Goal: Task Accomplishment & Management: Complete application form

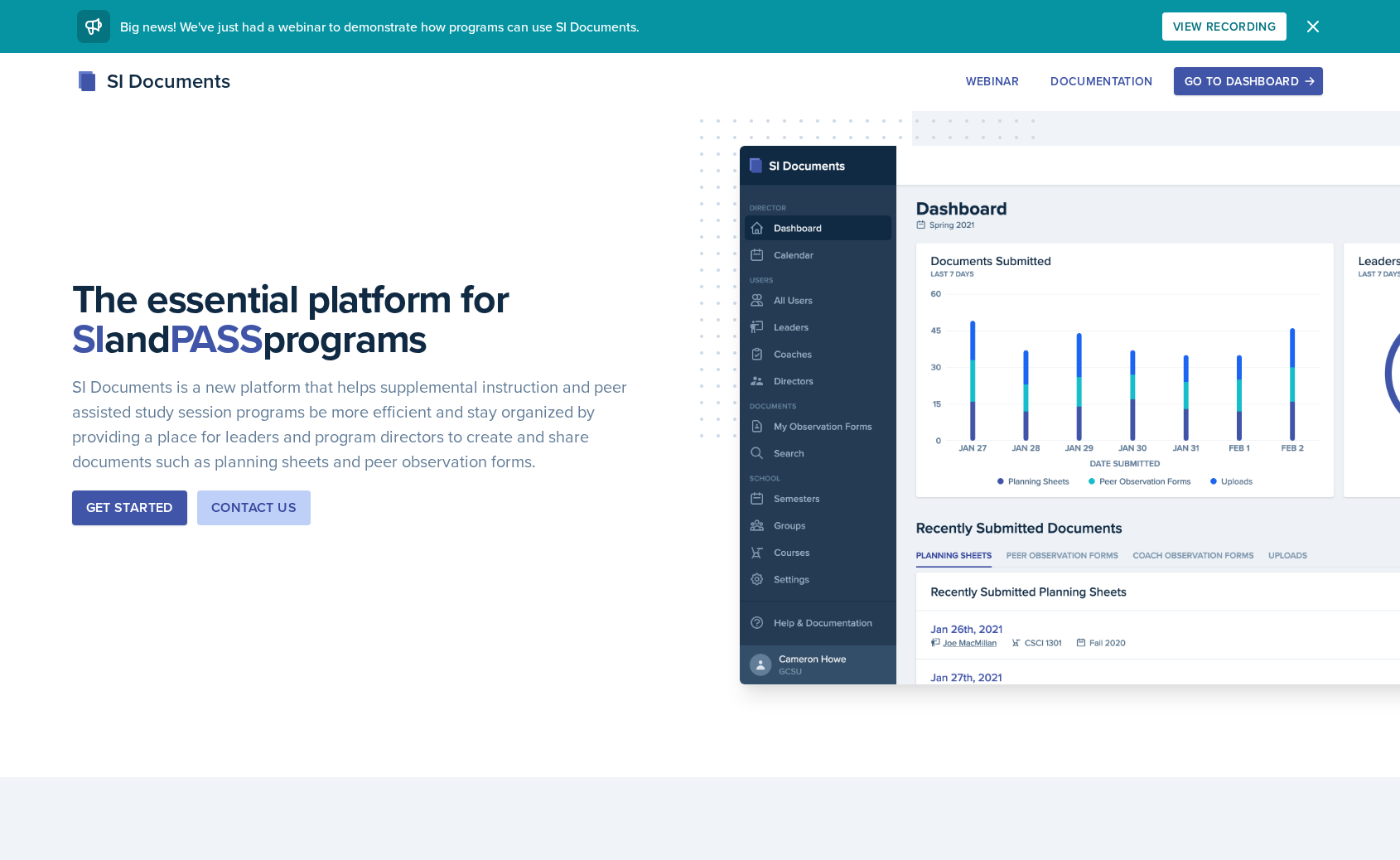
click at [1210, 75] on div "Go to Dashboard" at bounding box center [1248, 81] width 128 height 13
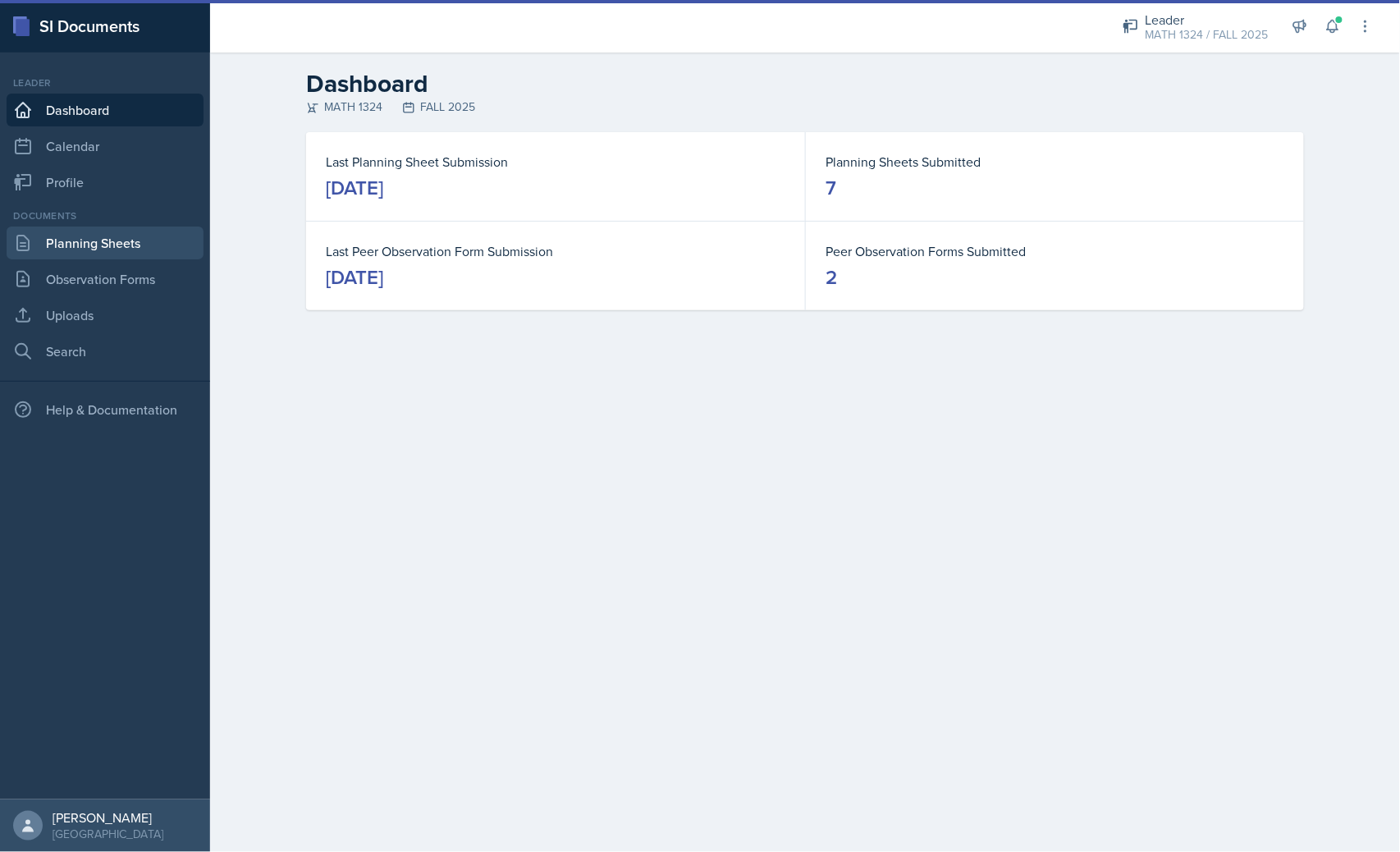
click at [148, 251] on link "Planning Sheets" at bounding box center [105, 243] width 197 height 33
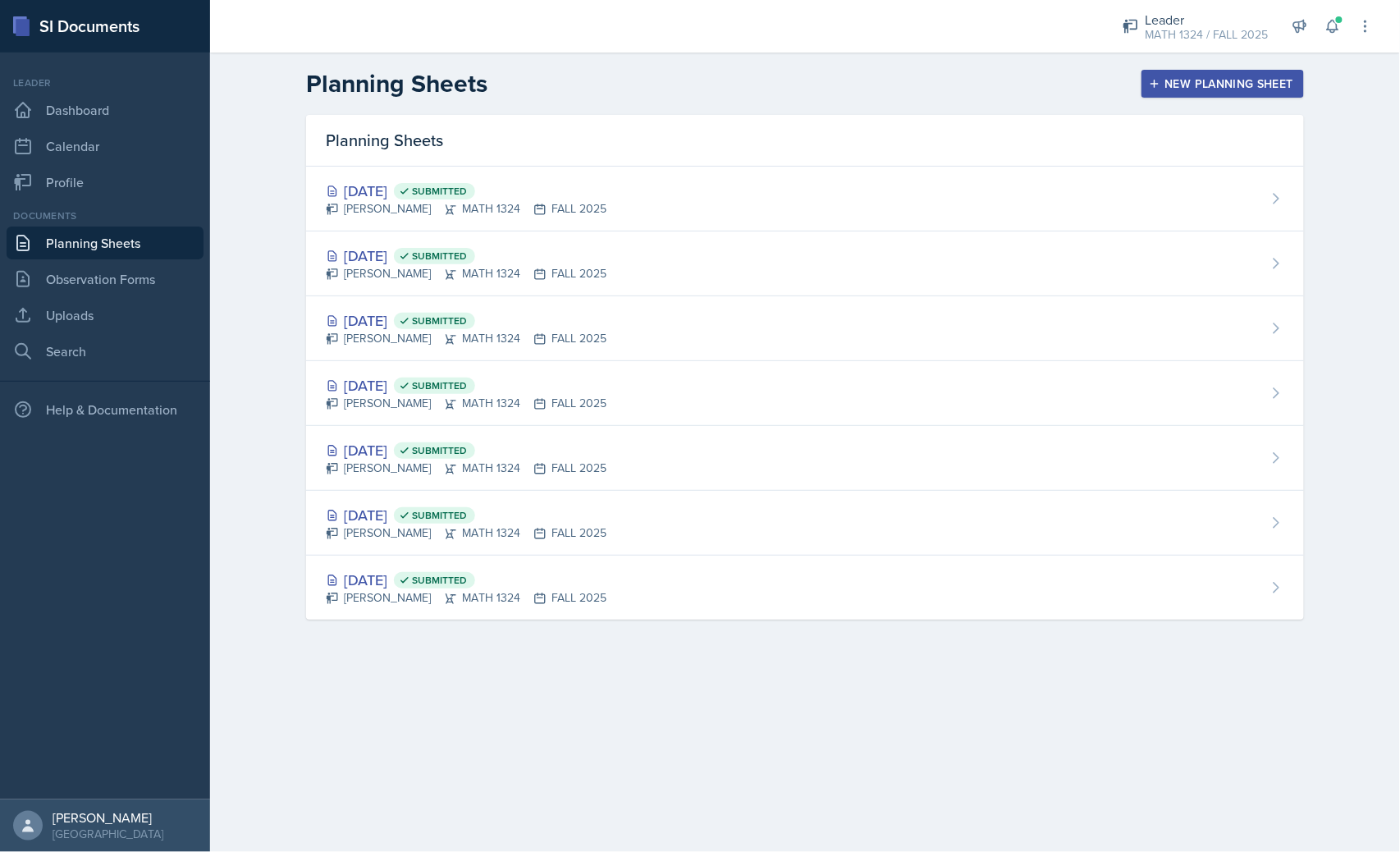
click at [1243, 78] on button "New Planning Sheet" at bounding box center [1223, 84] width 163 height 28
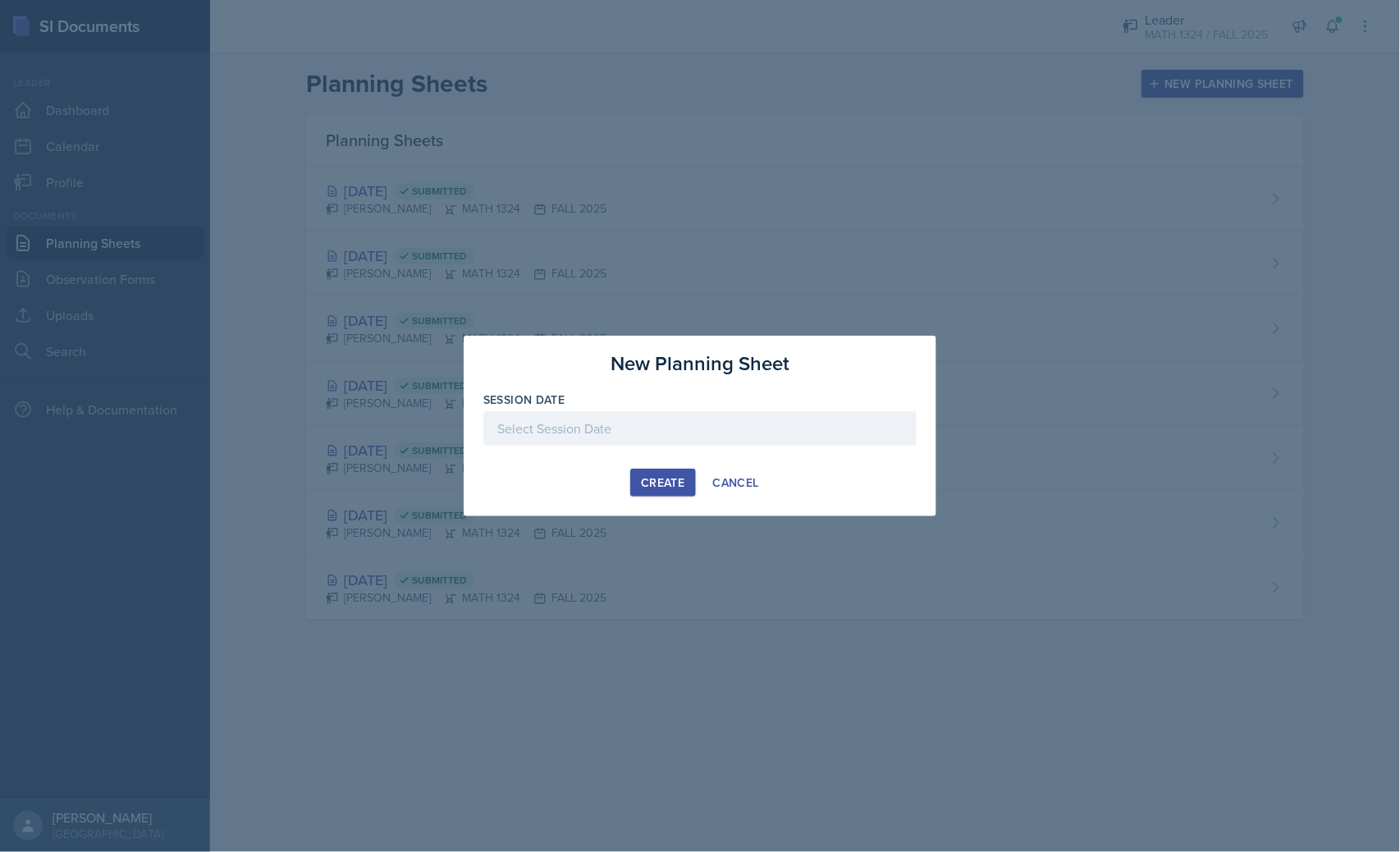
click at [604, 420] on div at bounding box center [700, 428] width 433 height 34
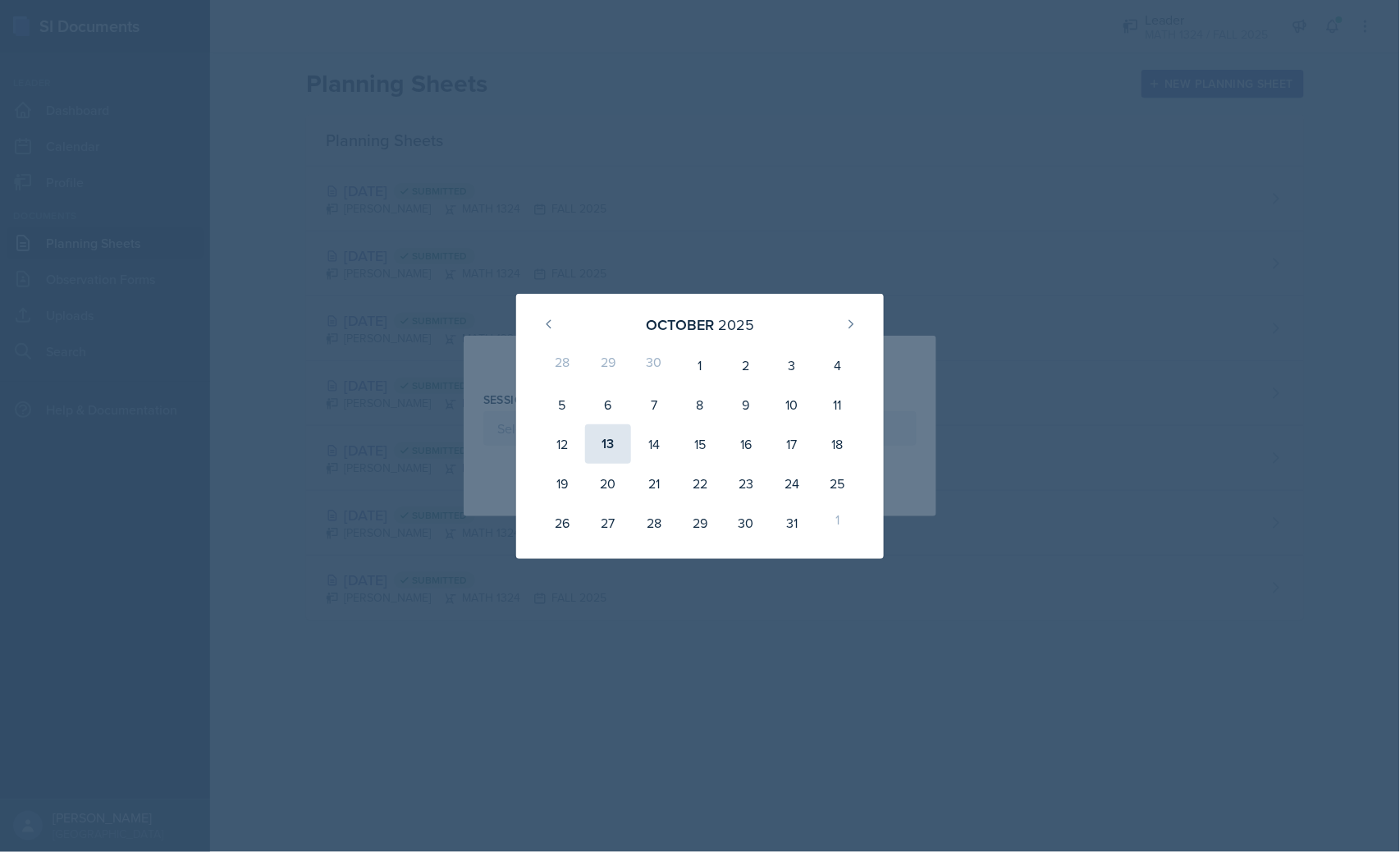
click at [618, 445] on div "13" at bounding box center [608, 444] width 46 height 40
type input "[DATE]"
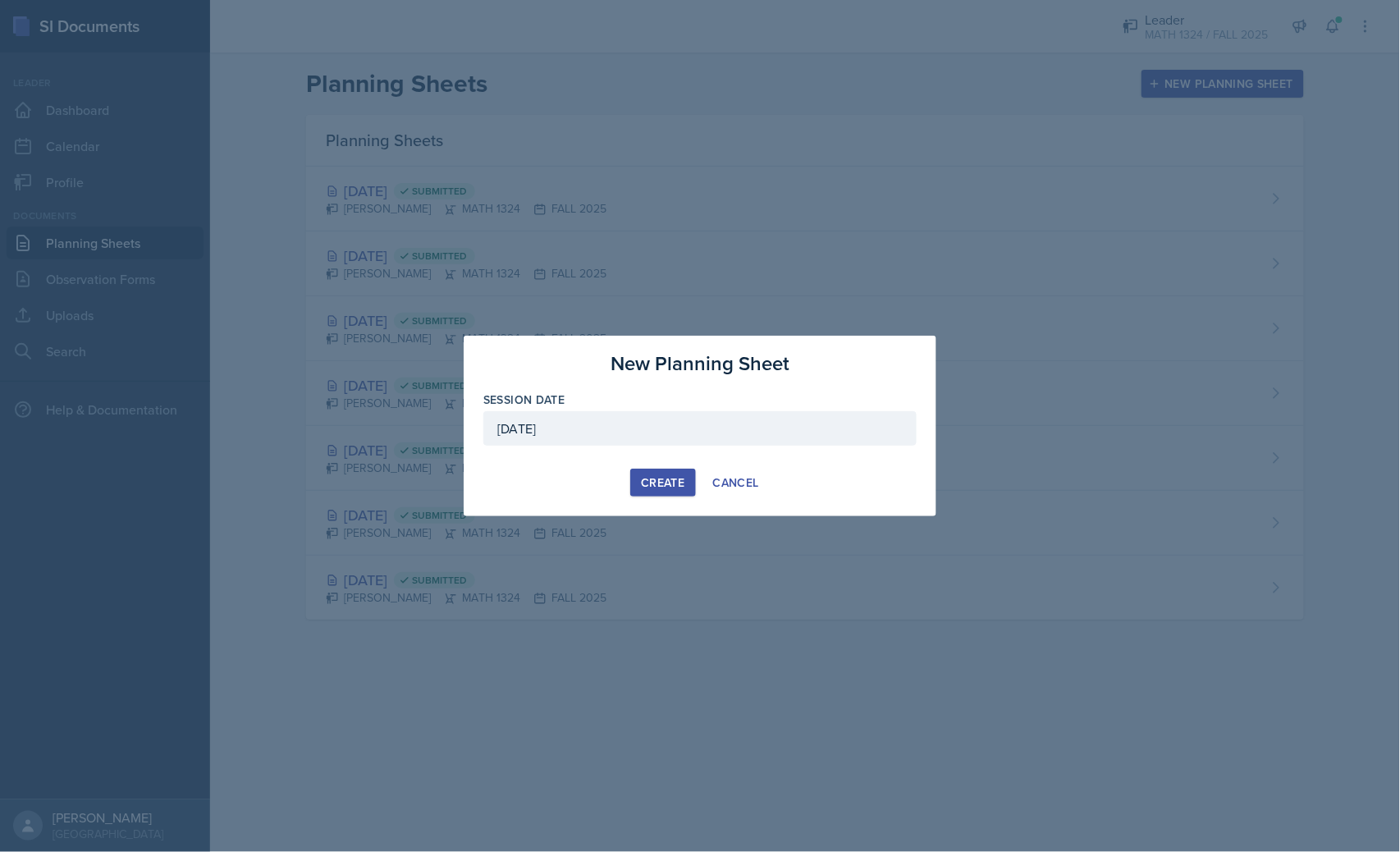
click at [674, 482] on div "Create" at bounding box center [663, 482] width 44 height 13
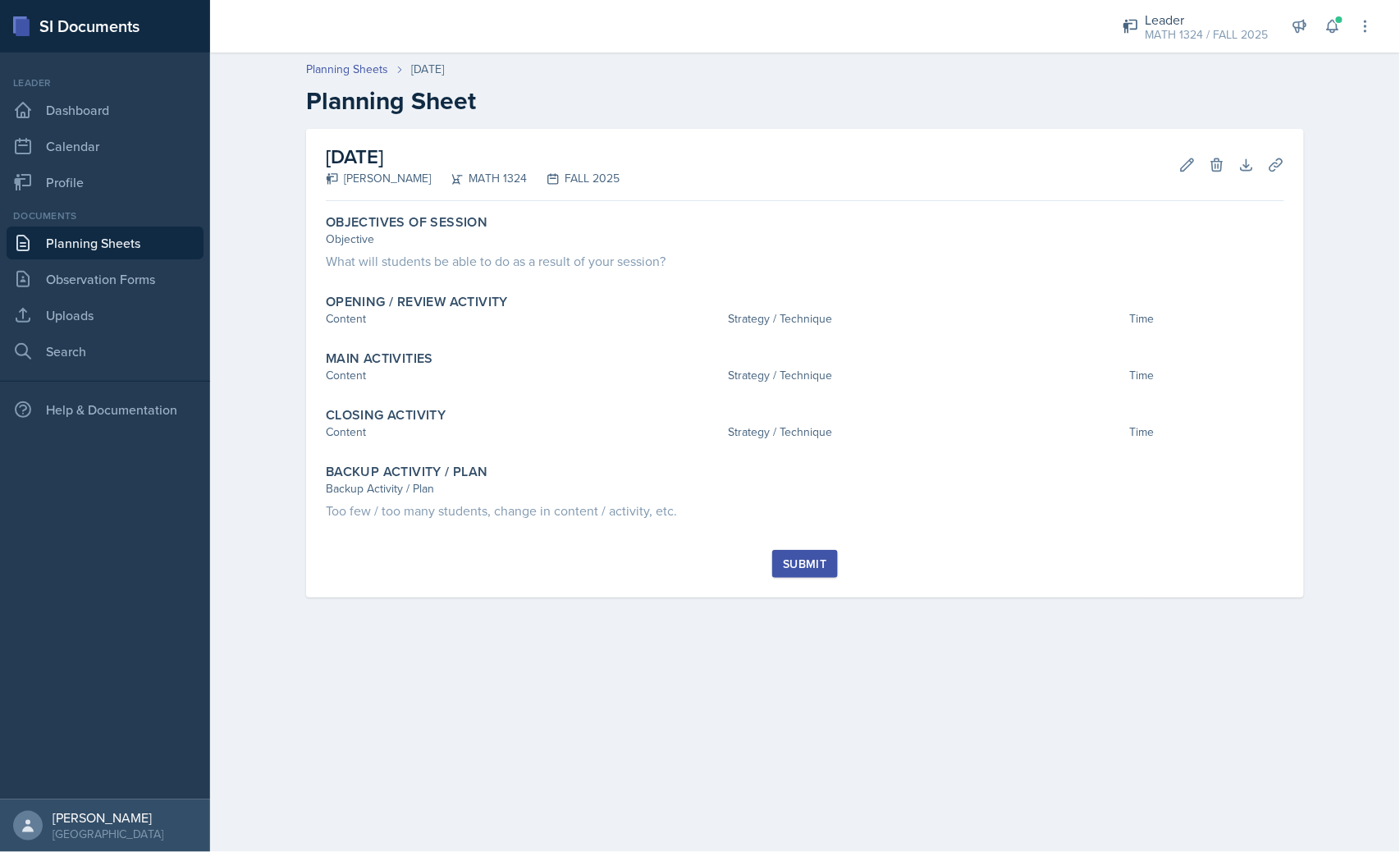
click at [111, 239] on link "Planning Sheets" at bounding box center [105, 243] width 197 height 33
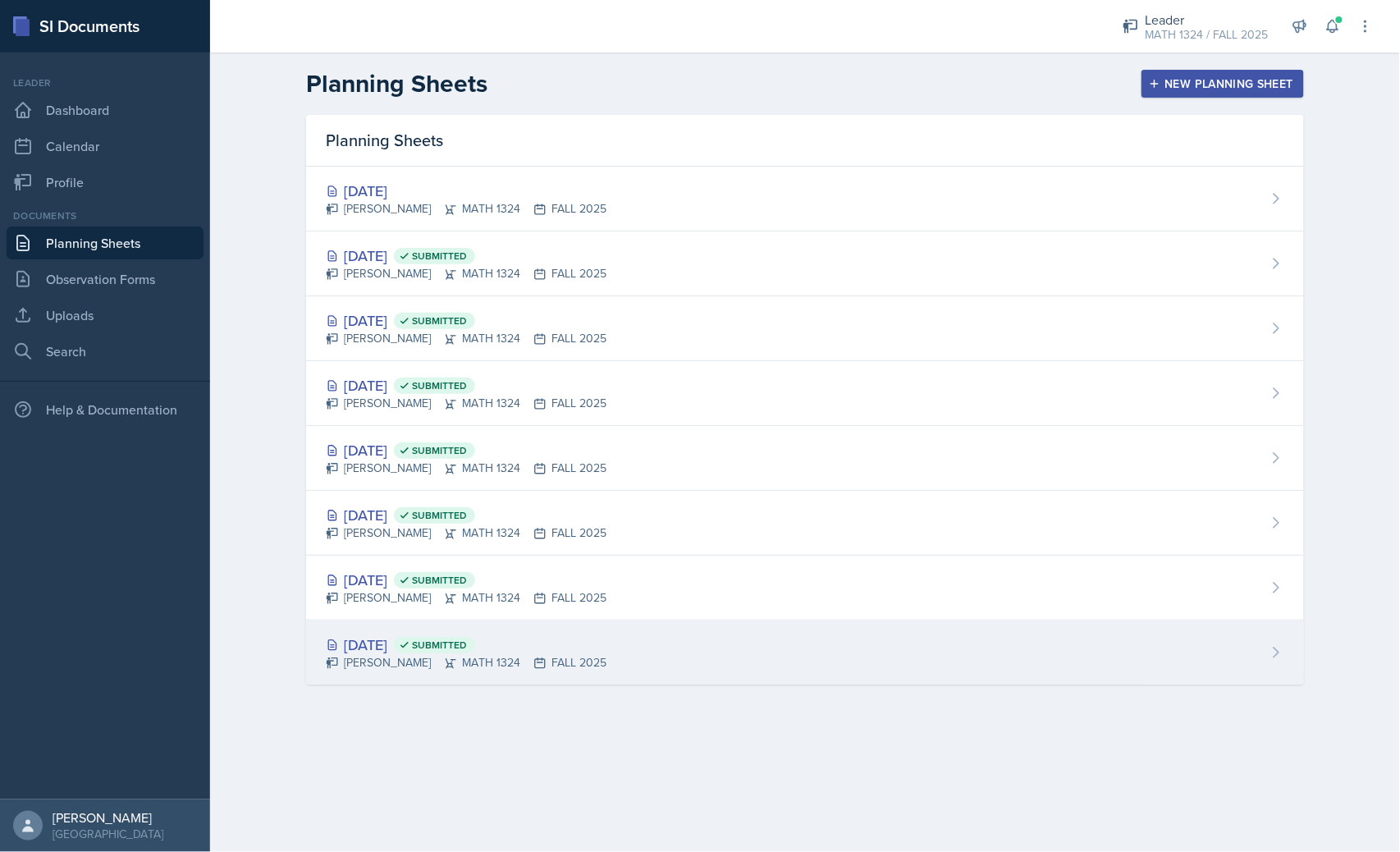
click at [525, 684] on div "Aug 26th, 2025 Submitted Erika Bonilla MATH 1324 FALL 2025" at bounding box center [805, 652] width 998 height 64
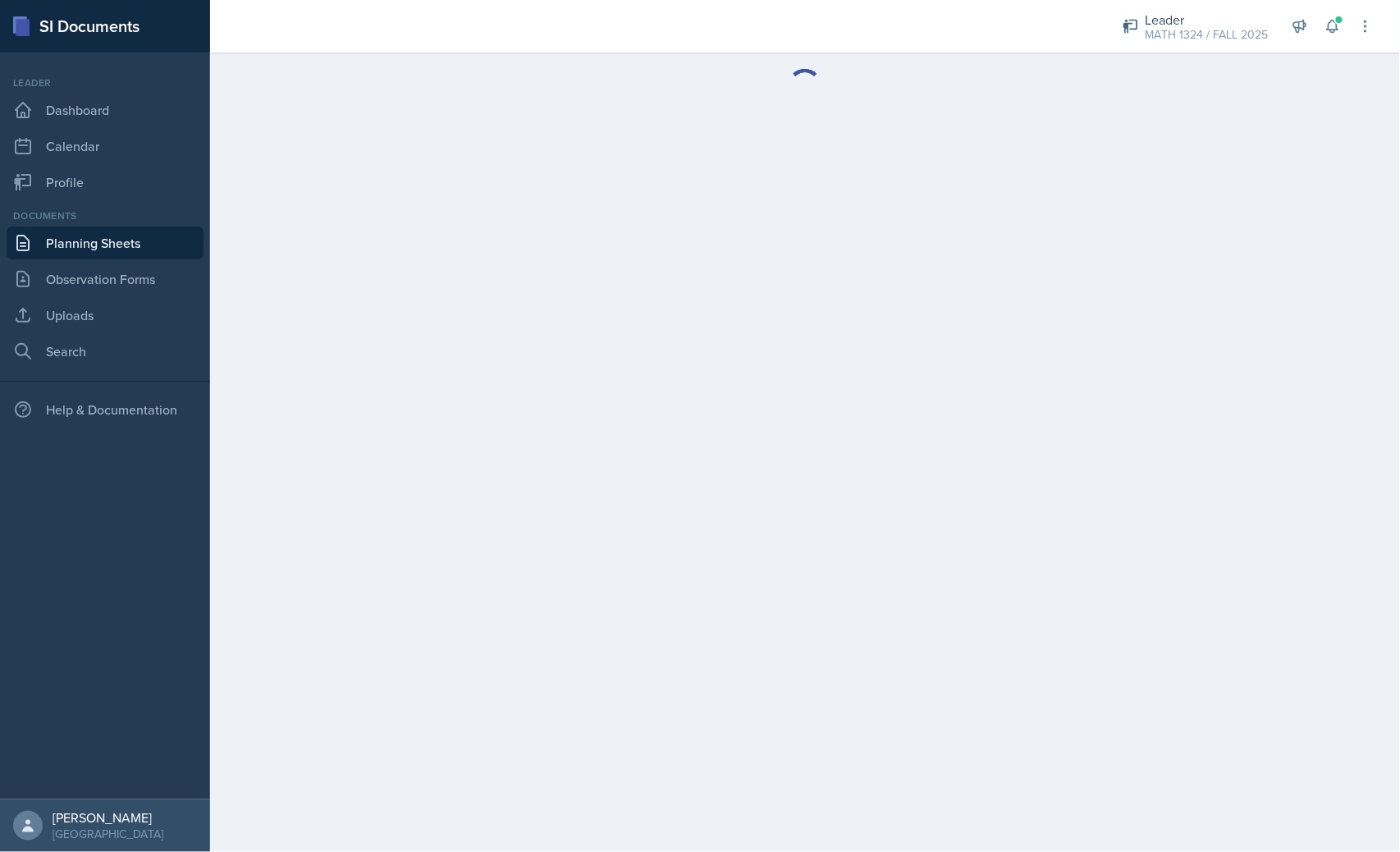
click at [510, 652] on main at bounding box center [805, 452] width 1190 height 799
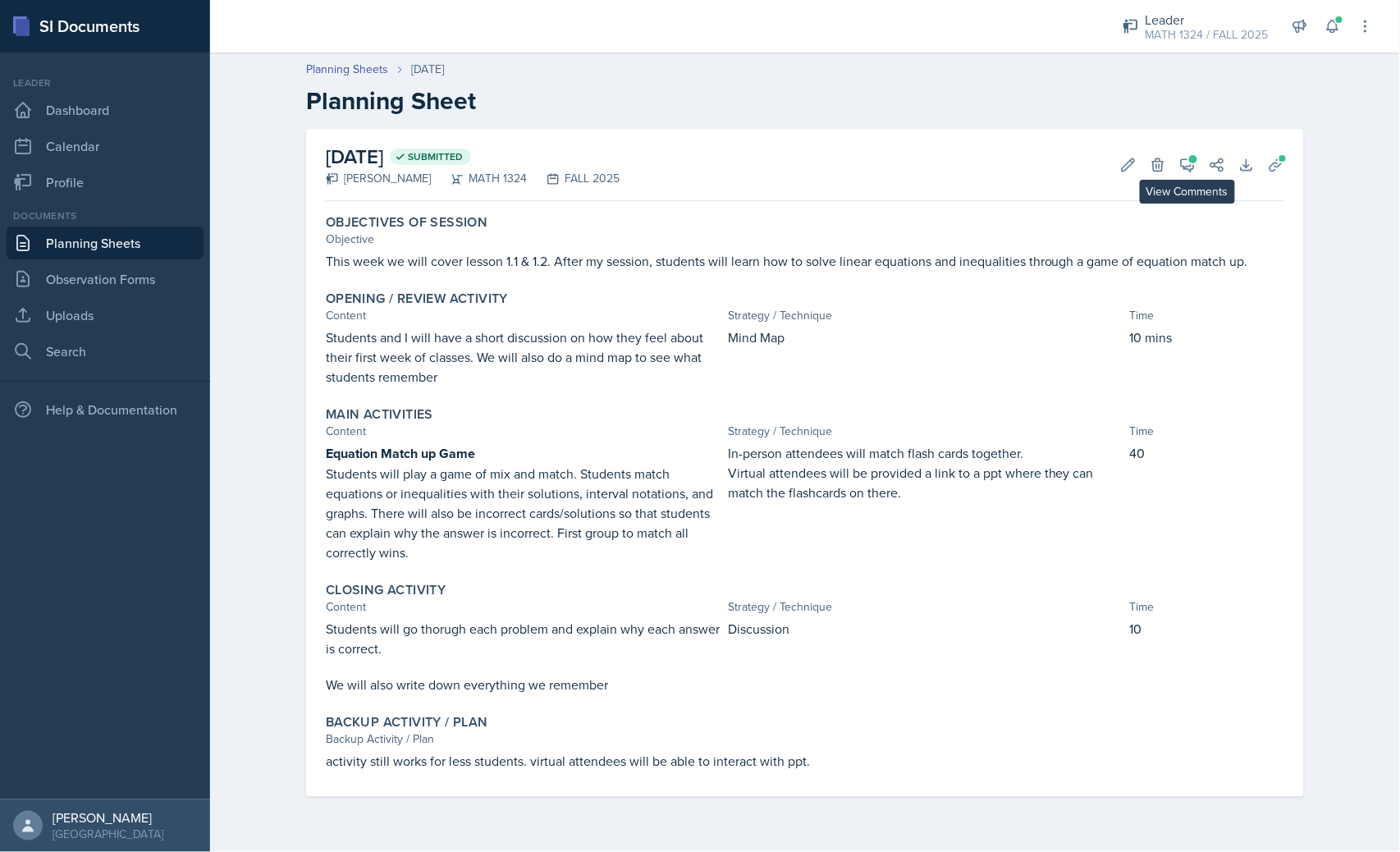
click at [1196, 150] on div "August 26th, 2025 Submitted Erika Bonilla MATH 1324 FALL 2025 Edit Delete View …" at bounding box center [806, 165] width 959 height 72
click at [1193, 159] on span at bounding box center [1193, 159] width 9 height 9
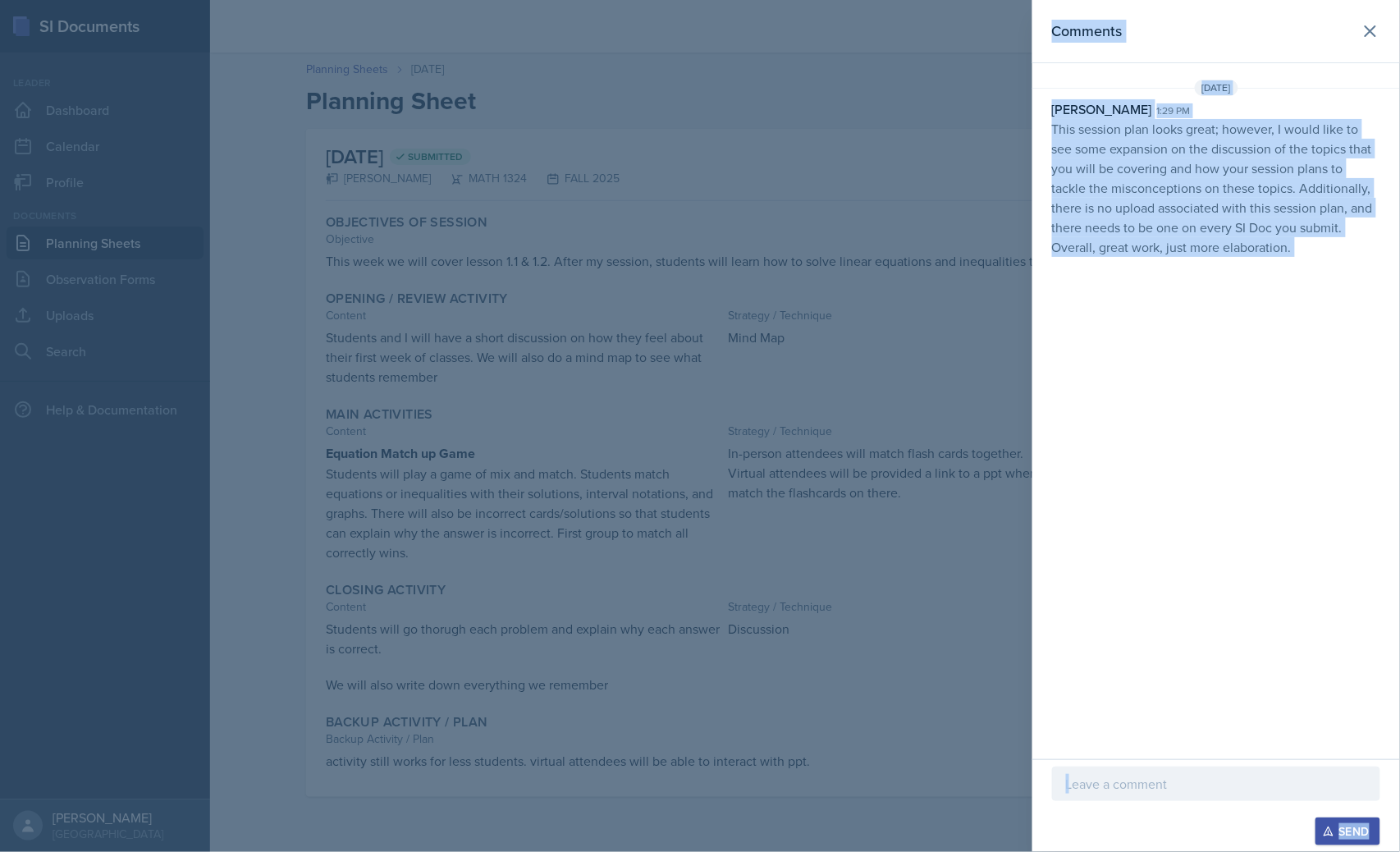
click at [1085, 611] on div "Comments Aug 25th, 2025 Maximiliano Perez 1:29 pm This session plan looks great…" at bounding box center [1216, 379] width 368 height 759
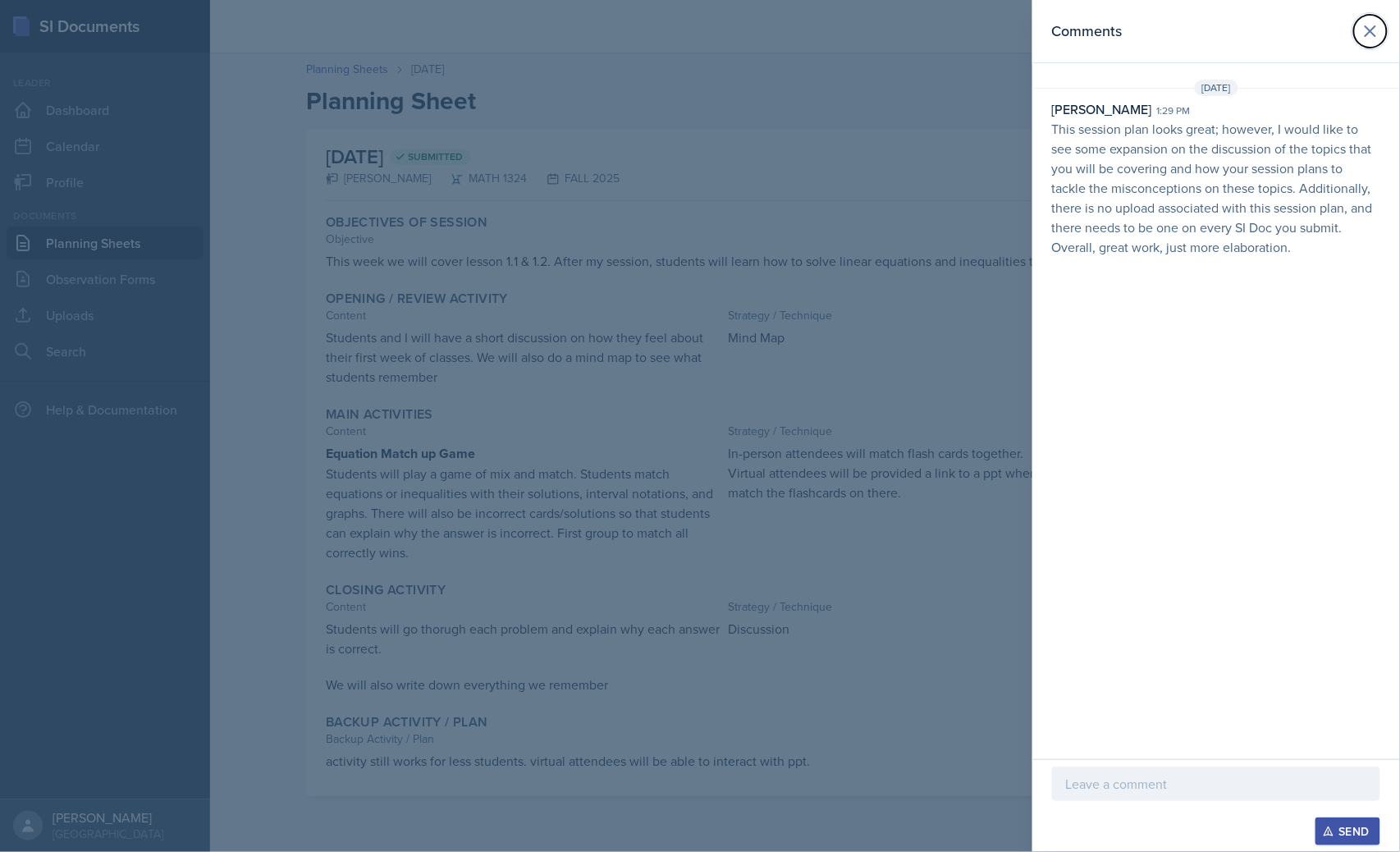
drag, startPoint x: 1373, startPoint y: 28, endPoint x: 1084, endPoint y: 567, distance: 611.6
click at [1085, 568] on div "Comments Aug 25th, 2025 Maximiliano Perez 1:29 pm This session plan looks great…" at bounding box center [1216, 379] width 368 height 759
click at [1358, 26] on button at bounding box center [1371, 31] width 33 height 33
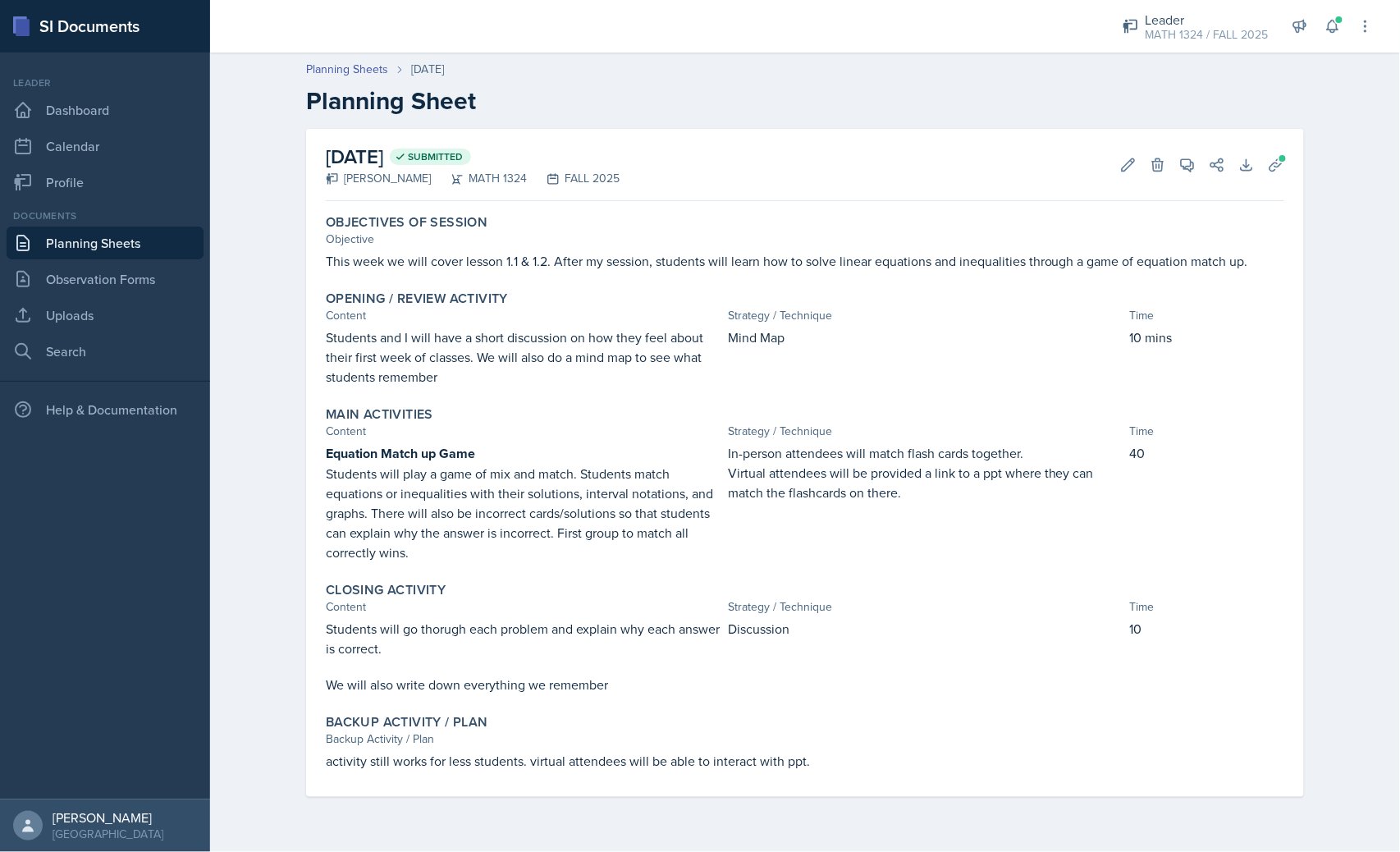
click at [135, 240] on link "Planning Sheets" at bounding box center [105, 243] width 197 height 33
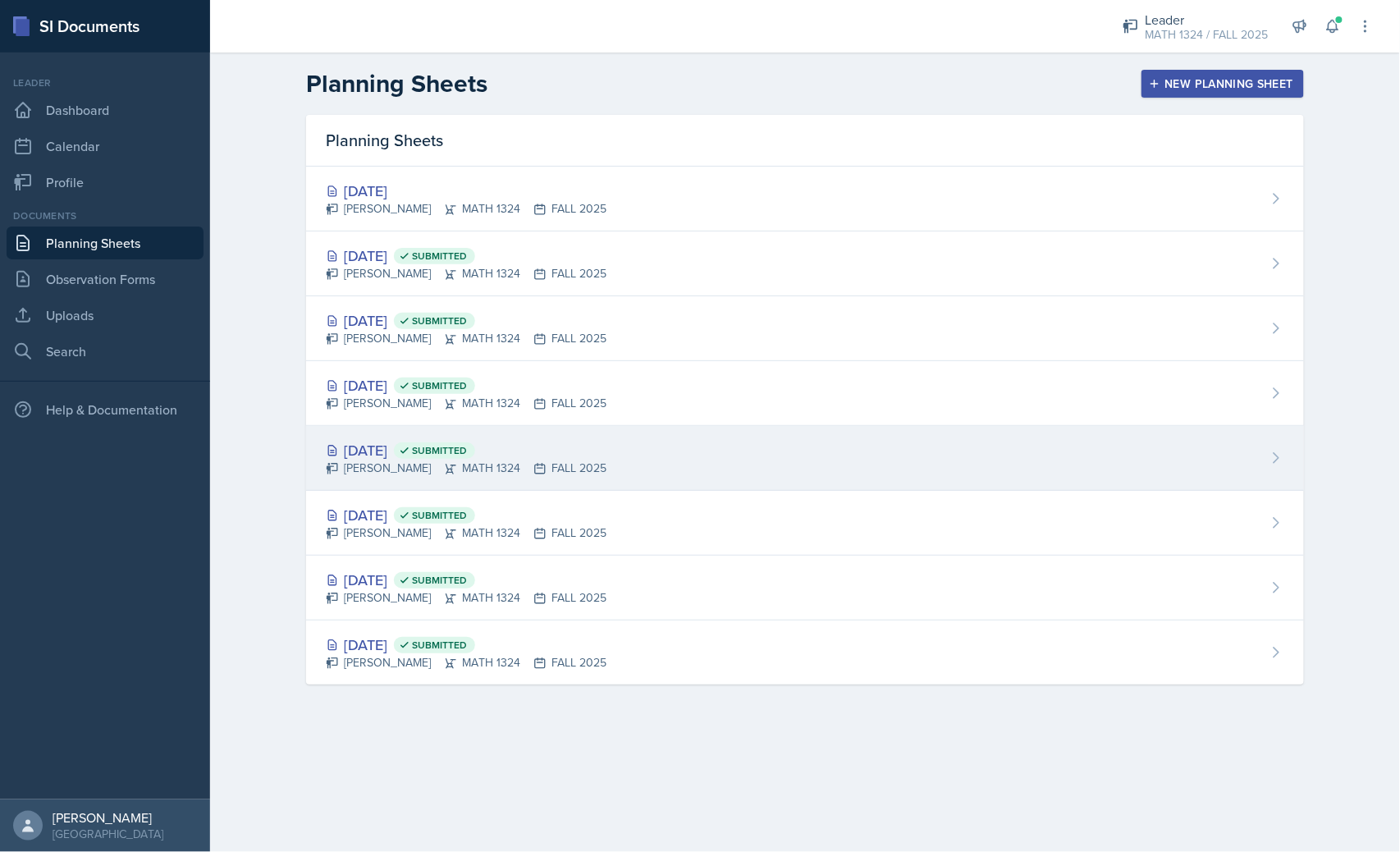
click at [564, 438] on div "[DATE] Submitted [PERSON_NAME] MATH 1324 FALL 2025" at bounding box center [805, 458] width 998 height 65
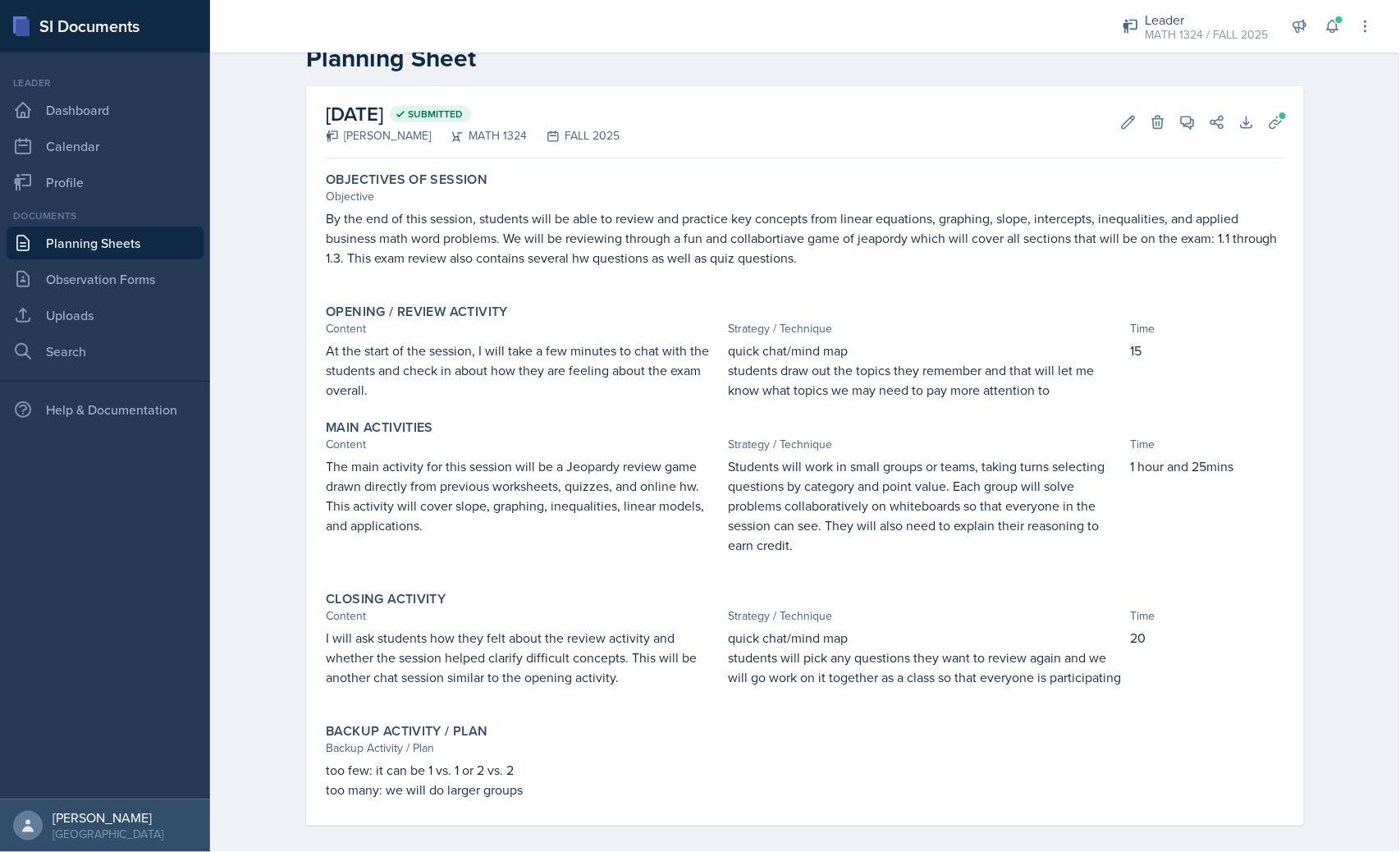
scroll to position [54, 0]
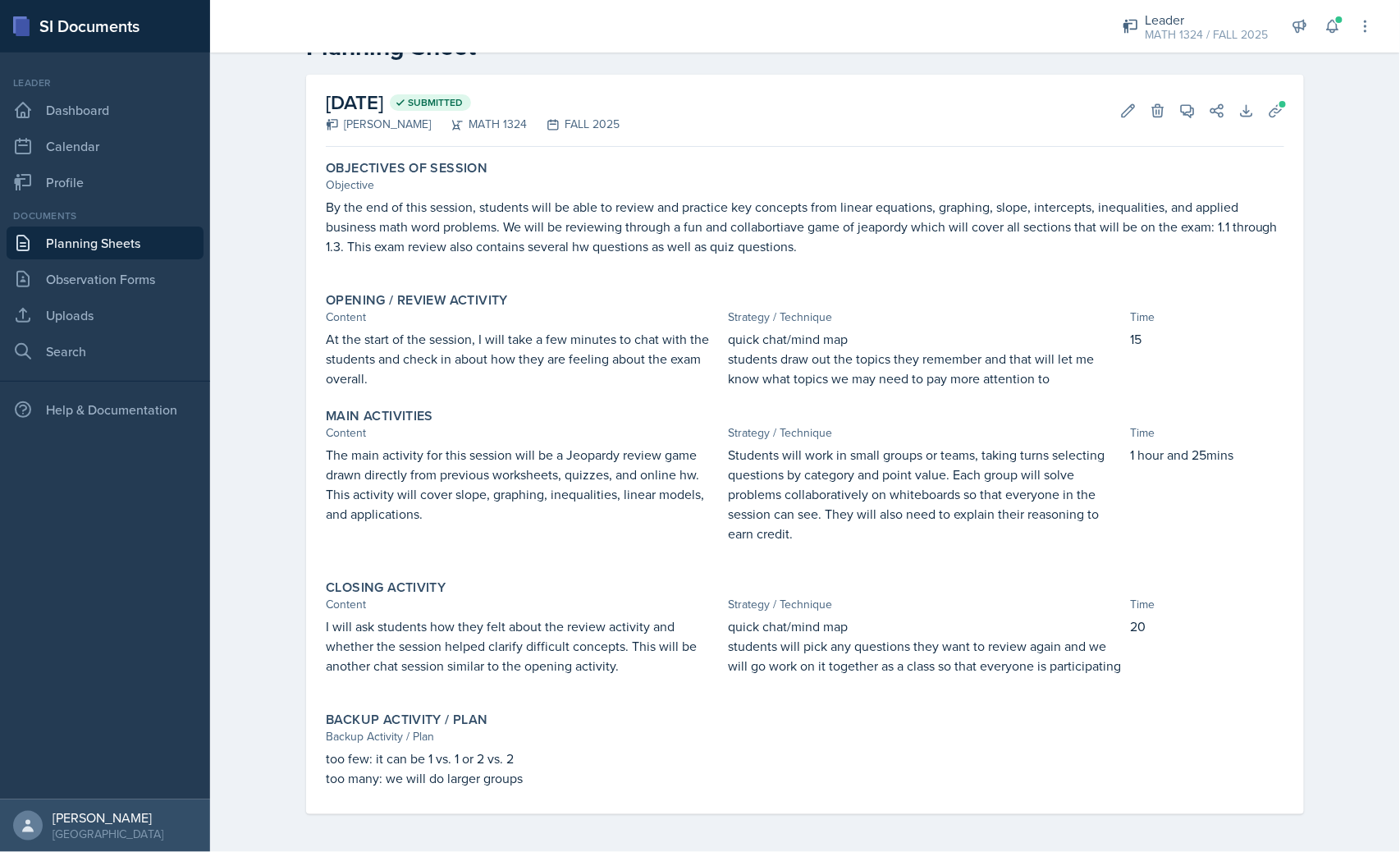
click at [151, 245] on link "Planning Sheets" at bounding box center [105, 243] width 197 height 33
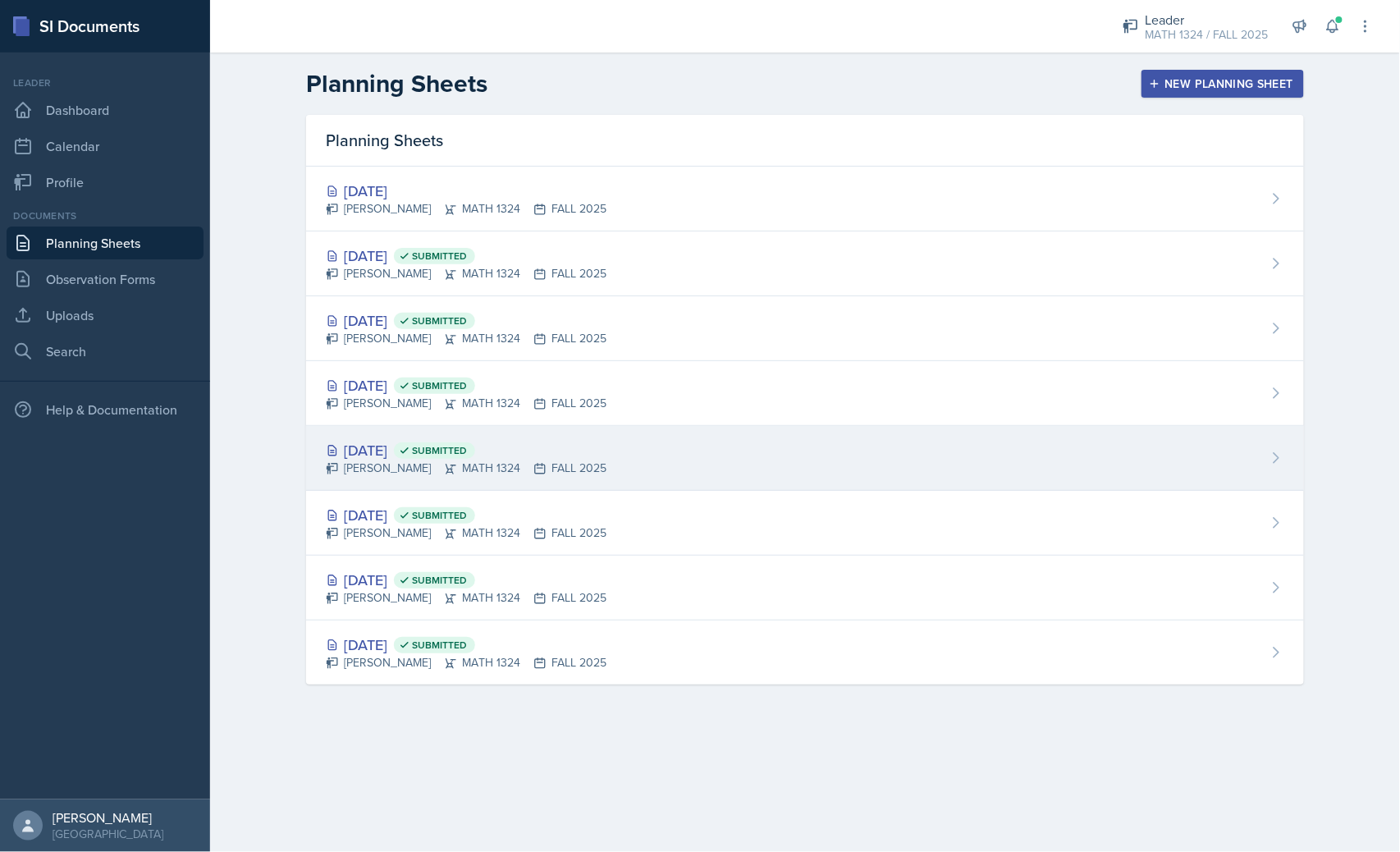
click at [586, 454] on div "[DATE] Submitted [PERSON_NAME] MATH 1324 FALL 2025" at bounding box center [805, 458] width 998 height 65
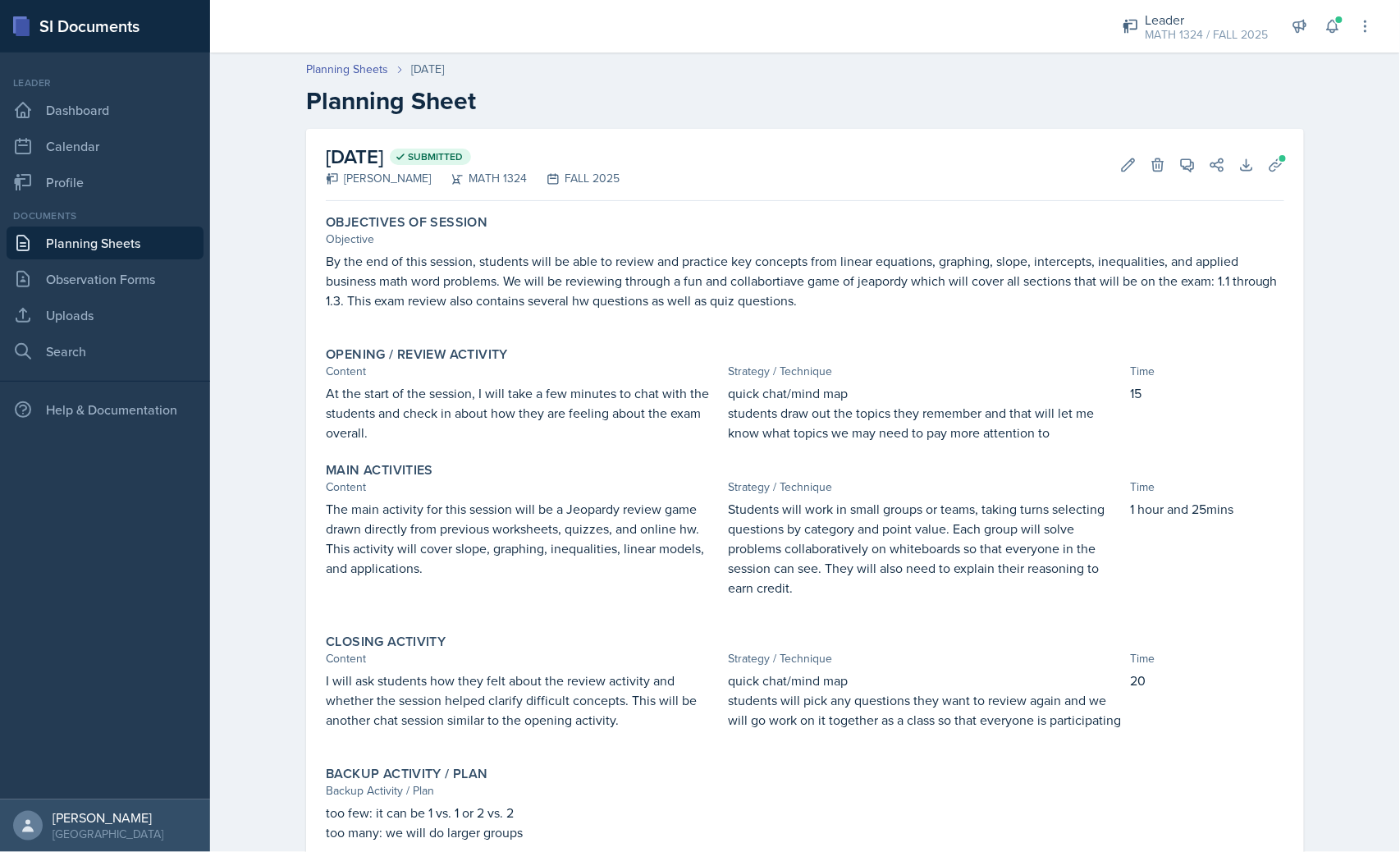
click at [44, 259] on div "Documents Planning Sheets Observation Forms Uploads Search" at bounding box center [105, 287] width 197 height 159
click at [44, 248] on link "Planning Sheets" at bounding box center [105, 243] width 197 height 33
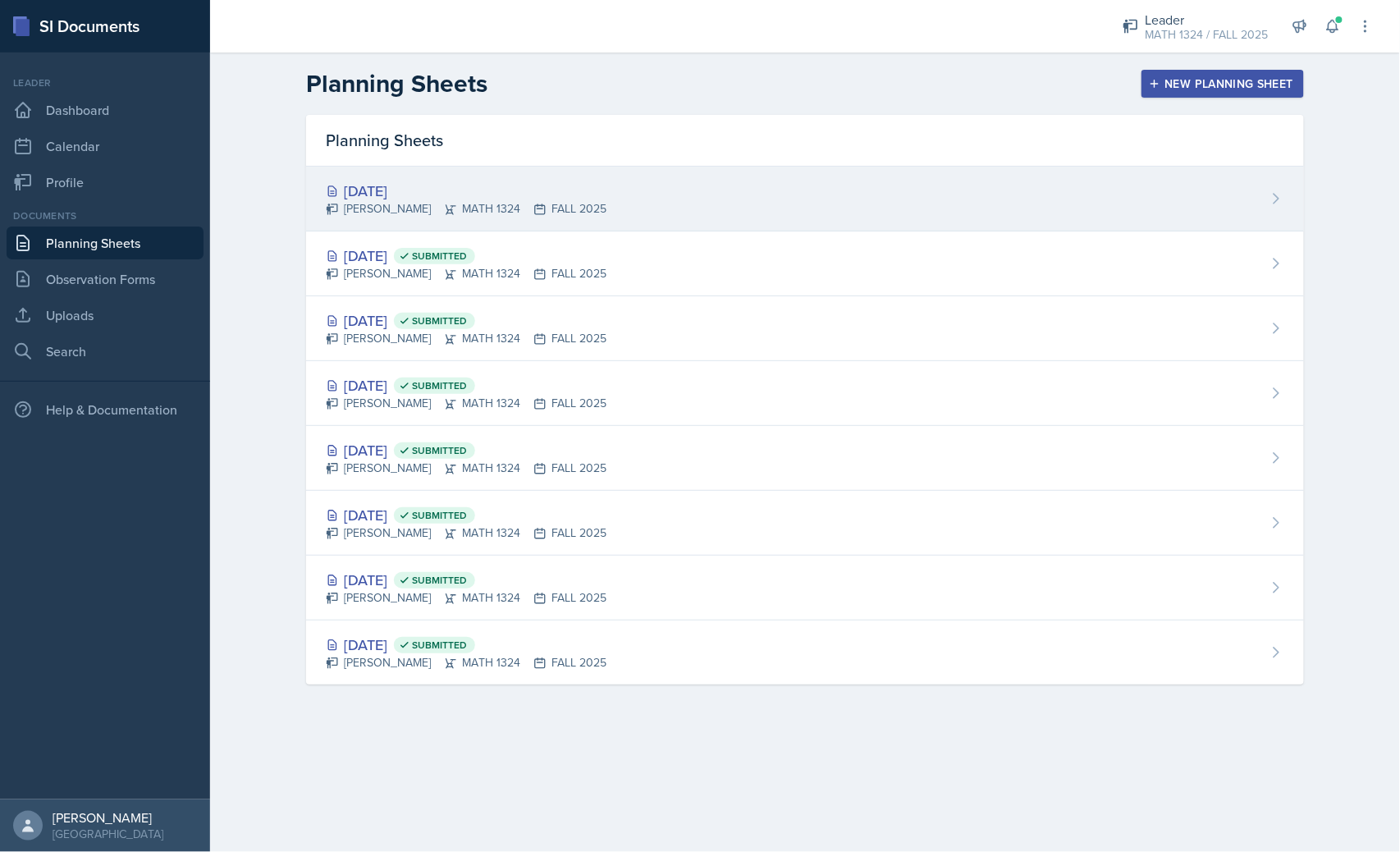
click at [1147, 208] on div "Oct 13th, 2025 Erika Bonilla MATH 1324 FALL 2025" at bounding box center [805, 199] width 998 height 65
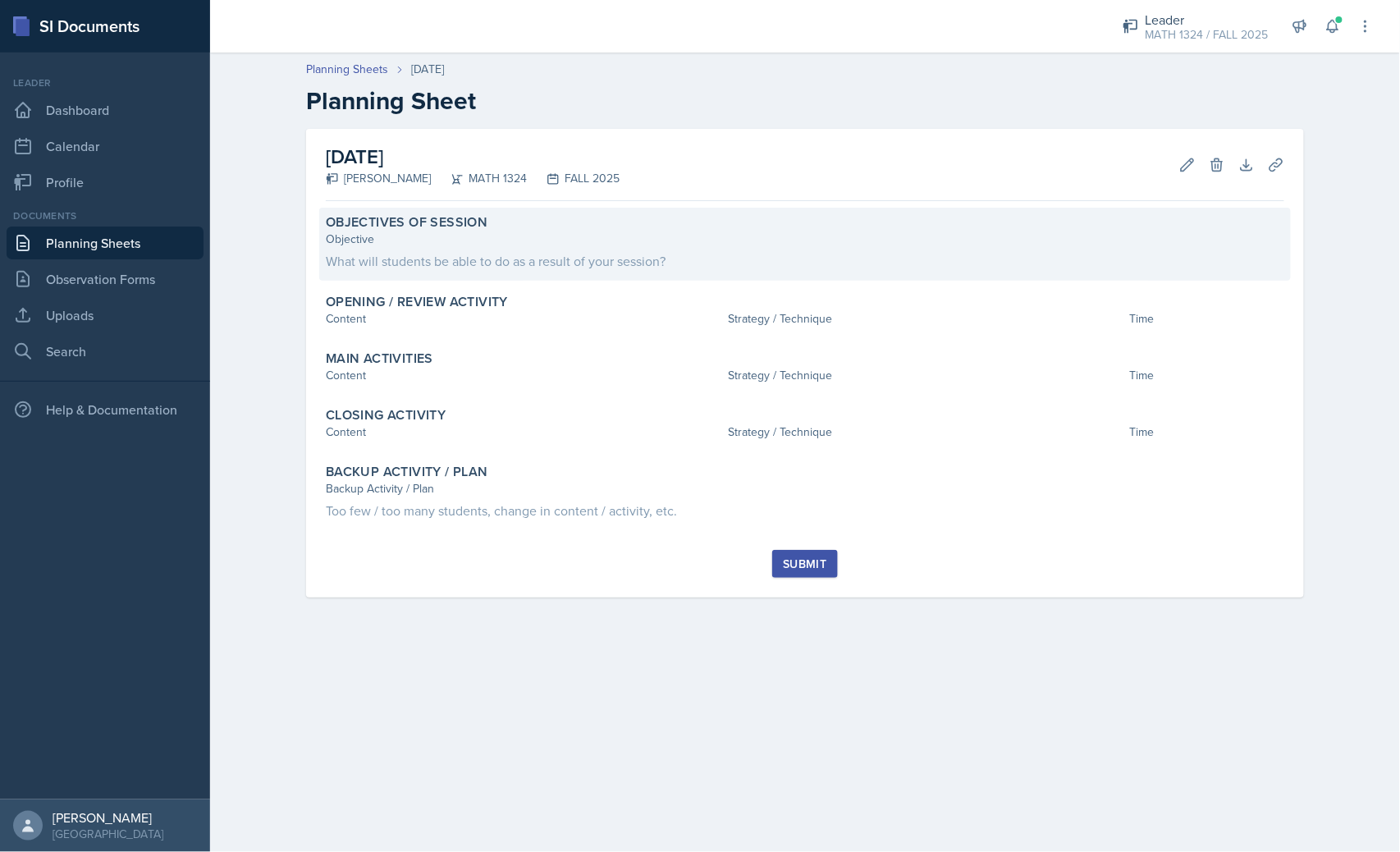
click at [661, 252] on div "What will students be able to do as a result of your session?" at bounding box center [806, 261] width 959 height 20
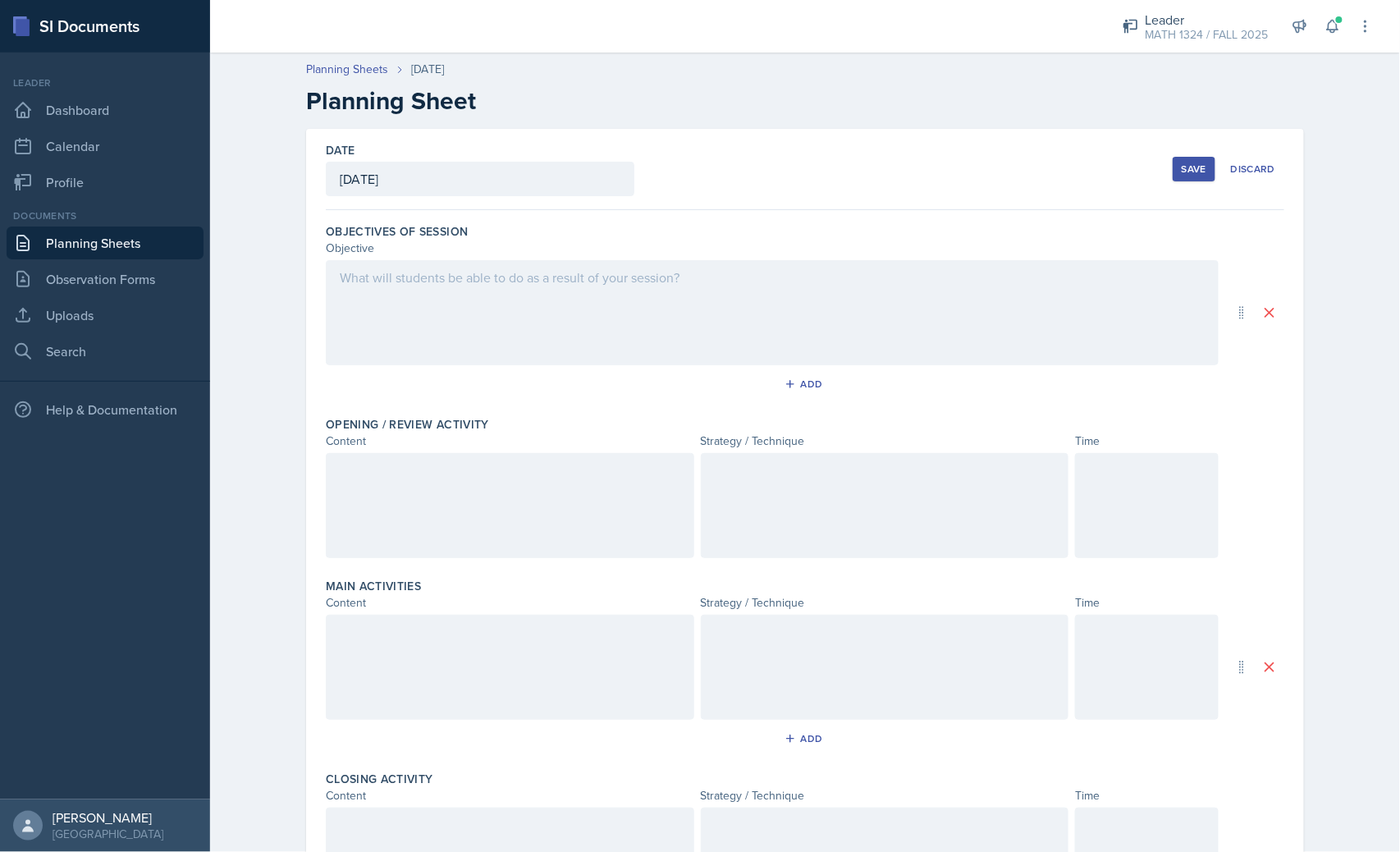
click at [618, 304] on div at bounding box center [773, 312] width 893 height 105
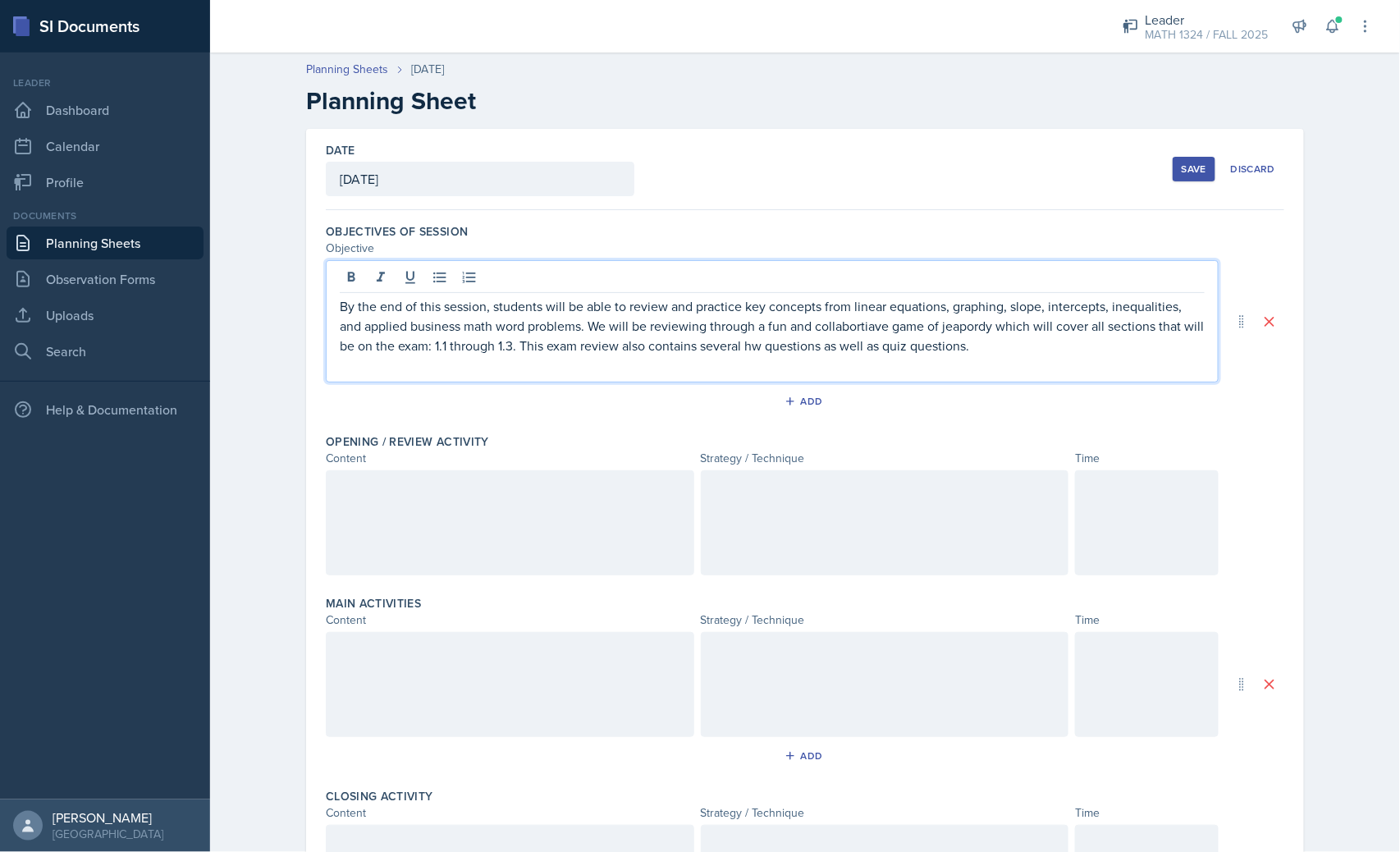
click at [613, 305] on p "By the end of this session, students will be able to review and practice key co…" at bounding box center [772, 325] width 866 height 59
drag, startPoint x: 1071, startPoint y: 346, endPoint x: 1072, endPoint y: 308, distance: 38.0
click at [1101, 333] on p "By the end of this session, students will be able to review and practice key co…" at bounding box center [772, 325] width 866 height 59
click at [761, 332] on p "By the end of this session, students will be able to review and practice key co…" at bounding box center [772, 325] width 866 height 59
click at [506, 349] on p "By the end of this session, students will be able to review and practice key co…" at bounding box center [772, 325] width 866 height 59
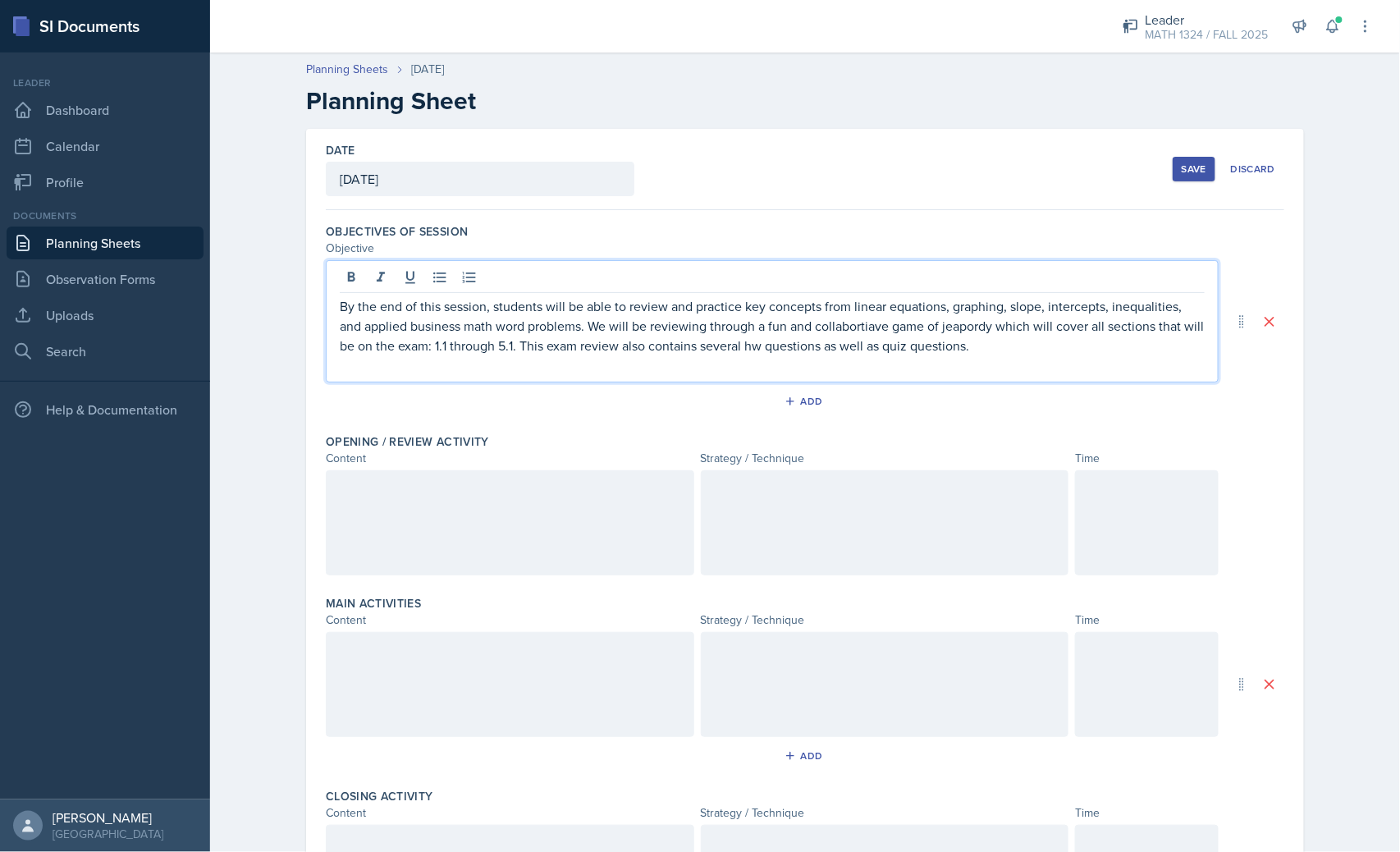
click at [444, 350] on p "By the end of this session, students will be able to review and practice key co…" at bounding box center [772, 325] width 866 height 59
click at [447, 351] on p "By the end of this session, students will be able to review and practice key co…" at bounding box center [772, 325] width 866 height 59
click at [983, 313] on p "By the end of this session, students will be able to review and practice key co…" at bounding box center [772, 325] width 866 height 59
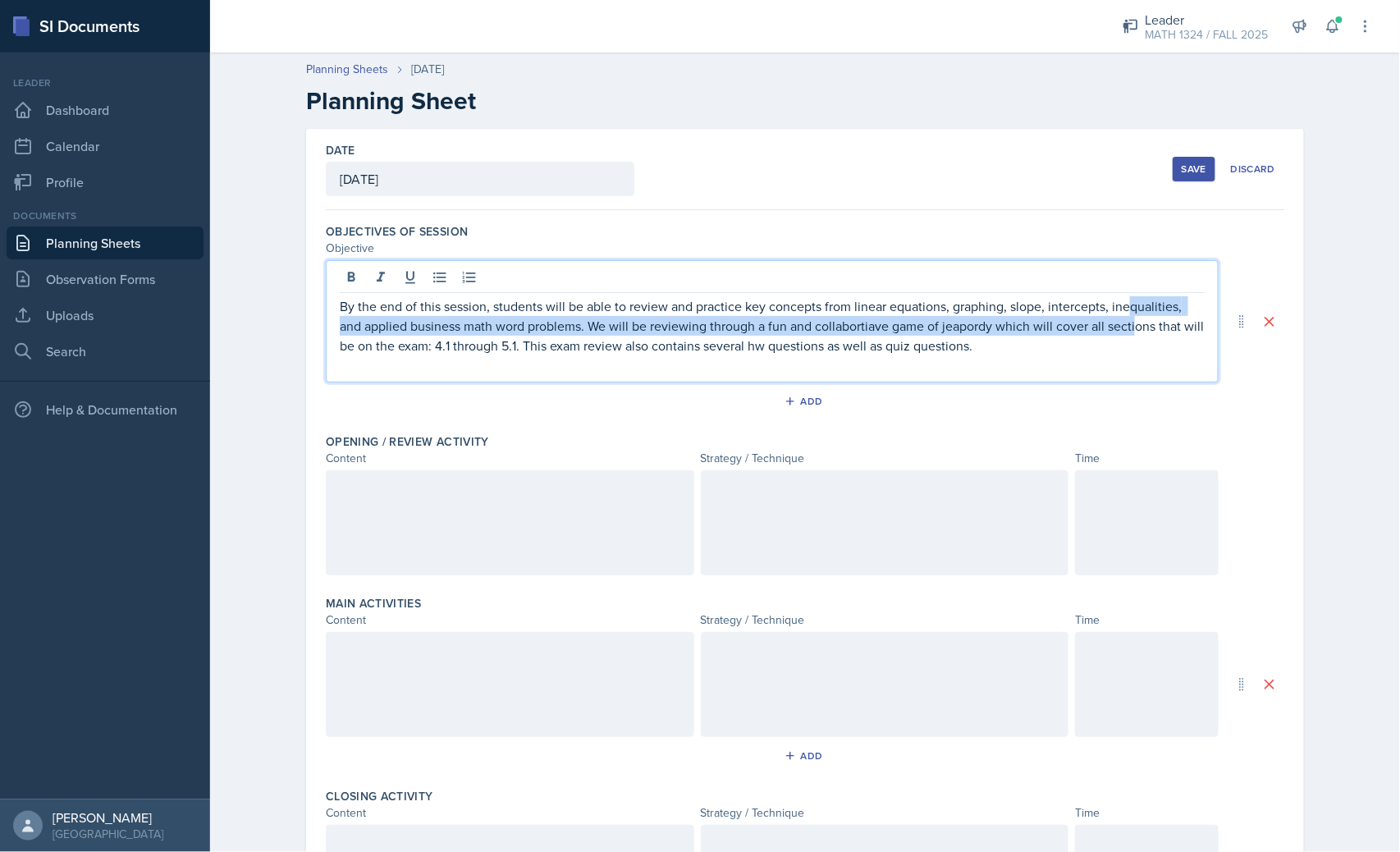
click at [1128, 319] on p "By the end of this session, students will be able to review and practice key co…" at bounding box center [772, 325] width 866 height 59
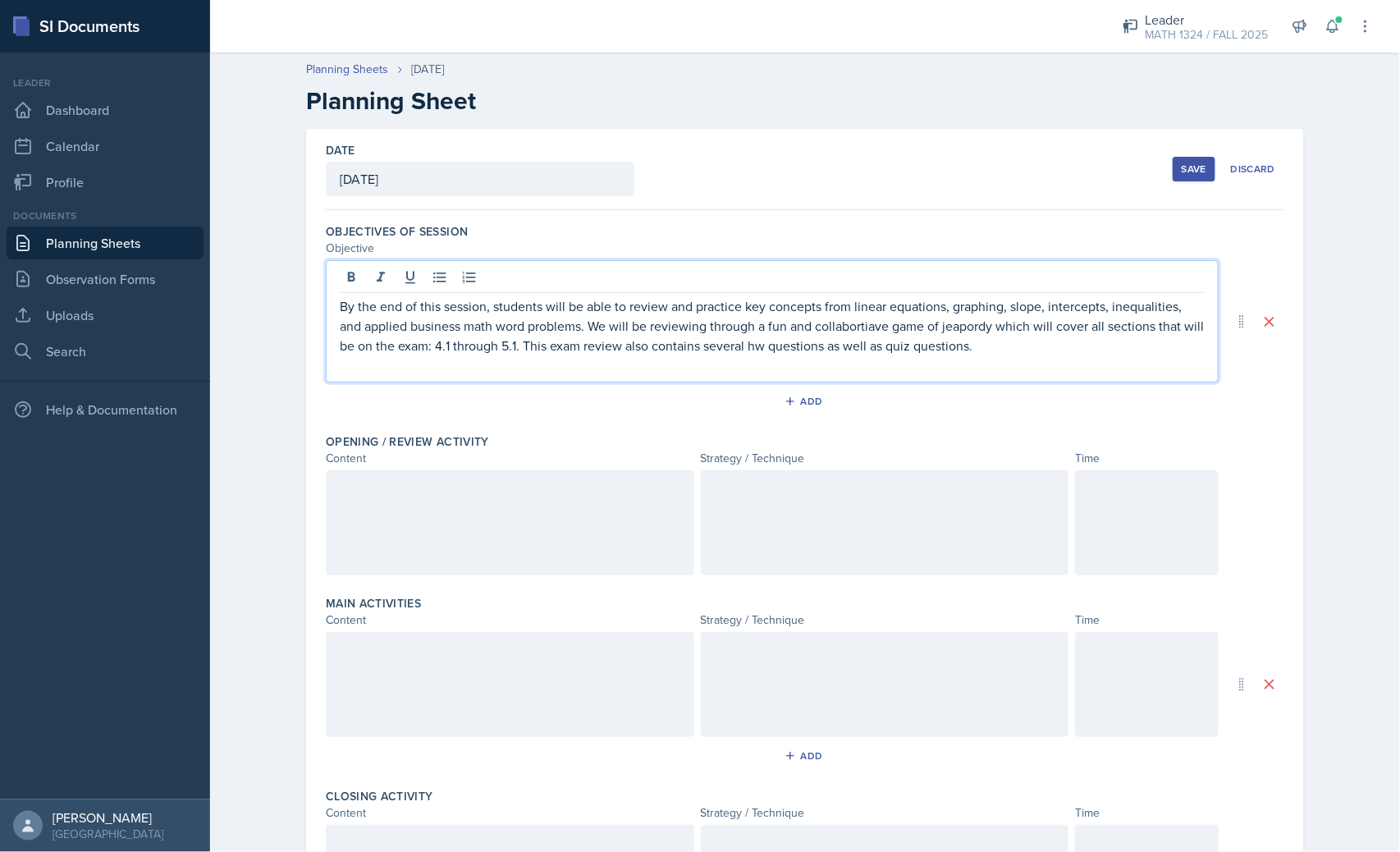
click at [1144, 319] on p "By the end of this session, students will be able to review and practice key co…" at bounding box center [772, 325] width 866 height 59
click at [681, 343] on p "By the end of this session, students will be able to review and practice key co…" at bounding box center [772, 325] width 866 height 59
click at [442, 341] on p "By the end of this session, students will be able to review and practice key co…" at bounding box center [772, 325] width 866 height 59
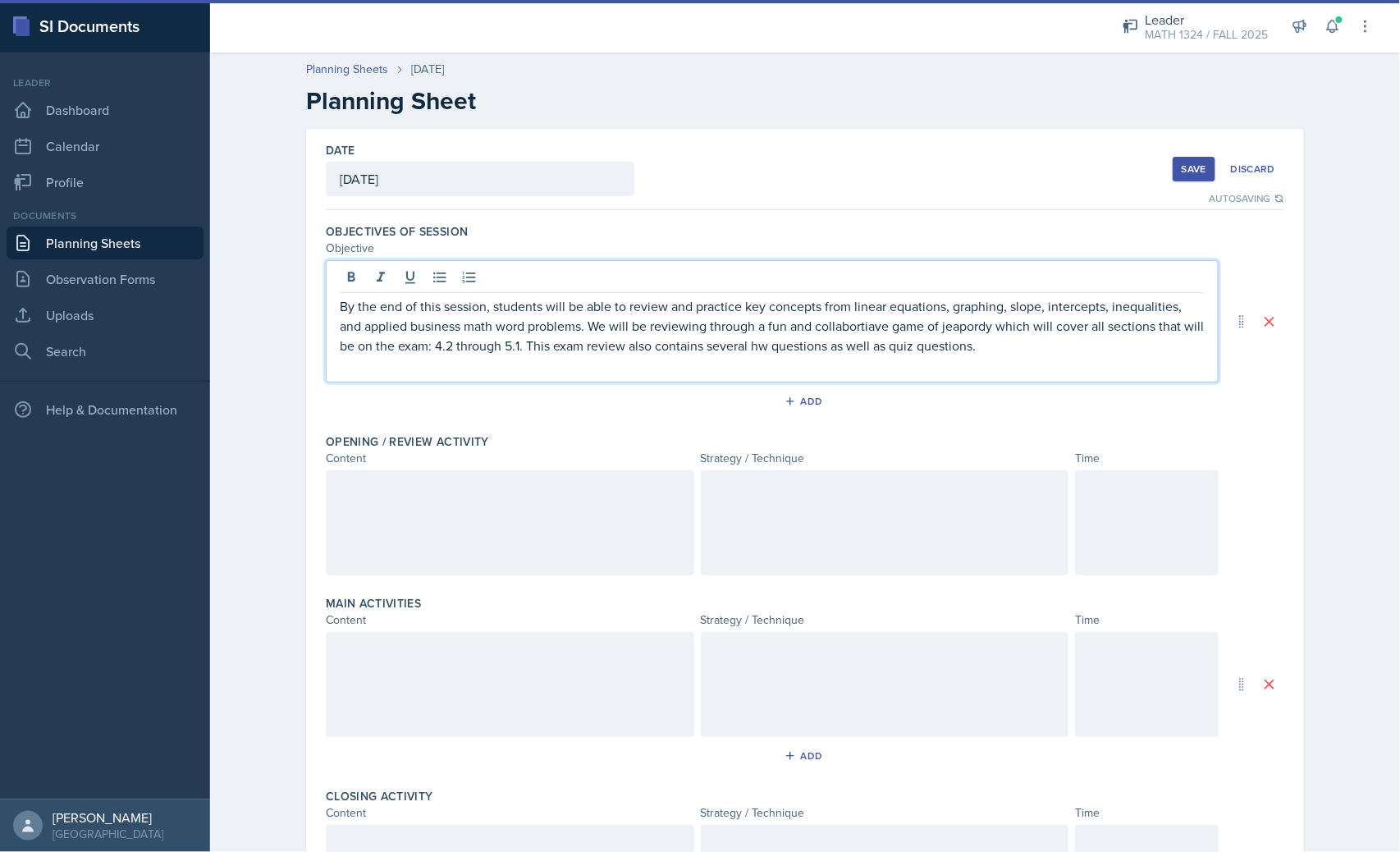
click at [926, 342] on p "By the end of this session, students will be able to review and practice key co…" at bounding box center [772, 325] width 866 height 59
click at [1041, 335] on p "By the end of this session, students will be able to review and practice key co…" at bounding box center [772, 325] width 866 height 59
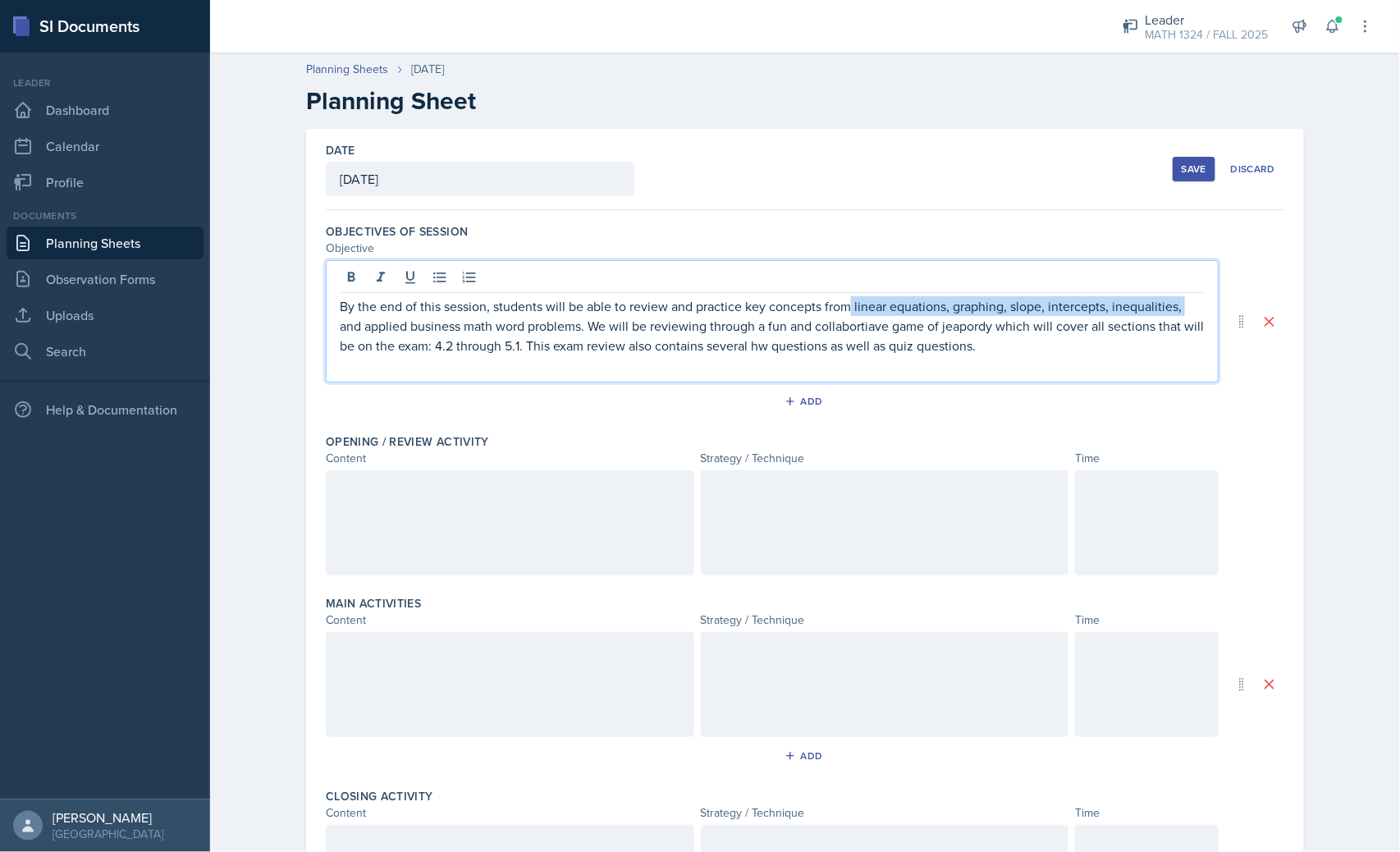
drag, startPoint x: 844, startPoint y: 304, endPoint x: 1202, endPoint y: 268, distance: 359.8
click at [1202, 268] on div "By the end of this session, students will be able to review and practice key co…" at bounding box center [773, 321] width 893 height 122
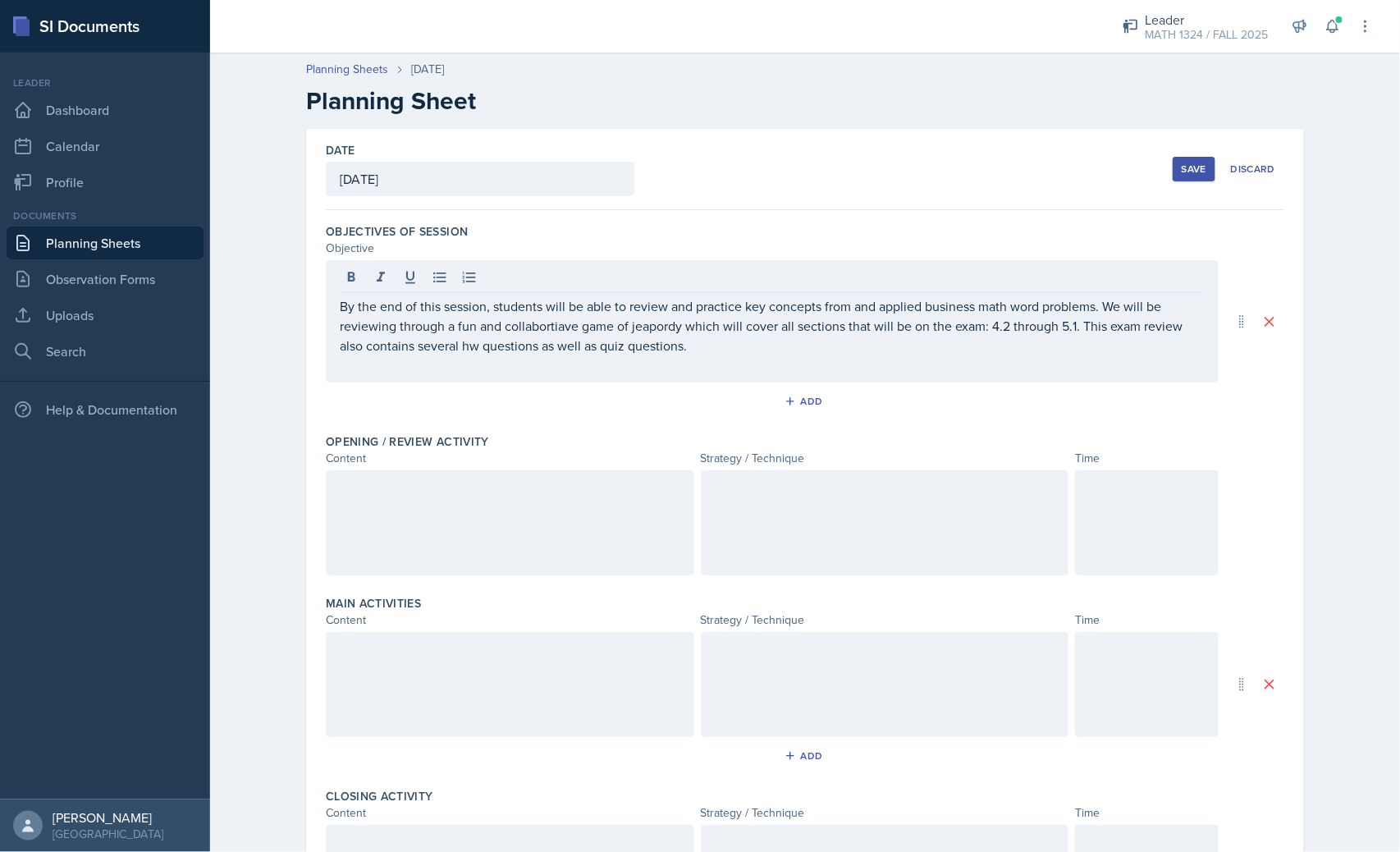
click at [595, 84] on div "Planning Sheets Oct 13th, 2025 Planning Sheet" at bounding box center [805, 88] width 1051 height 55
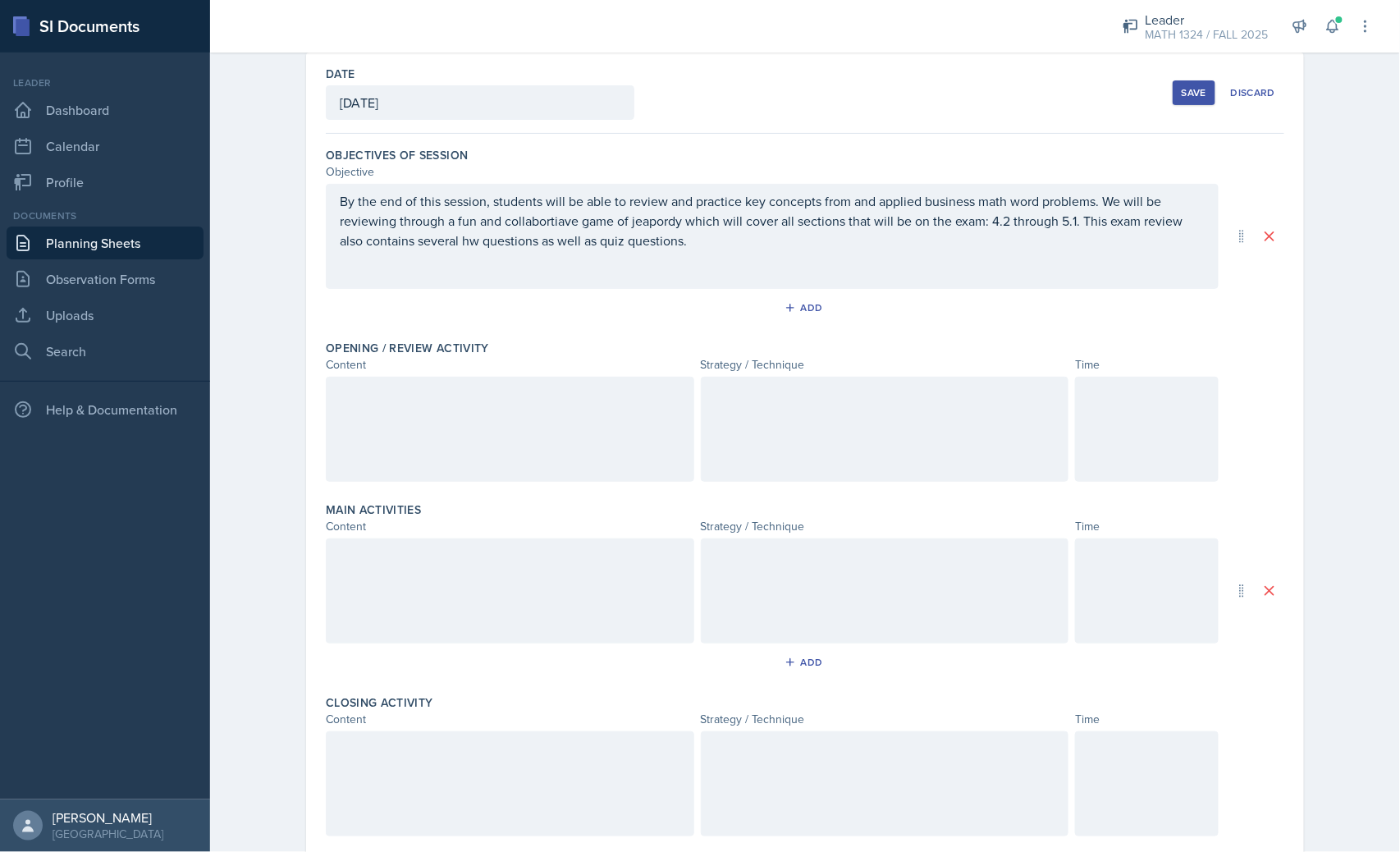
scroll to position [273, 0]
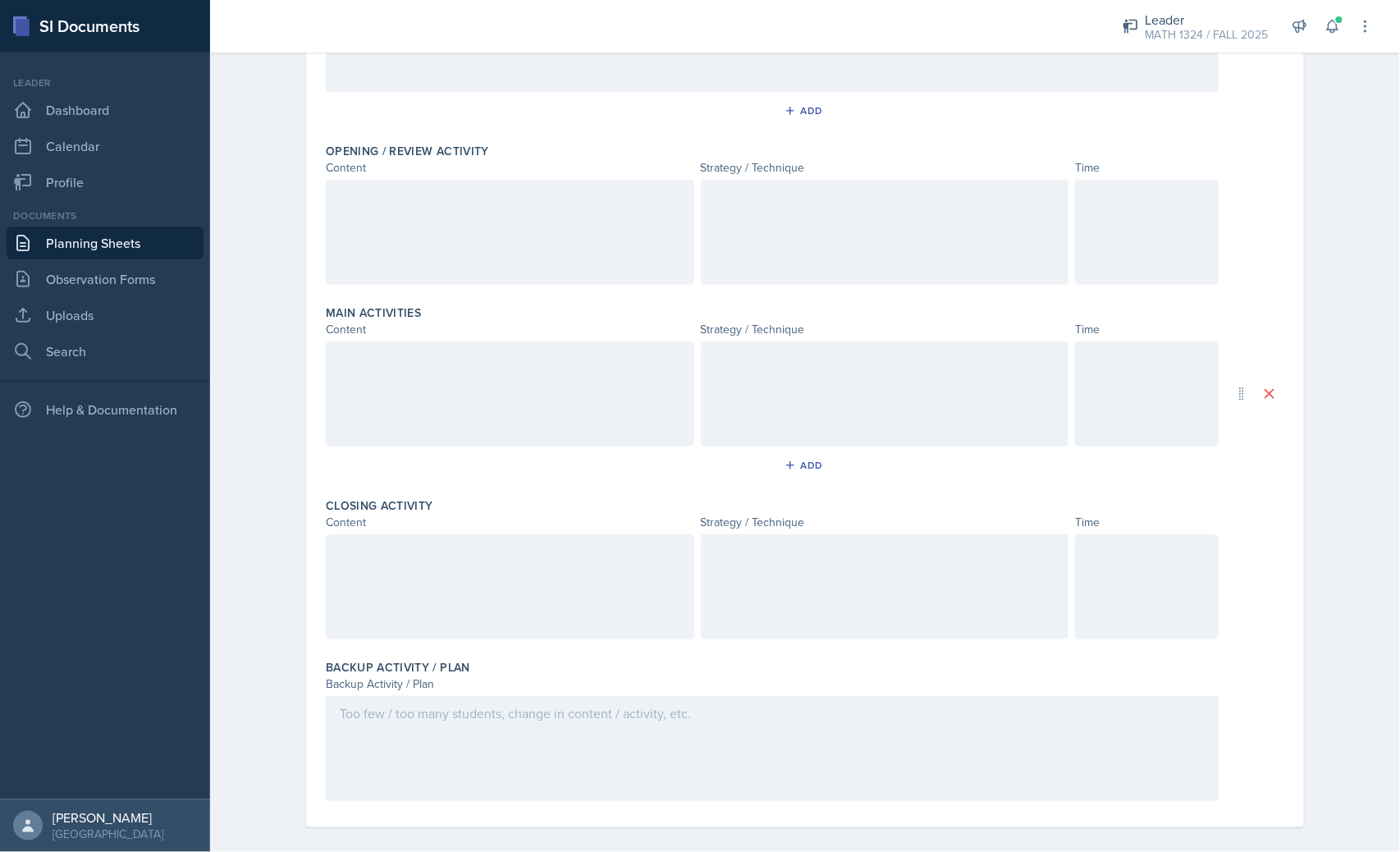
click at [498, 154] on div "Opening / Review Activity" at bounding box center [806, 150] width 959 height 16
click at [545, 227] on div at bounding box center [511, 232] width 369 height 105
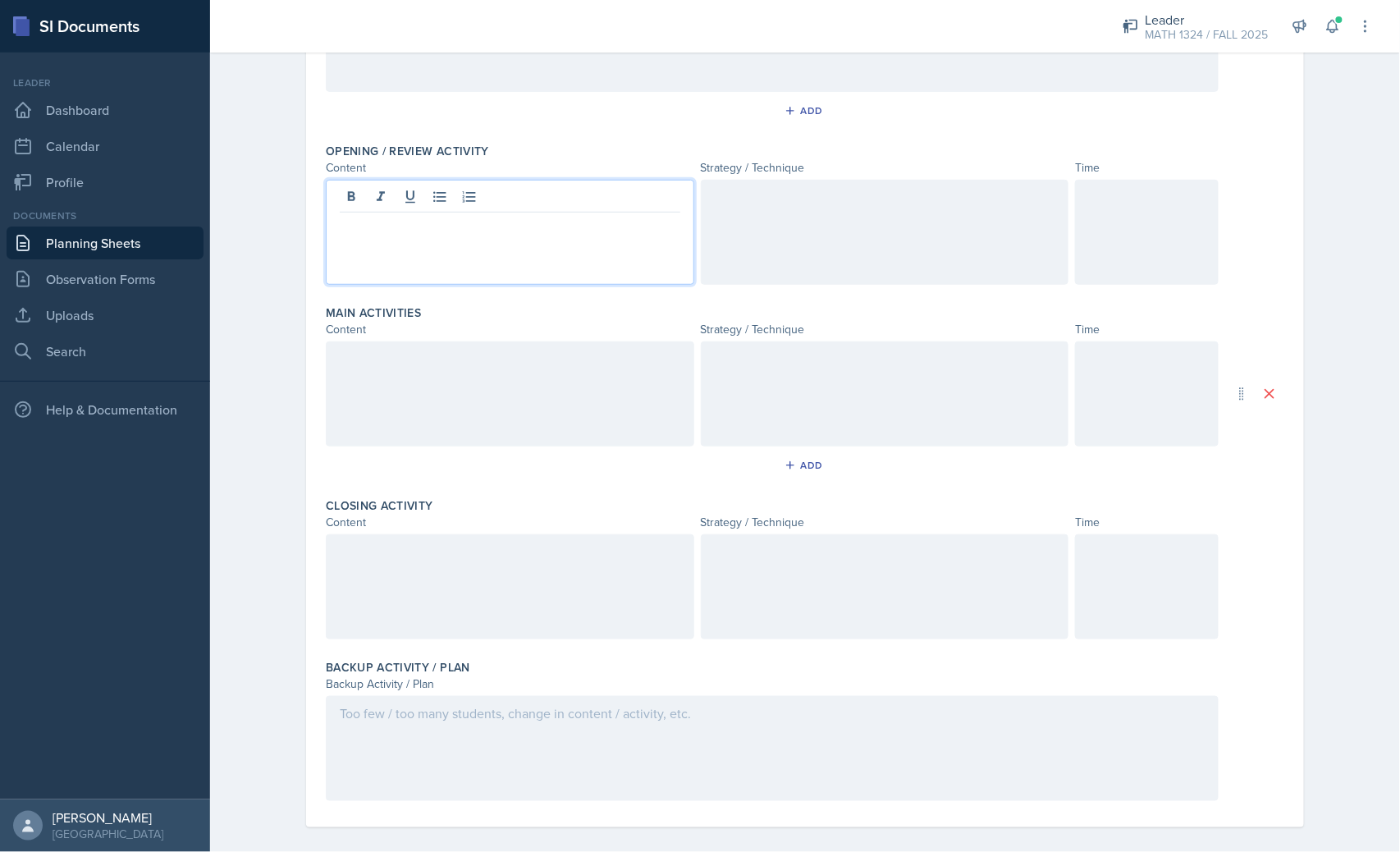
scroll to position [301, 0]
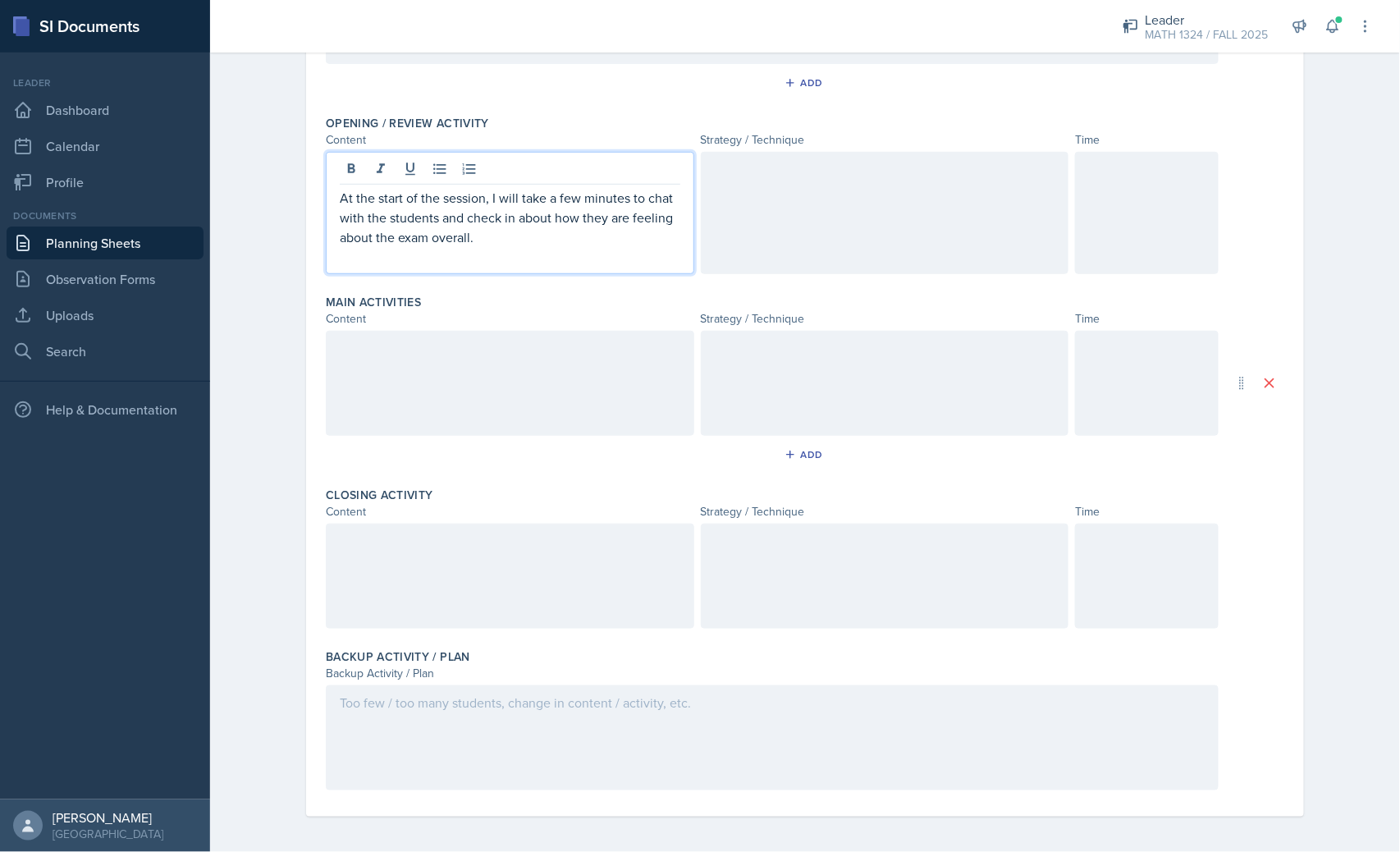
drag, startPoint x: 783, startPoint y: 297, endPoint x: 785, endPoint y: 257, distance: 40.0
click at [783, 283] on div "Objectives of Session Objective By the end of this session, students will be ab…" at bounding box center [806, 363] width 959 height 908
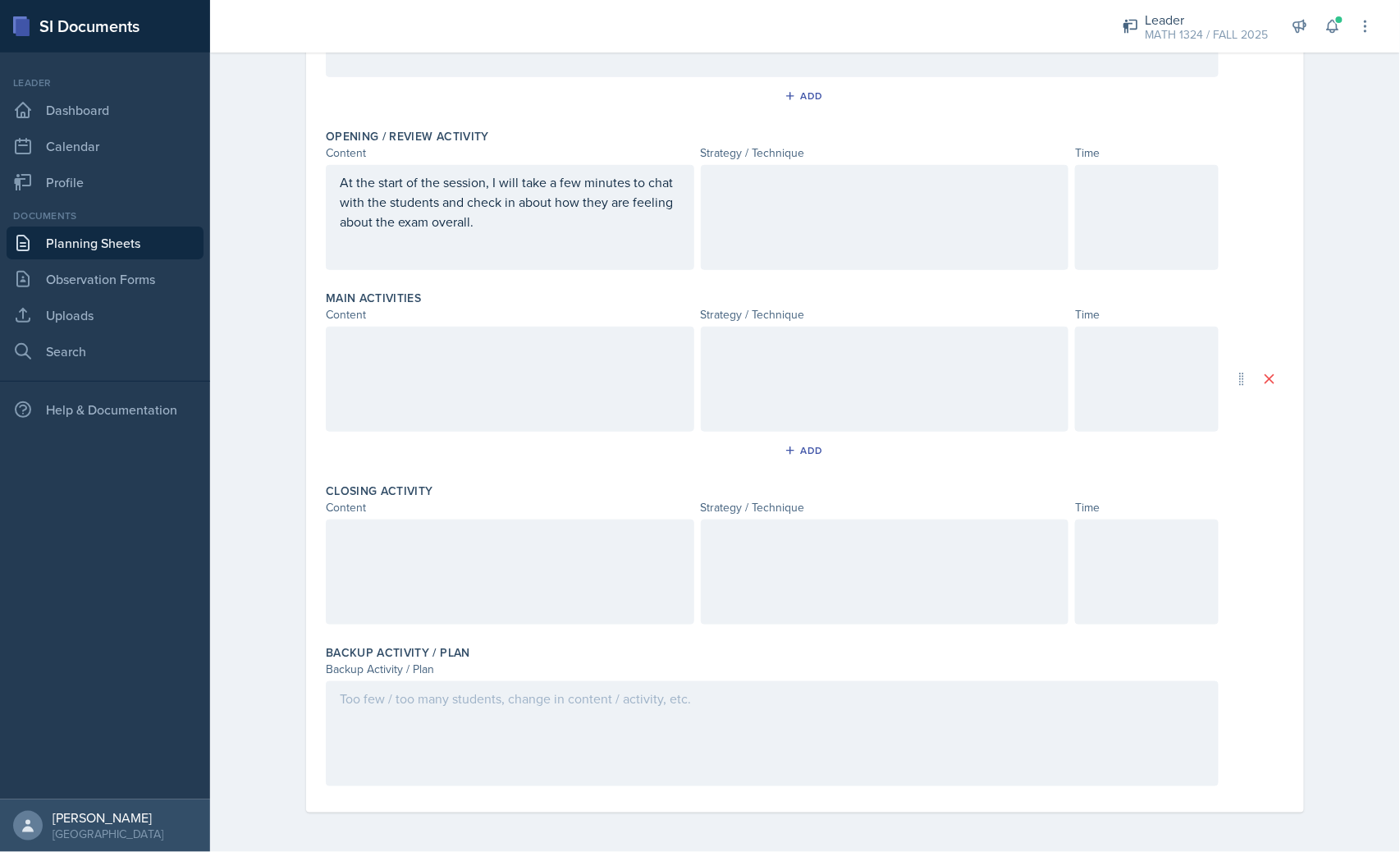
click at [789, 235] on div at bounding box center [885, 217] width 369 height 105
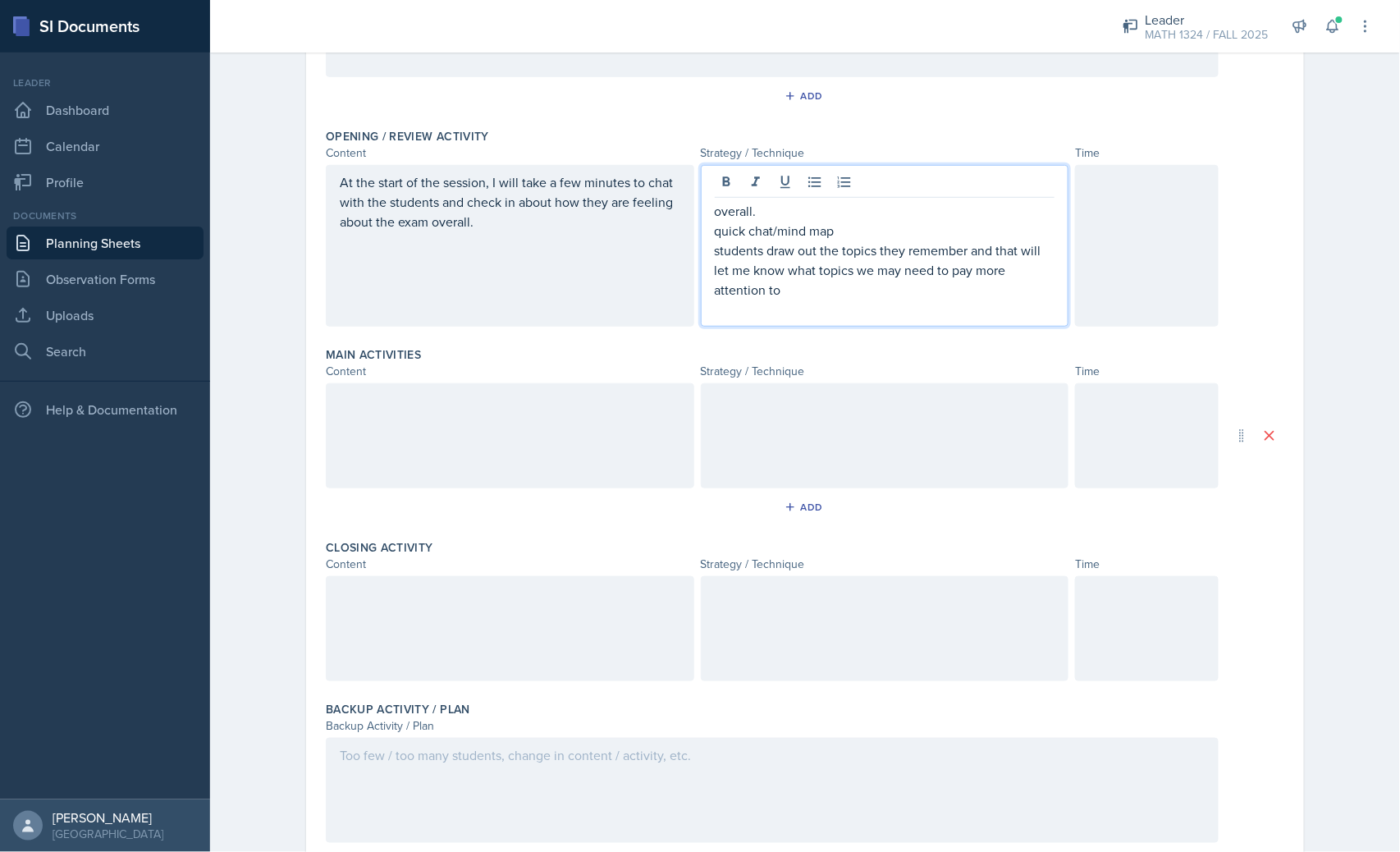
scroll to position [316, 0]
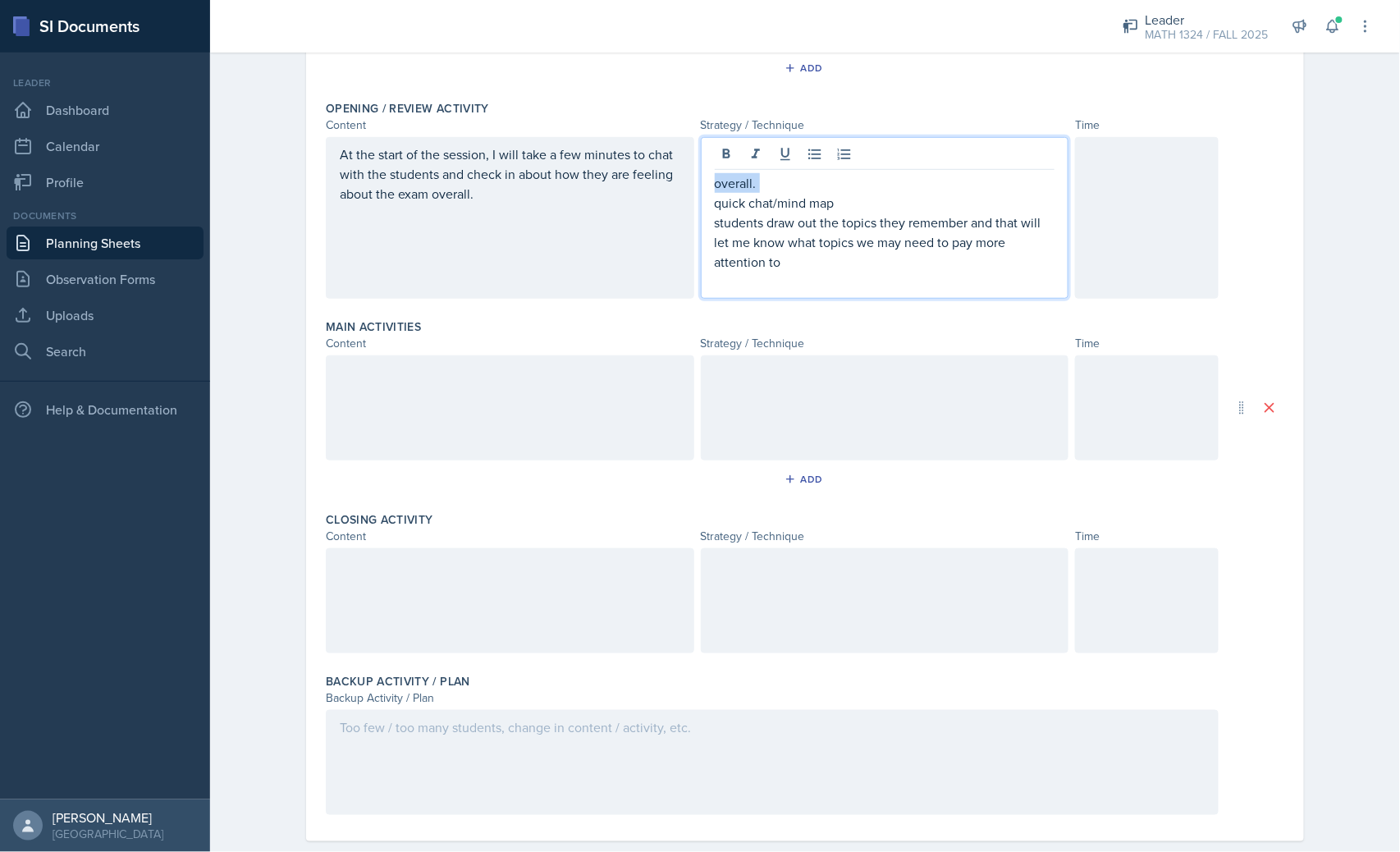
drag, startPoint x: 708, startPoint y: 201, endPoint x: 674, endPoint y: 171, distance: 45.3
click at [675, 171] on div "At the start of the session, I will take a few minutes to chat with the student…" at bounding box center [773, 217] width 893 height 162
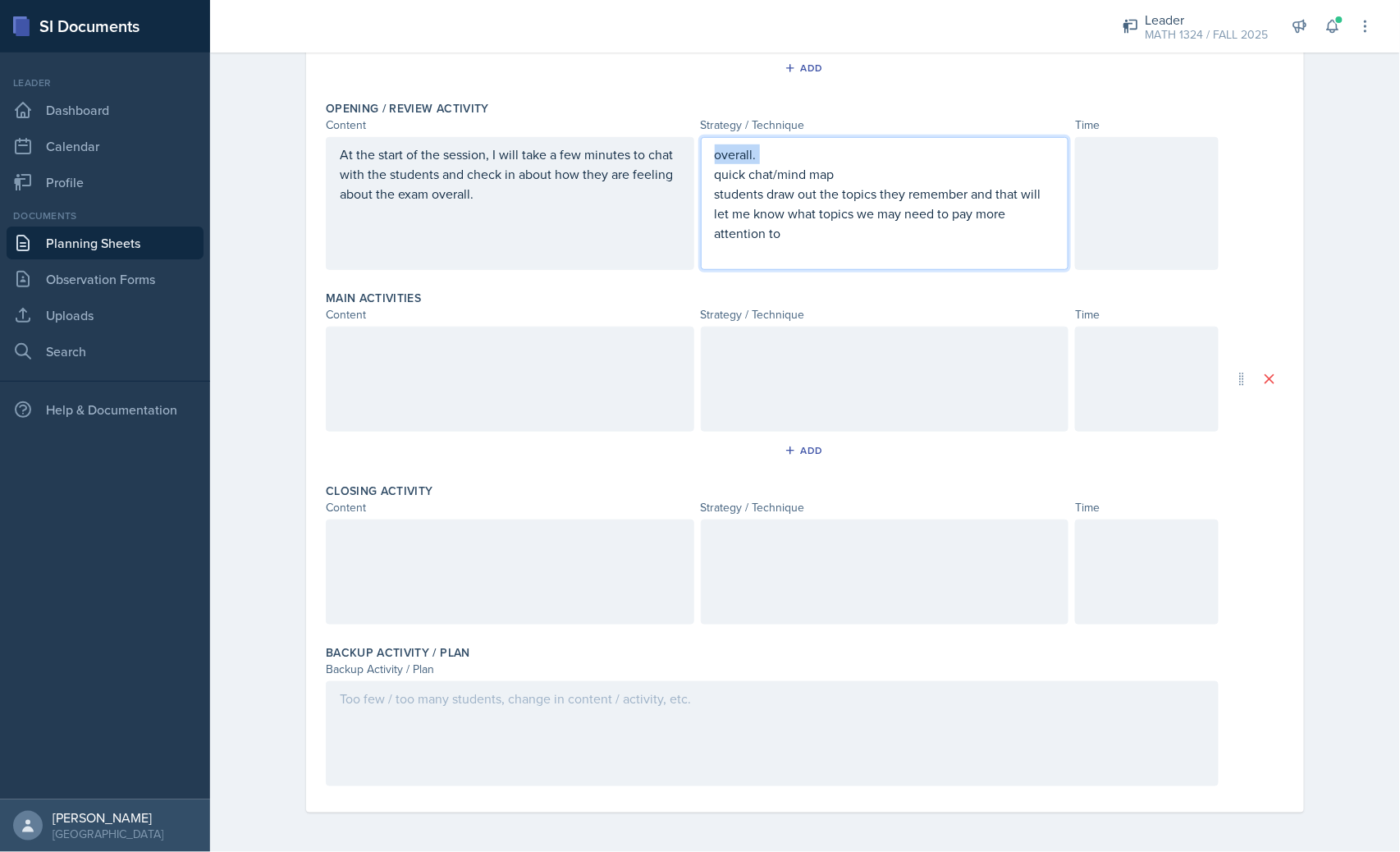
scroll to position [288, 0]
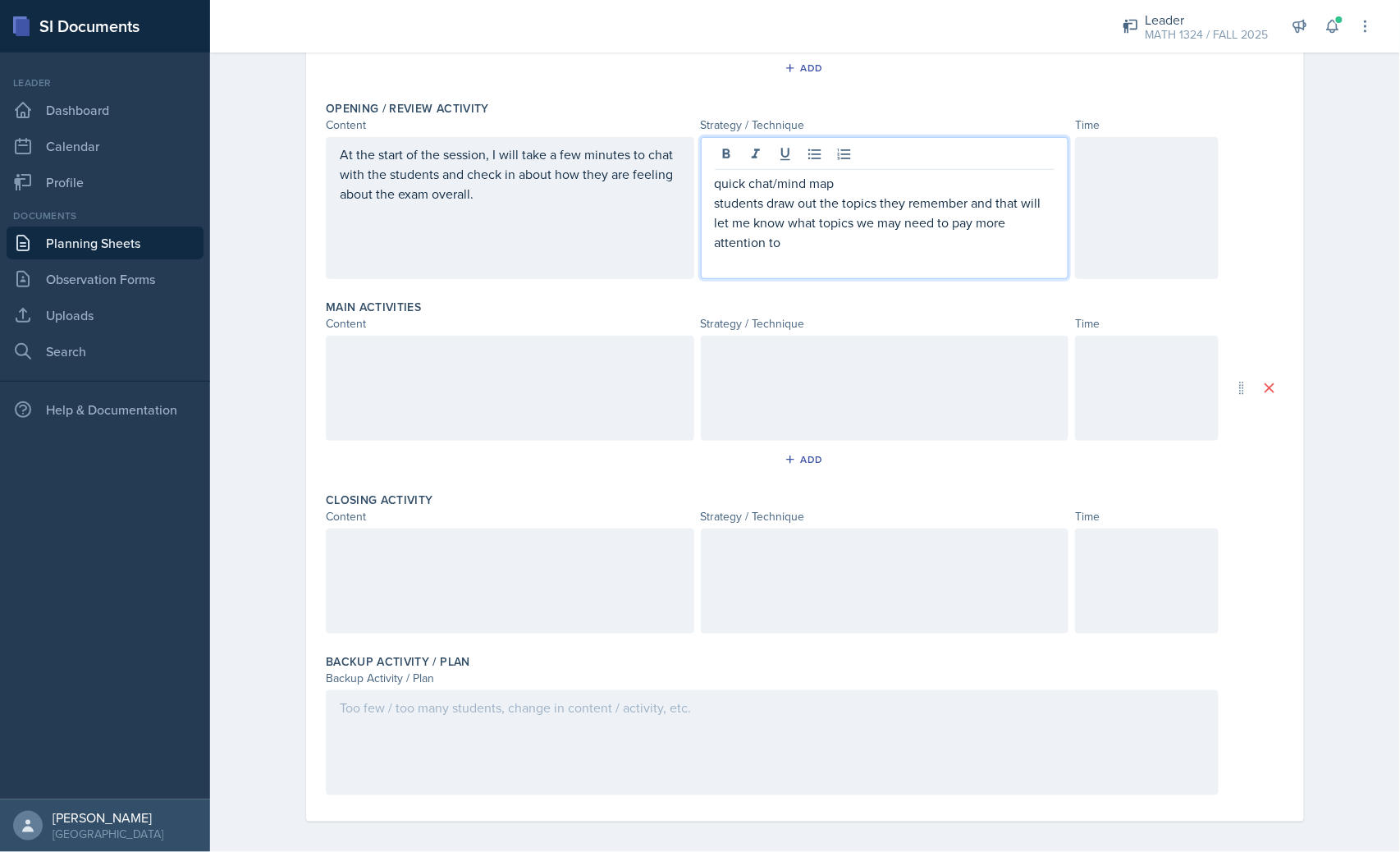
click at [1089, 200] on div at bounding box center [1147, 208] width 144 height 142
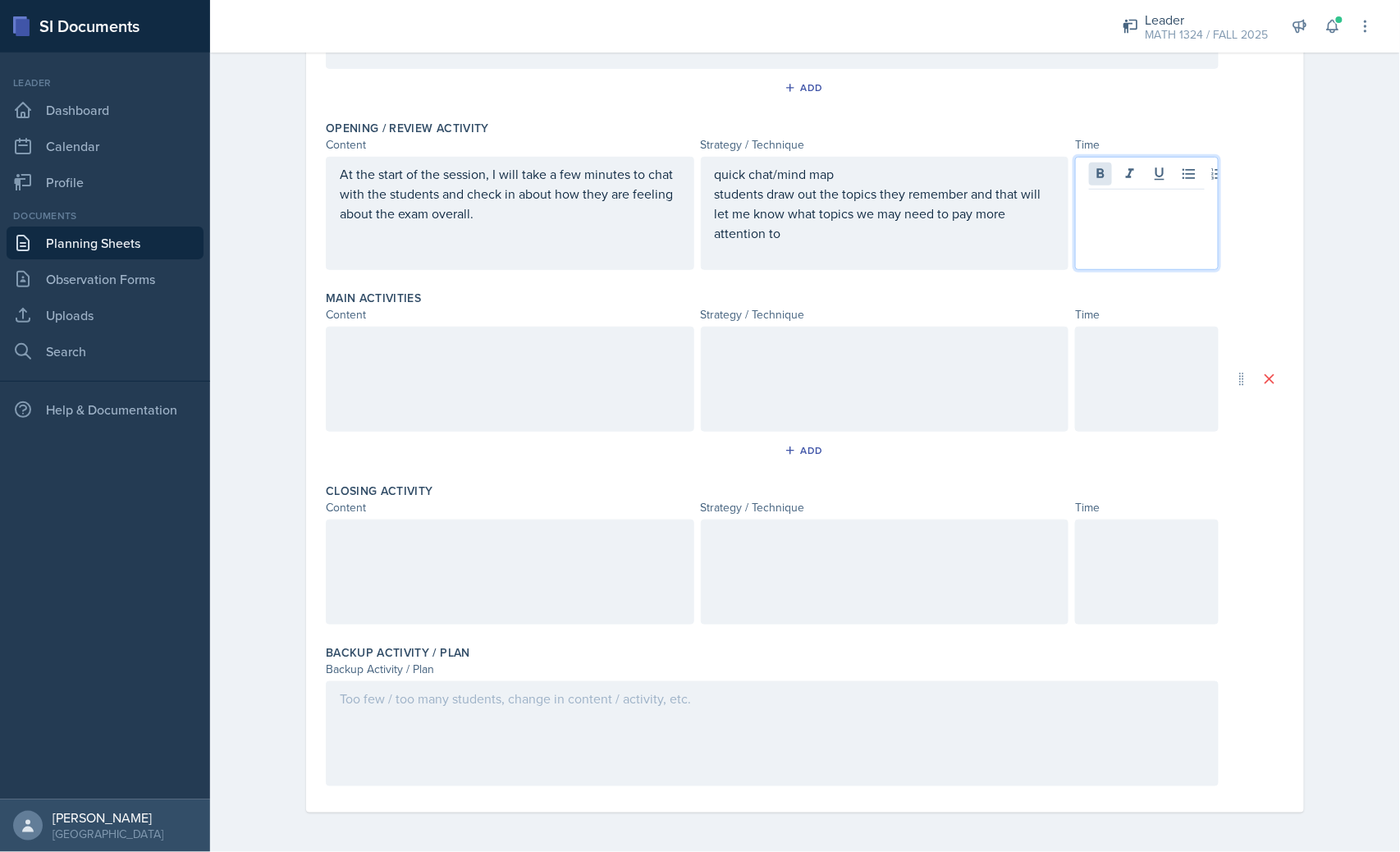
scroll to position [296, 0]
click at [1084, 407] on div at bounding box center [1147, 378] width 144 height 105
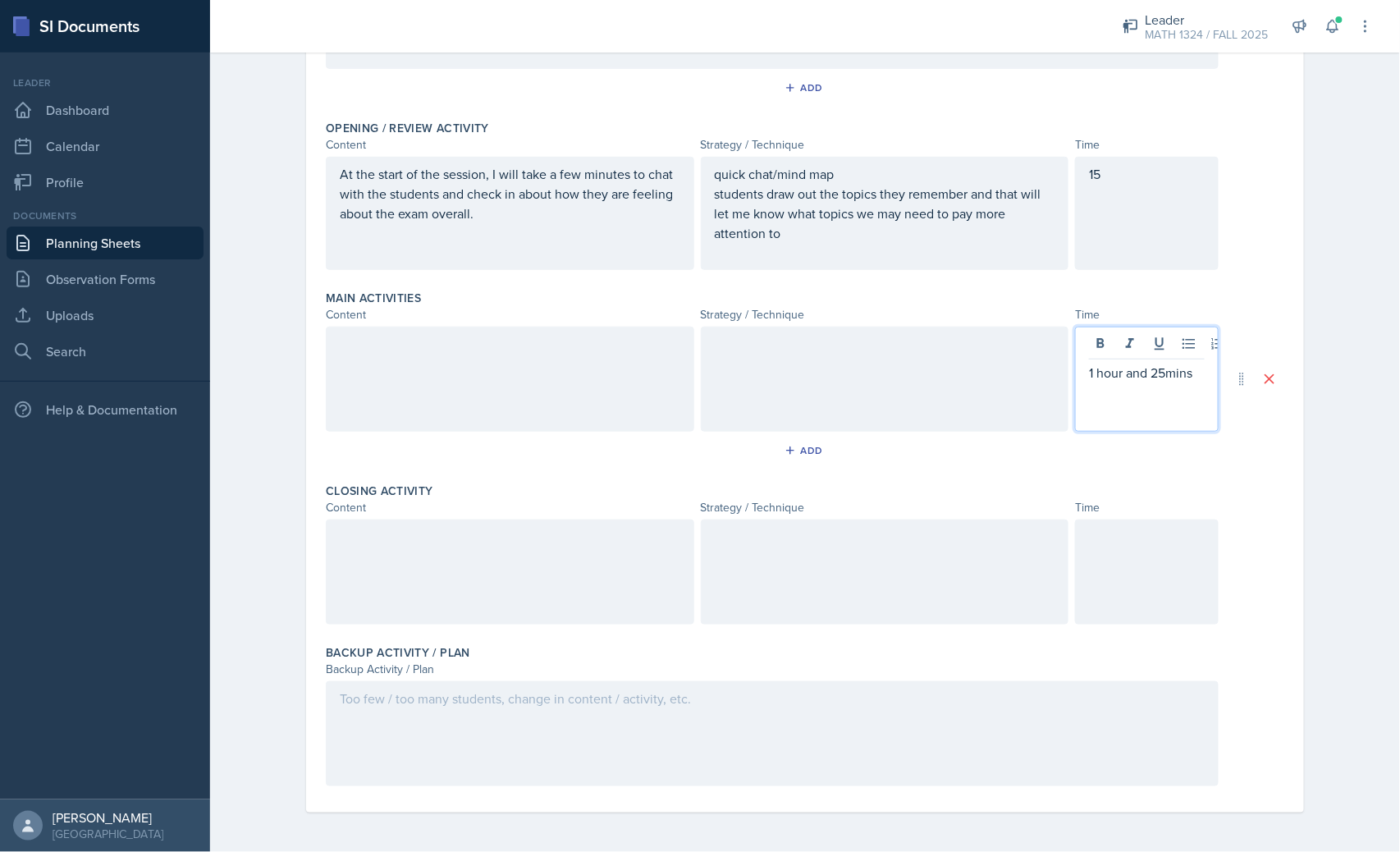
click at [565, 380] on div at bounding box center [511, 378] width 369 height 105
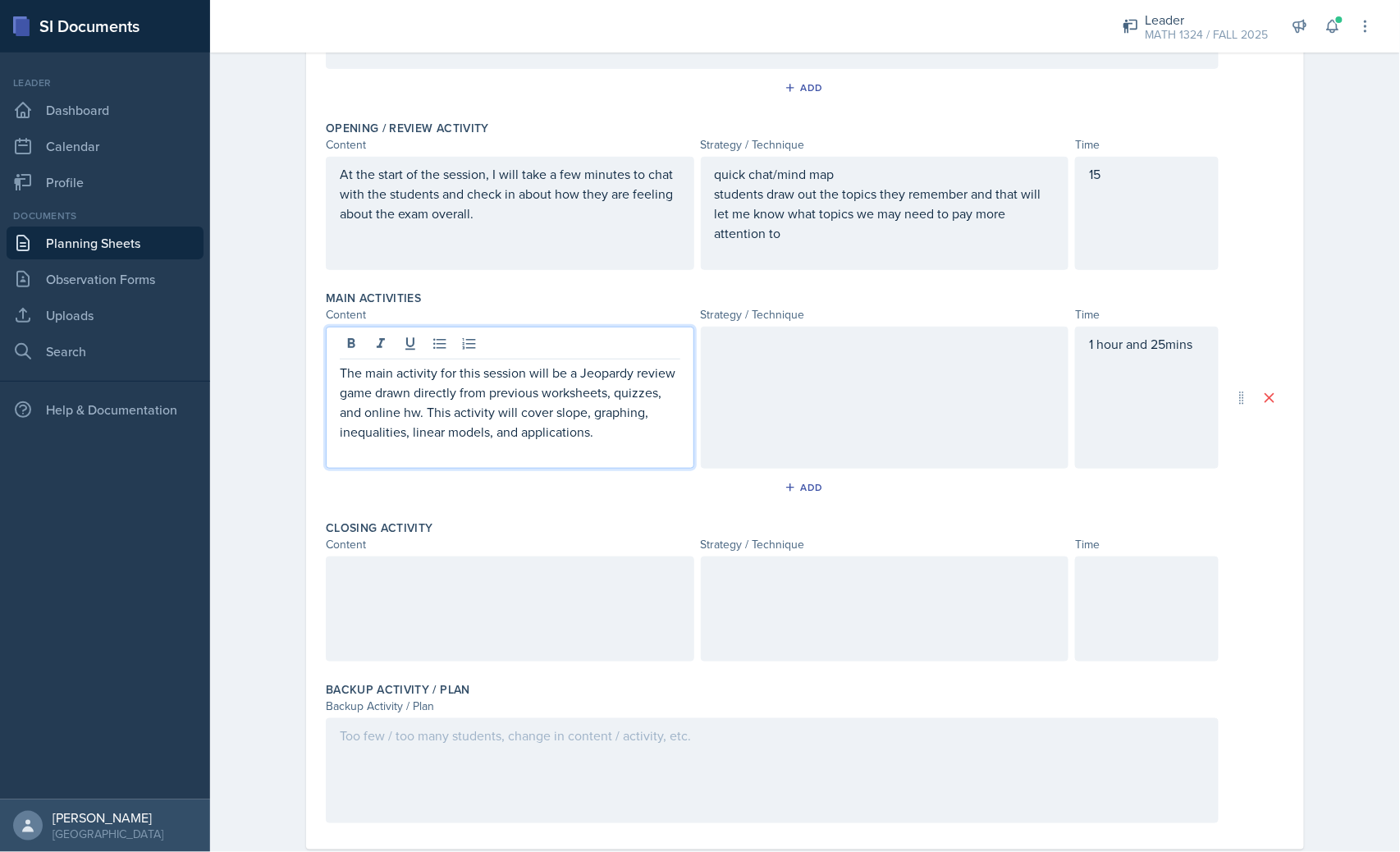
scroll to position [325, 0]
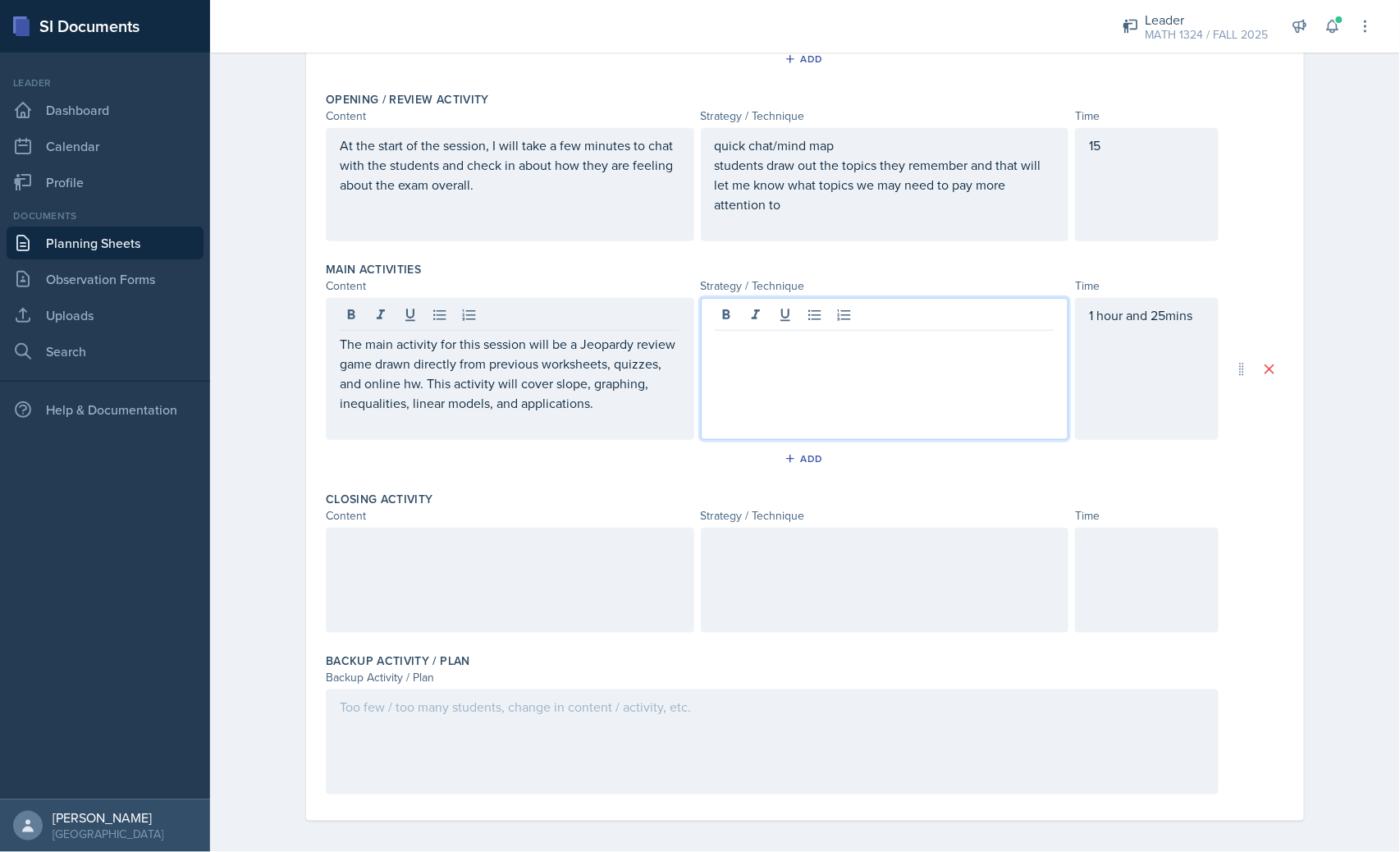
click at [872, 308] on div at bounding box center [885, 369] width 369 height 142
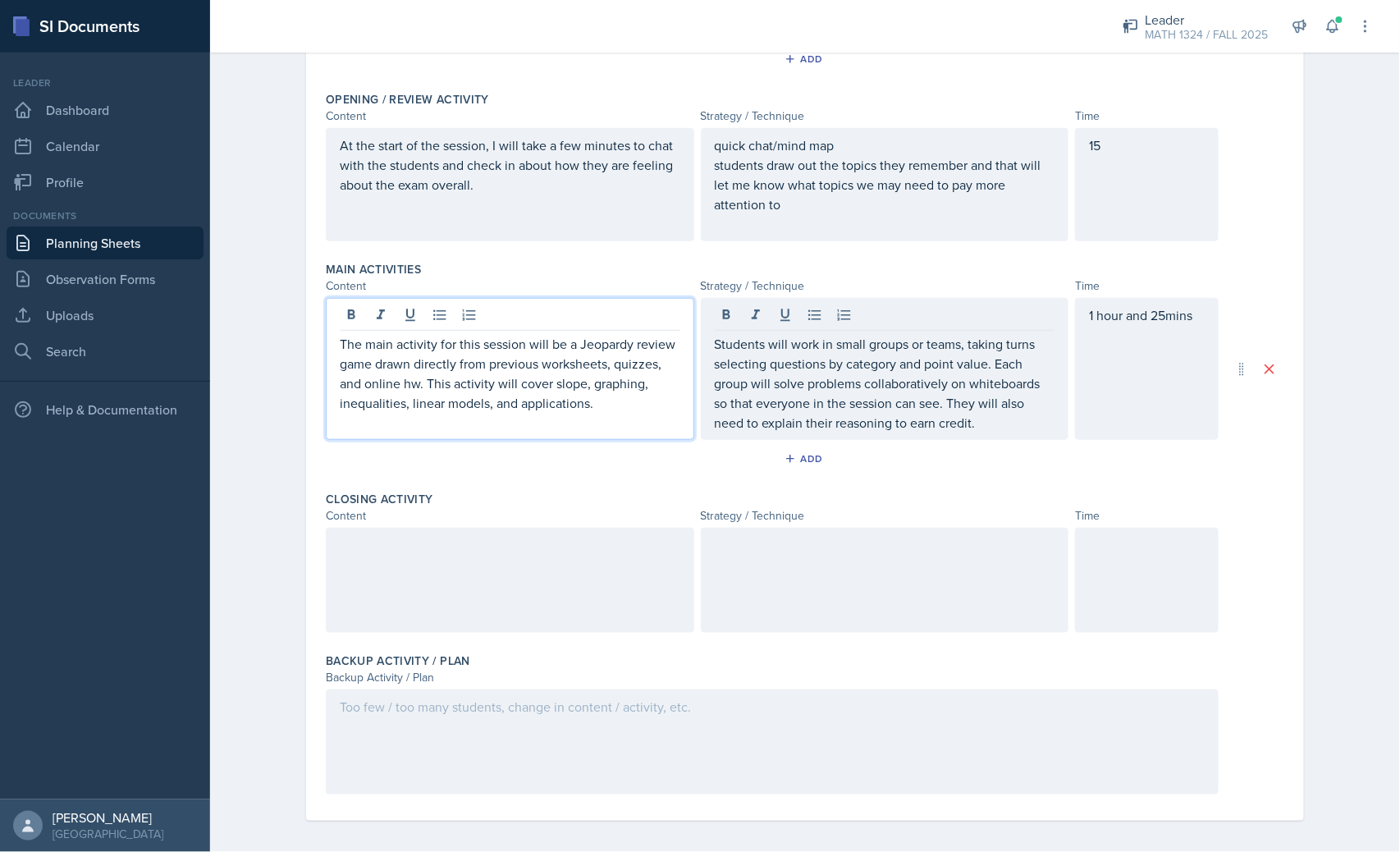
click at [532, 375] on p "The main activity for this session will be a Jeopardy review game drawn directl…" at bounding box center [510, 373] width 341 height 78
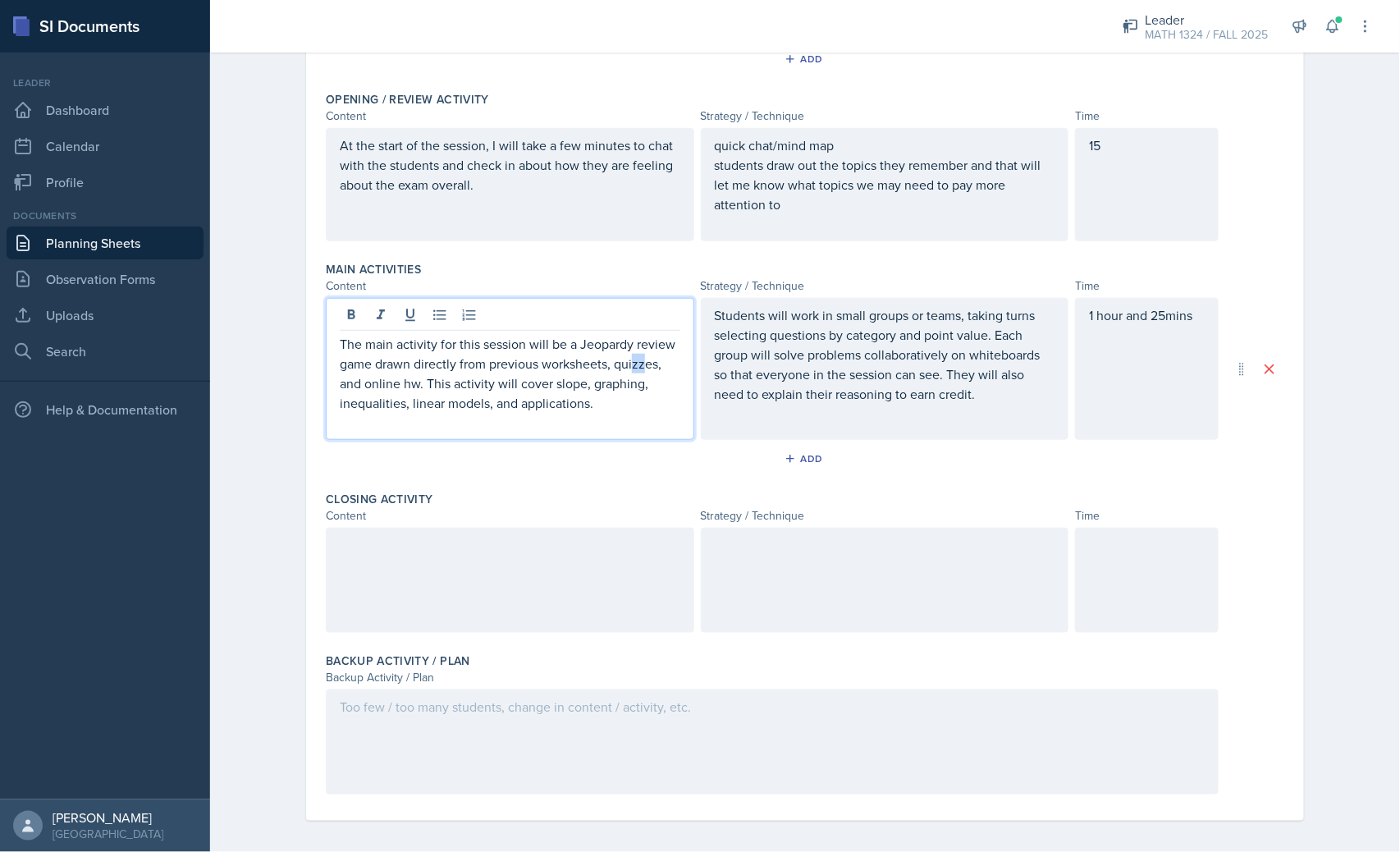
click at [639, 356] on p "The main activity for this session will be a Jeopardy review game drawn directl…" at bounding box center [510, 373] width 341 height 78
click at [643, 355] on p "The main activity for this session will be a Jeopardy review game drawn directl…" at bounding box center [510, 373] width 341 height 78
drag, startPoint x: 481, startPoint y: 364, endPoint x: 564, endPoint y: 374, distance: 83.6
click at [564, 374] on p "The main activity for this session will be a Jeopardy review game drawn directl…" at bounding box center [510, 373] width 341 height 78
click at [612, 381] on p "The main activity for this session will be a Jeopardy review game drawn directl…" at bounding box center [510, 373] width 341 height 78
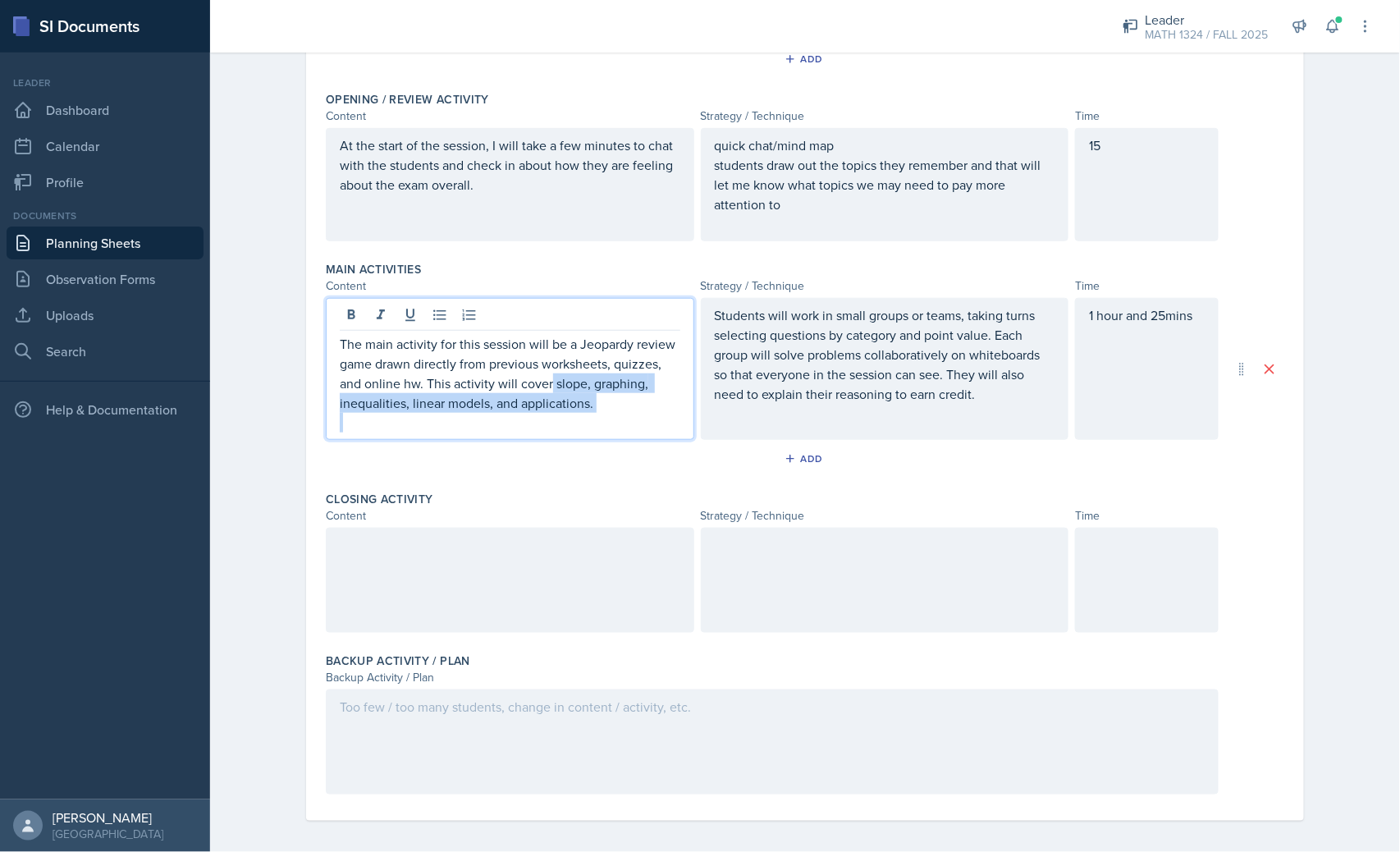
drag, startPoint x: 543, startPoint y: 387, endPoint x: 595, endPoint y: 438, distance: 72.8
click at [614, 422] on div "The main activity for this session will be a Jeopardy review game drawn directl…" at bounding box center [510, 383] width 341 height 98
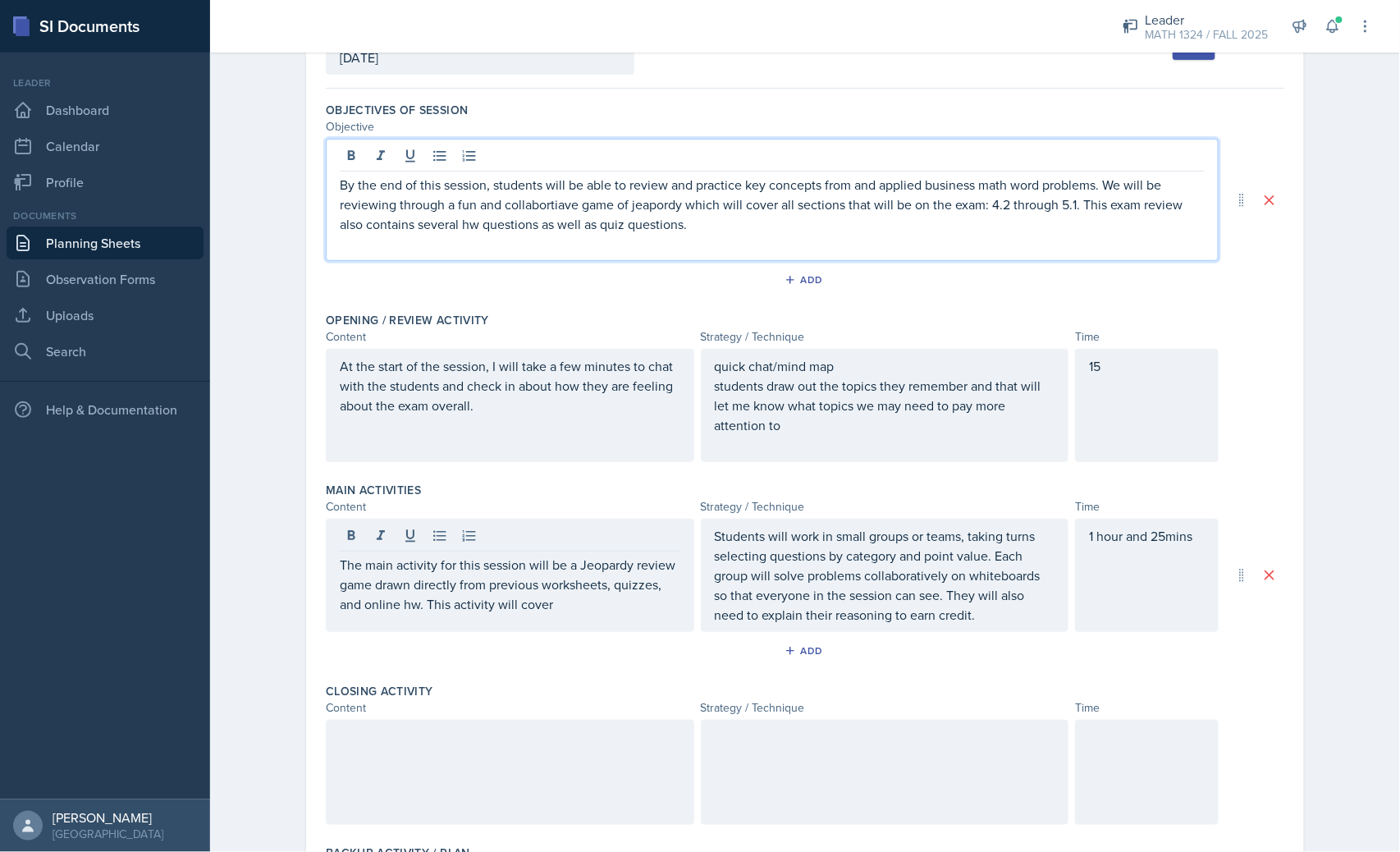
scroll to position [140, 0]
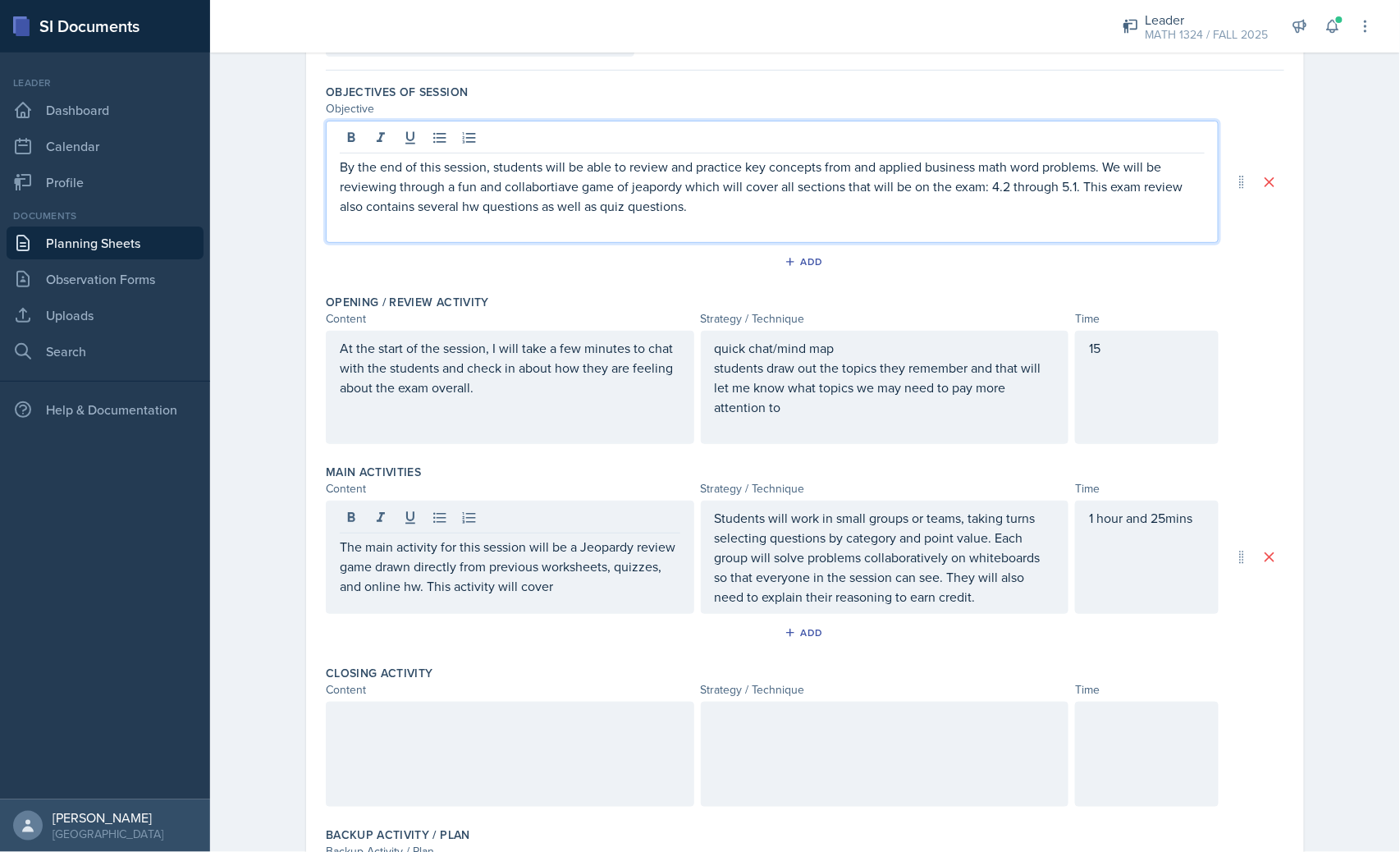
click at [848, 158] on p "By the end of this session, students will be able to review and practice key co…" at bounding box center [772, 186] width 866 height 59
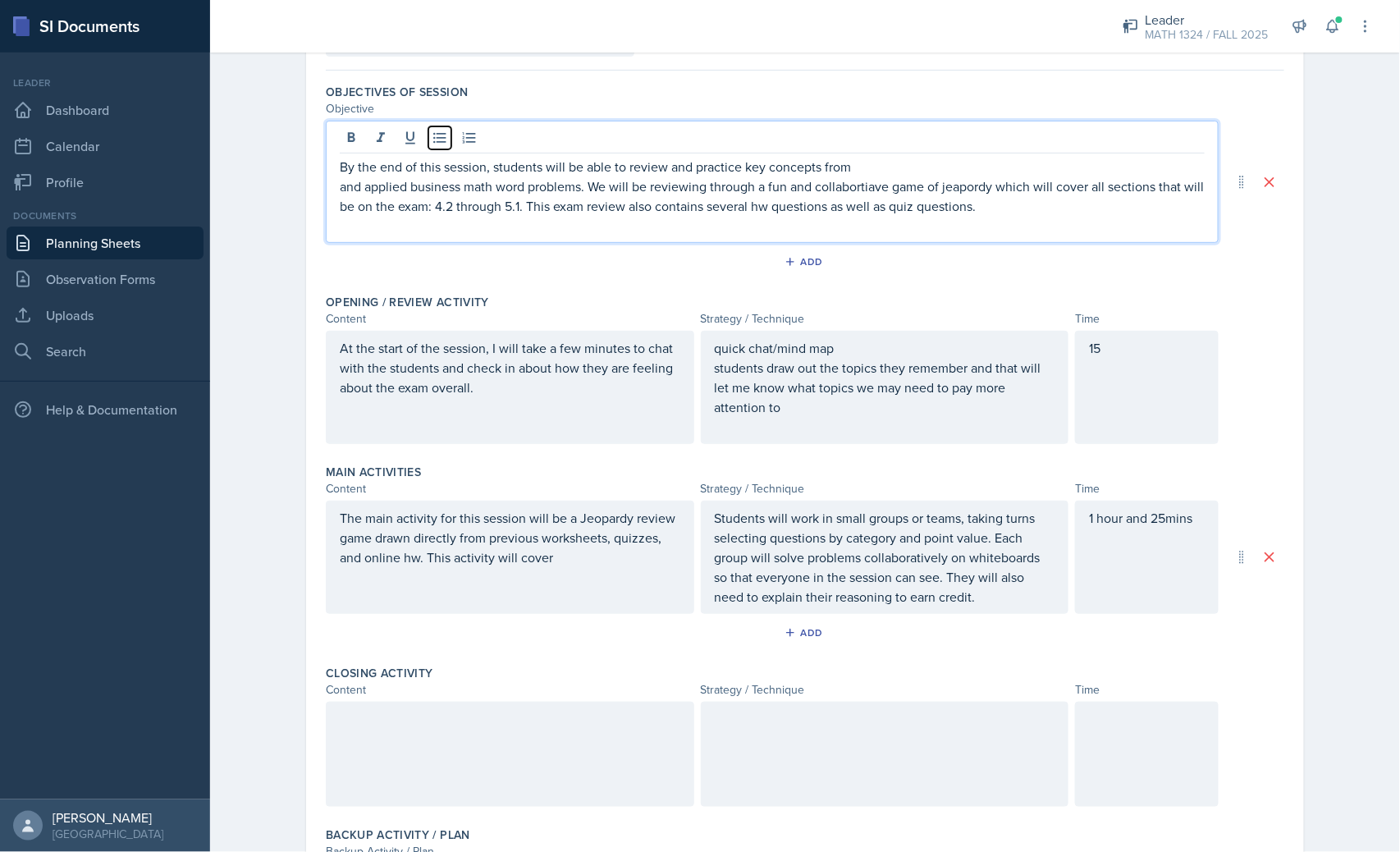
click at [440, 150] on div at bounding box center [772, 140] width 866 height 27
click at [435, 150] on div at bounding box center [772, 140] width 866 height 27
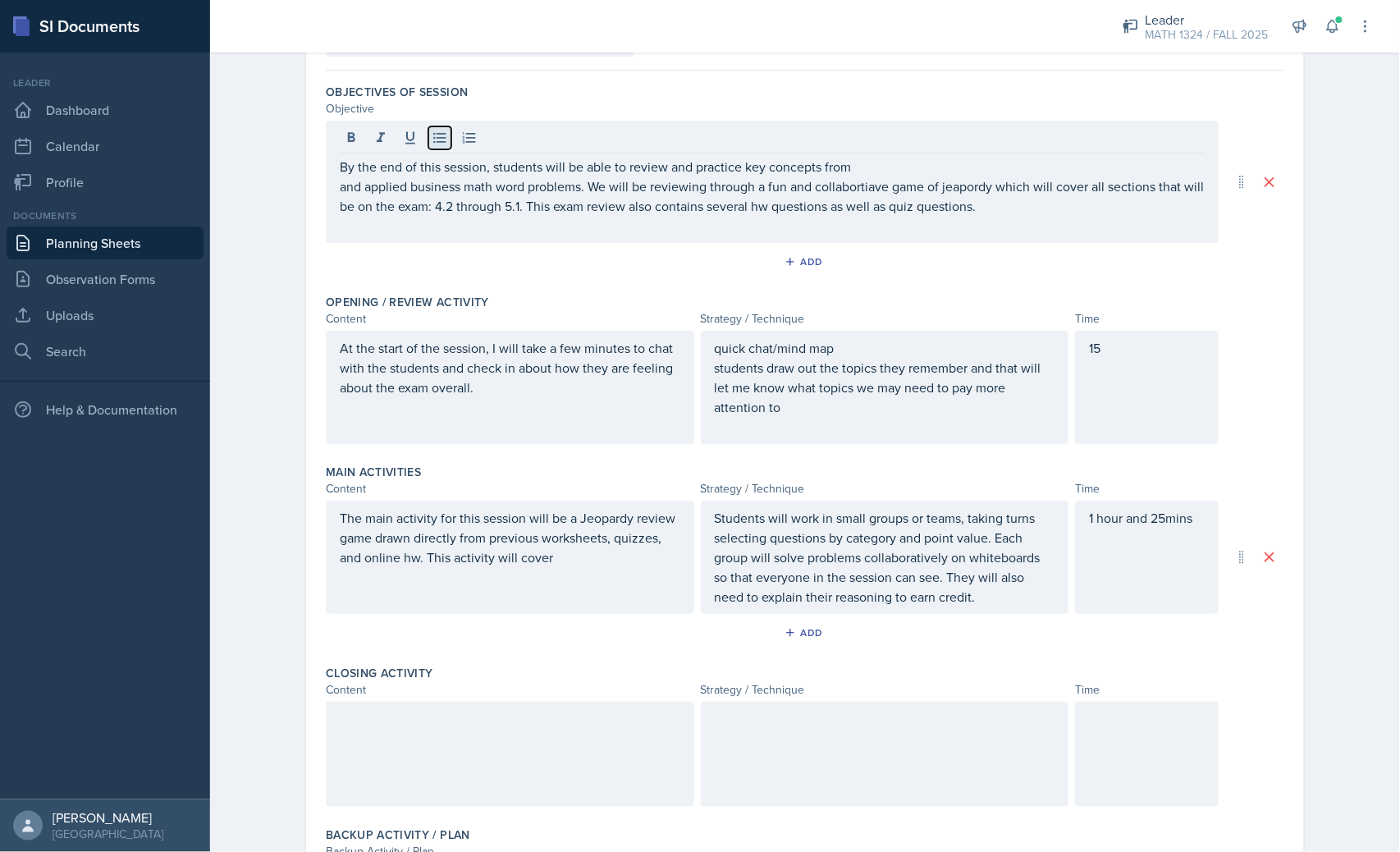
click at [442, 140] on button at bounding box center [440, 138] width 23 height 23
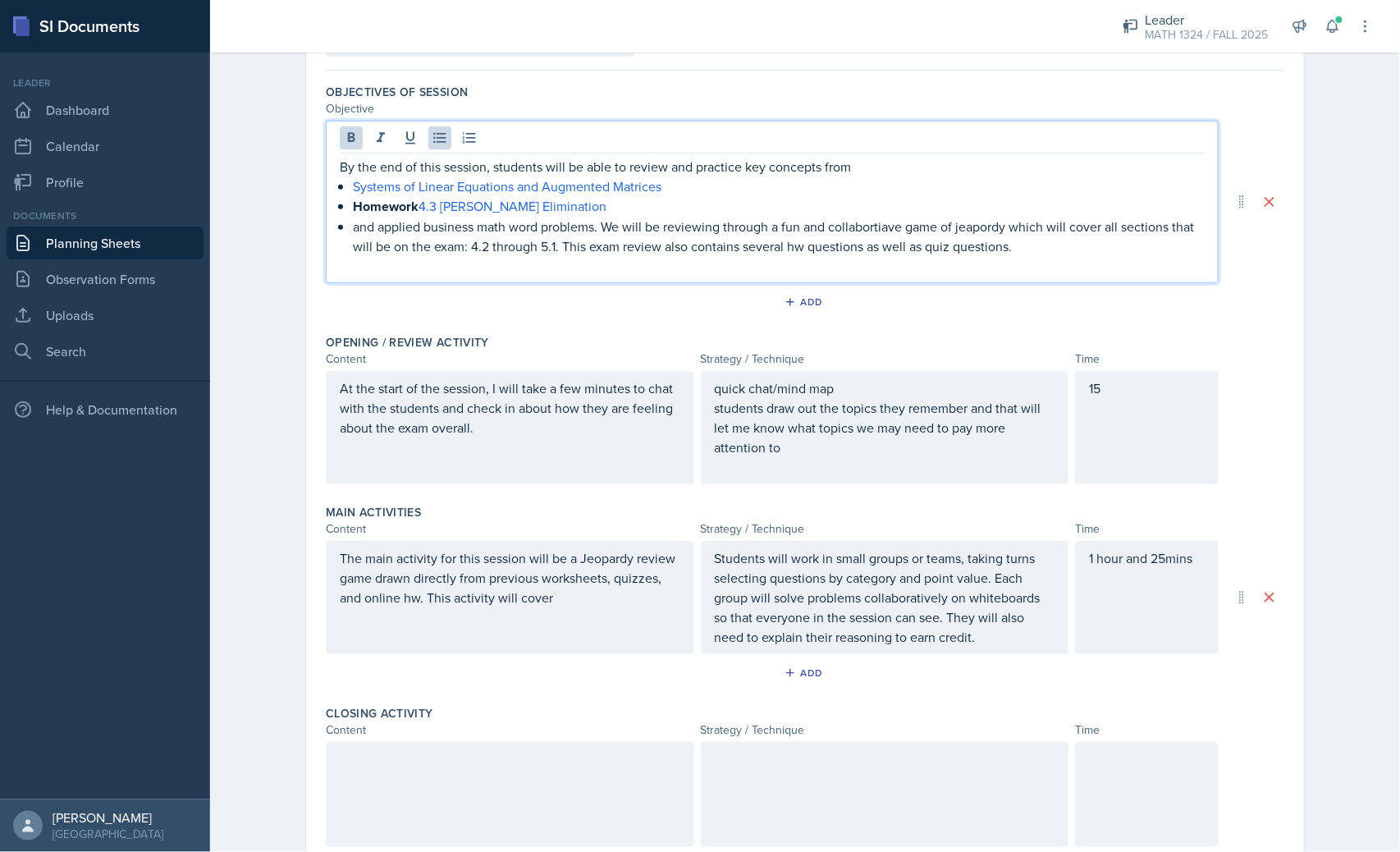
drag, startPoint x: 413, startPoint y: 212, endPoint x: 331, endPoint y: 207, distance: 82.2
click at [353, 207] on li "Homework 4.3 Gauss-Jordan Elimination" at bounding box center [779, 206] width 852 height 21
click at [556, 202] on p "4.3 Gauss-Jordan Elimination" at bounding box center [779, 205] width 852 height 20
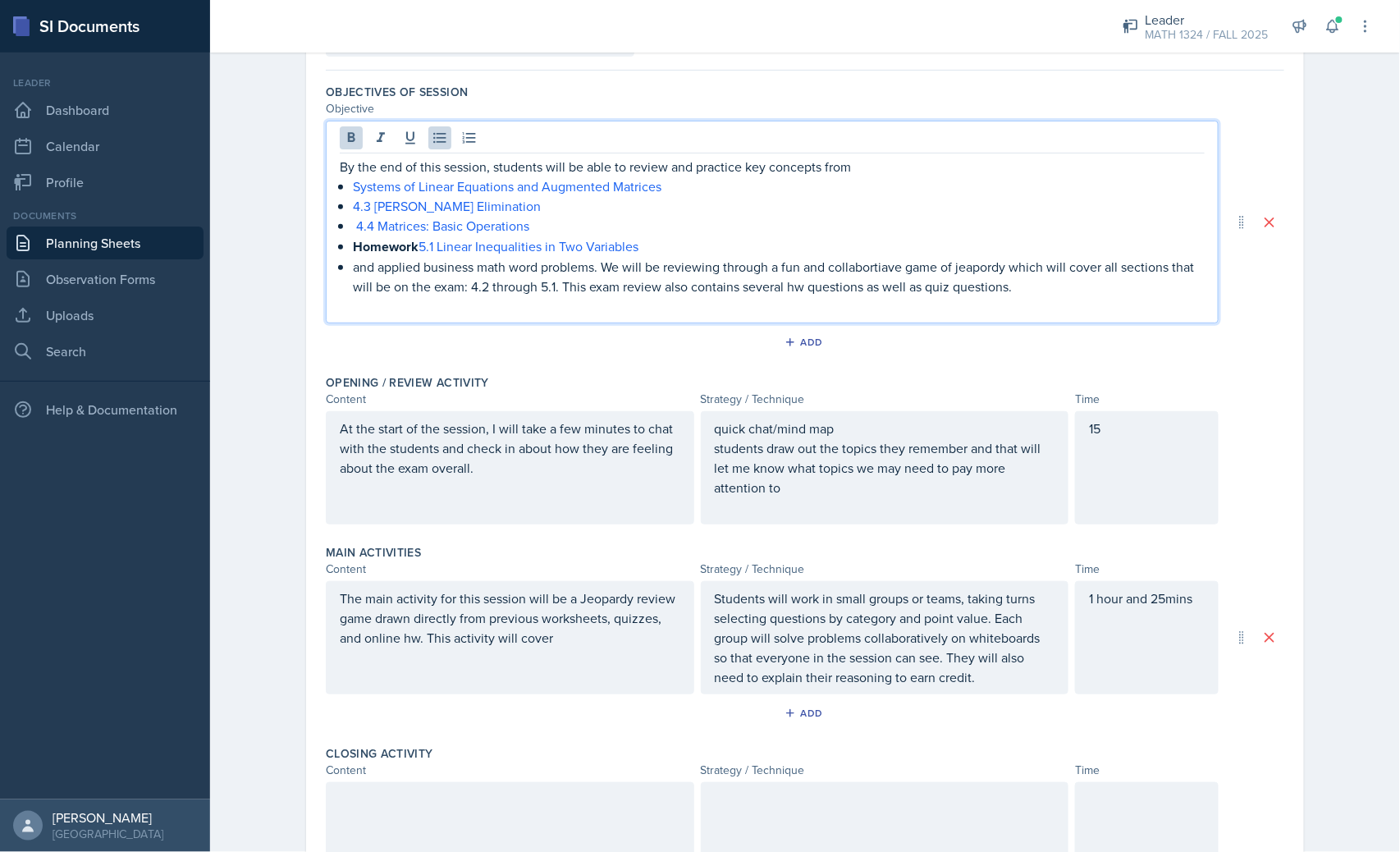
drag, startPoint x: 413, startPoint y: 245, endPoint x: 285, endPoint y: 252, distance: 128.2
click at [285, 252] on div "Date October 13th, 2025 October 2025 28 29 30 1 2 3 4 5 6 7 8 9 10 11 12 13 14 …" at bounding box center [805, 552] width 1051 height 1125
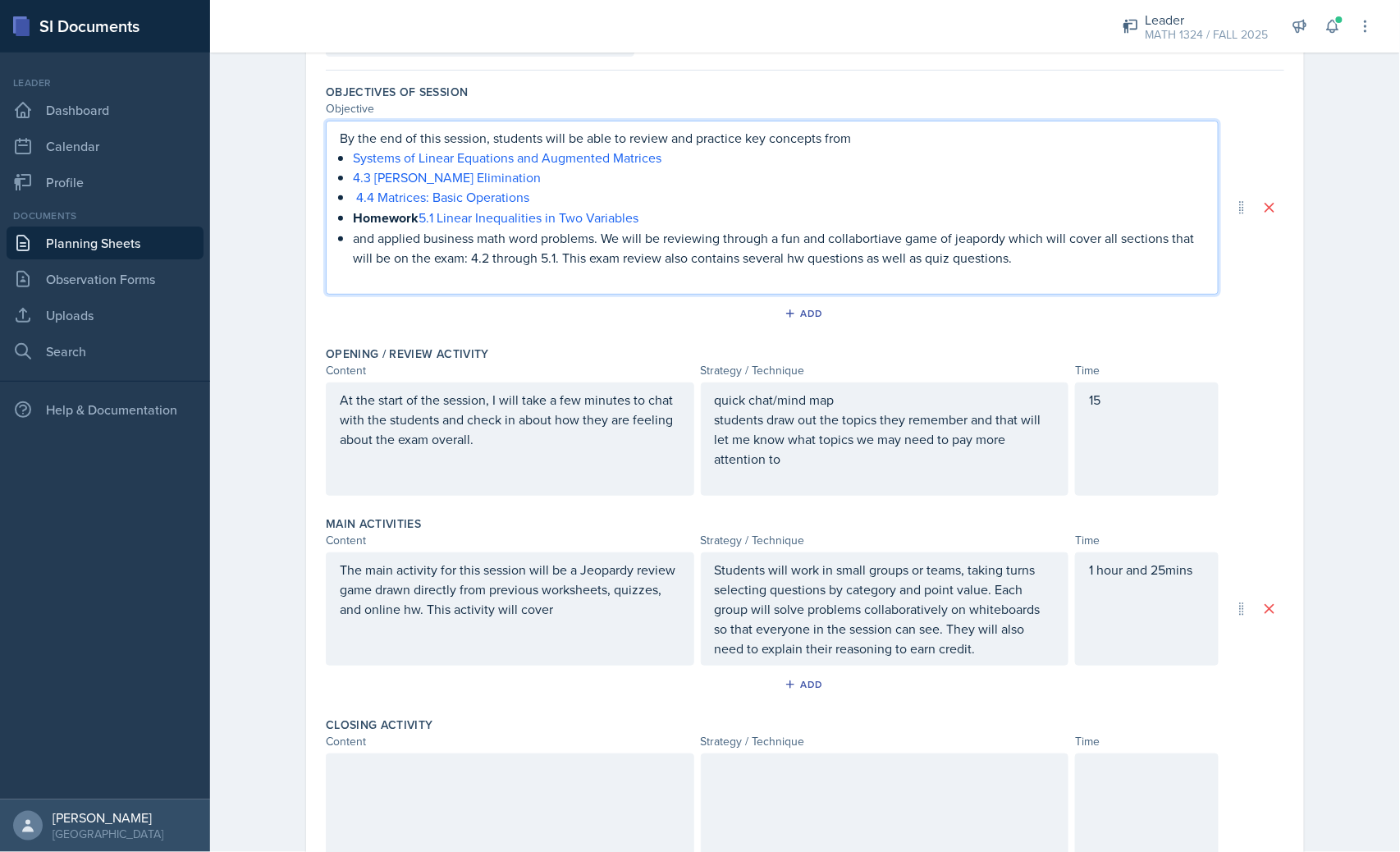
scroll to position [110, 0]
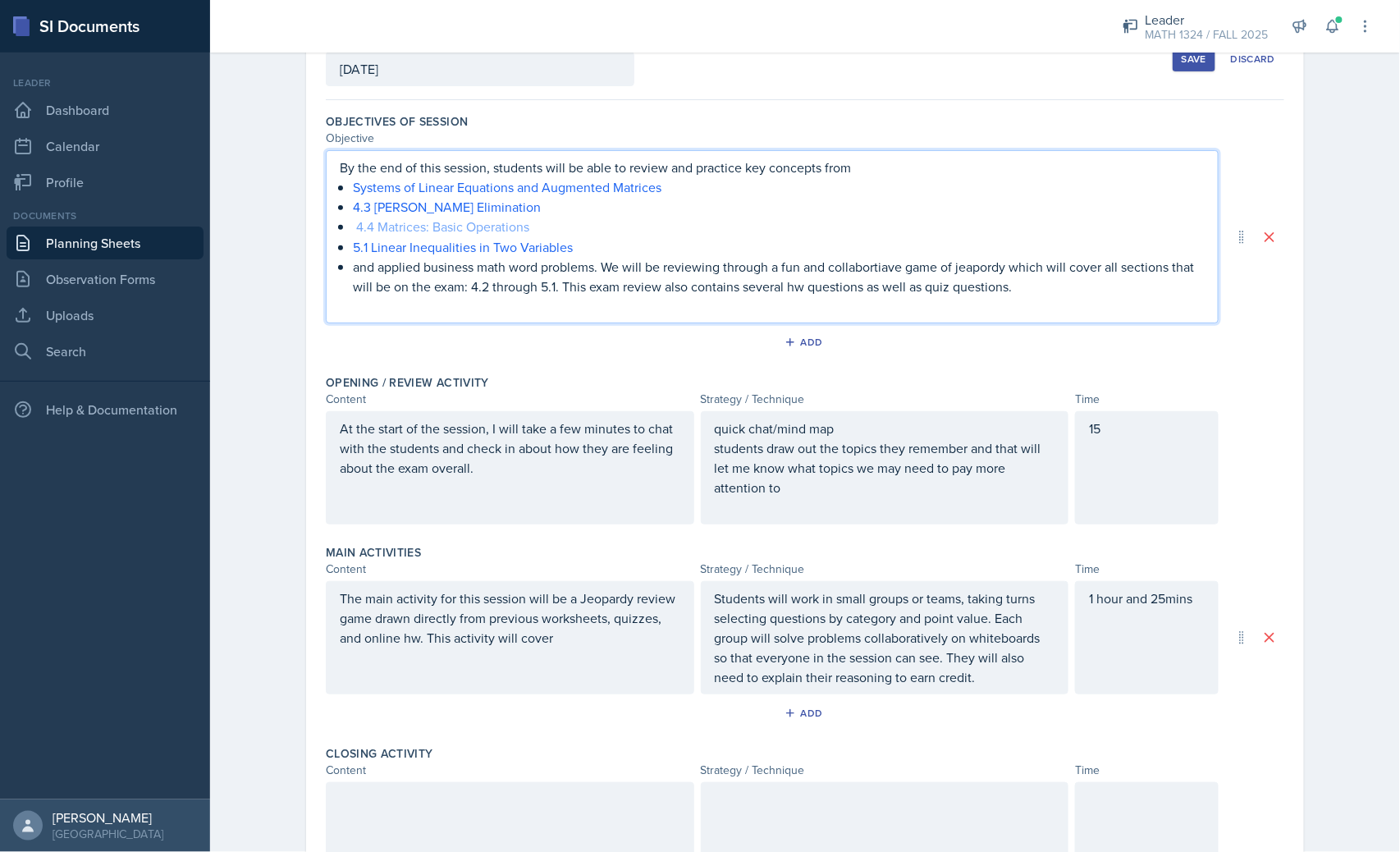
click at [357, 225] on link "4.4 Matrices: Basic Operations" at bounding box center [443, 226] width 173 height 18
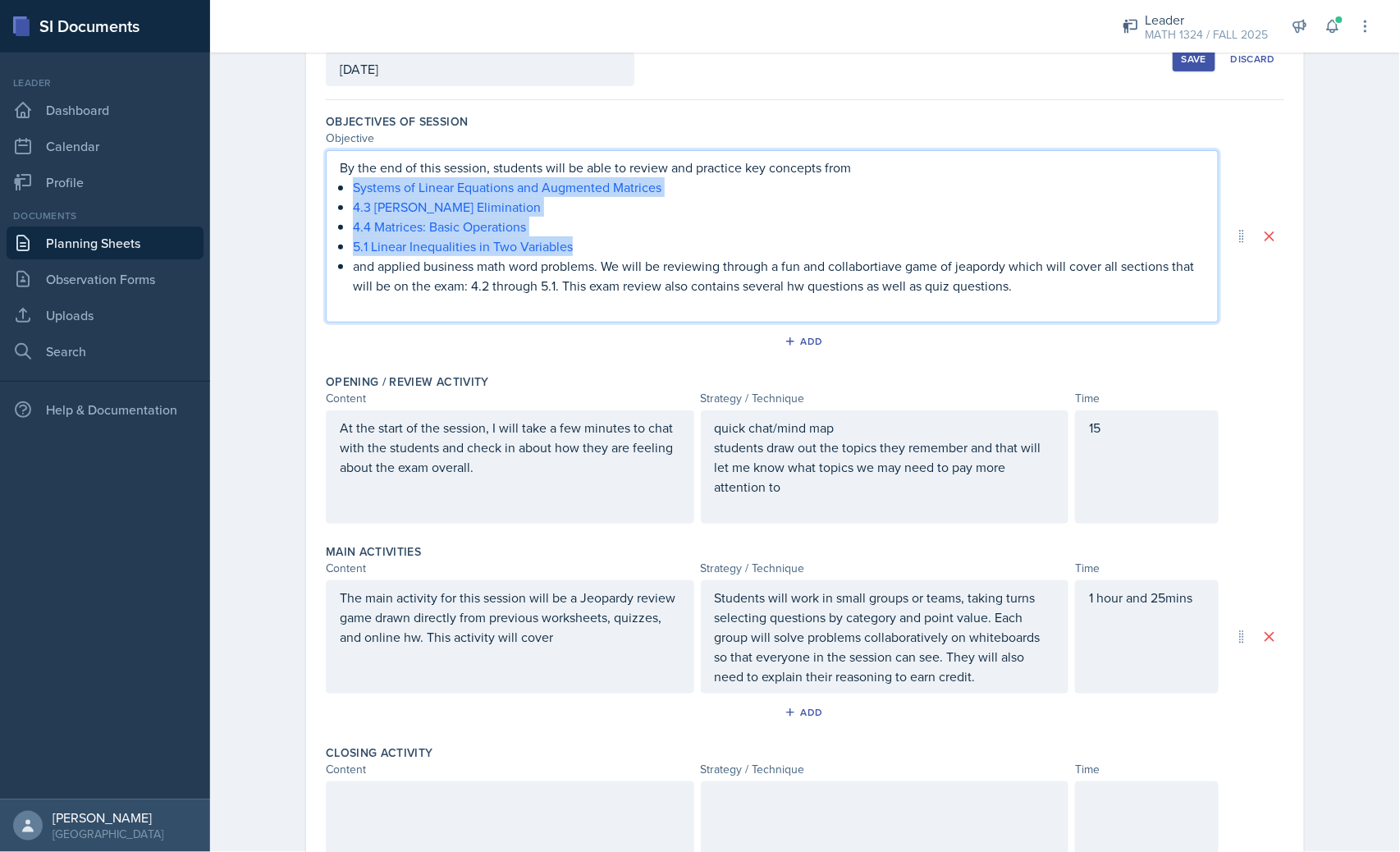
drag, startPoint x: 518, startPoint y: 228, endPoint x: 280, endPoint y: 187, distance: 241.5
click at [281, 189] on div "Date October 13th, 2025 October 2025 28 29 30 1 2 3 4 5 6 7 8 9 10 11 12 13 14 …" at bounding box center [805, 566] width 1051 height 1095
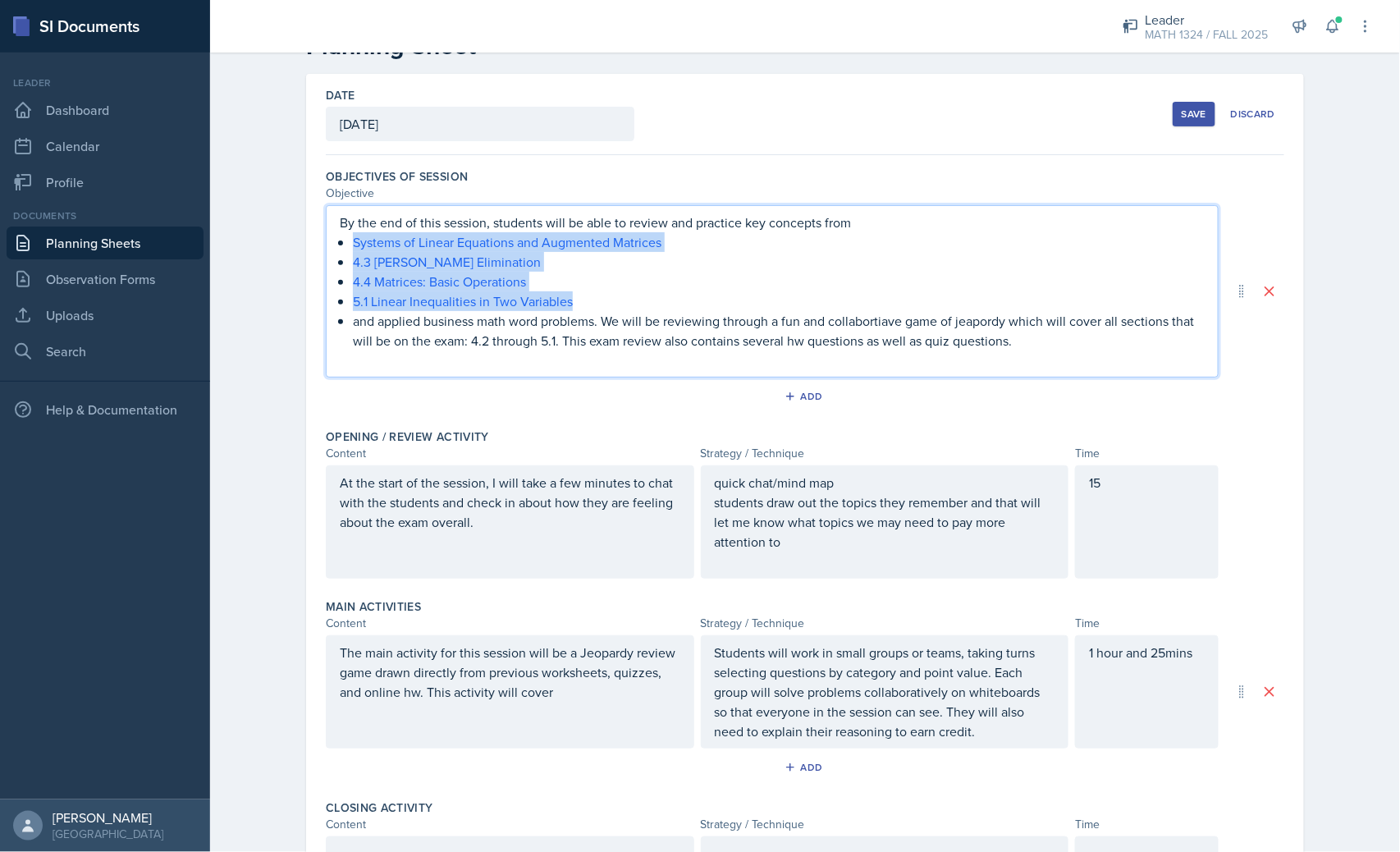
scroll to position [0, 0]
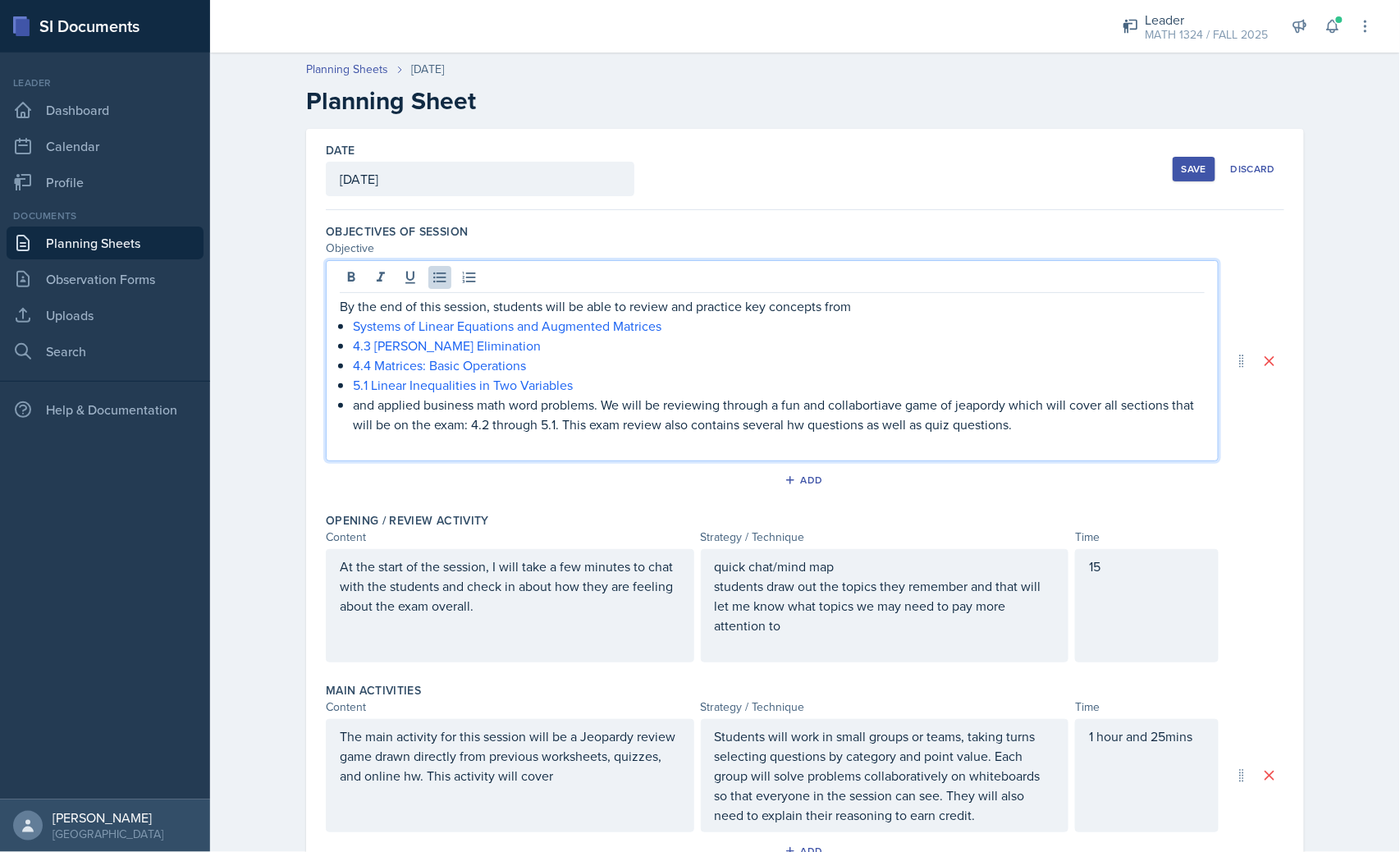
click at [560, 357] on p "4.4 Matrices: Basic Operations" at bounding box center [779, 365] width 852 height 20
click at [591, 383] on p "5.1 Linear Inequalities in Two Variables" at bounding box center [779, 385] width 852 height 20
click at [555, 391] on link "5.1 Linear Inequalities in Two Variables" at bounding box center [463, 384] width 220 height 18
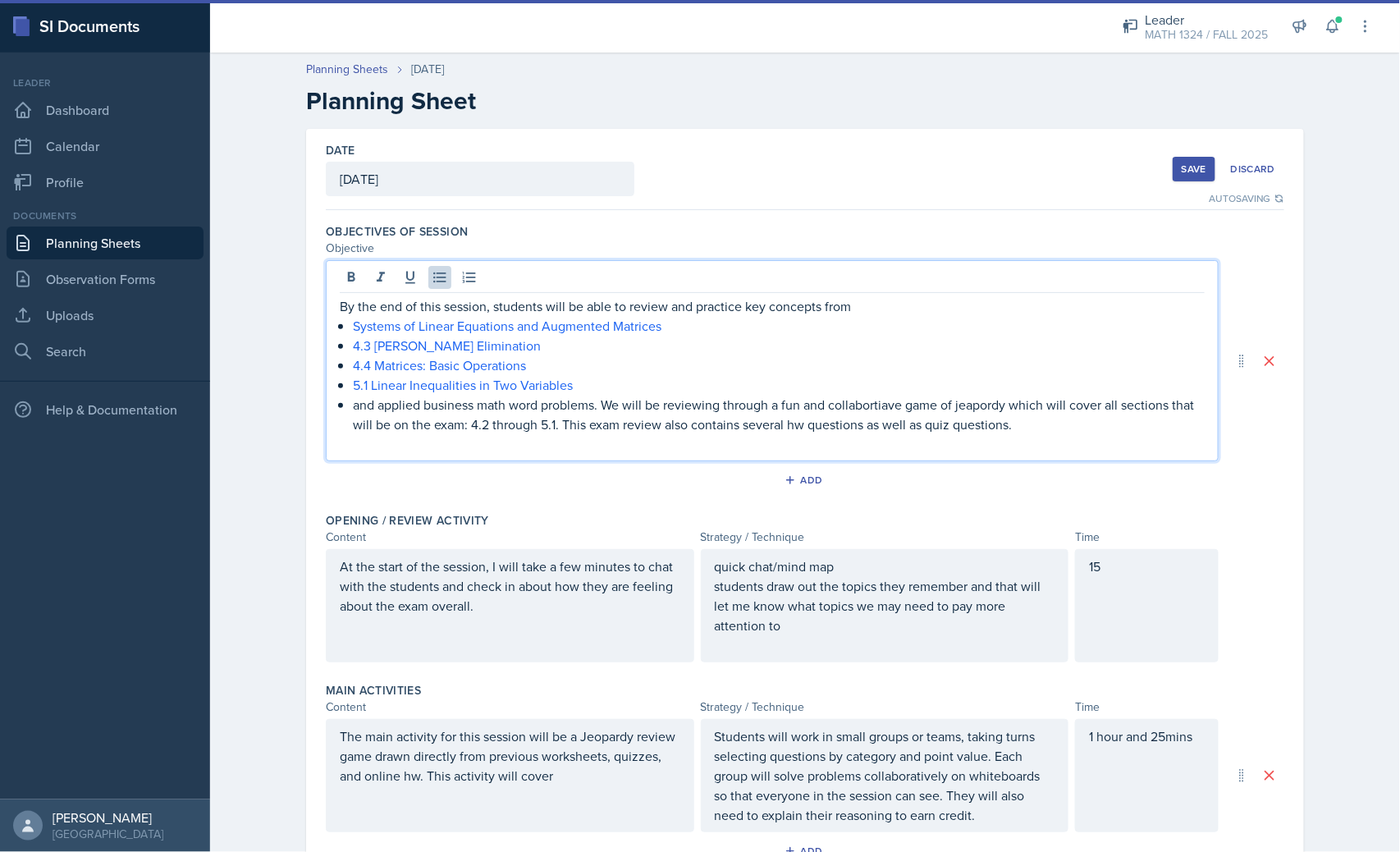
click at [622, 363] on p "4.4 Matrices: Basic Operations" at bounding box center [779, 365] width 852 height 20
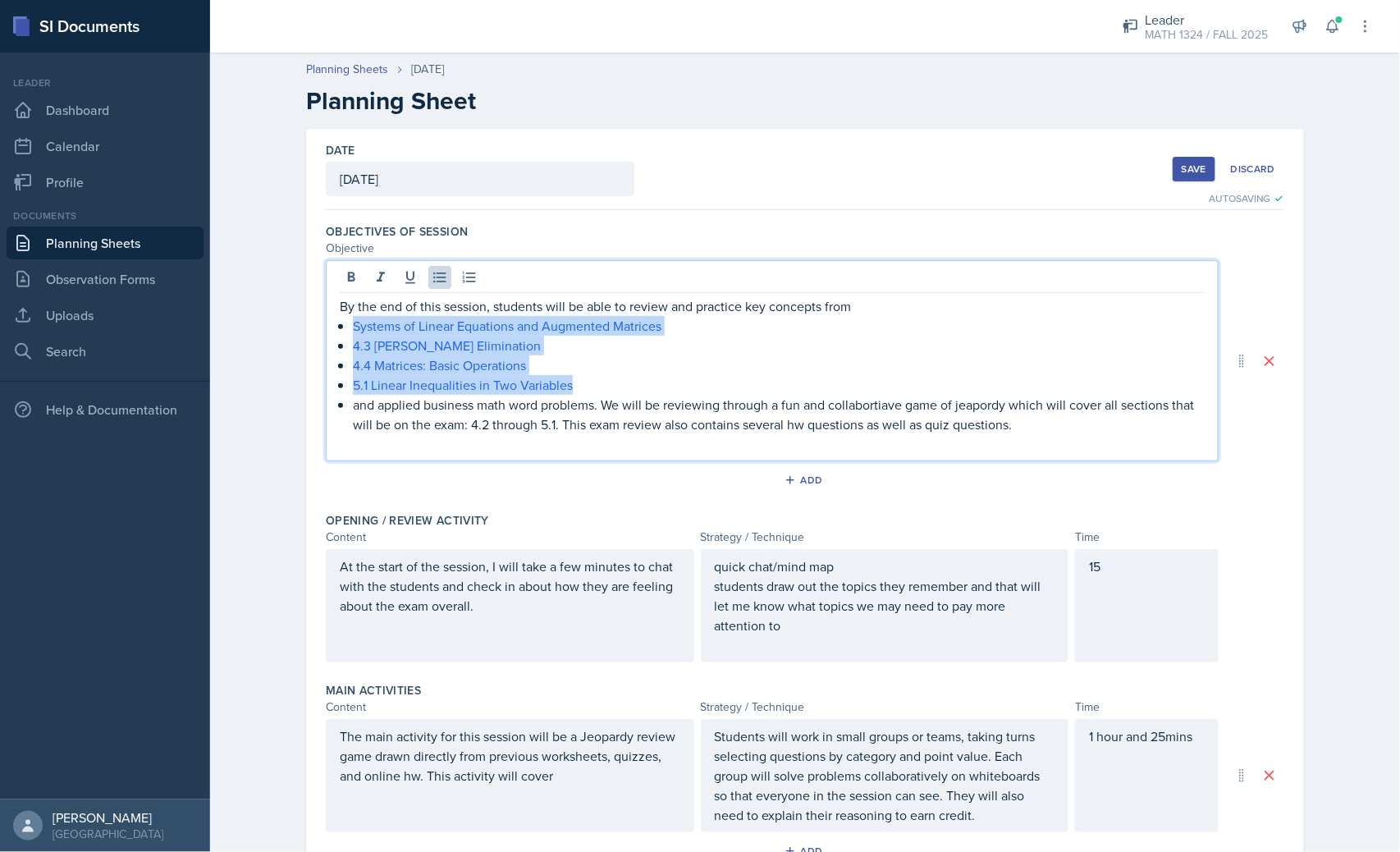
drag, startPoint x: 593, startPoint y: 384, endPoint x: 317, endPoint y: 332, distance: 280.9
click at [317, 332] on div "Date October 13th, 2025 October 2025 28 29 30 1 2 3 4 5 6 7 8 9 10 11 12 13 14 …" at bounding box center [805, 670] width 998 height 1084
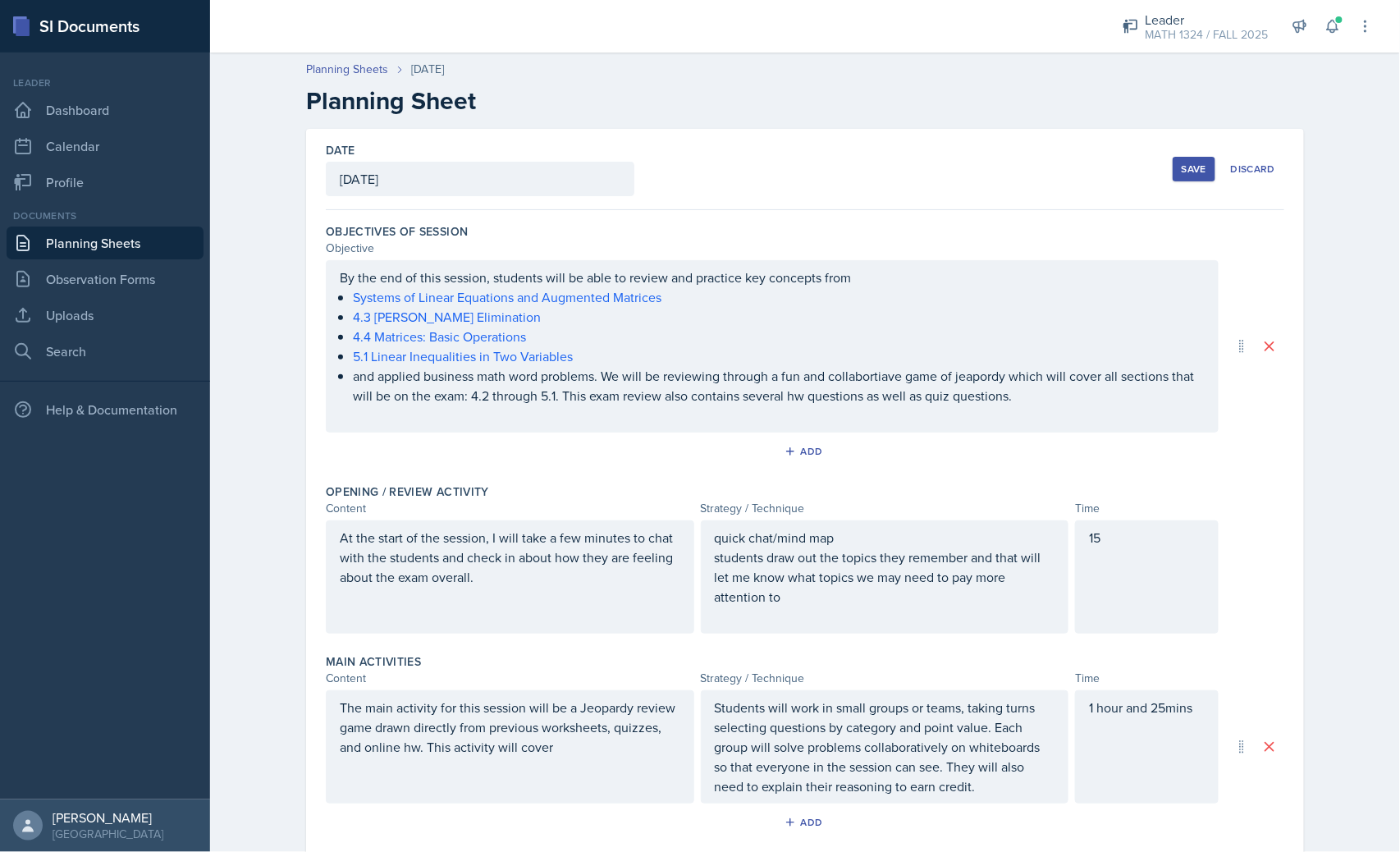
click at [529, 313] on div "By the end of this session, students will be able to review and practice key co…" at bounding box center [772, 346] width 866 height 158
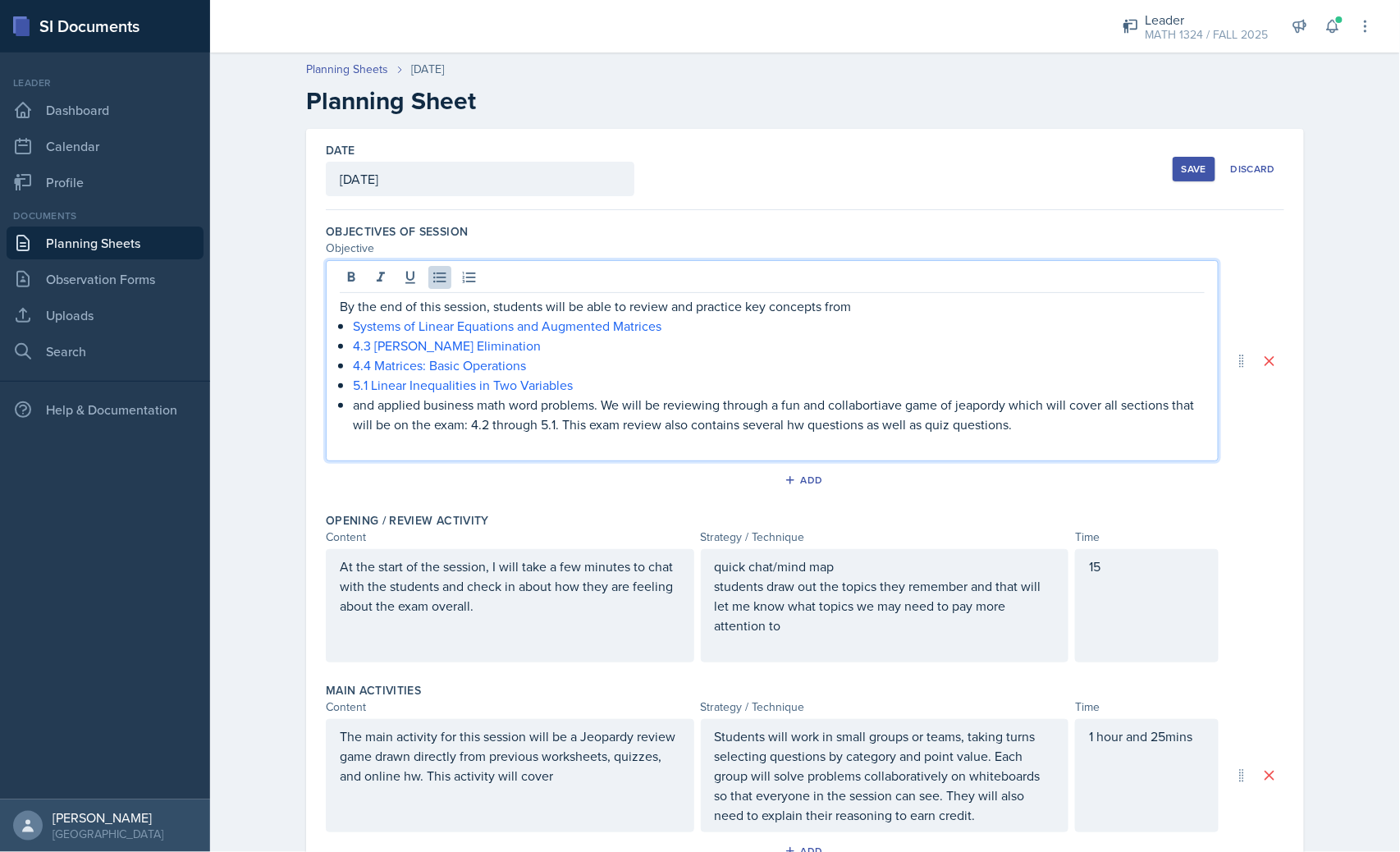
click at [353, 412] on p "and applied business math word problems. We will be reviewing through a fun and…" at bounding box center [779, 414] width 852 height 40
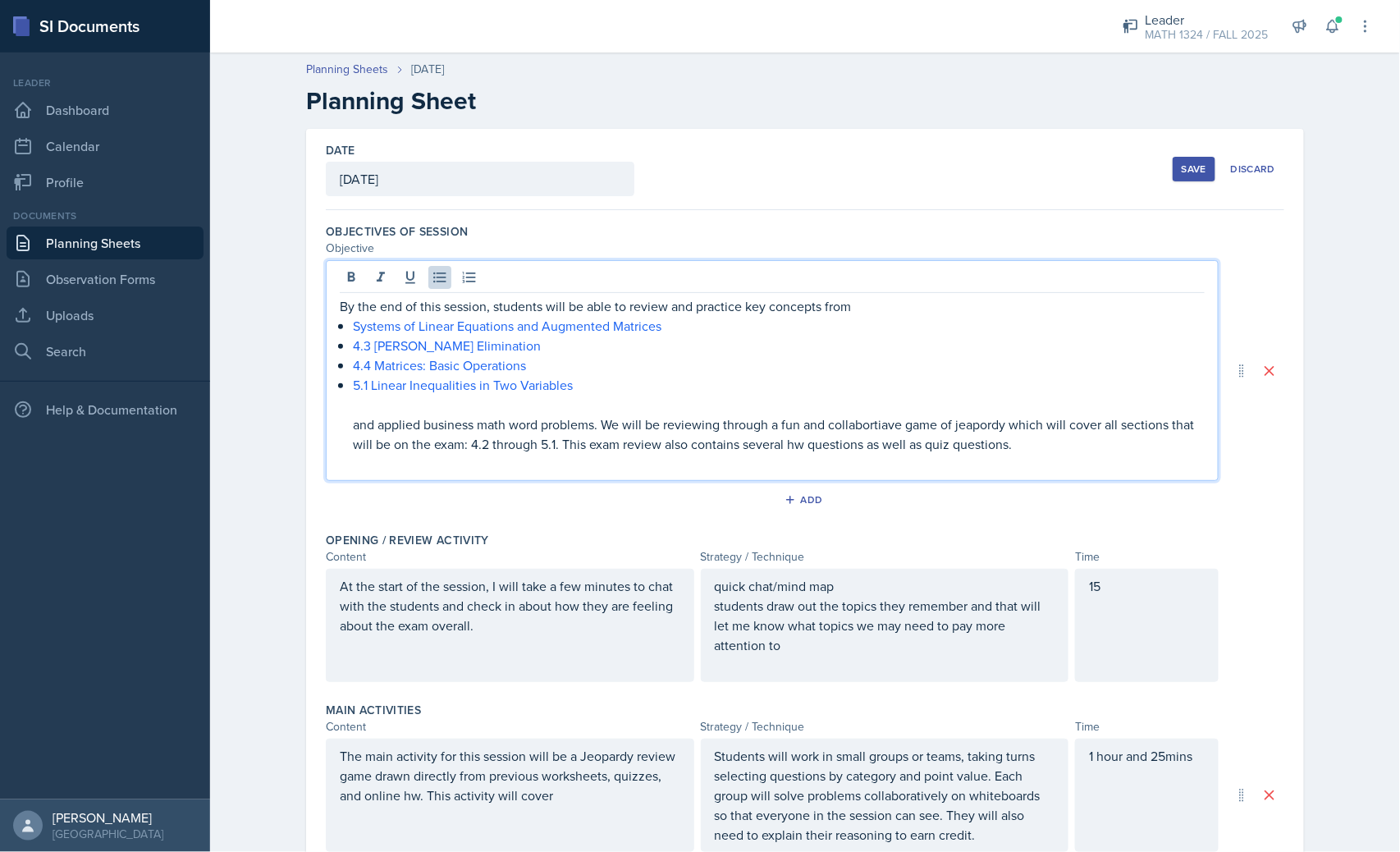
click at [343, 325] on div "By the end of this session, students will be able to review and practice key co…" at bounding box center [772, 384] width 866 height 177
click at [512, 328] on link "Systems of Linear Equations and Augmented Matrices" at bounding box center [507, 325] width 308 height 18
click at [652, 392] on p "5.1 Linear Inequalities in Two Variables" at bounding box center [779, 385] width 852 height 20
click at [919, 302] on p "By the end of this session, students will be able to review and practice key co…" at bounding box center [772, 305] width 866 height 20
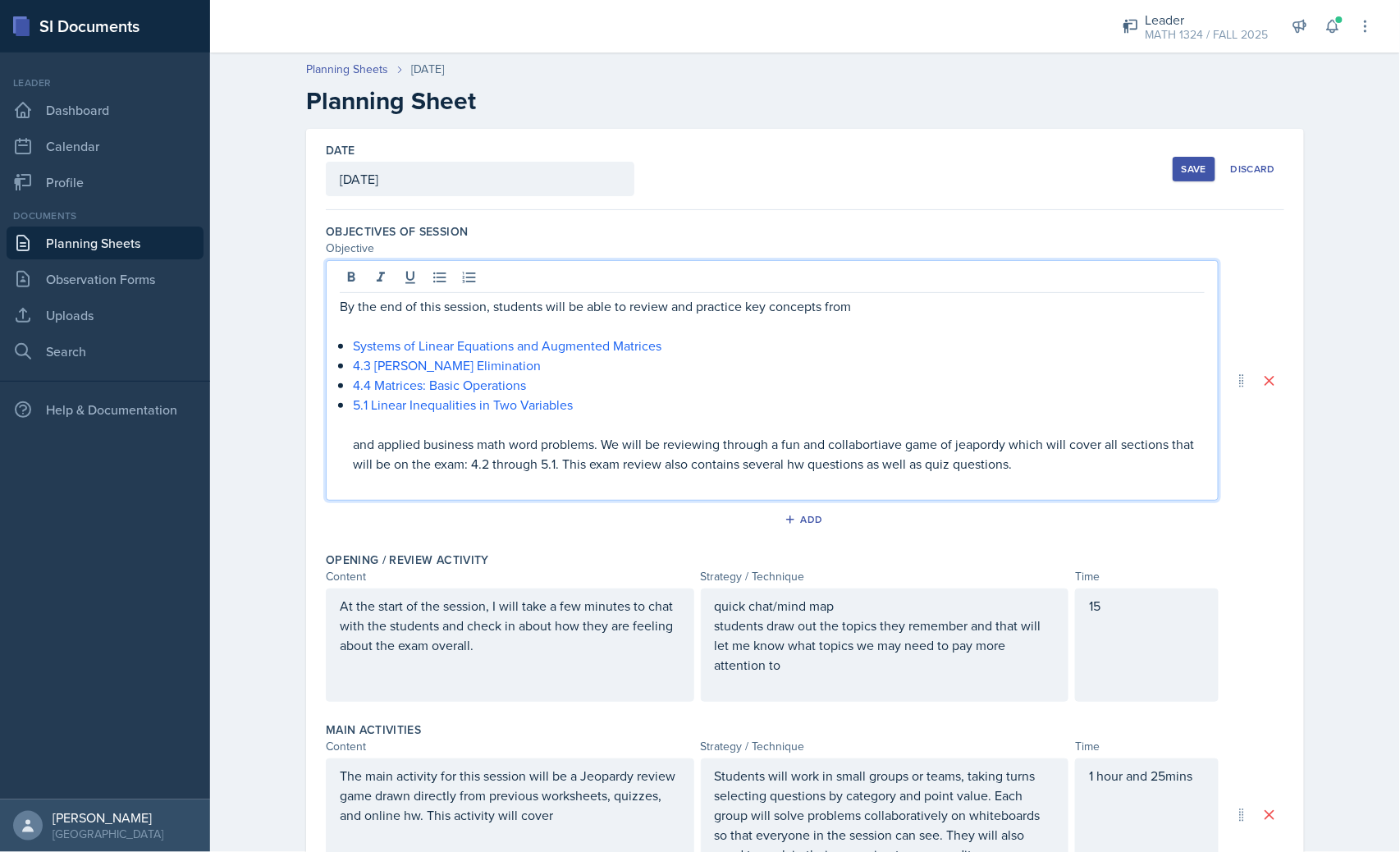
click at [1049, 461] on p "and applied business math word problems. We will be reviewing through a fun and…" at bounding box center [779, 454] width 852 height 40
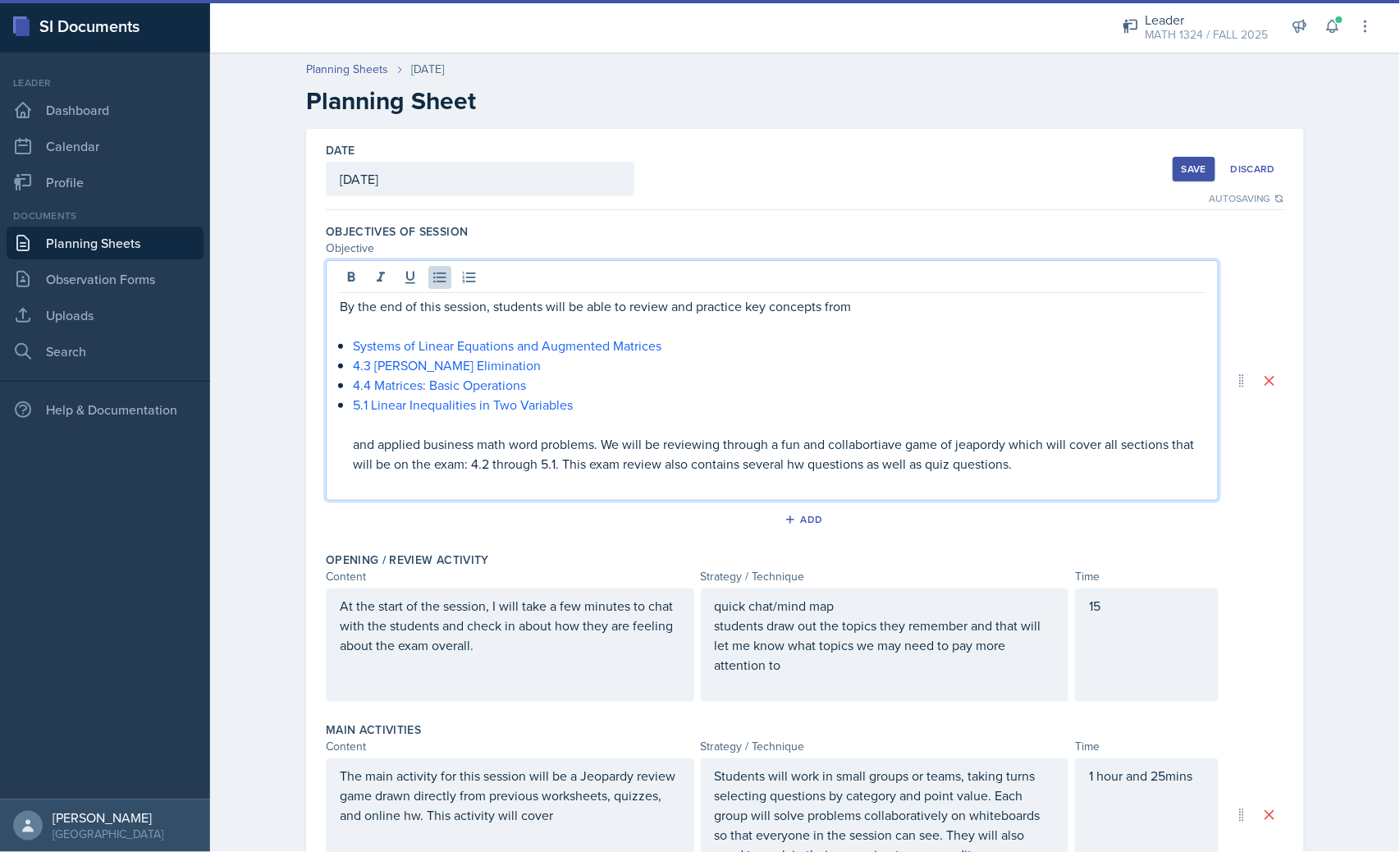
click at [872, 314] on p "By the end of this session, students will be able to review and practice key co…" at bounding box center [772, 305] width 866 height 20
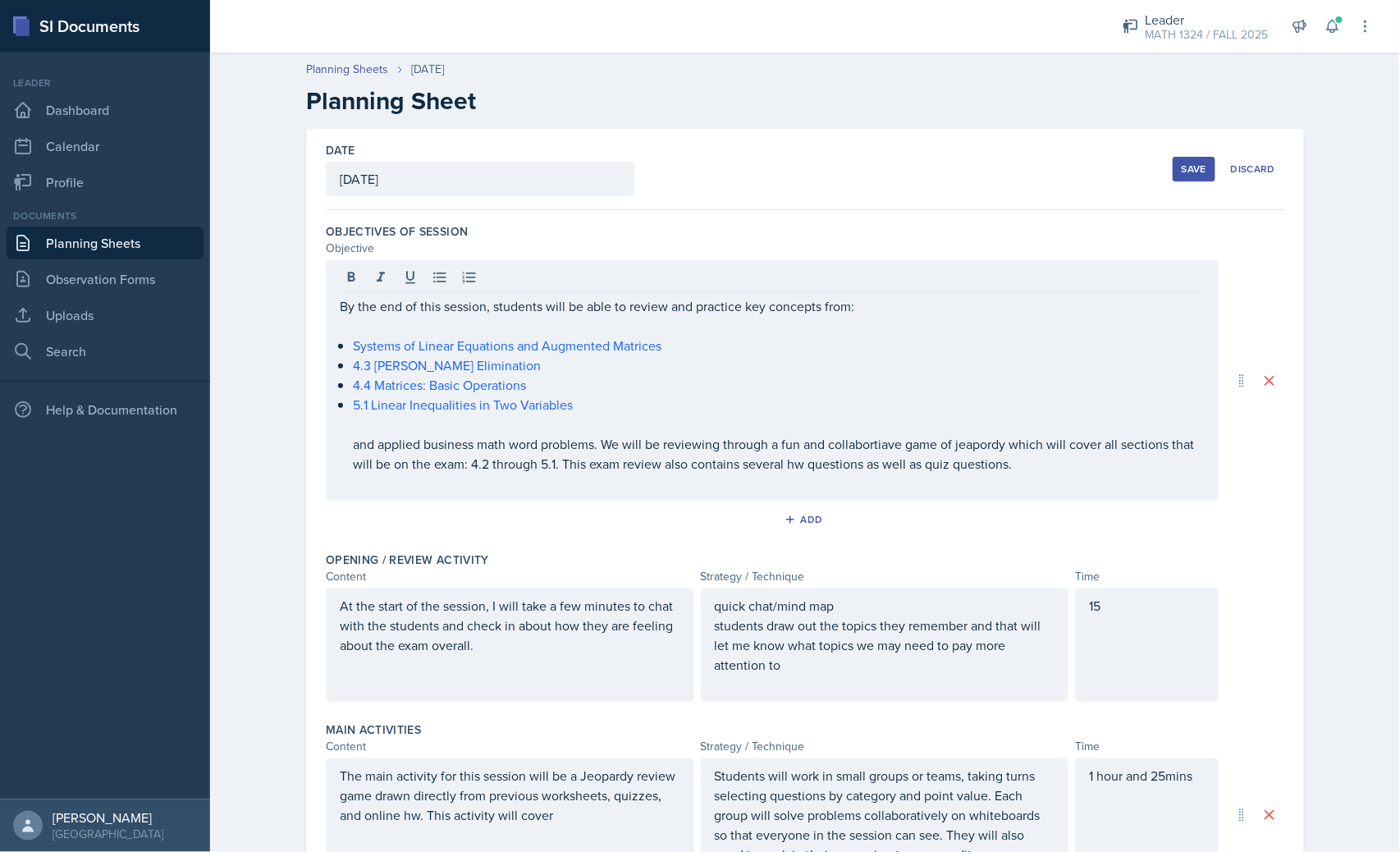
click at [326, 439] on div "By the end of this session, students will be able to review and practice key co…" at bounding box center [773, 380] width 893 height 240
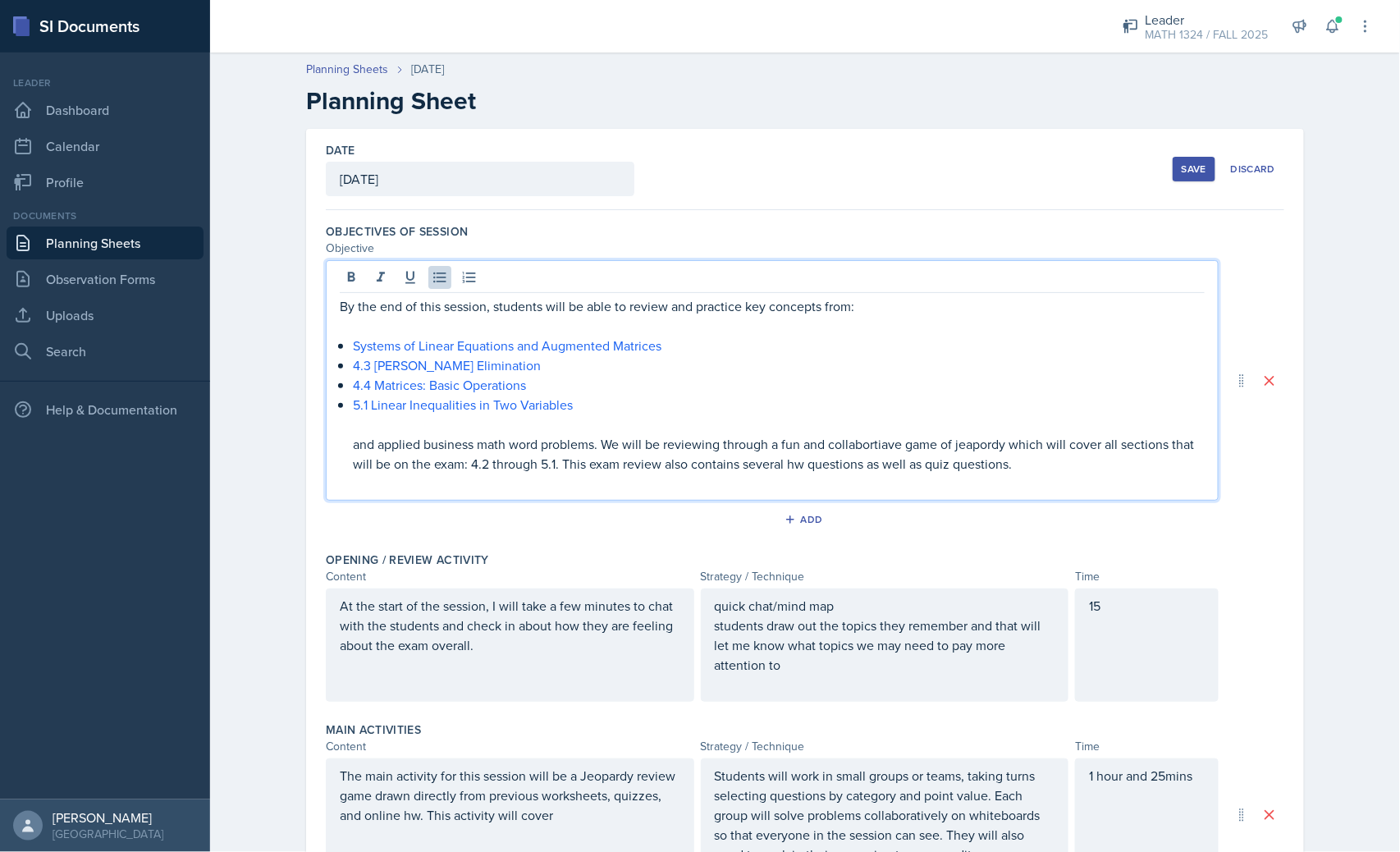
click at [353, 446] on p "and applied business math word problems. We will be reviewing through a fun and…" at bounding box center [779, 454] width 852 height 40
click at [633, 432] on li "5.1 Linear Inequalities in Two Variables and applied business math word problem…" at bounding box center [779, 433] width 852 height 78
drag, startPoint x: 855, startPoint y: 438, endPoint x: 872, endPoint y: 438, distance: 17.0
click at [856, 438] on p "and applied business math word problems. We will be reviewing through a fun and…" at bounding box center [779, 454] width 852 height 40
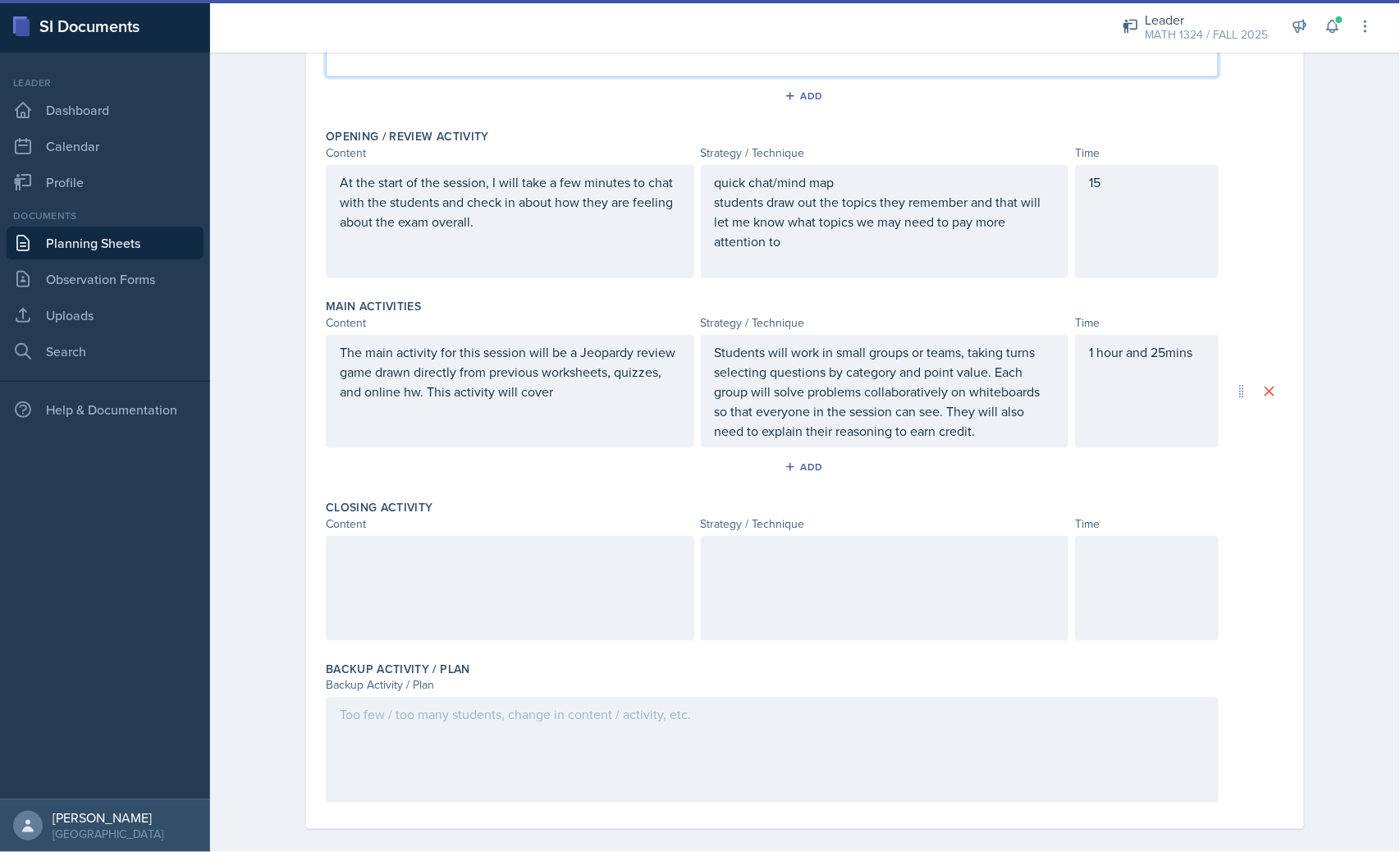
scroll to position [439, 0]
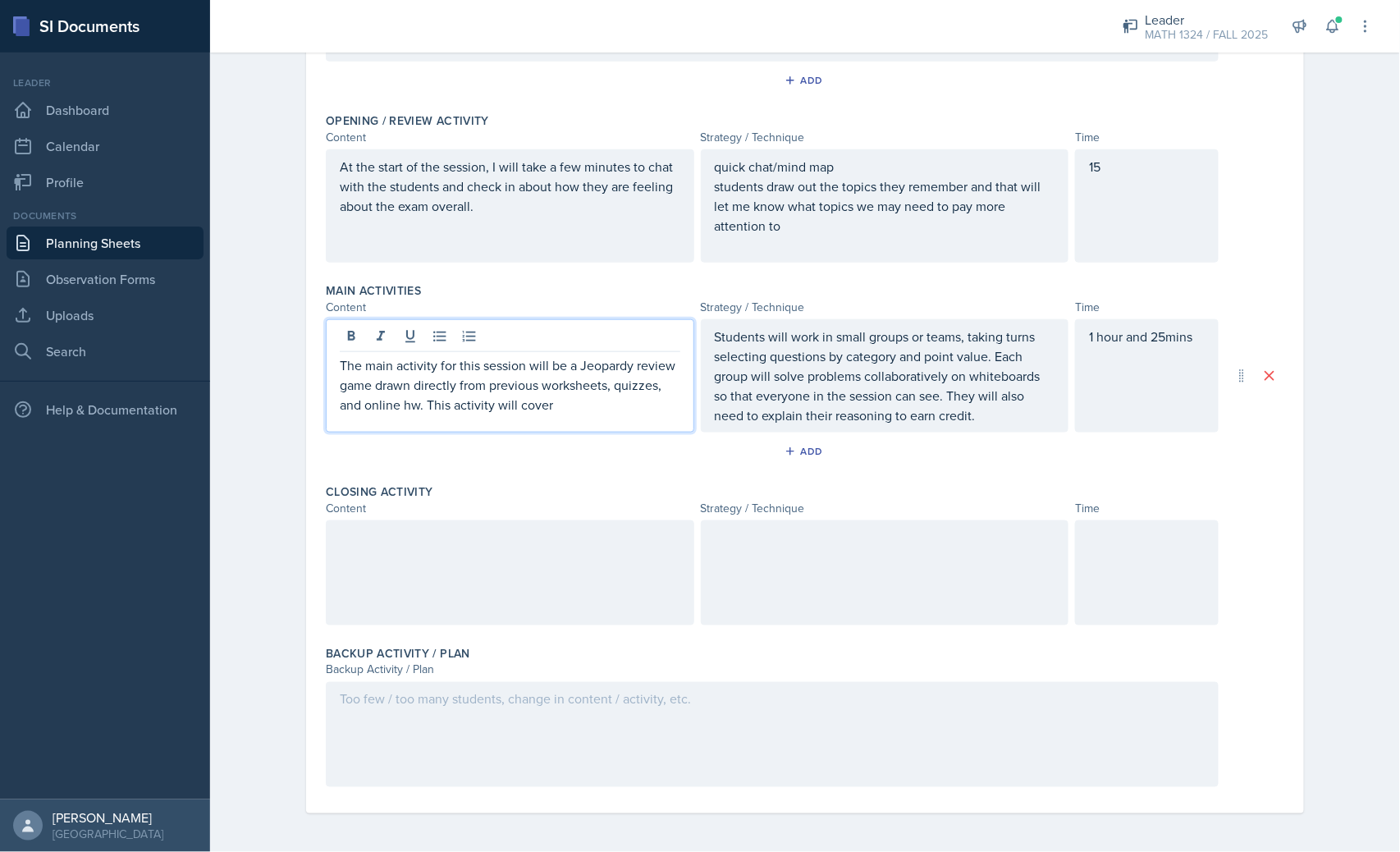
click at [563, 374] on p "The main activity for this session will be a Jeopardy review game drawn directl…" at bounding box center [510, 385] width 341 height 59
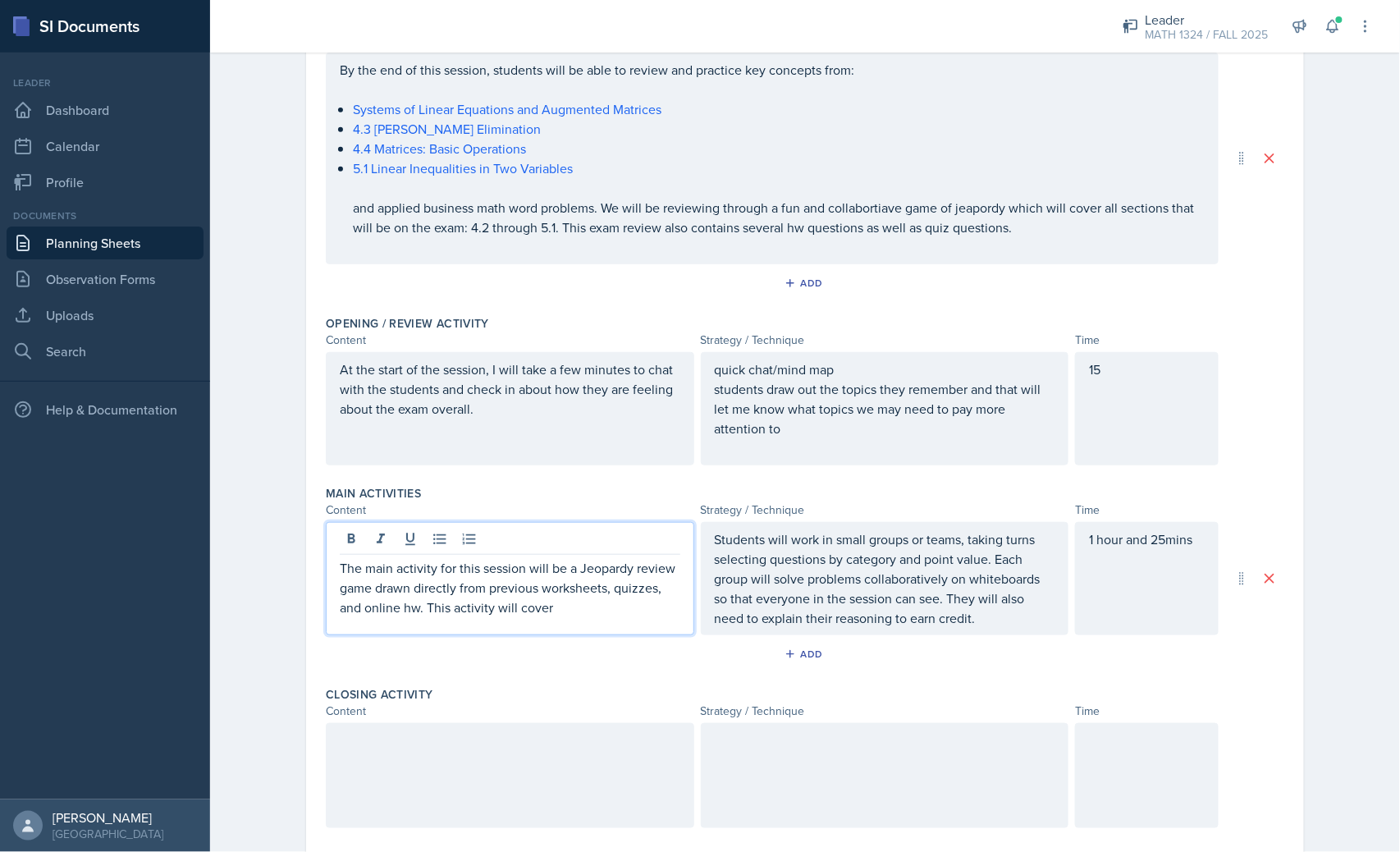
scroll to position [0, 0]
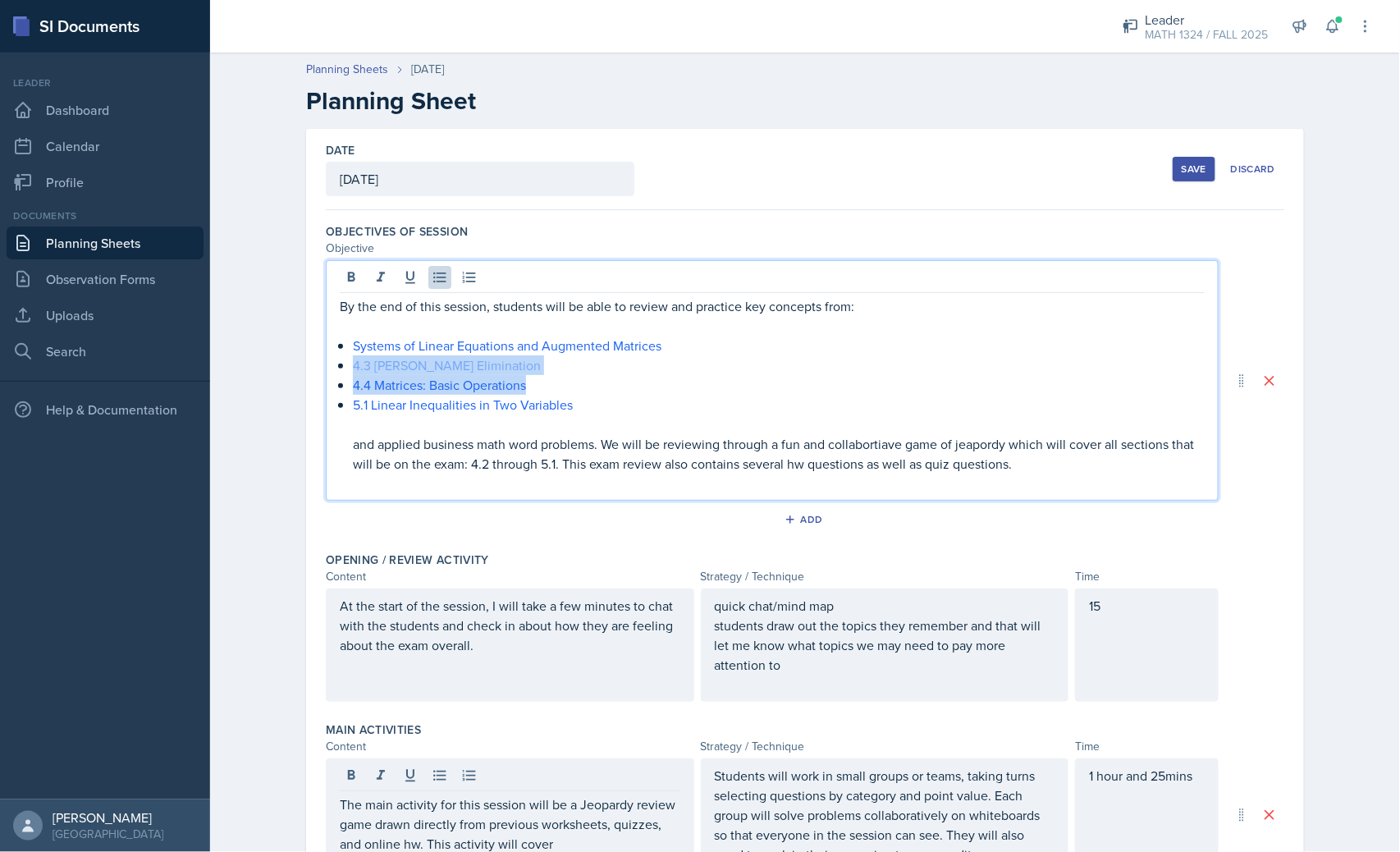
drag, startPoint x: 611, startPoint y: 382, endPoint x: 389, endPoint y: 363, distance: 222.8
click at [353, 358] on ul "Systems of Linear Equations and Augmented Matrices 4.3 Gauss-Jordan Elimination…" at bounding box center [779, 405] width 852 height 138
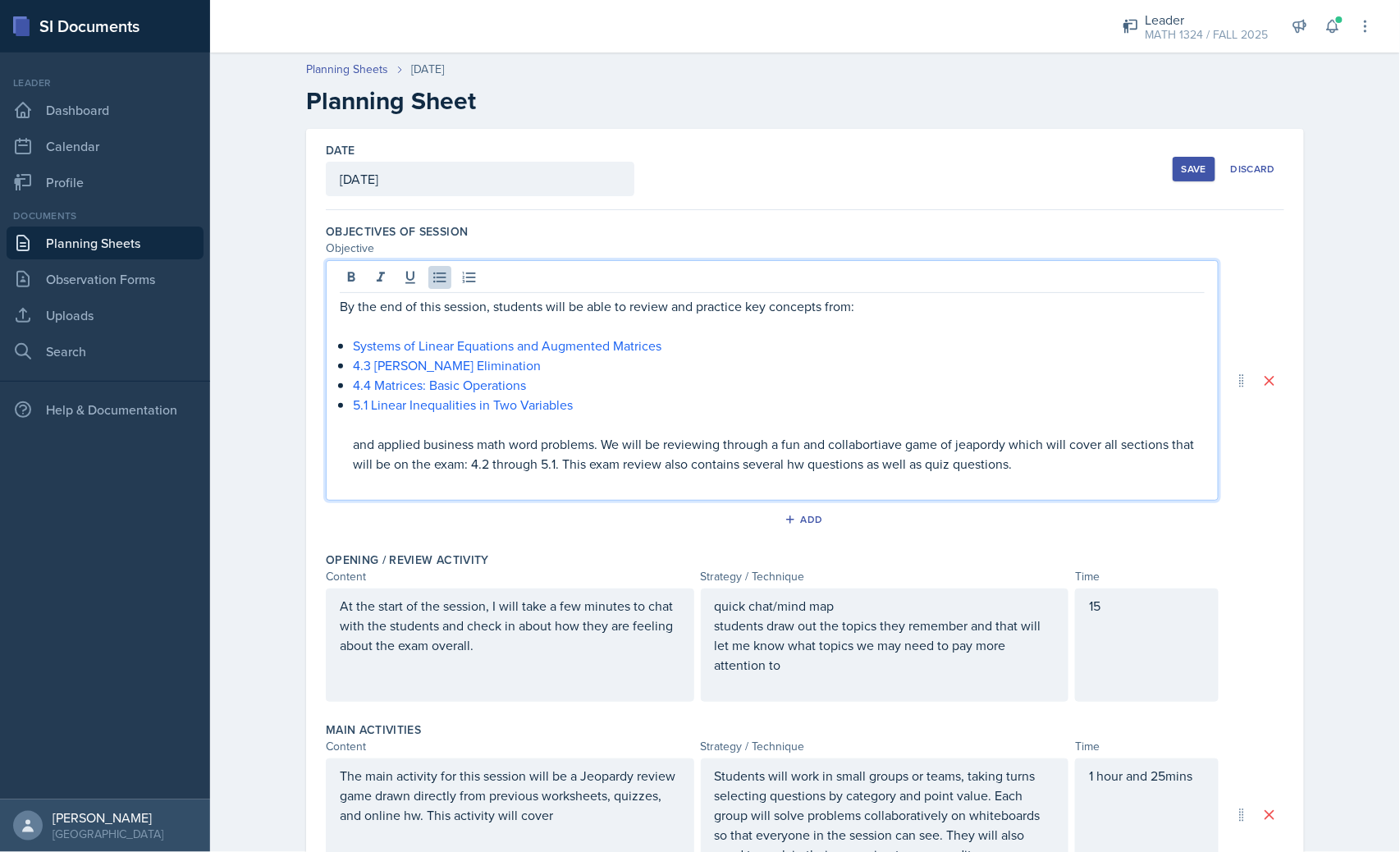
click at [577, 399] on p "5.1 Linear Inequalities in Two Variables" at bounding box center [779, 404] width 852 height 20
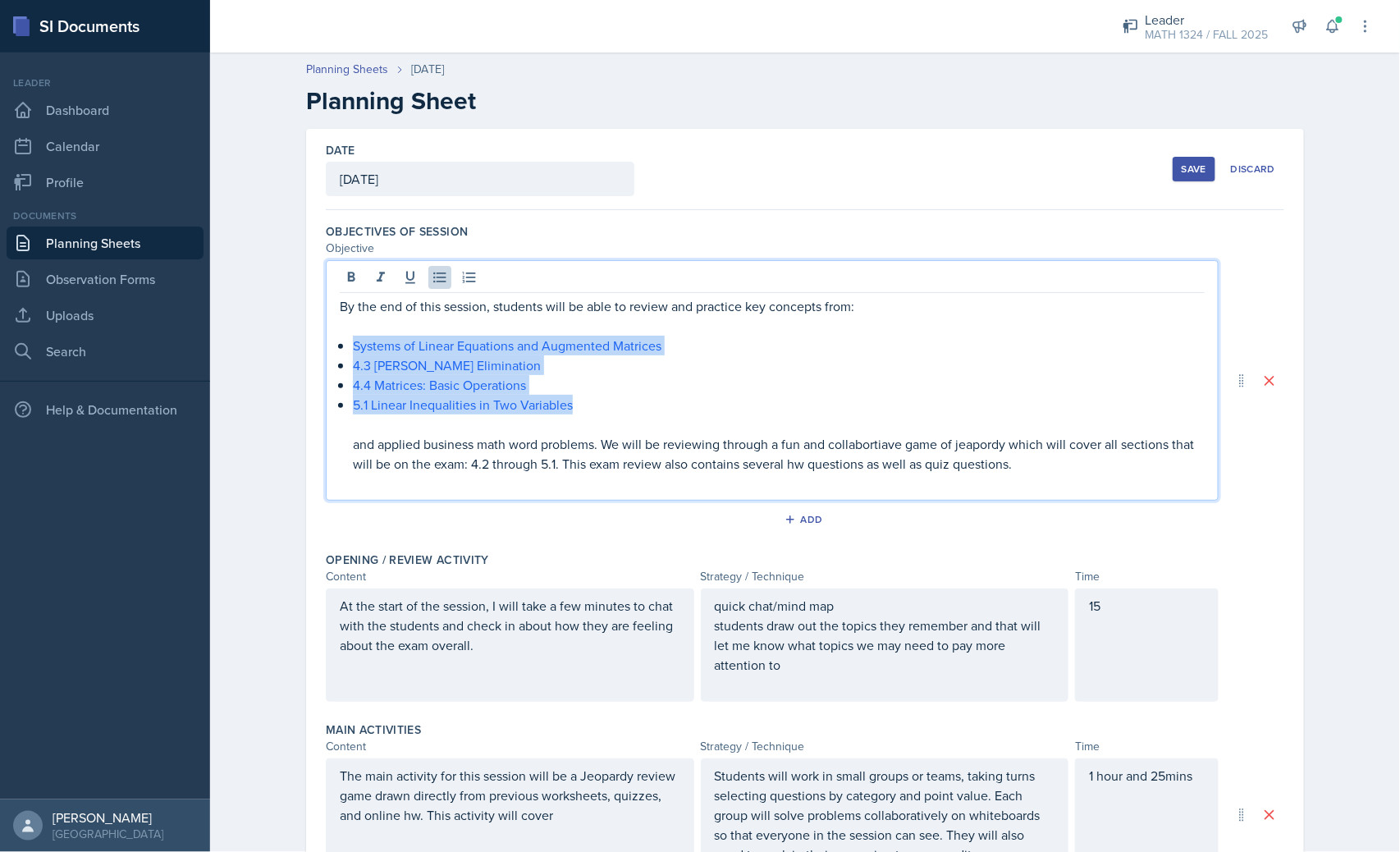
drag, startPoint x: 586, startPoint y: 407, endPoint x: 308, endPoint y: 351, distance: 283.6
click at [308, 351] on div "Date October 13th, 2025 October 2025 28 29 30 1 2 3 4 5 6 7 8 9 10 11 12 13 14 …" at bounding box center [805, 690] width 998 height 1123
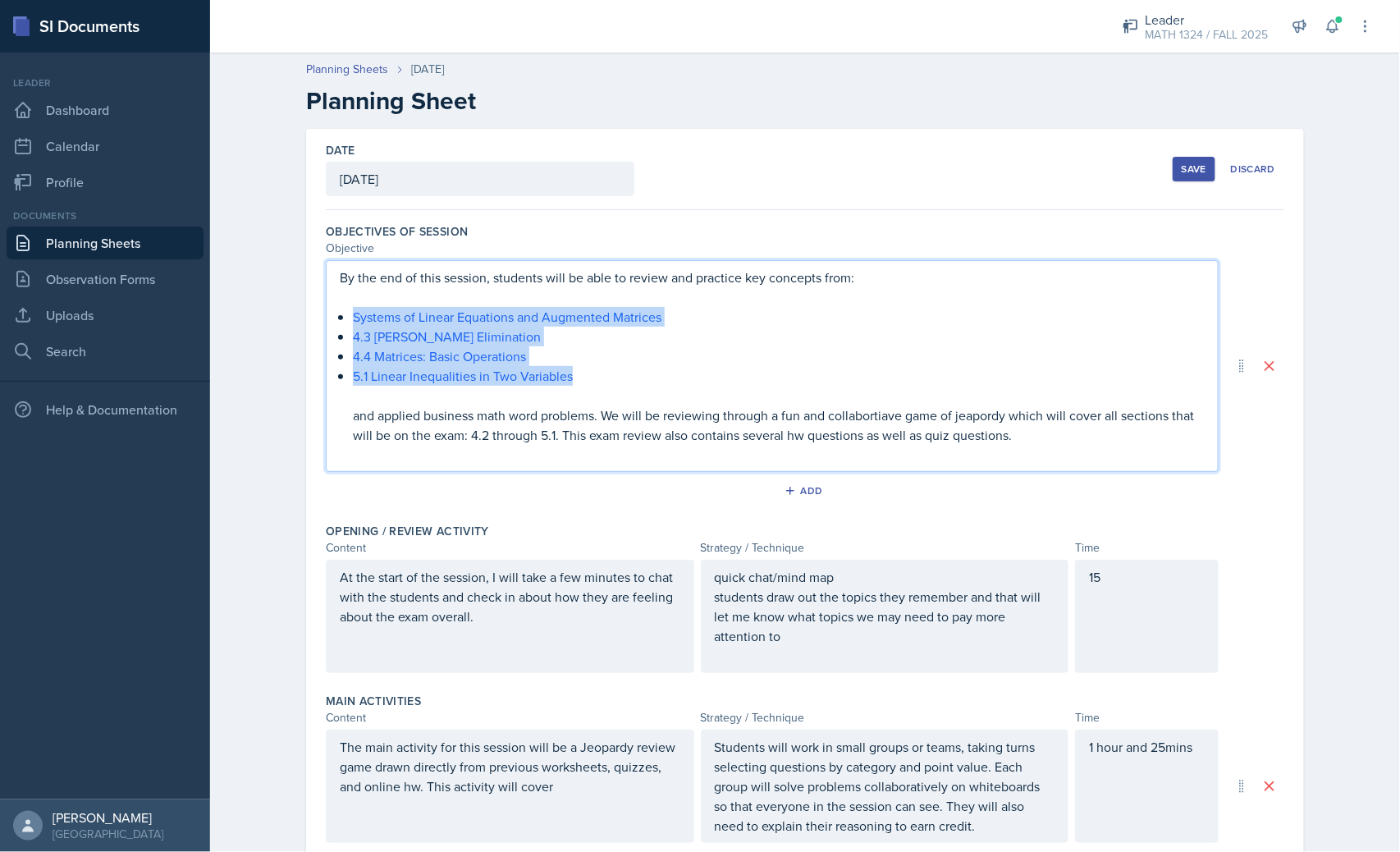
copy ul "Systems of Linear Equations and Augmented Matrices 4.3 Gauss-Jordan Elimination…"
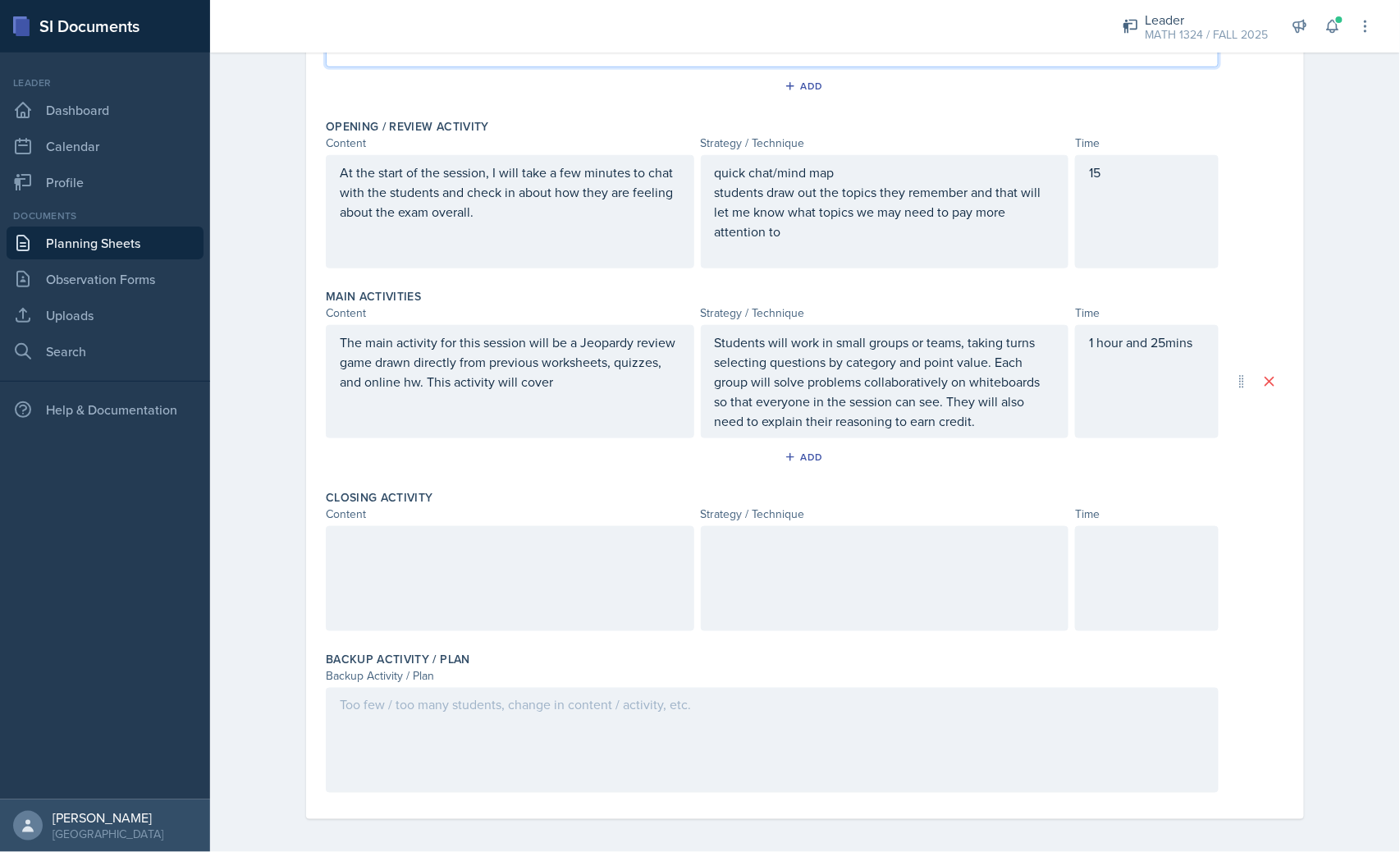
scroll to position [411, 0]
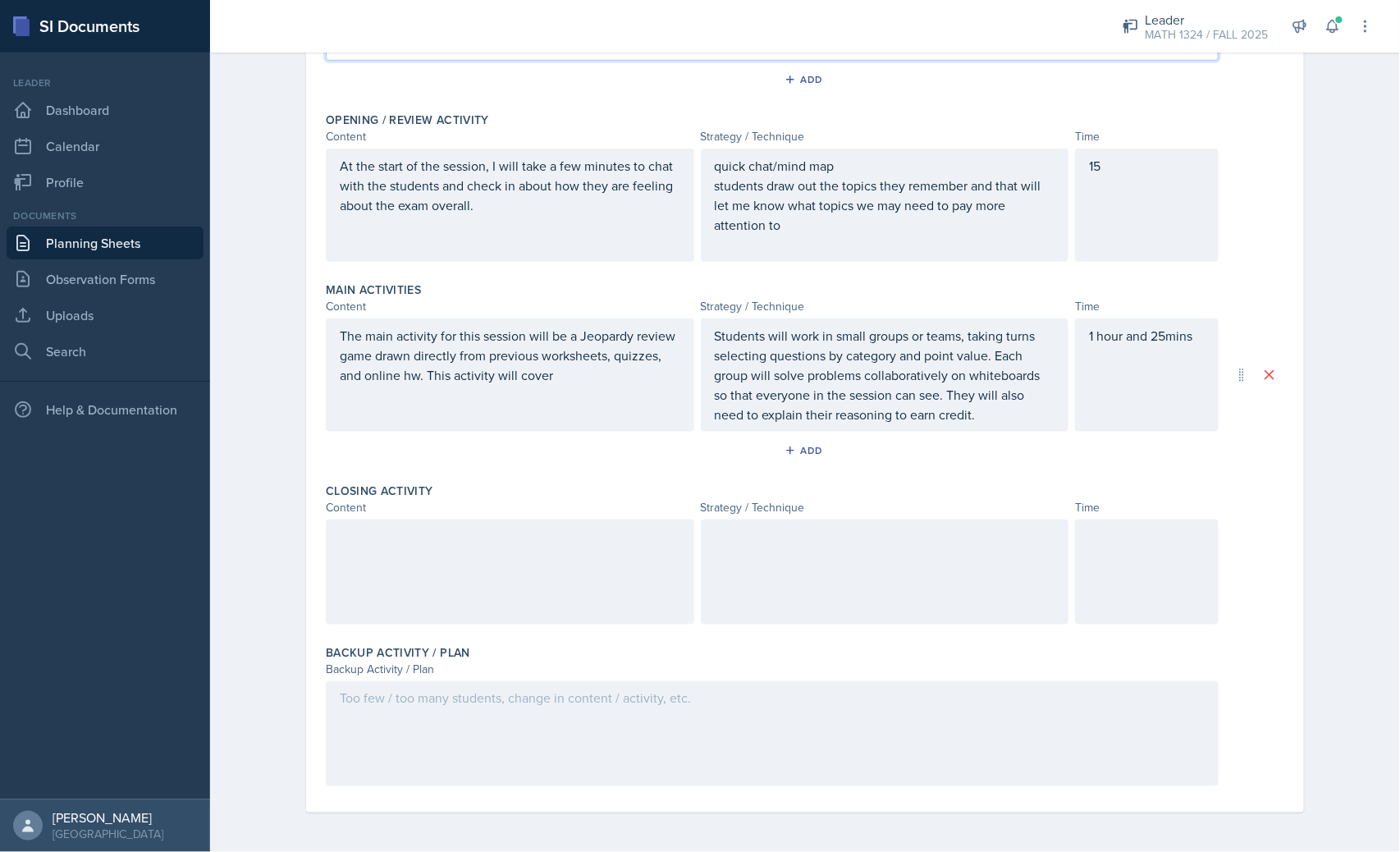
drag, startPoint x: 569, startPoint y: 388, endPoint x: 562, endPoint y: 372, distance: 17.5
click at [567, 381] on div "The main activity for this session will be a Jeopardy review game drawn directl…" at bounding box center [511, 375] width 369 height 113
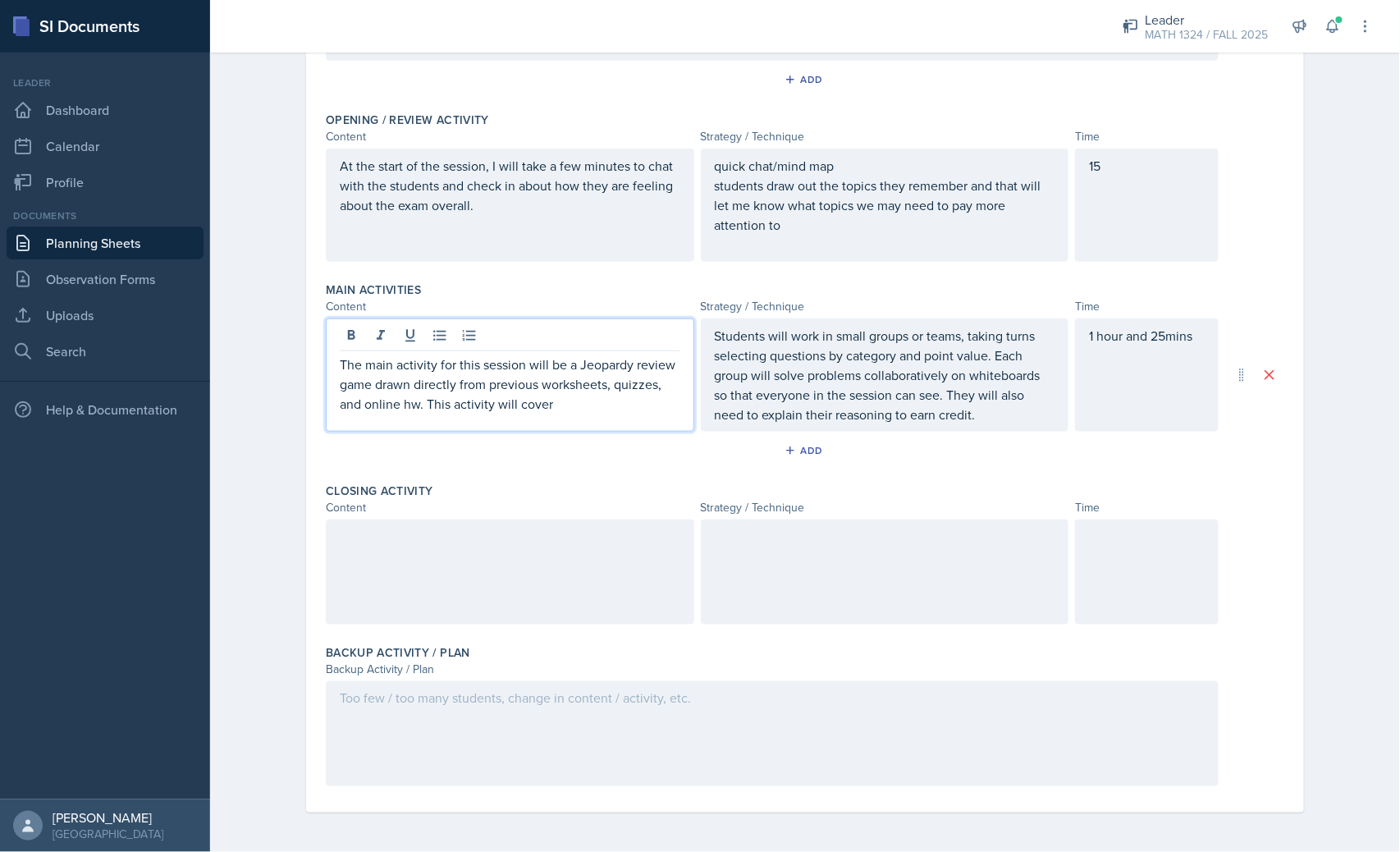
click at [561, 403] on p "The main activity for this session will be a Jeopardy review game drawn directl…" at bounding box center [510, 384] width 341 height 59
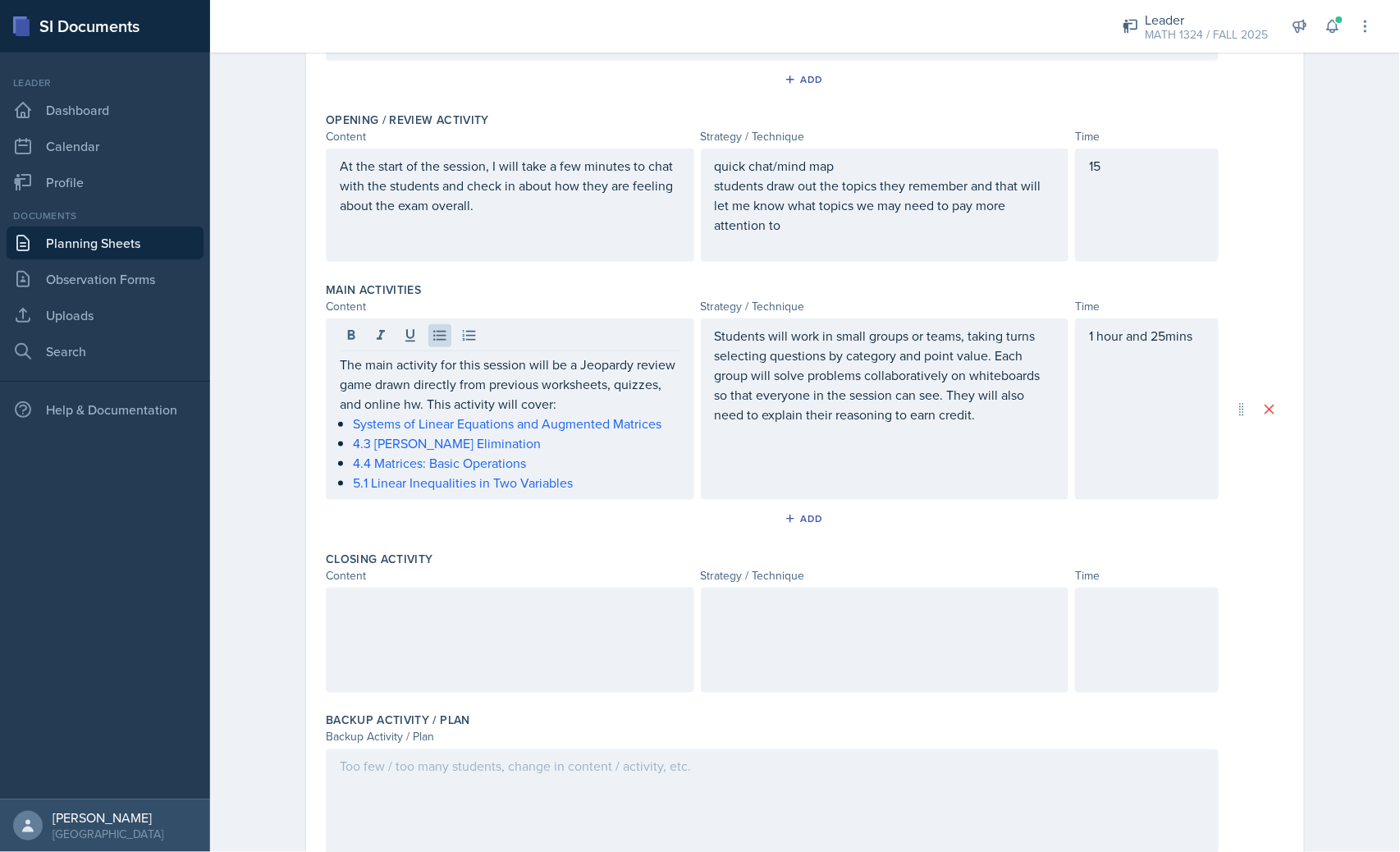
click at [1167, 629] on div at bounding box center [1147, 639] width 144 height 105
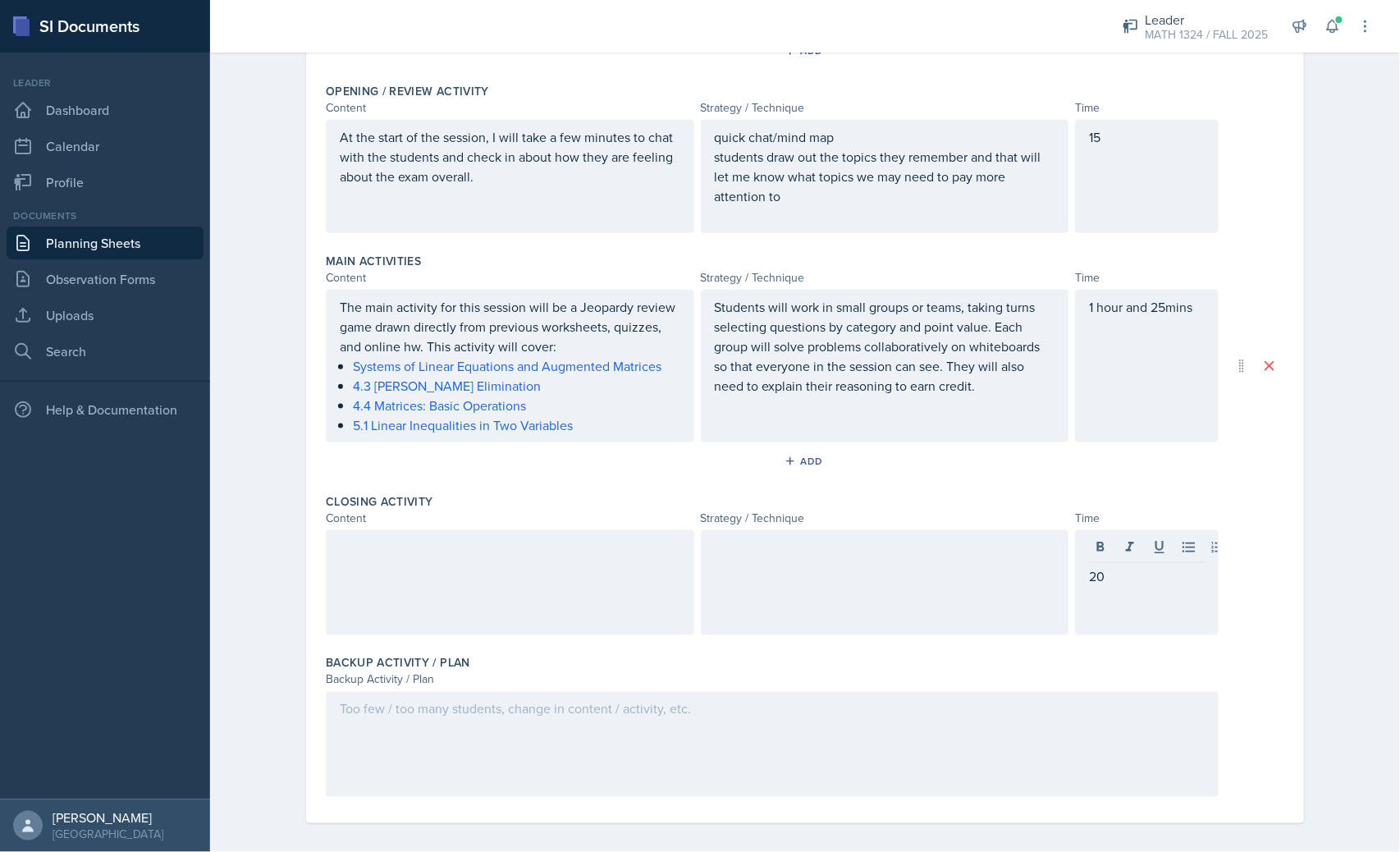
click at [788, 582] on div at bounding box center [885, 582] width 369 height 105
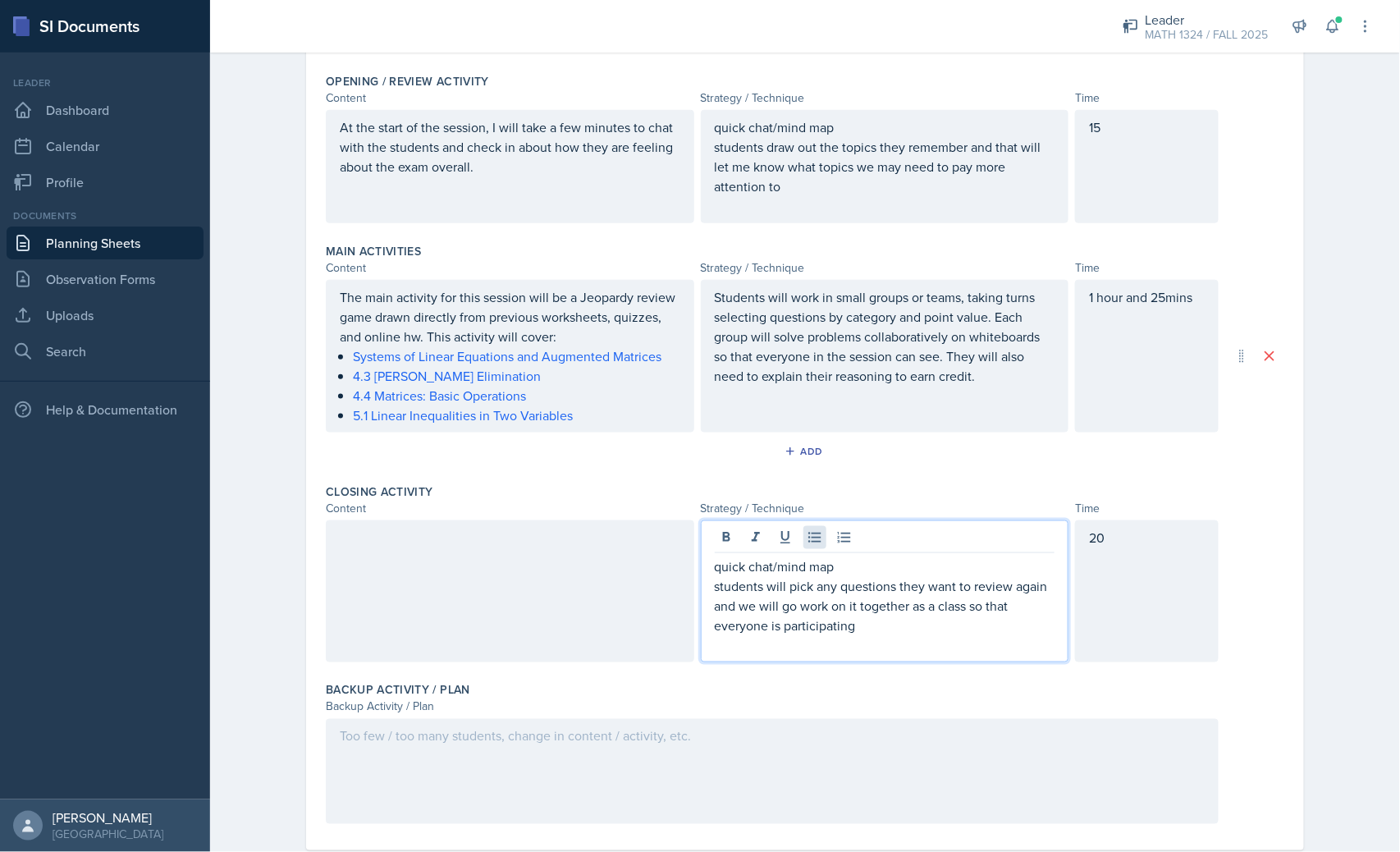
scroll to position [469, 0]
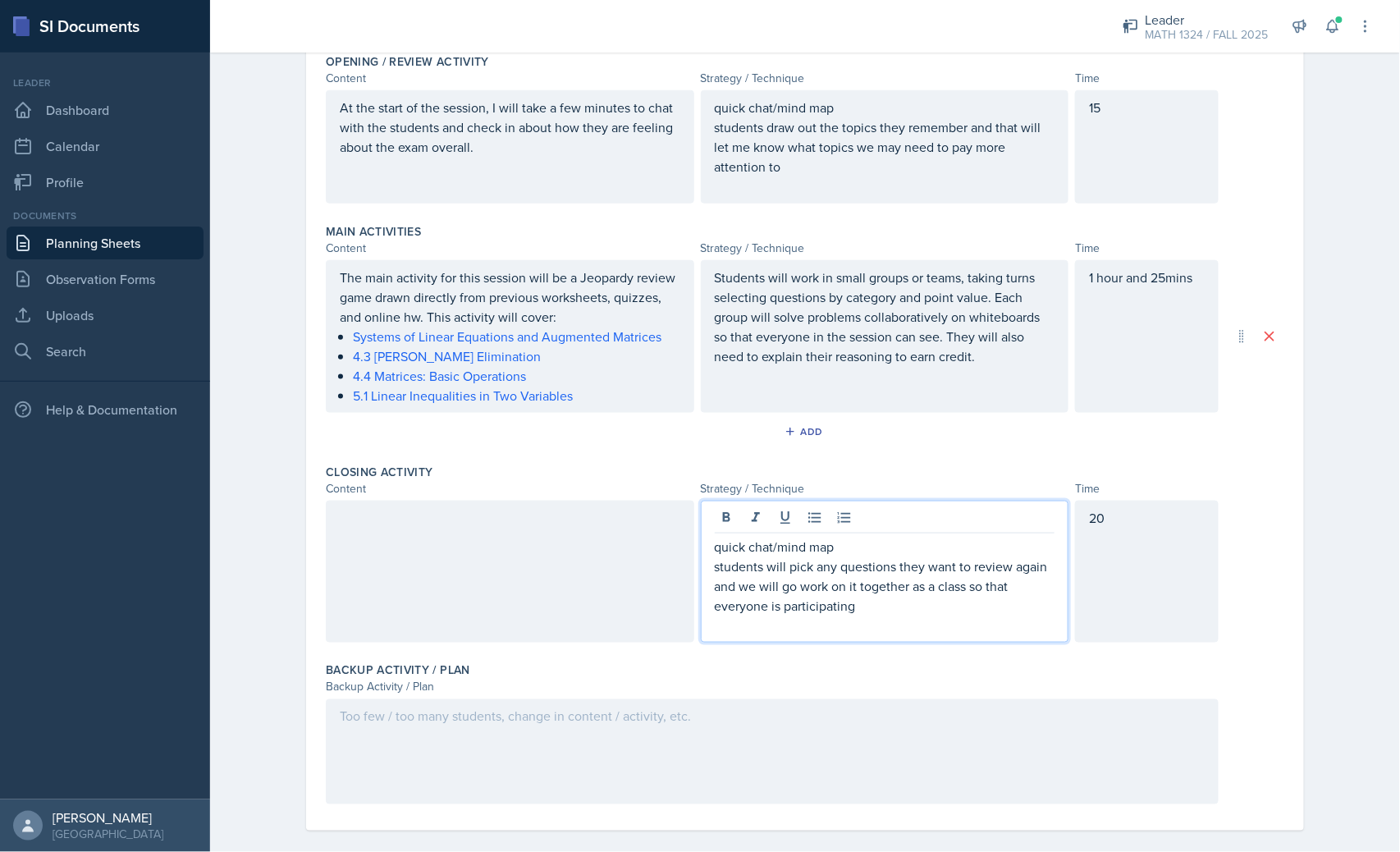
click at [440, 572] on div at bounding box center [511, 571] width 369 height 142
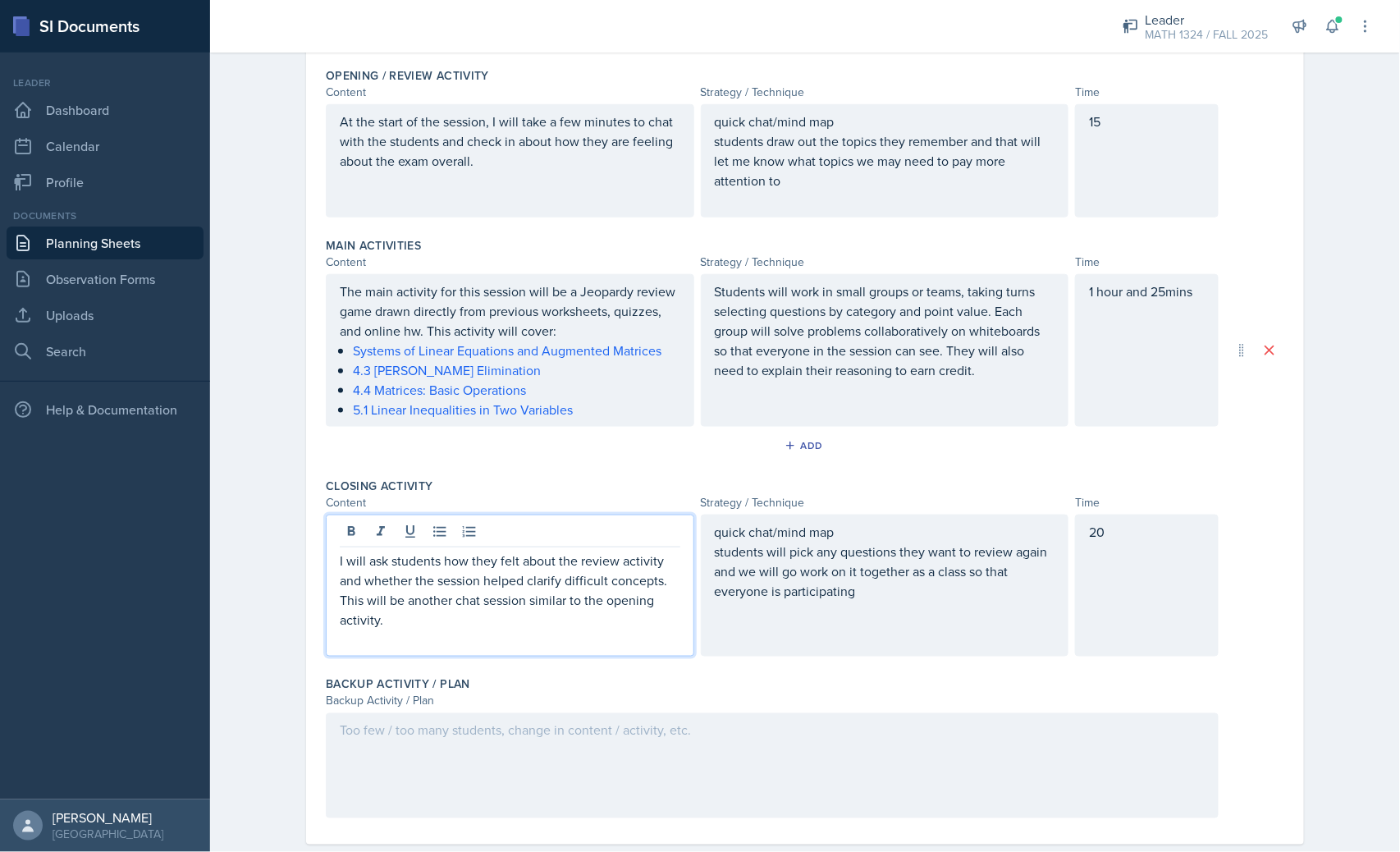
scroll to position [487, 0]
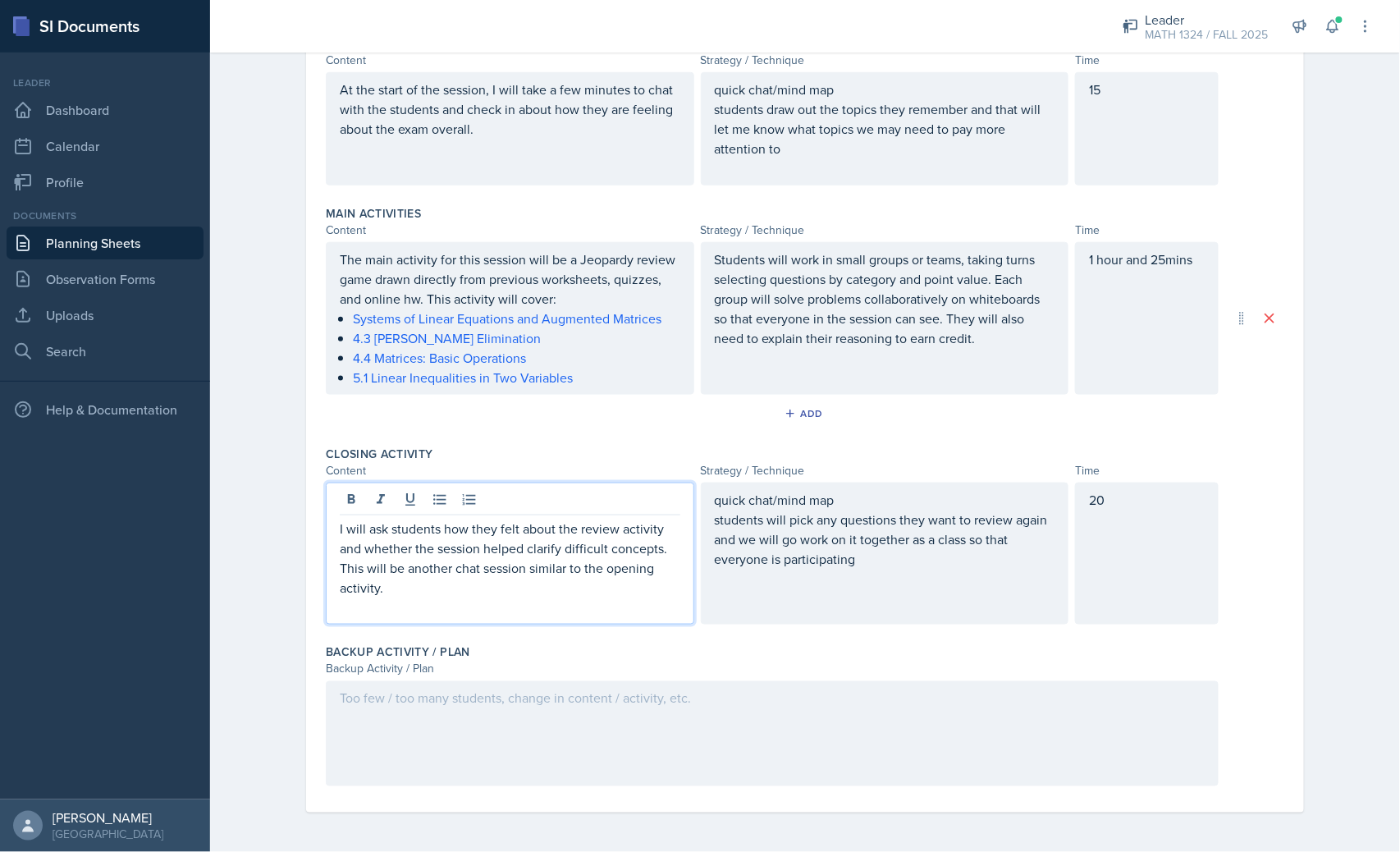
click at [527, 720] on div at bounding box center [773, 733] width 893 height 105
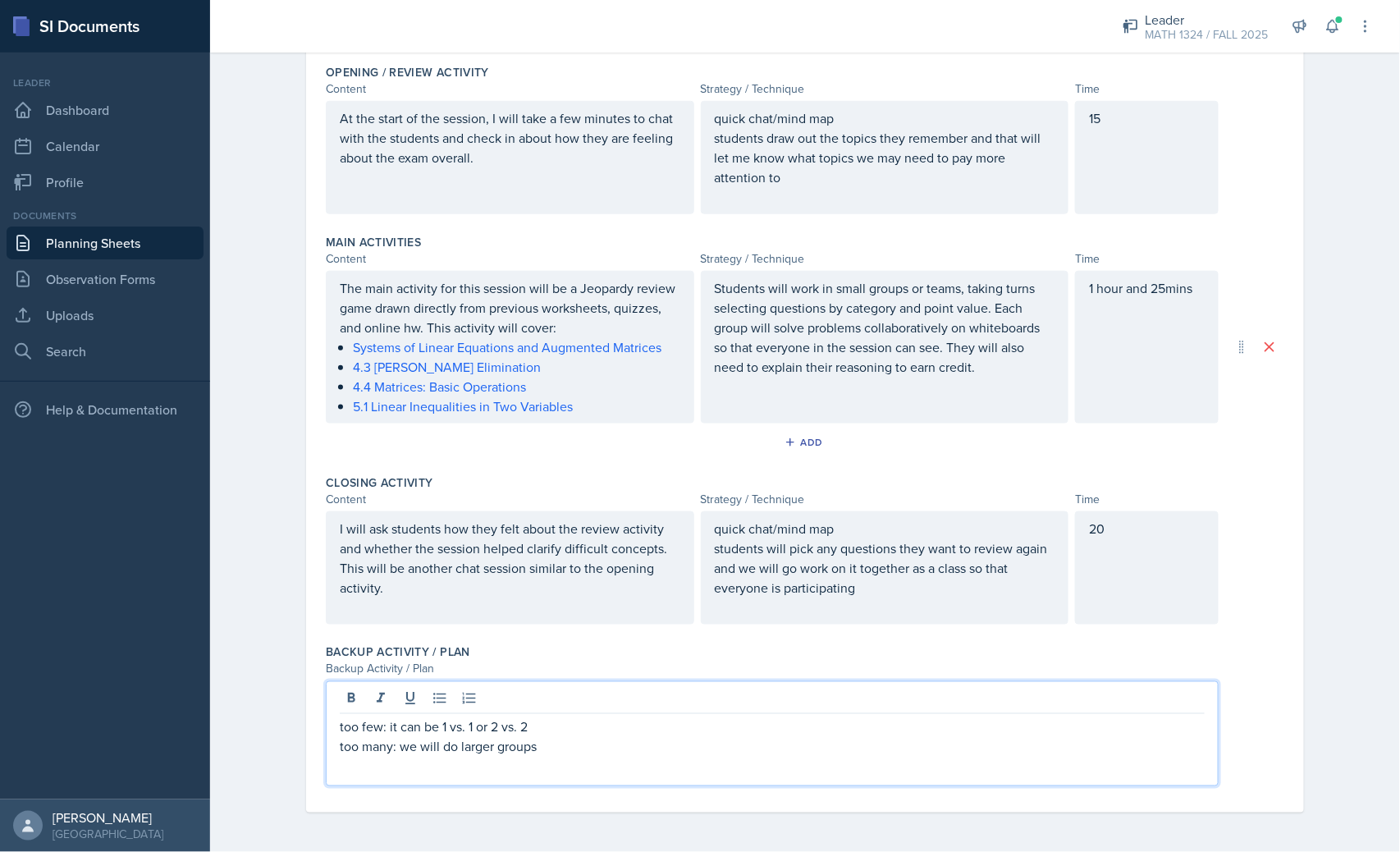
scroll to position [458, 0]
click at [567, 667] on div "Backup Activity / Plan" at bounding box center [773, 669] width 893 height 17
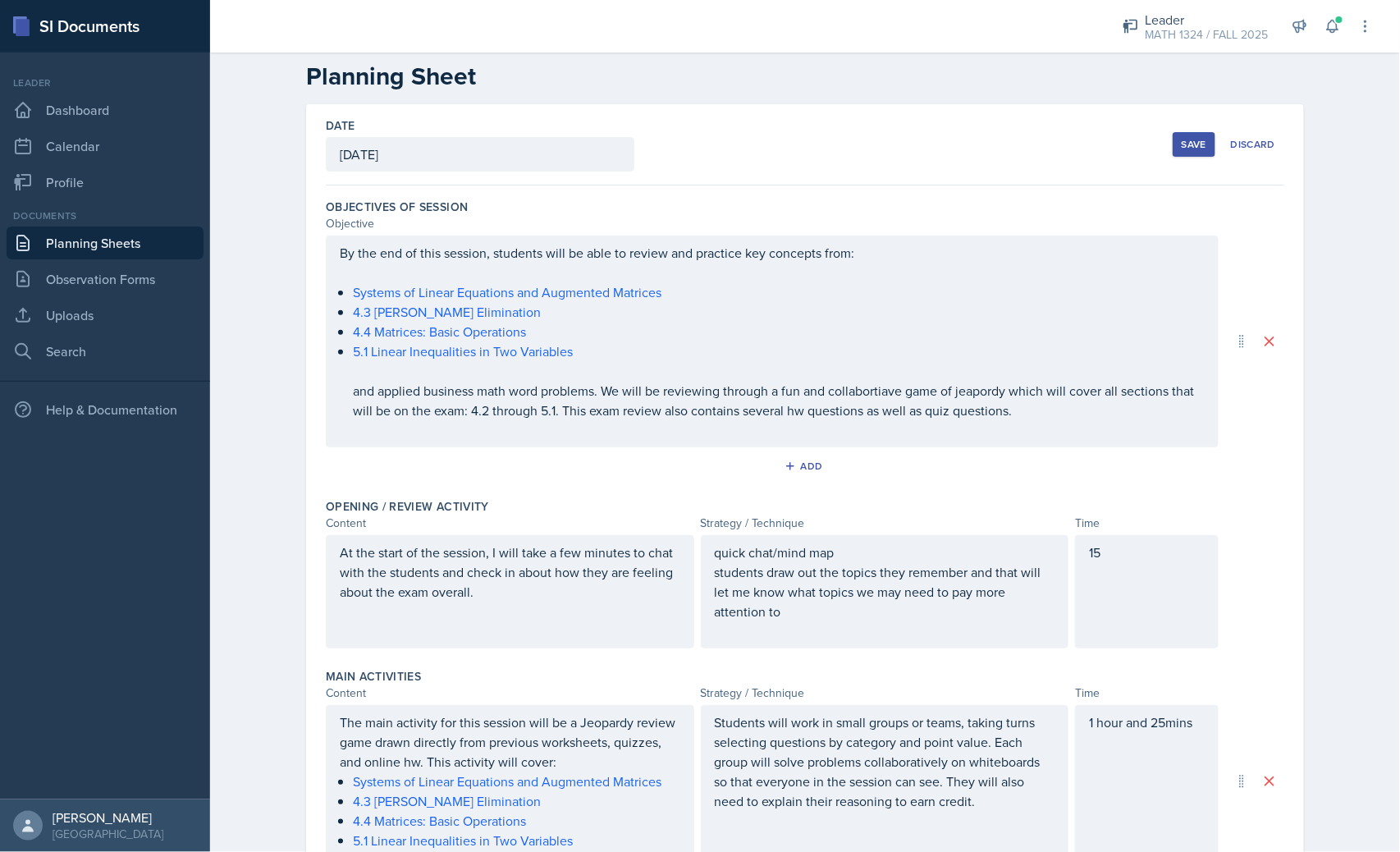
scroll to position [3, 0]
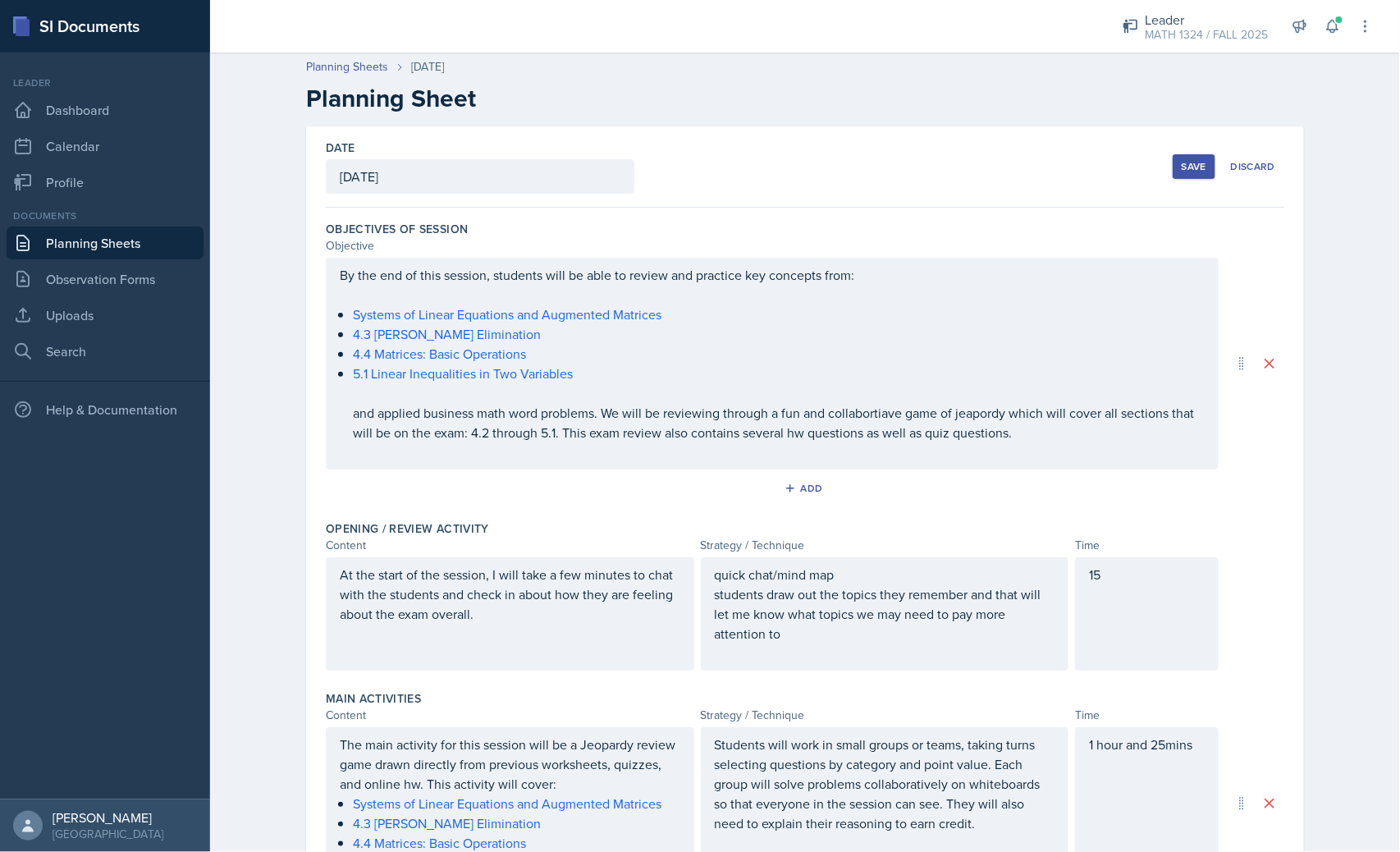
click at [1192, 158] on button "Save" at bounding box center [1194, 166] width 43 height 25
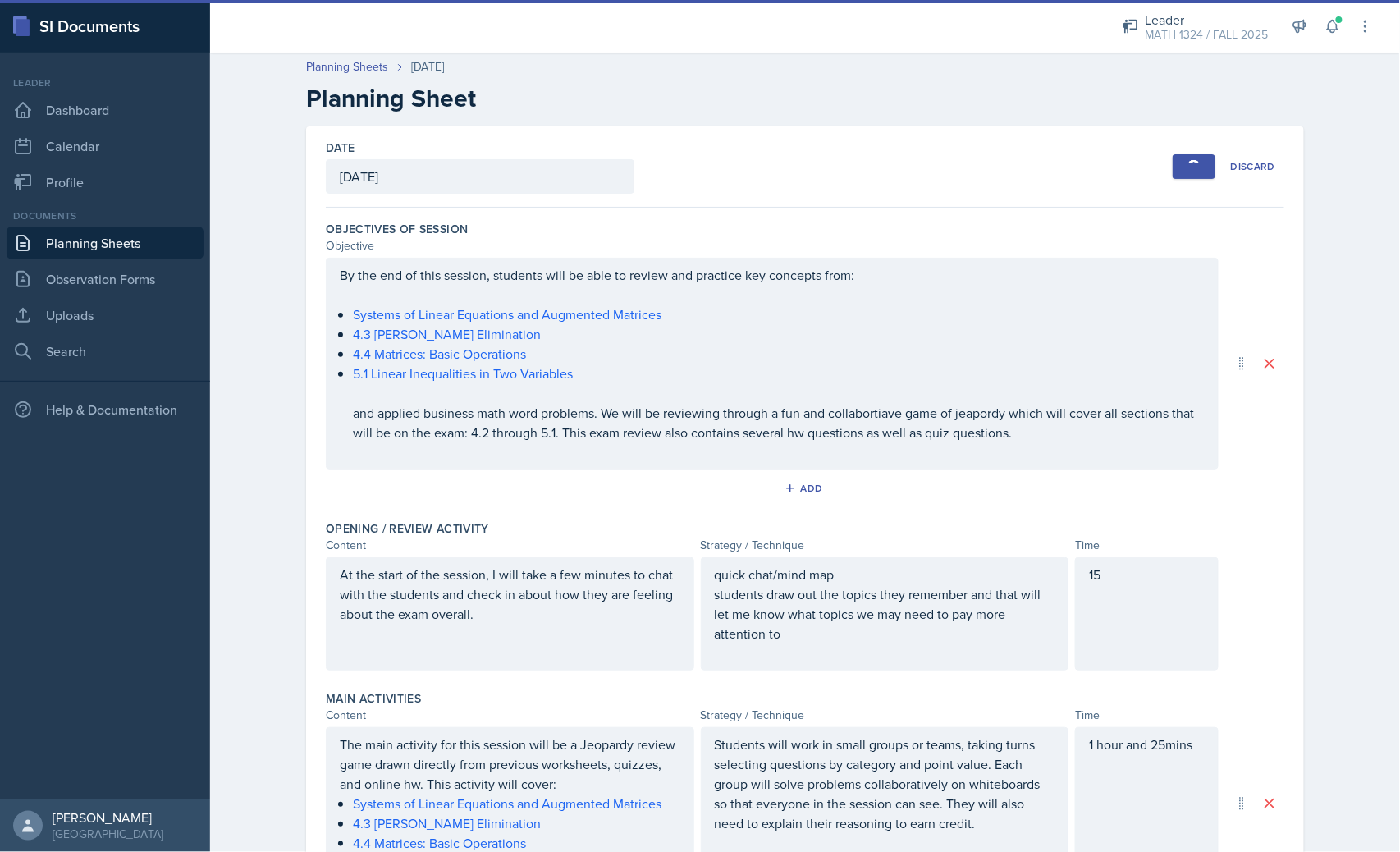
click at [84, 297] on div "Documents Planning Sheets Observation Forms Uploads Search" at bounding box center [105, 287] width 197 height 159
click at [84, 308] on link "Uploads" at bounding box center [105, 315] width 197 height 33
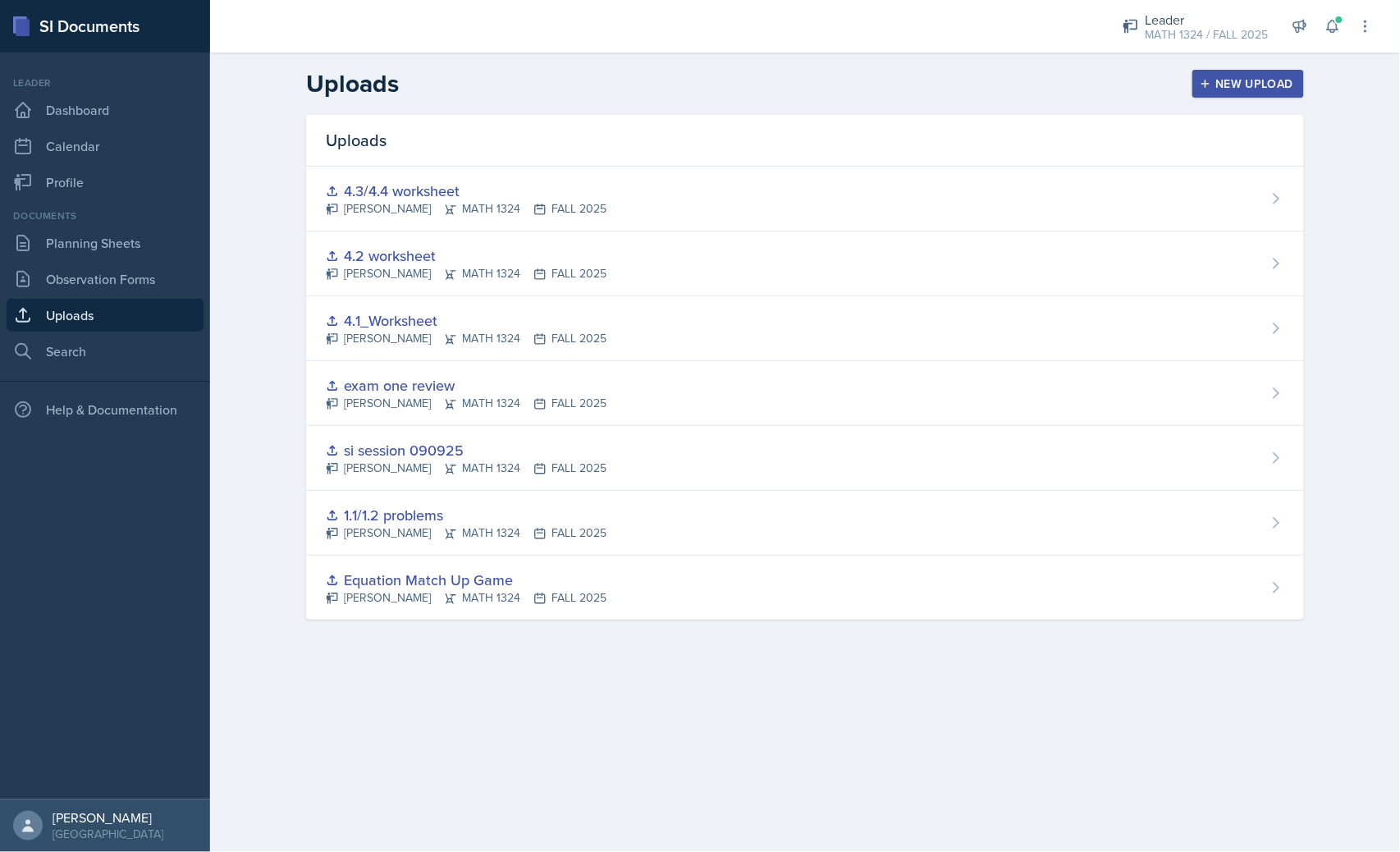
click at [1292, 65] on header "Uploads New Upload" at bounding box center [805, 84] width 1190 height 62
click at [1288, 78] on div "New Upload" at bounding box center [1249, 84] width 91 height 13
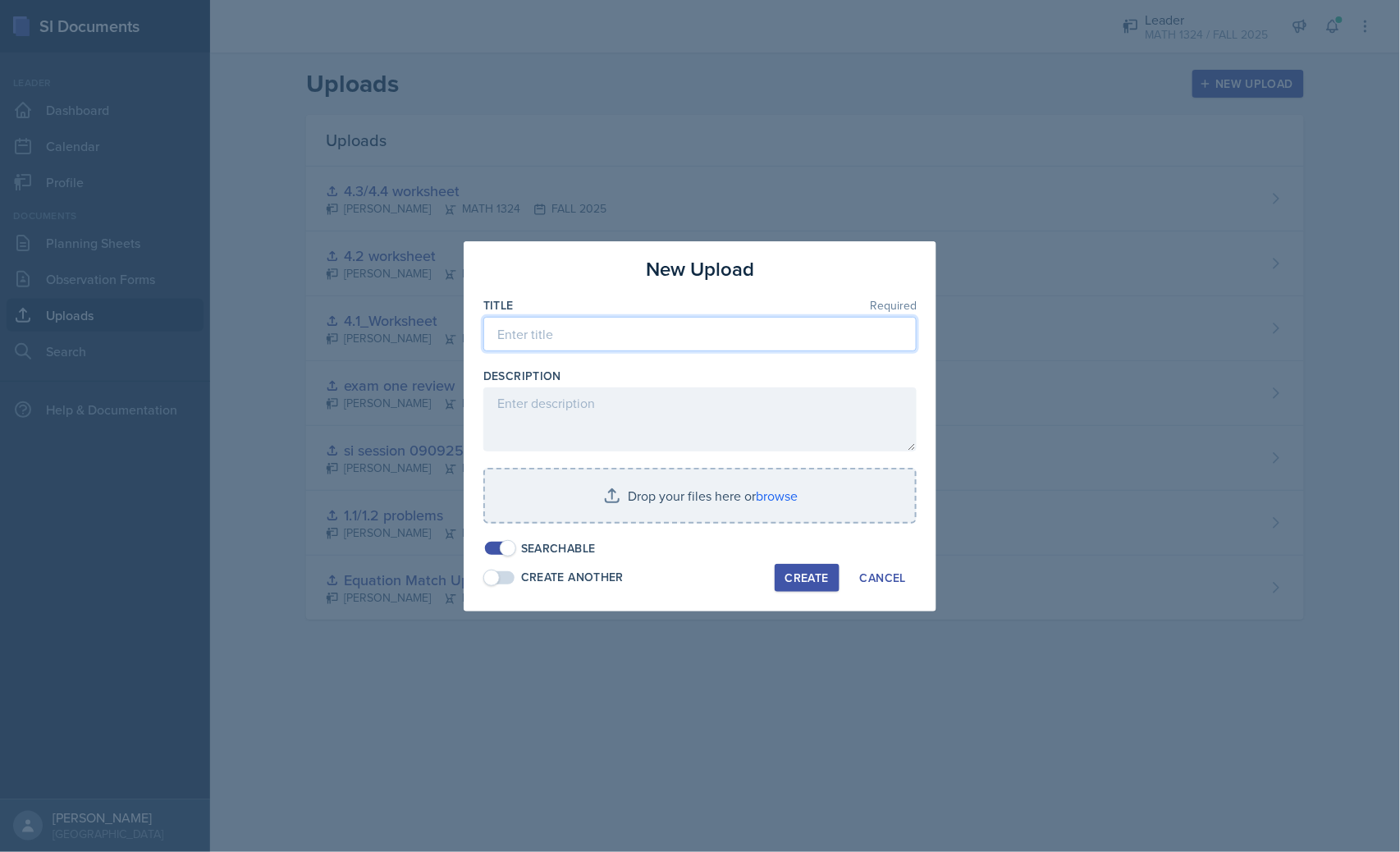
click at [632, 334] on input at bounding box center [700, 334] width 433 height 34
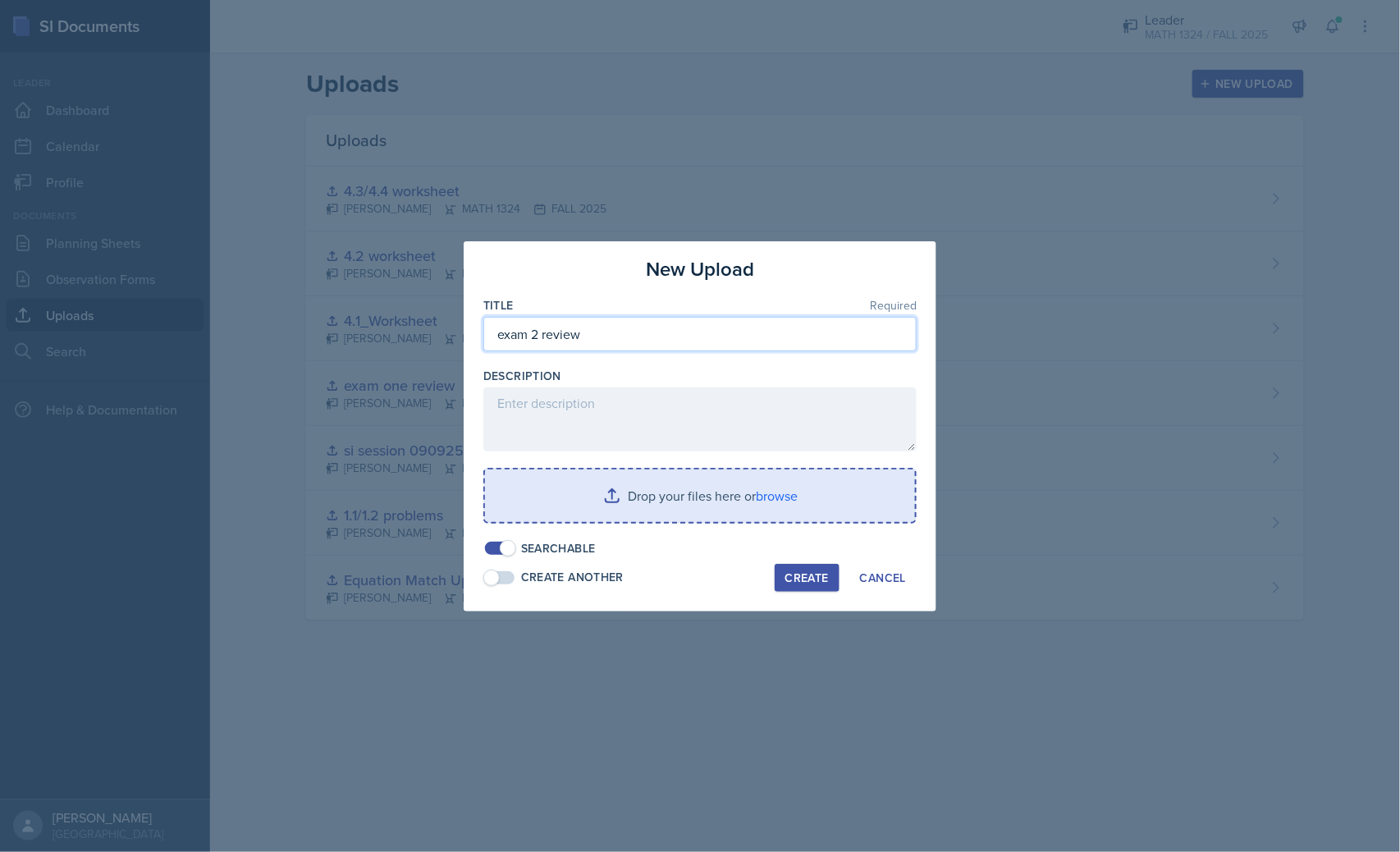
type input "exam 2 review"
click at [759, 488] on input "file" at bounding box center [700, 496] width 430 height 53
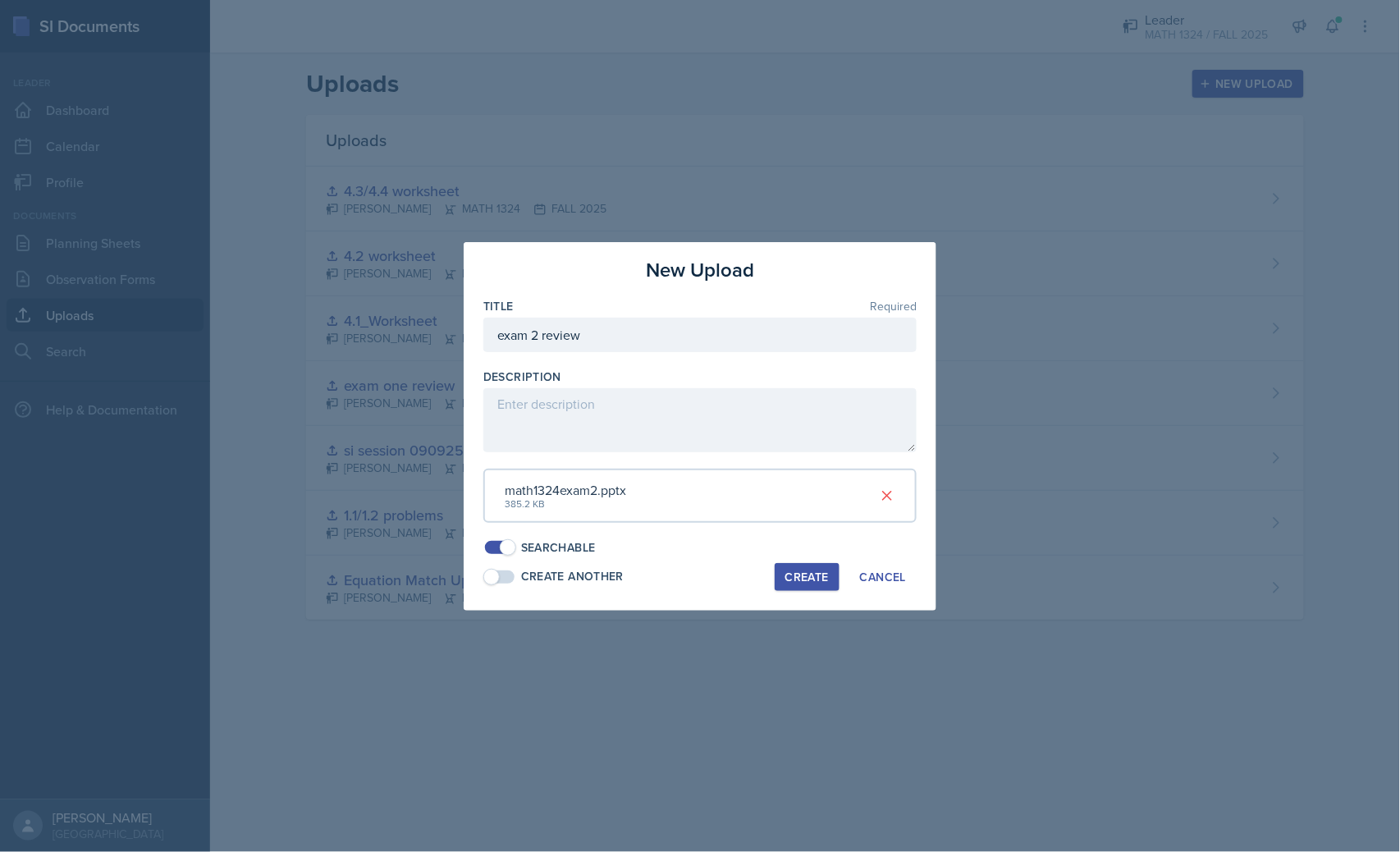
click at [777, 568] on div "Create Cancel" at bounding box center [846, 577] width 142 height 28
click at [786, 570] on div "Create" at bounding box center [808, 577] width 44 height 13
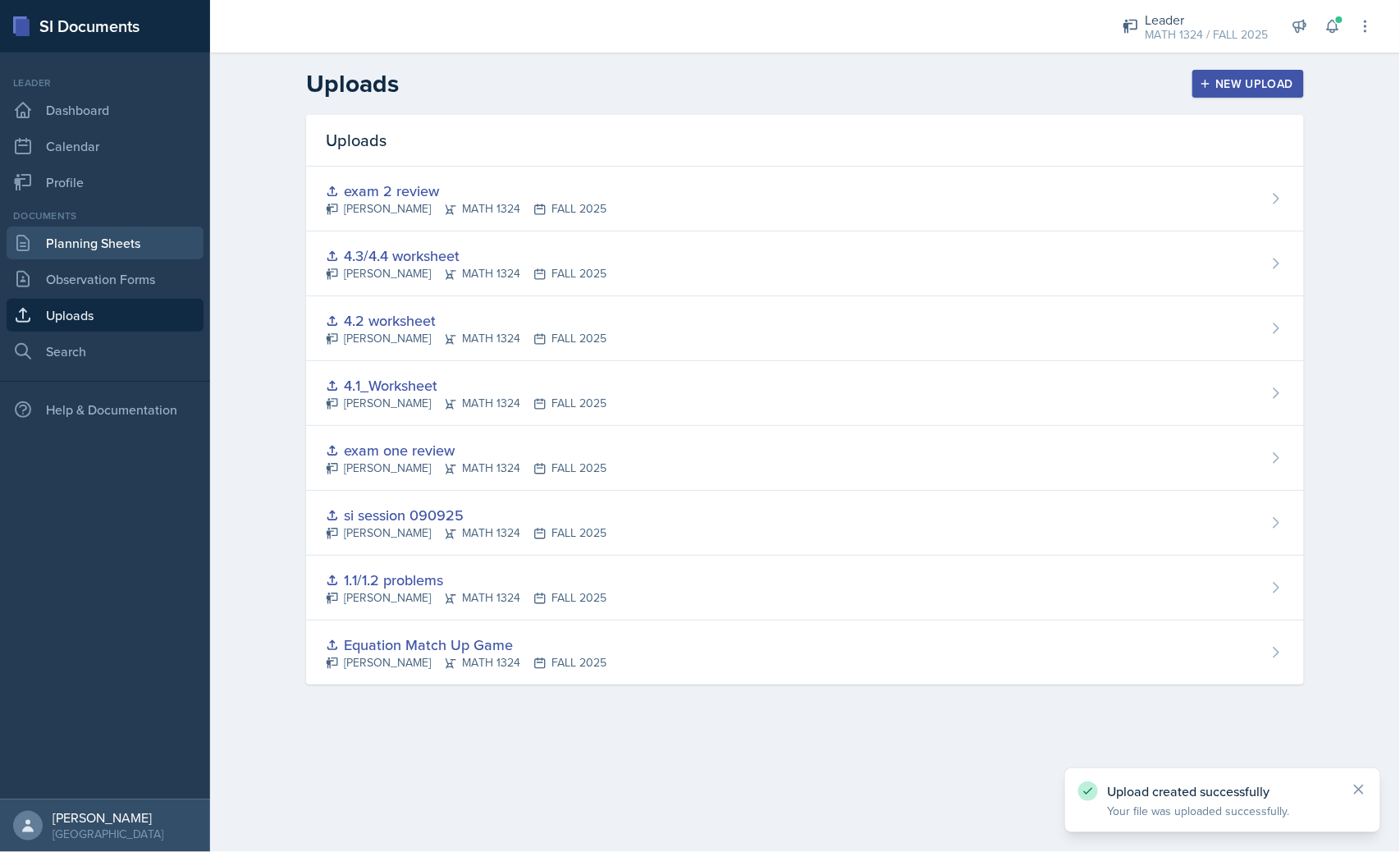
click at [78, 257] on link "Planning Sheets" at bounding box center [105, 243] width 197 height 33
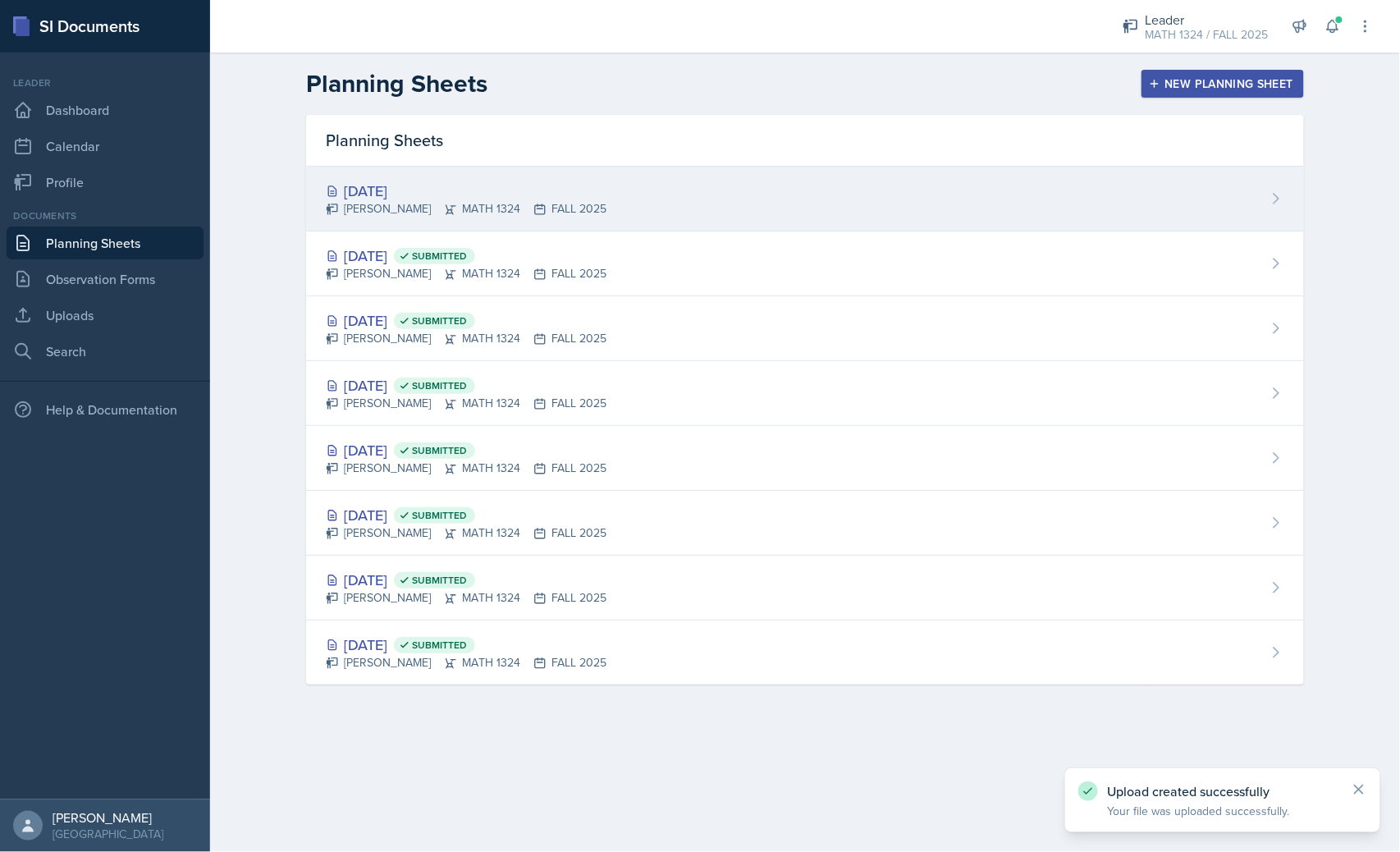
click at [527, 201] on div "[PERSON_NAME] MATH 1324 FALL 2025" at bounding box center [466, 209] width 281 height 17
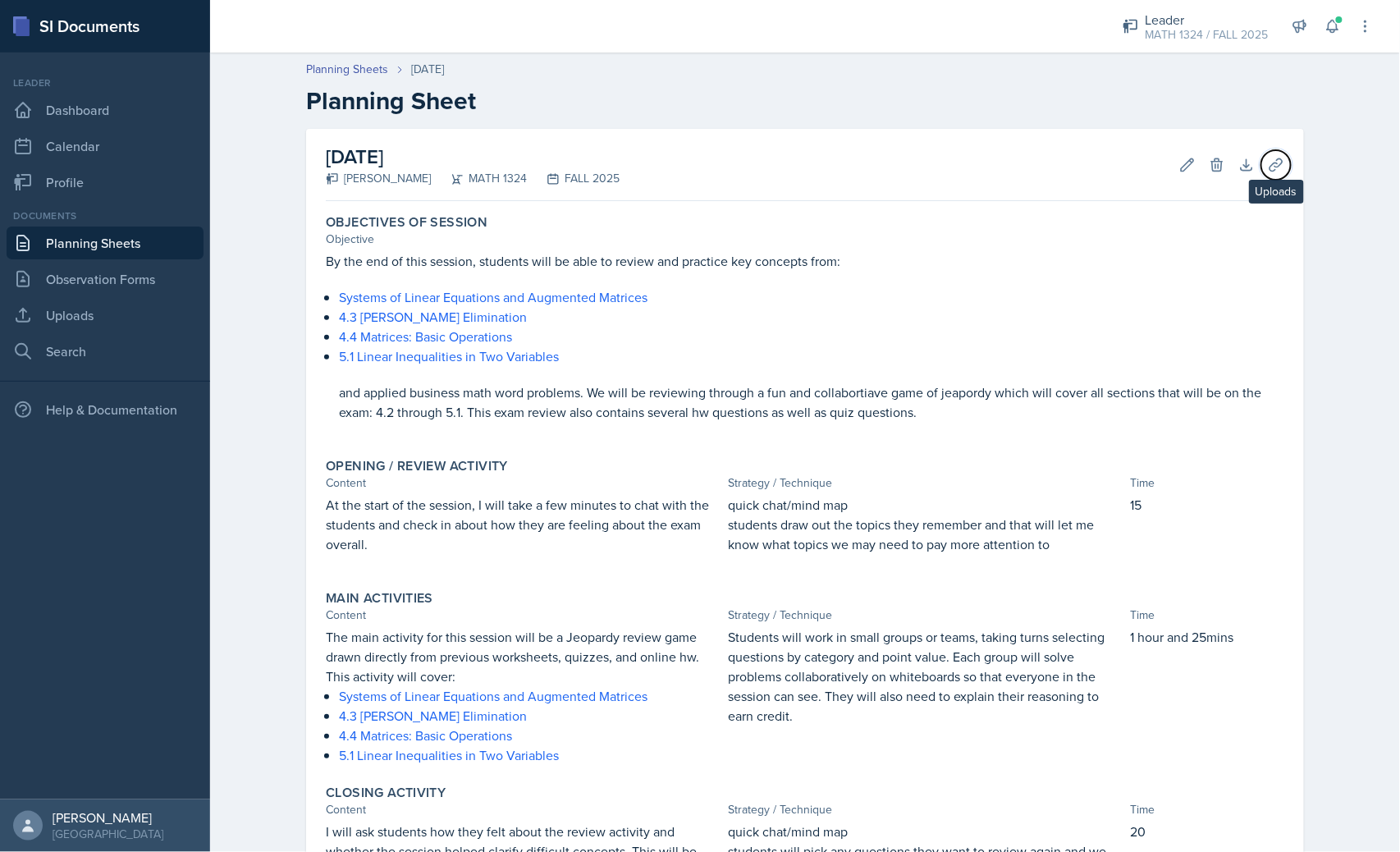
click at [1277, 170] on icon at bounding box center [1276, 165] width 16 height 16
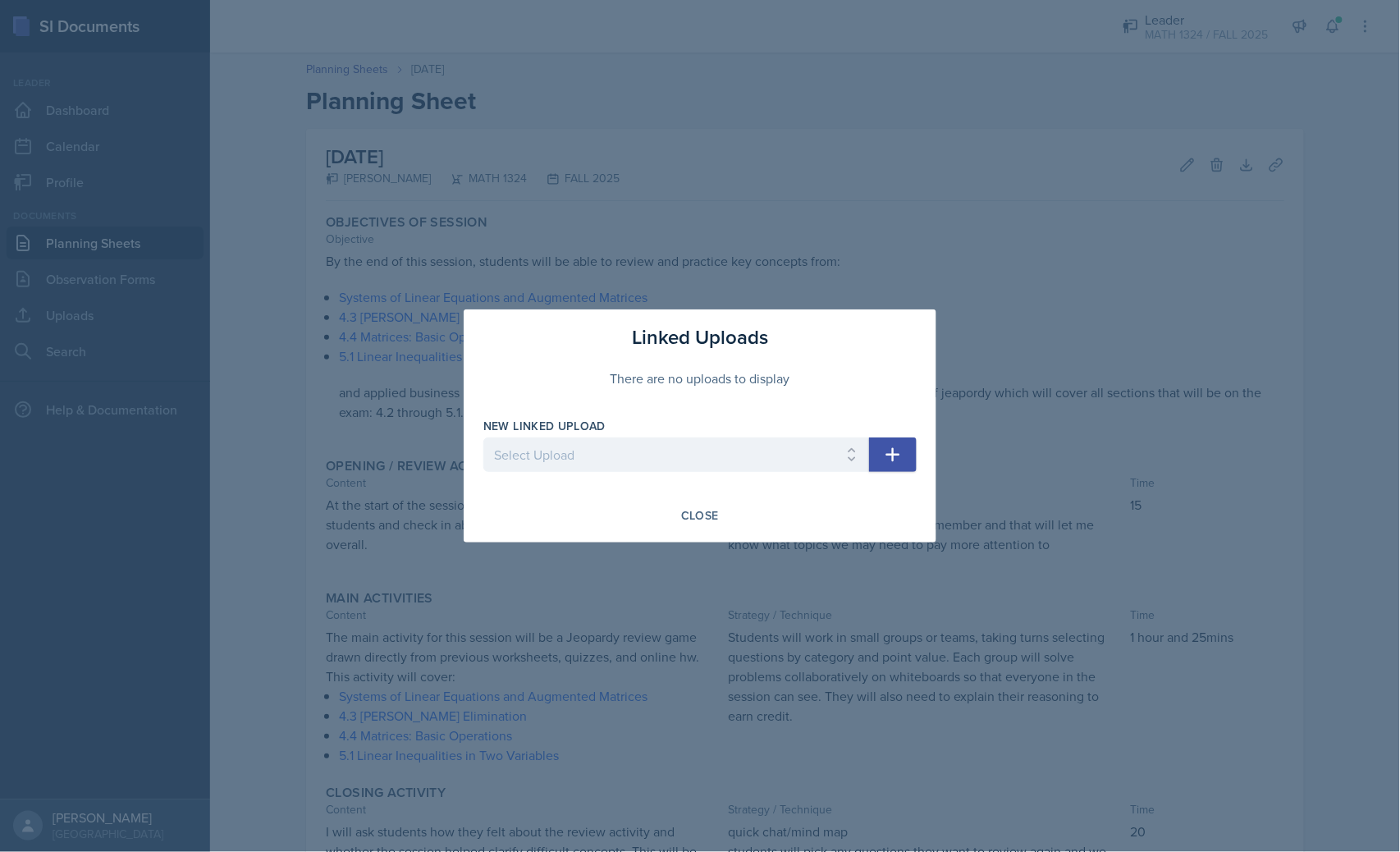
click at [879, 446] on button "button" at bounding box center [893, 455] width 47 height 34
click at [678, 462] on select "Select Upload Equation Match Up Game 1.1/1.2 problems si session 090925 exam on…" at bounding box center [676, 455] width 386 height 34
select select "81de1e53-3c6a-4151-944a-403a93219610"
click at [483, 438] on select "Select Upload Equation Match Up Game 1.1/1.2 problems si session 090925 exam on…" at bounding box center [676, 455] width 386 height 34
click at [898, 448] on icon "button" at bounding box center [893, 454] width 20 height 20
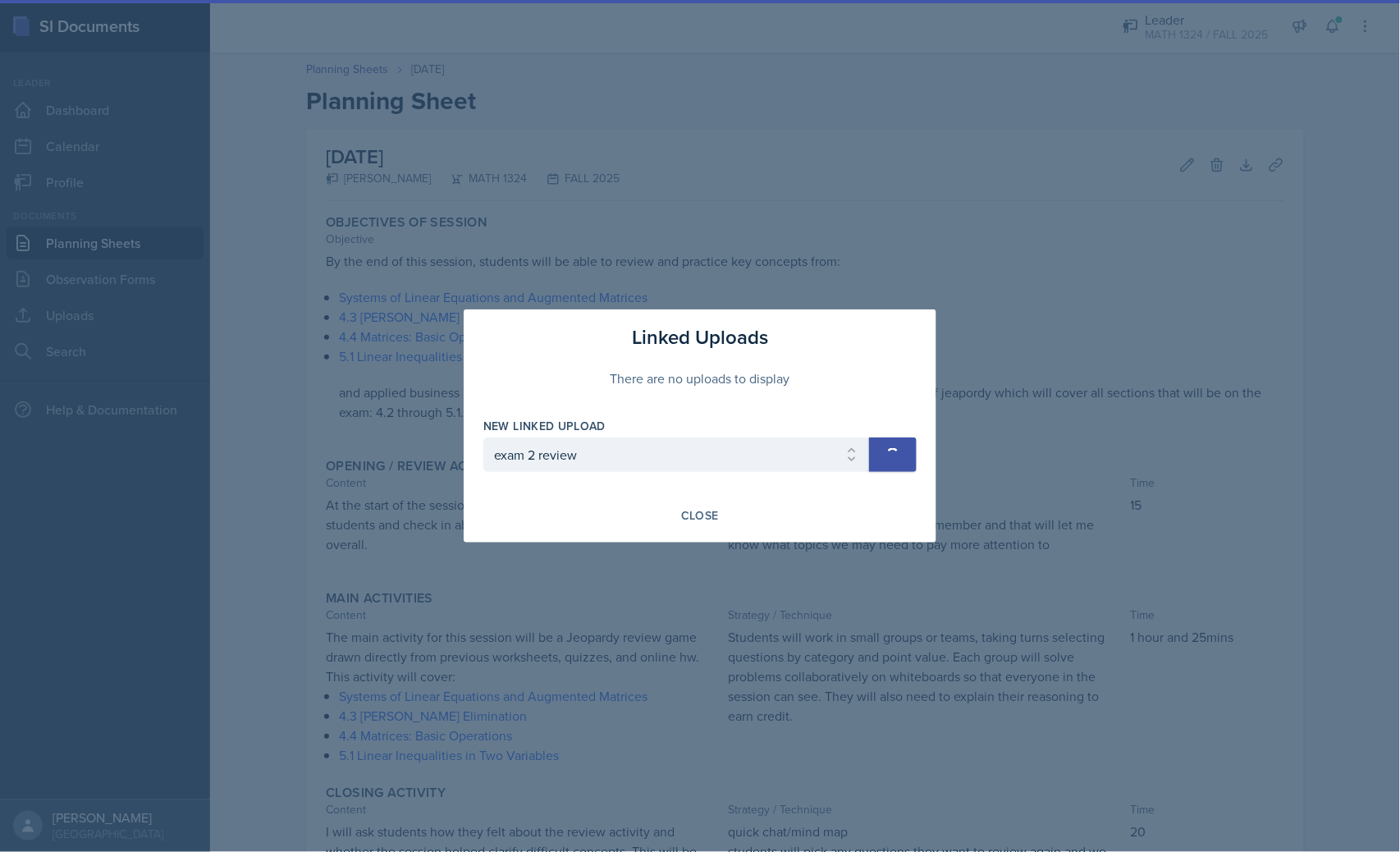
select select
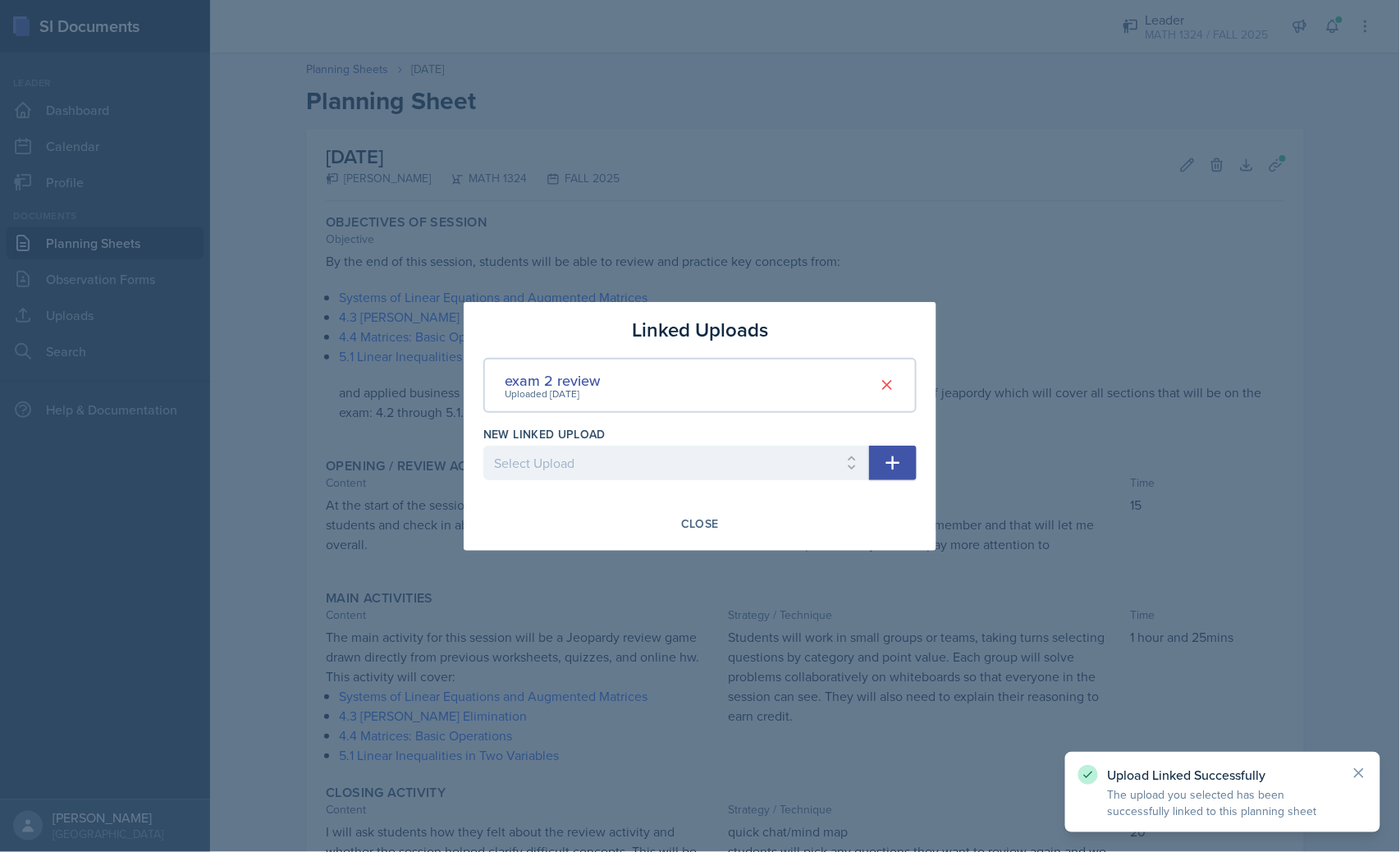
click at [877, 397] on div "exam 2 review Uploaded Oct 13th, 2025" at bounding box center [700, 385] width 433 height 55
drag, startPoint x: 888, startPoint y: 387, endPoint x: 761, endPoint y: 538, distance: 197.3
click at [922, 506] on div "Linked Uploads exam 2 review Uploaded Oct 13th, 2025 New Linked Upload Select U…" at bounding box center [700, 426] width 473 height 249
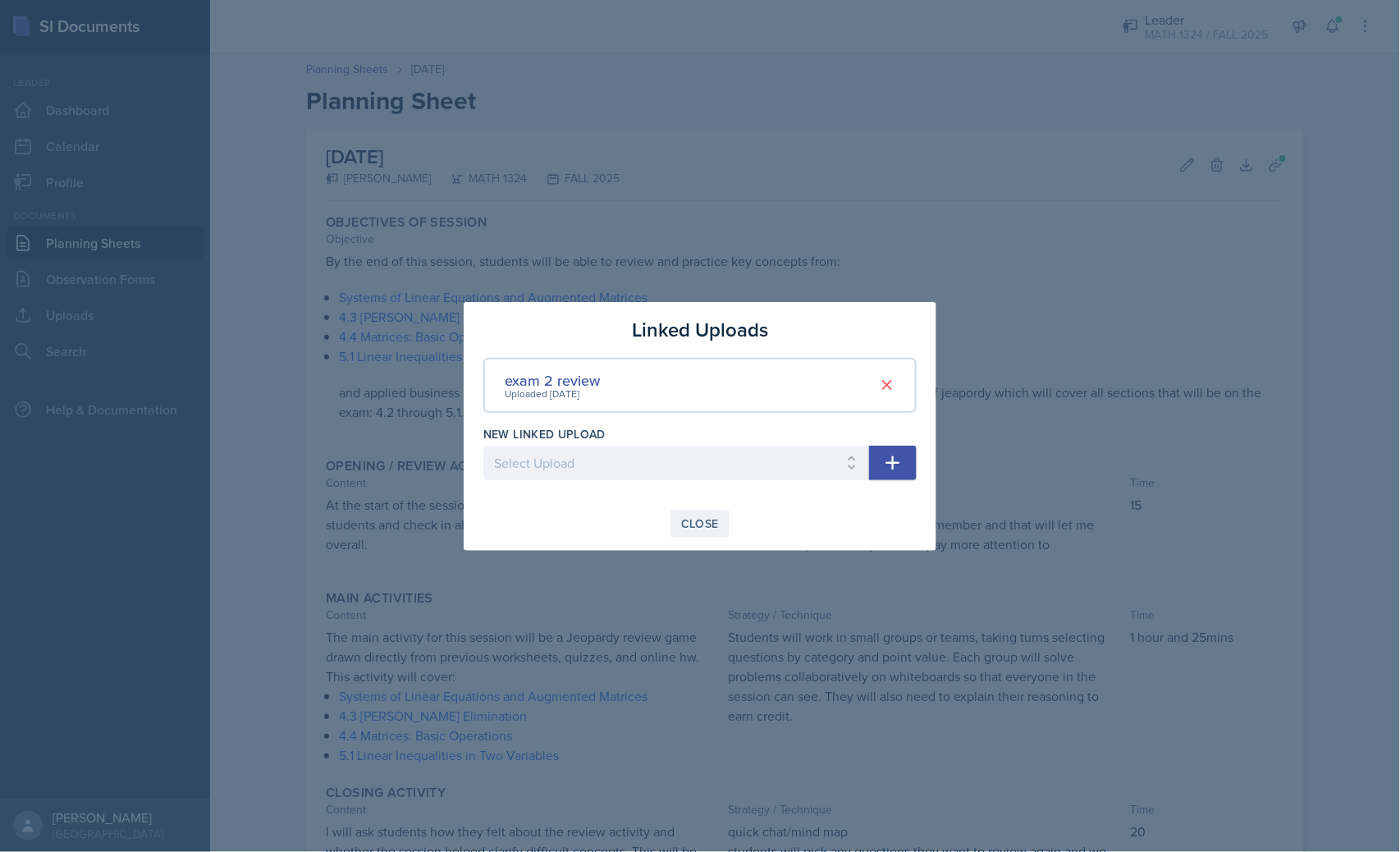
click at [691, 530] on button "Close" at bounding box center [700, 524] width 59 height 28
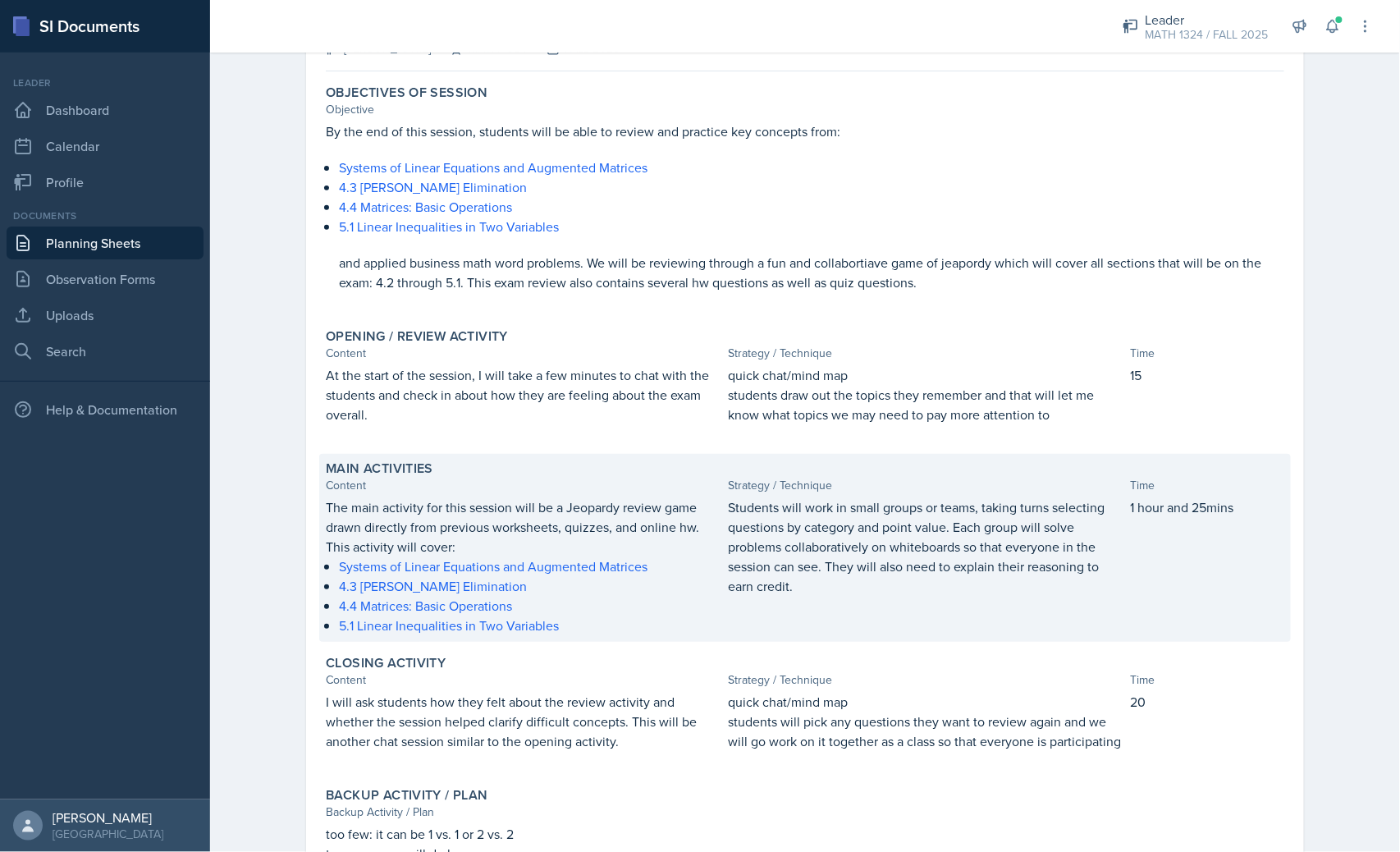
scroll to position [270, 0]
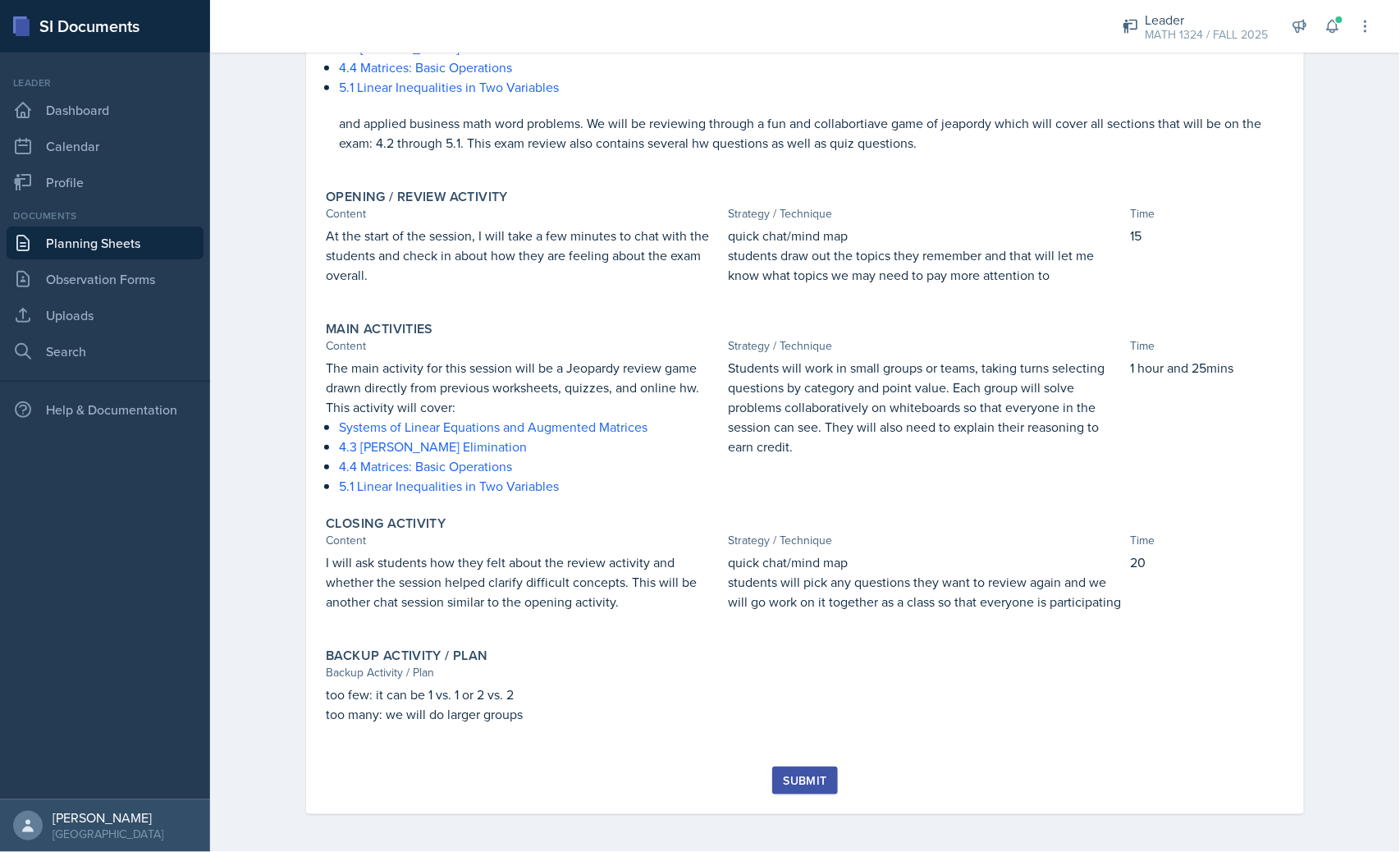
click at [813, 791] on button "Submit" at bounding box center [805, 781] width 65 height 28
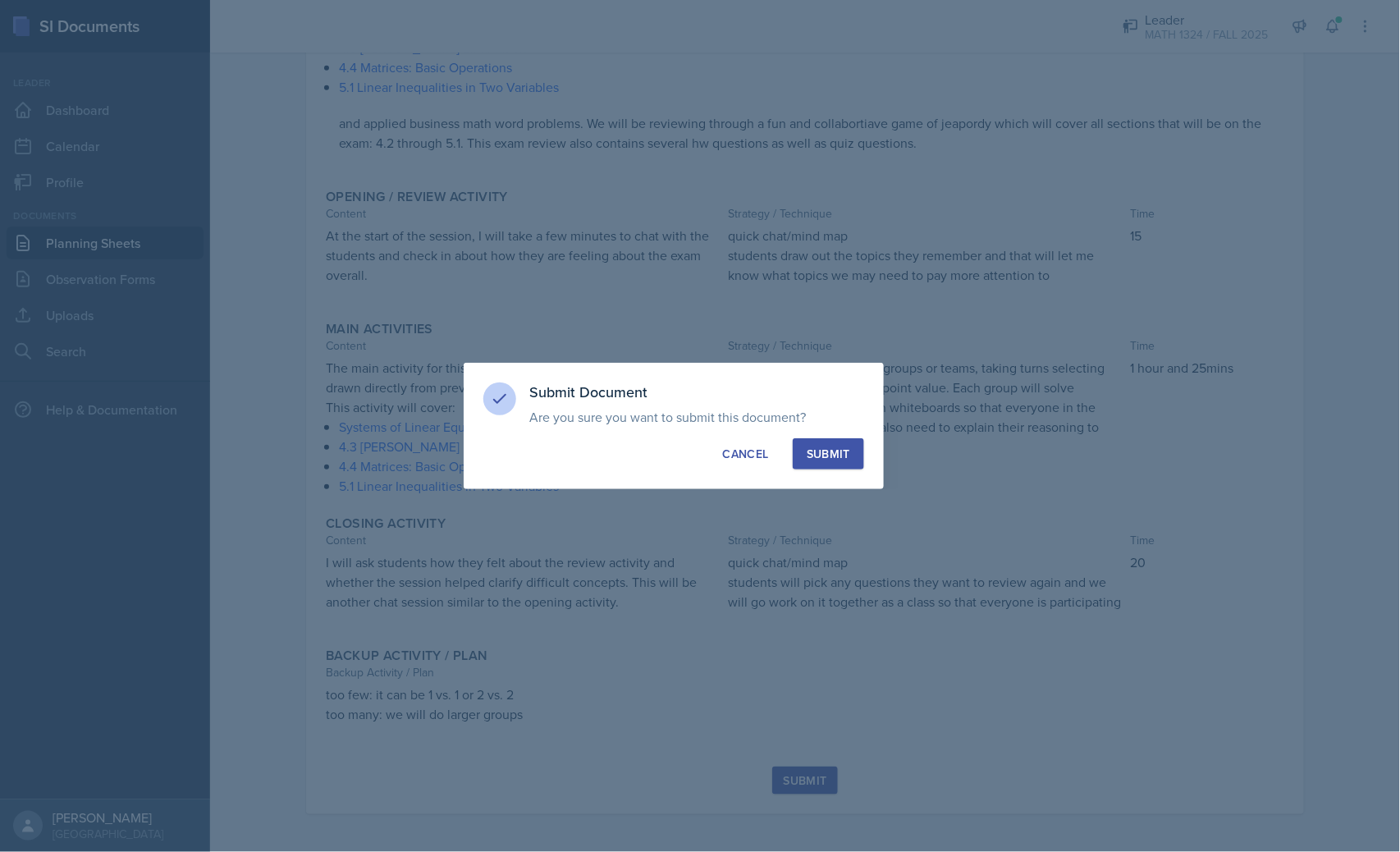
click at [851, 457] on button "Submit" at bounding box center [829, 453] width 72 height 31
click at [832, 454] on div "button" at bounding box center [829, 454] width 13 height 13
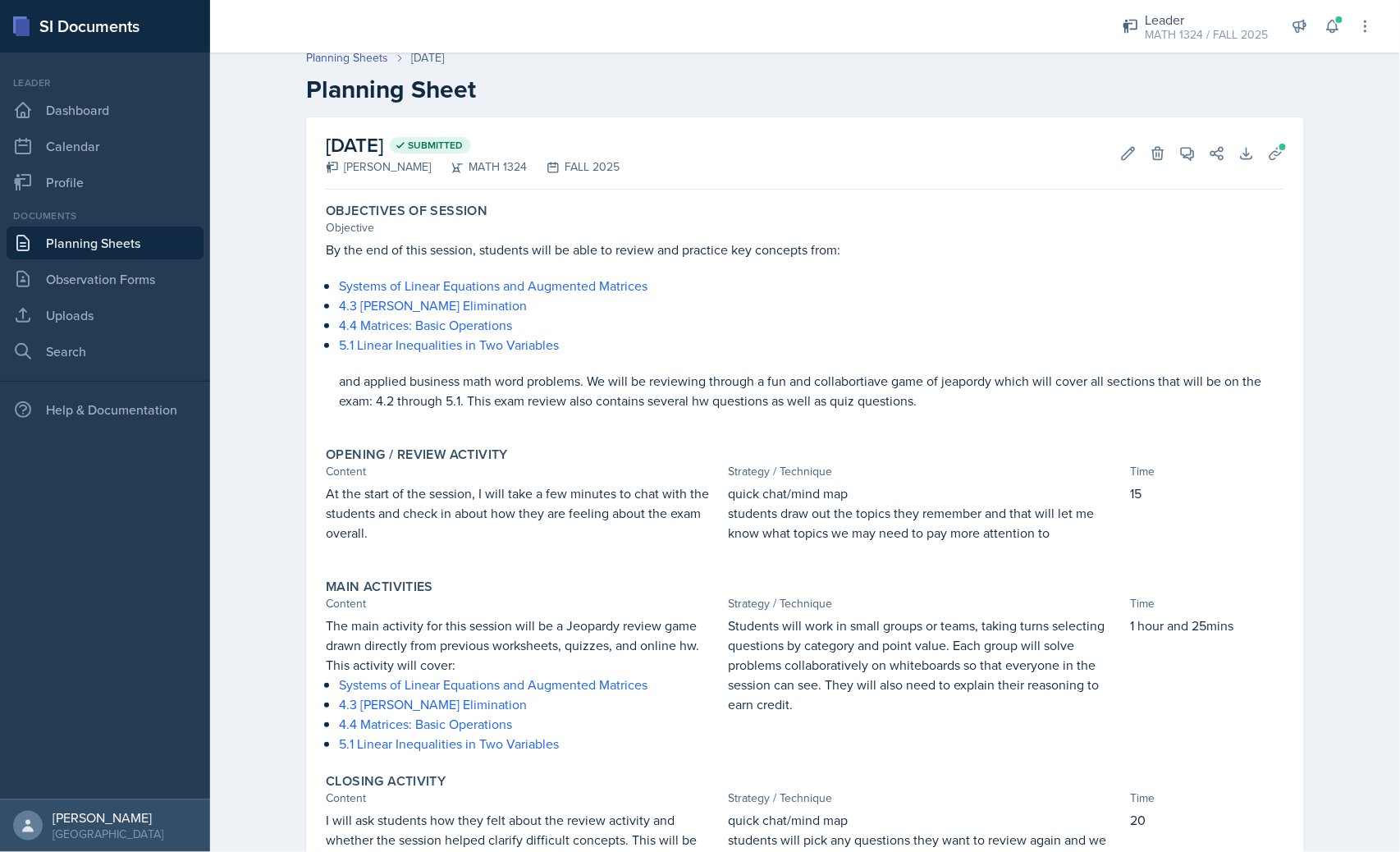
scroll to position [0, 0]
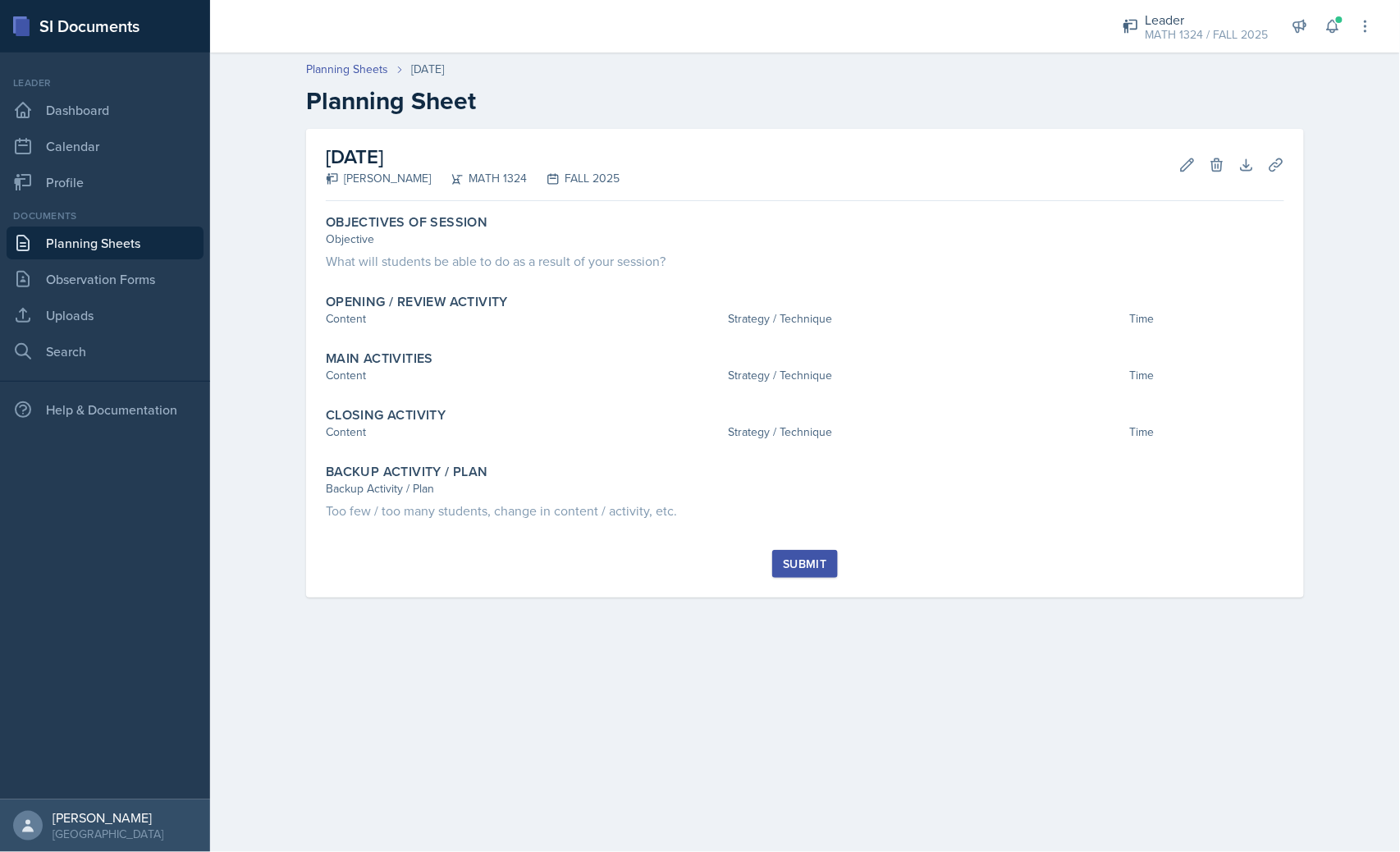
click at [126, 236] on link "Planning Sheets" at bounding box center [105, 243] width 197 height 33
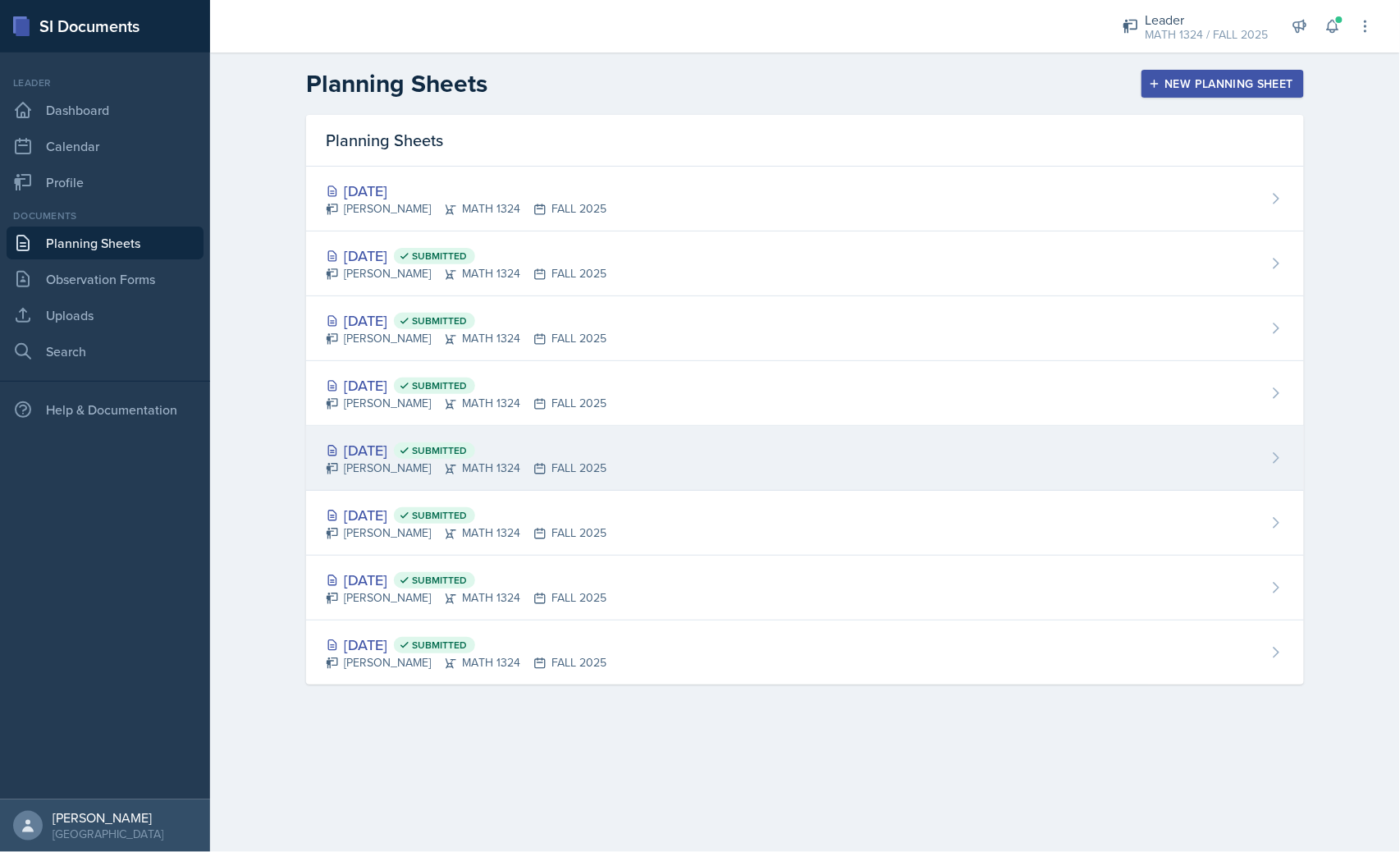
click at [467, 444] on span "Submitted" at bounding box center [440, 450] width 55 height 13
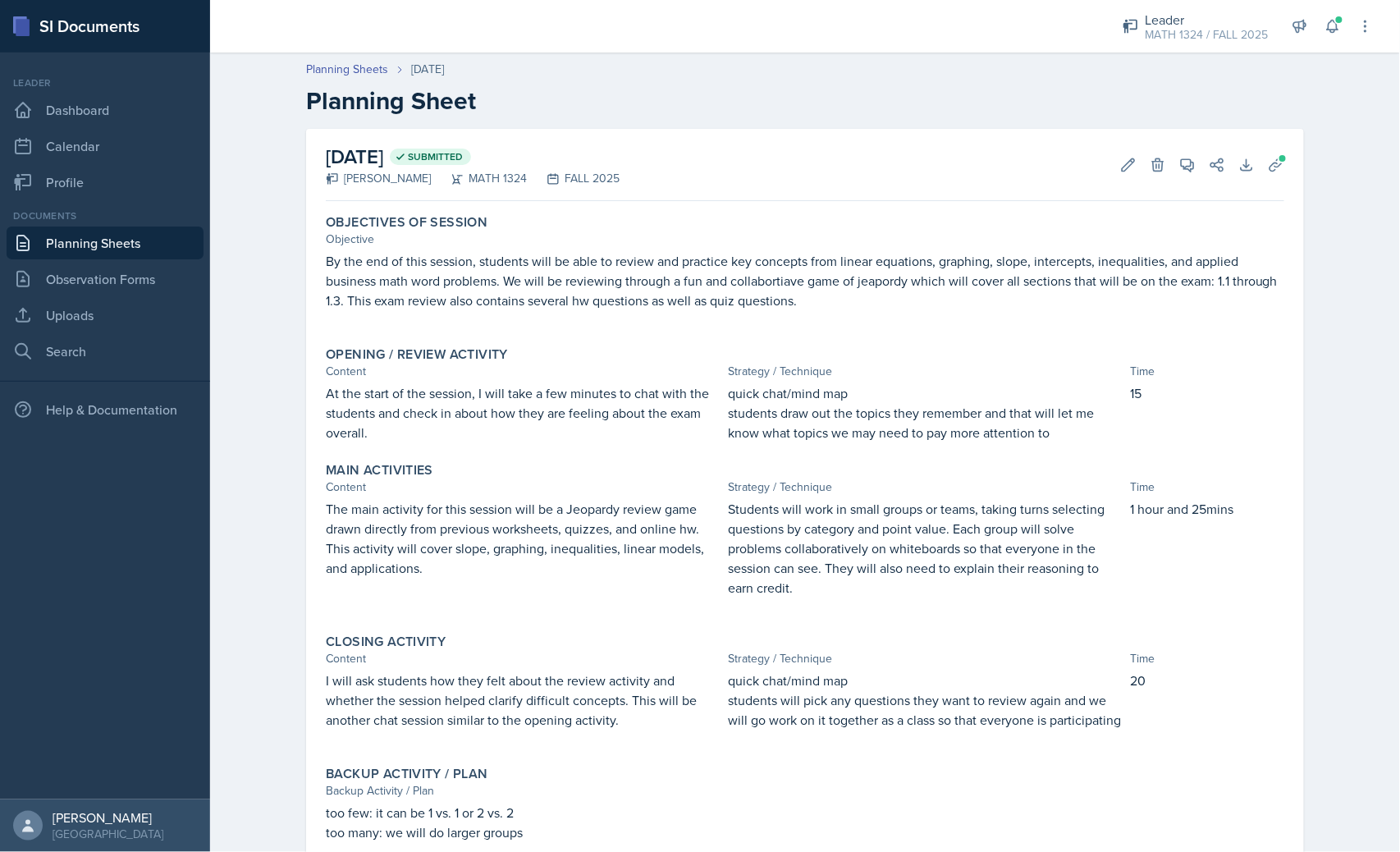
click at [143, 233] on link "Planning Sheets" at bounding box center [105, 243] width 197 height 33
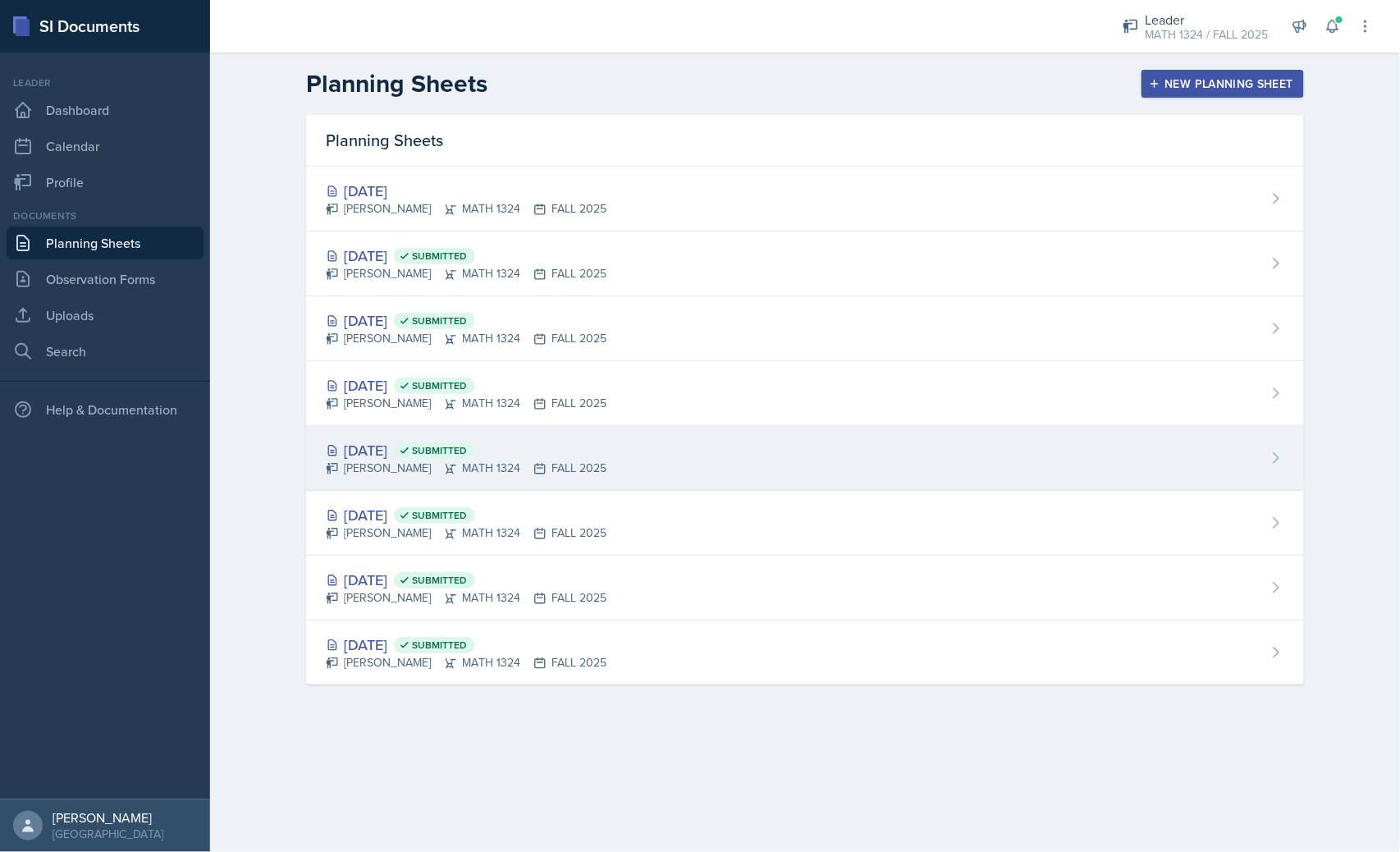
click at [467, 453] on span "Submitted" at bounding box center [440, 450] width 55 height 13
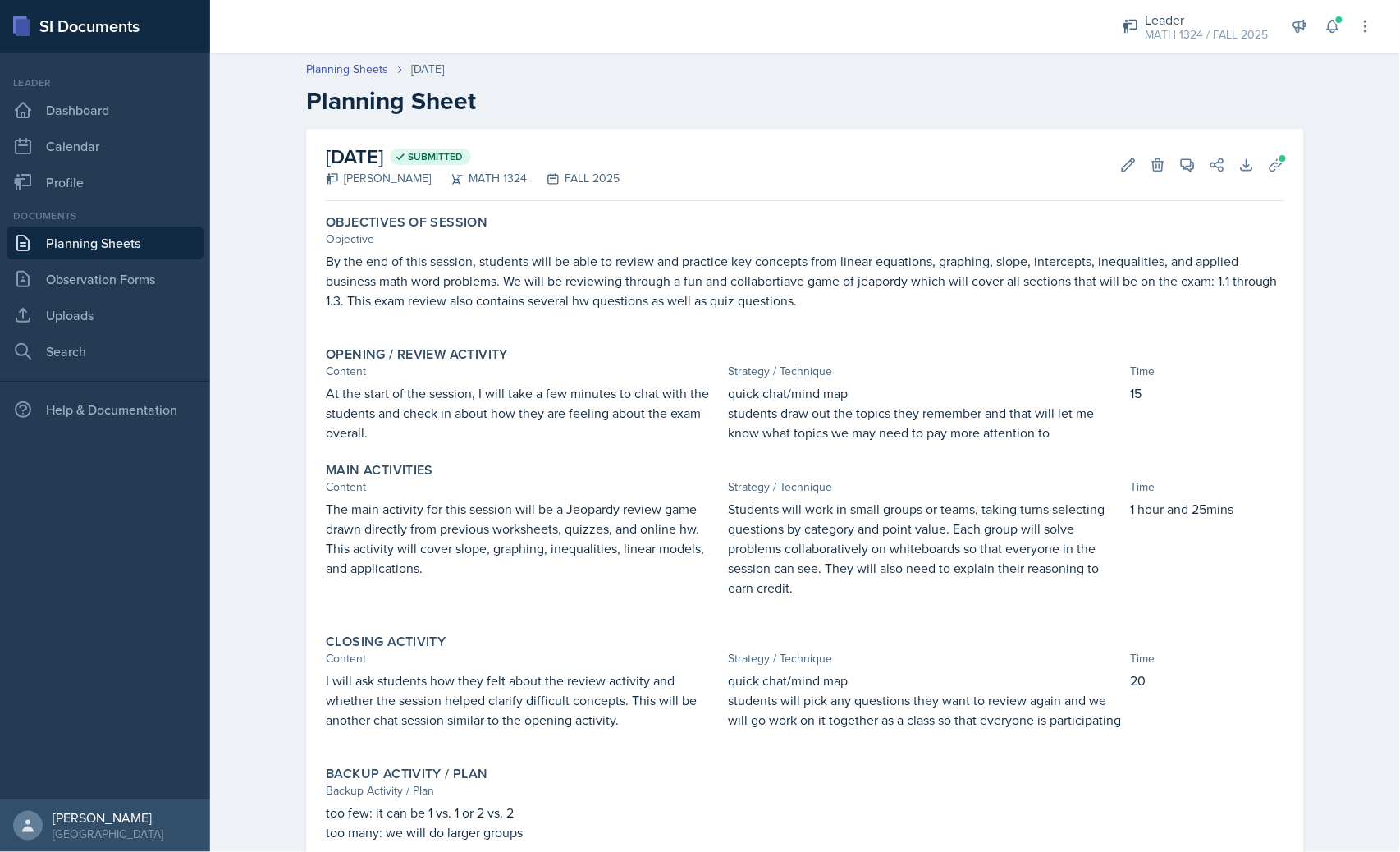
click at [605, 265] on p "By the end of this session, students will be able to review and practice key co…" at bounding box center [806, 281] width 959 height 59
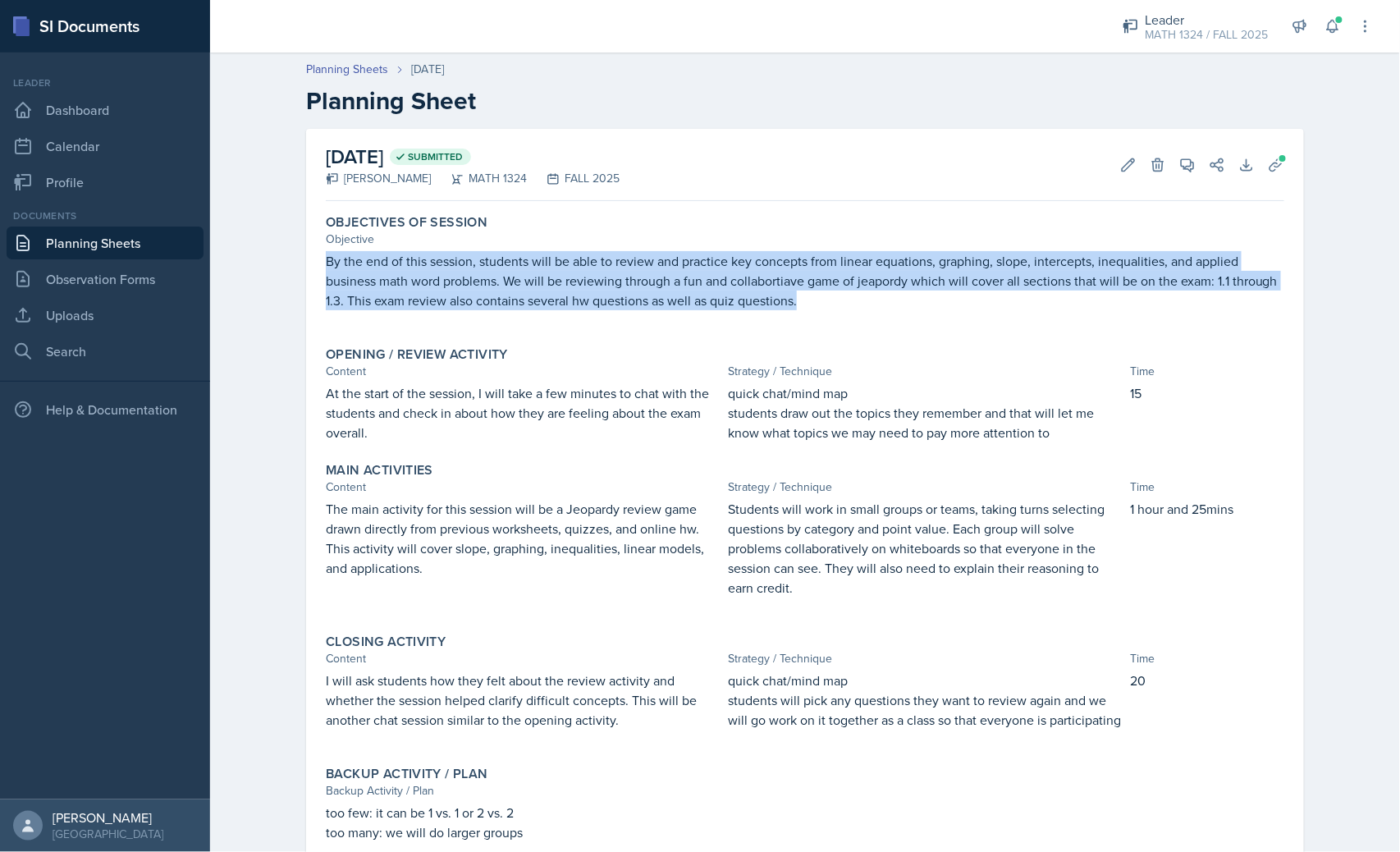
click at [605, 265] on p "By the end of this session, students will be able to review and practice key co…" at bounding box center [806, 281] width 959 height 59
copy p "By the end of this session, students will be able to review and practice key co…"
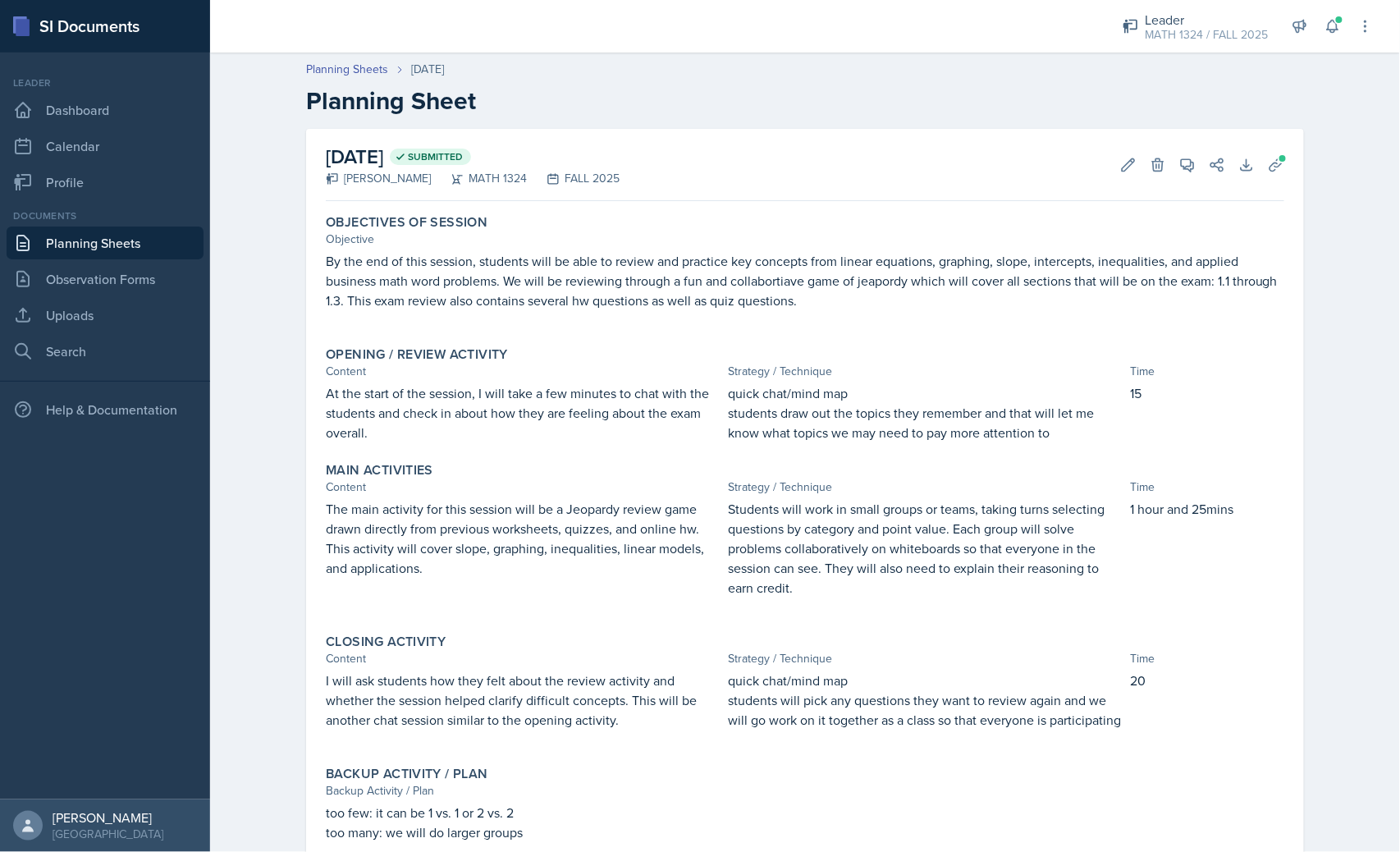
click at [333, 407] on p "At the start of the session, I will take a few minutes to chat with the student…" at bounding box center [524, 412] width 395 height 59
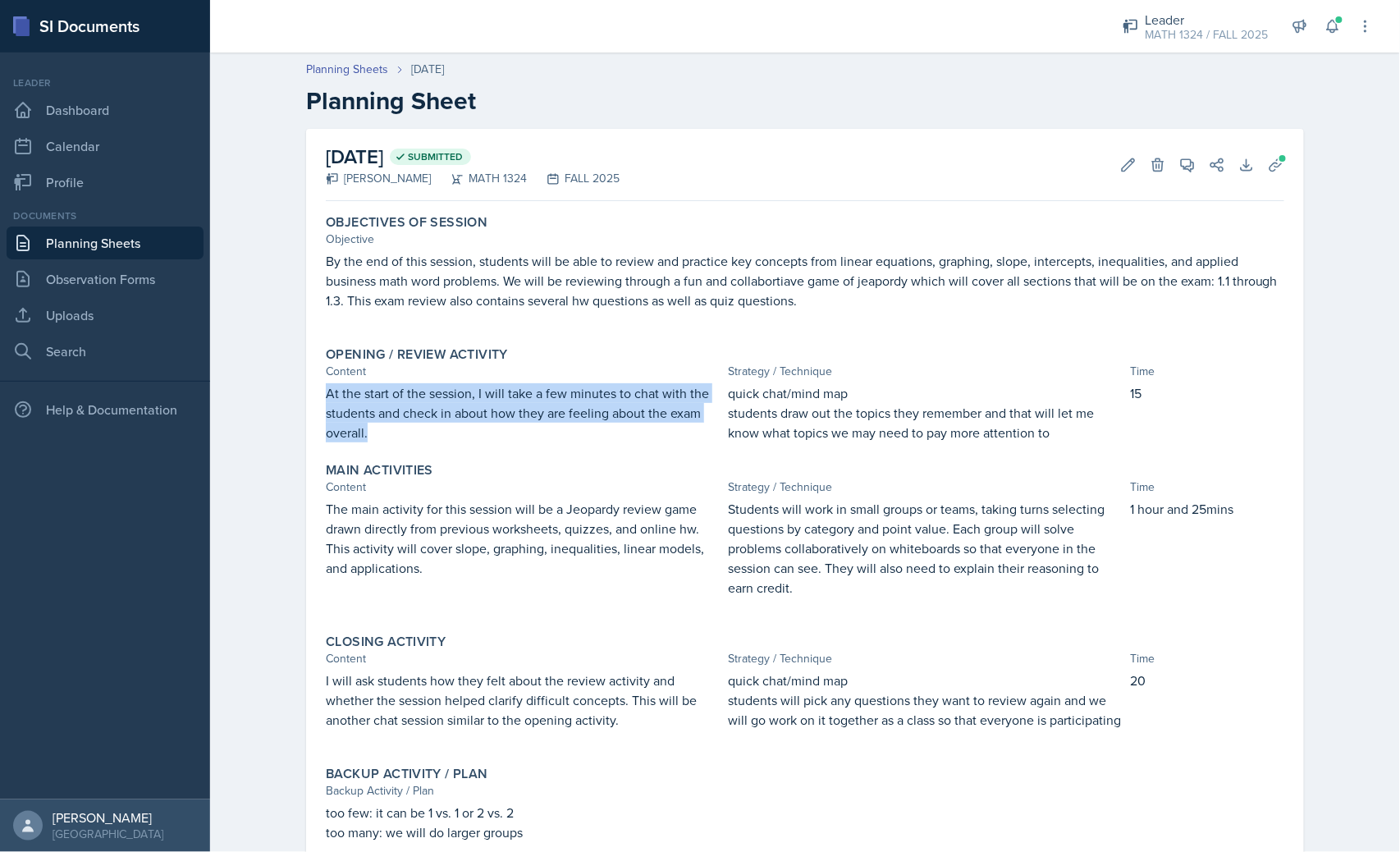
drag, startPoint x: 322, startPoint y: 379, endPoint x: 537, endPoint y: 443, distance: 224.3
click at [537, 443] on div "Opening / Review Activity Content Strategy / Technique Time At the start of the…" at bounding box center [805, 393] width 971 height 109
copy p "At the start of the session, I will take a few minutes to chat with the student…"
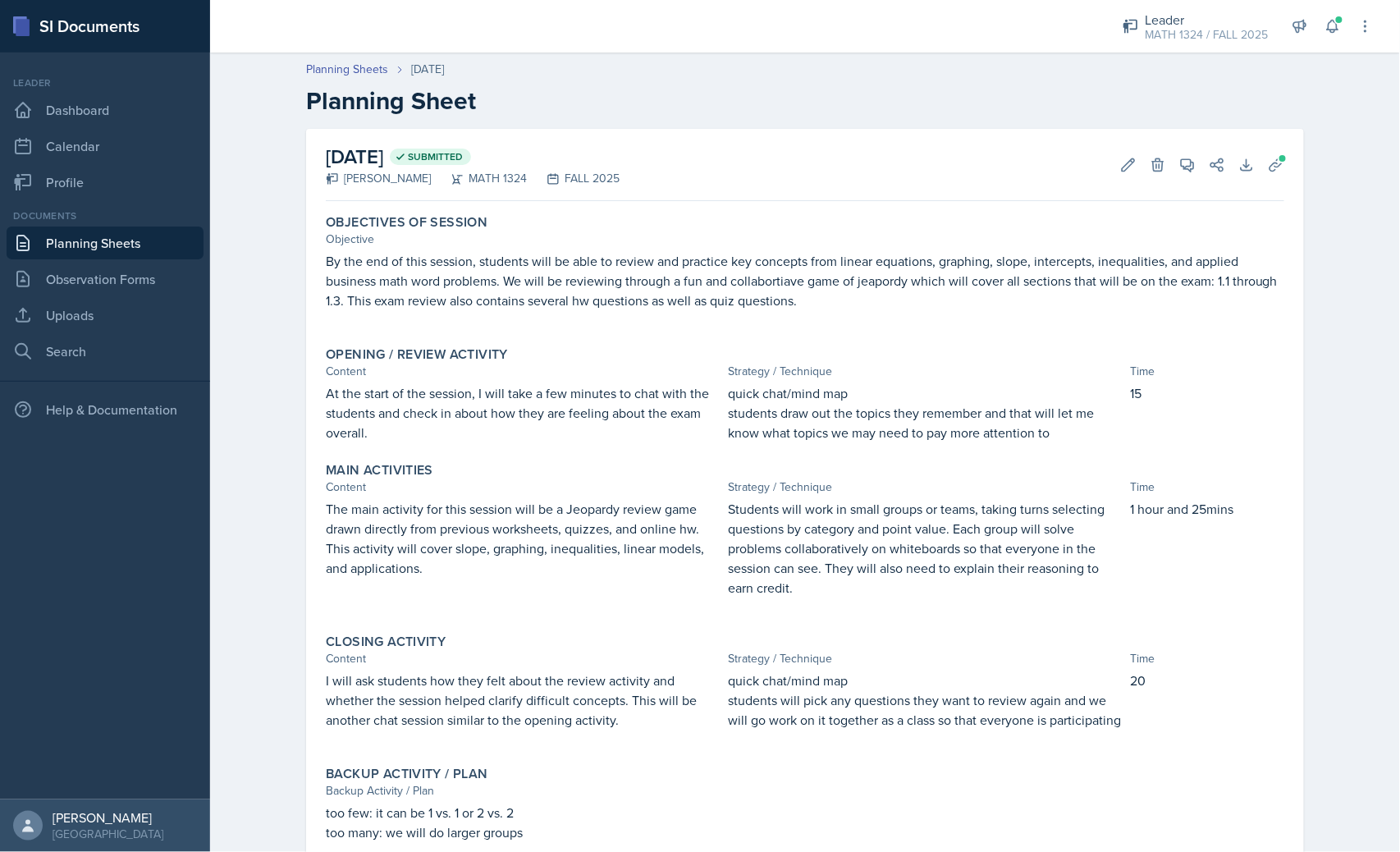
drag, startPoint x: 753, startPoint y: 465, endPoint x: 751, endPoint y: 437, distance: 28.1
click at [753, 464] on div "Main Activities" at bounding box center [806, 470] width 959 height 16
click at [745, 421] on p "students draw out the topics they remember and that will let me know what topic…" at bounding box center [926, 423] width 395 height 40
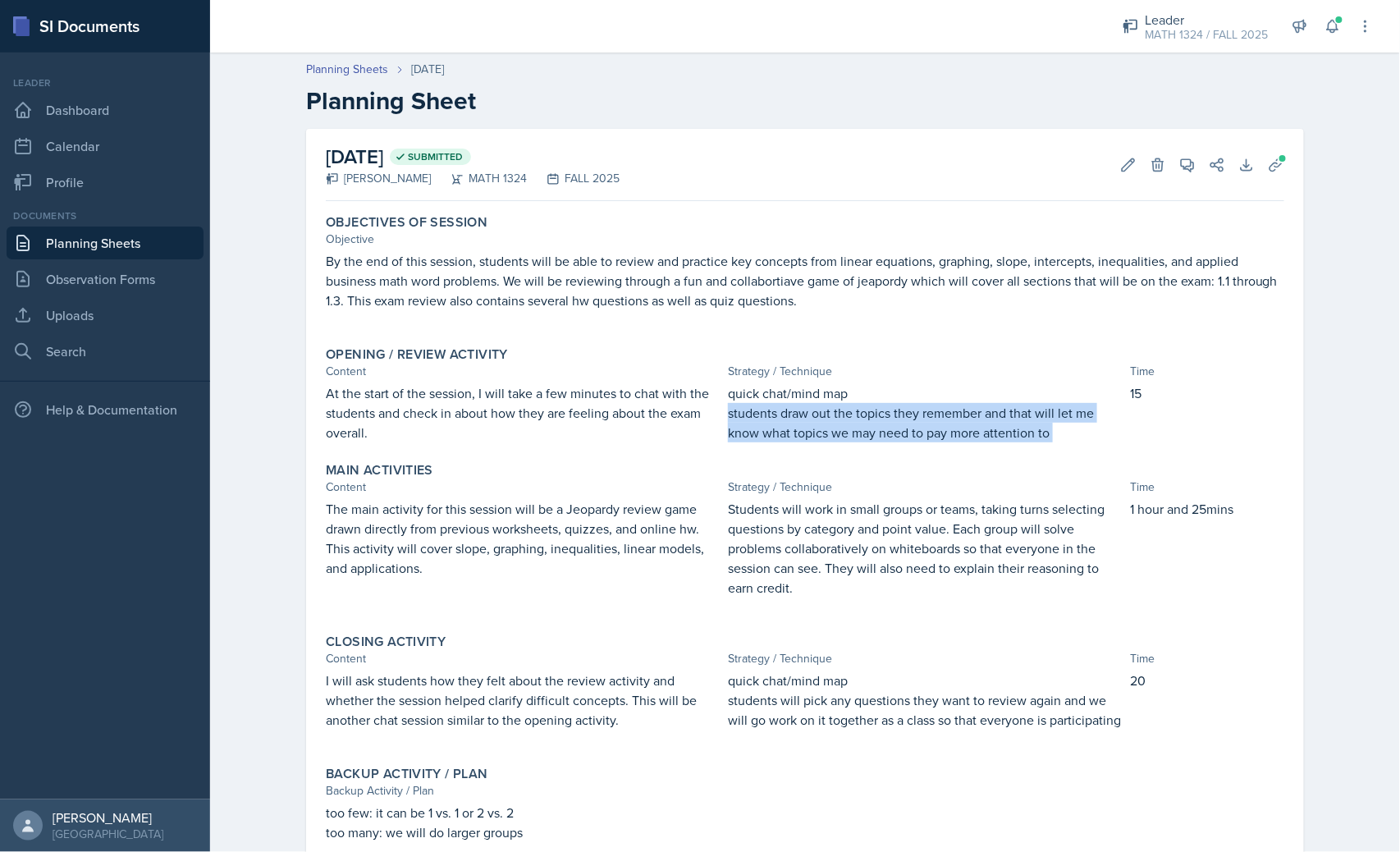
click at [745, 421] on p "students draw out the topics they remember and that will let me know what topic…" at bounding box center [926, 423] width 395 height 40
drag, startPoint x: 875, startPoint y: 402, endPoint x: 919, endPoint y: 400, distance: 44.0
click at [891, 402] on div "quick chat/mind map students draw out the topics they remember and that will le…" at bounding box center [926, 412] width 395 height 59
drag, startPoint x: 1059, startPoint y: 438, endPoint x: 702, endPoint y: 405, distance: 358.5
click at [702, 405] on div "At the start of the session, I will take a few minutes to chat with the student…" at bounding box center [806, 412] width 959 height 59
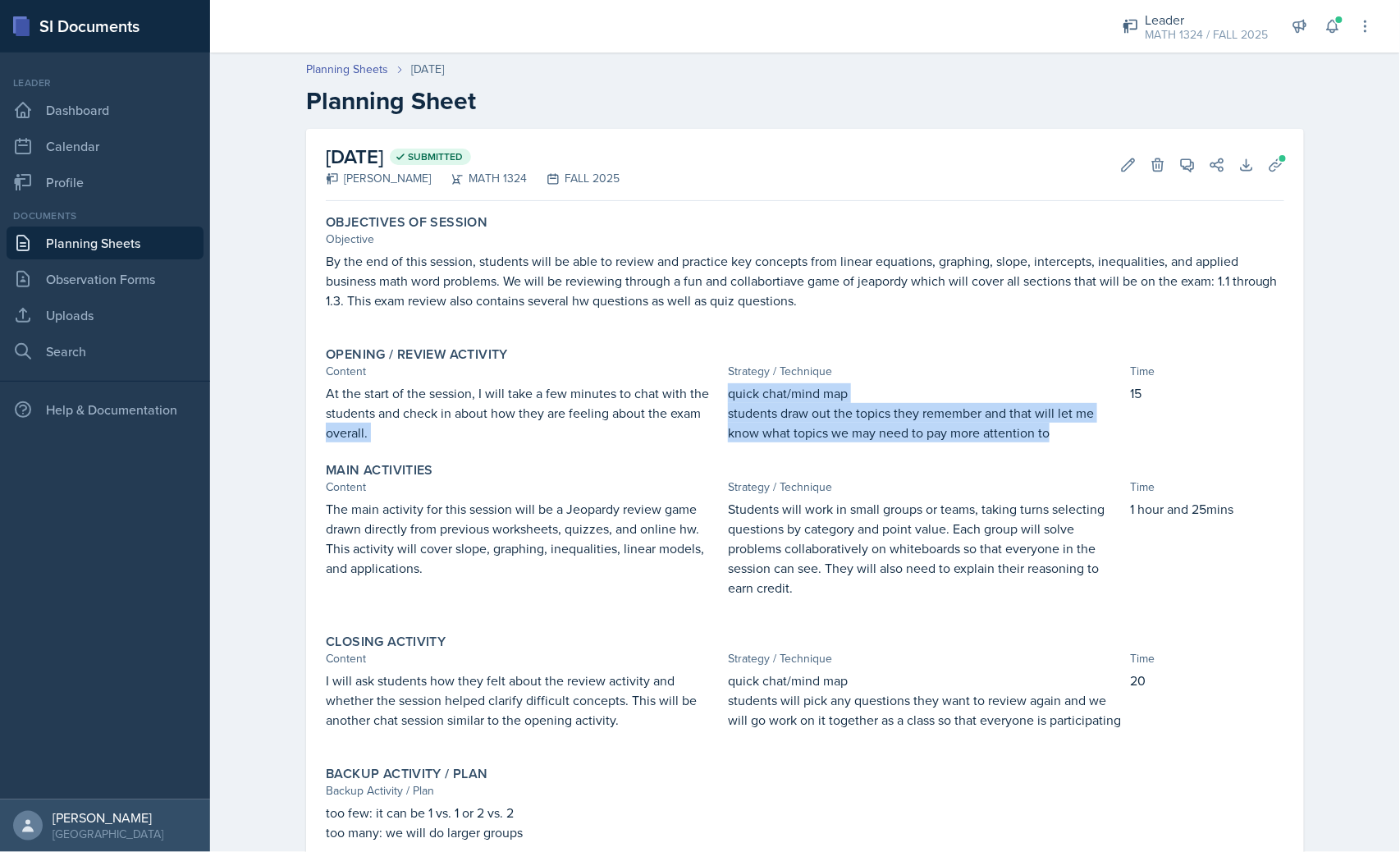
copy div "overall. quick chat/mind map students draw out the topics they remember and tha…"
drag, startPoint x: 1159, startPoint y: 388, endPoint x: 1106, endPoint y: 400, distance: 54.3
click at [1106, 400] on div "At the start of the session, I will take a few minutes to chat with the student…" at bounding box center [806, 412] width 959 height 59
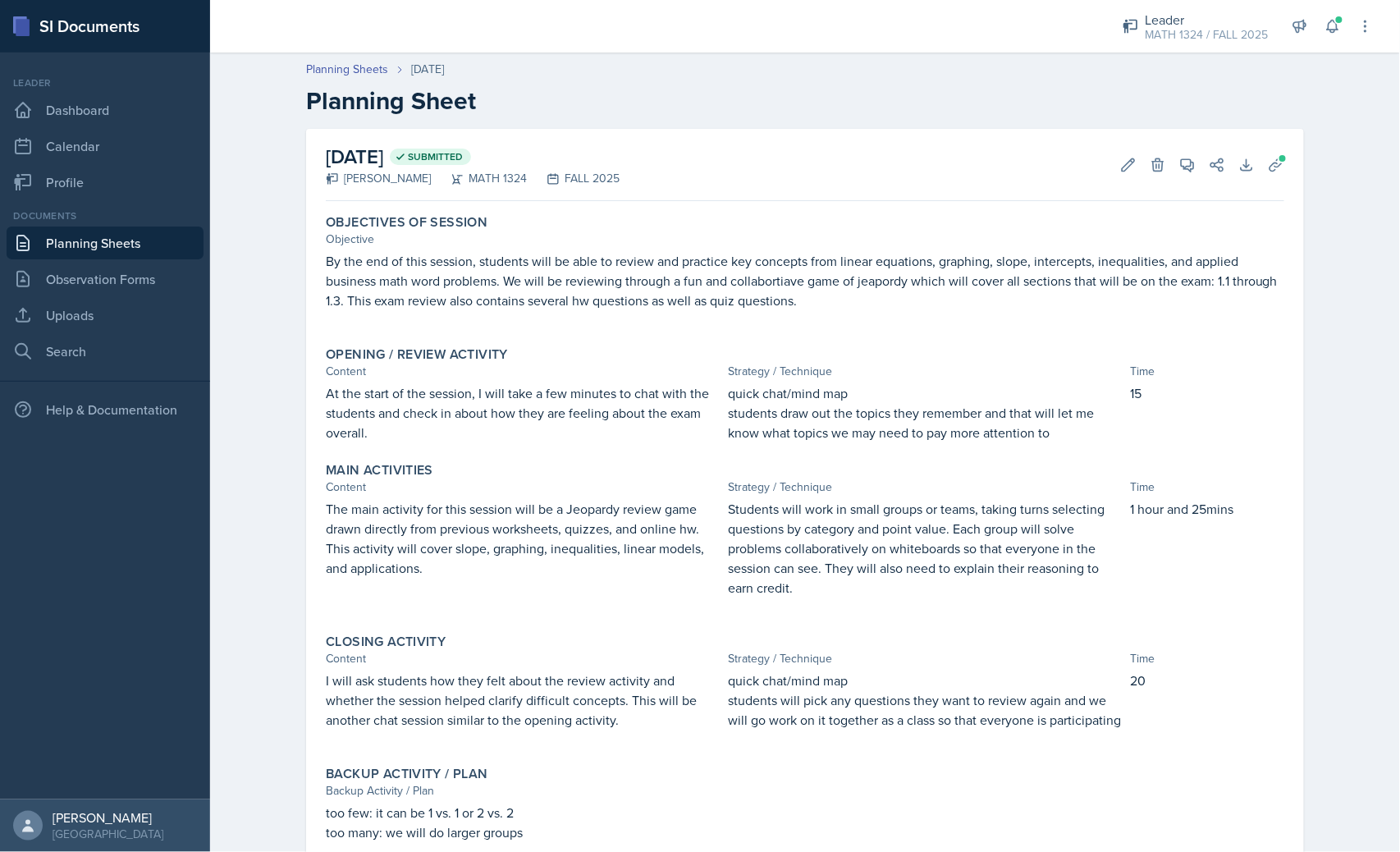
click at [1146, 379] on div "Time" at bounding box center [1207, 372] width 154 height 17
drag, startPoint x: 1141, startPoint y: 388, endPoint x: 1121, endPoint y: 391, distance: 20.2
click at [1121, 391] on div "At the start of the session, I will take a few minutes to chat with the student…" at bounding box center [806, 412] width 959 height 59
copy p "15"
drag, startPoint x: 1235, startPoint y: 506, endPoint x: 1126, endPoint y: 513, distance: 109.2
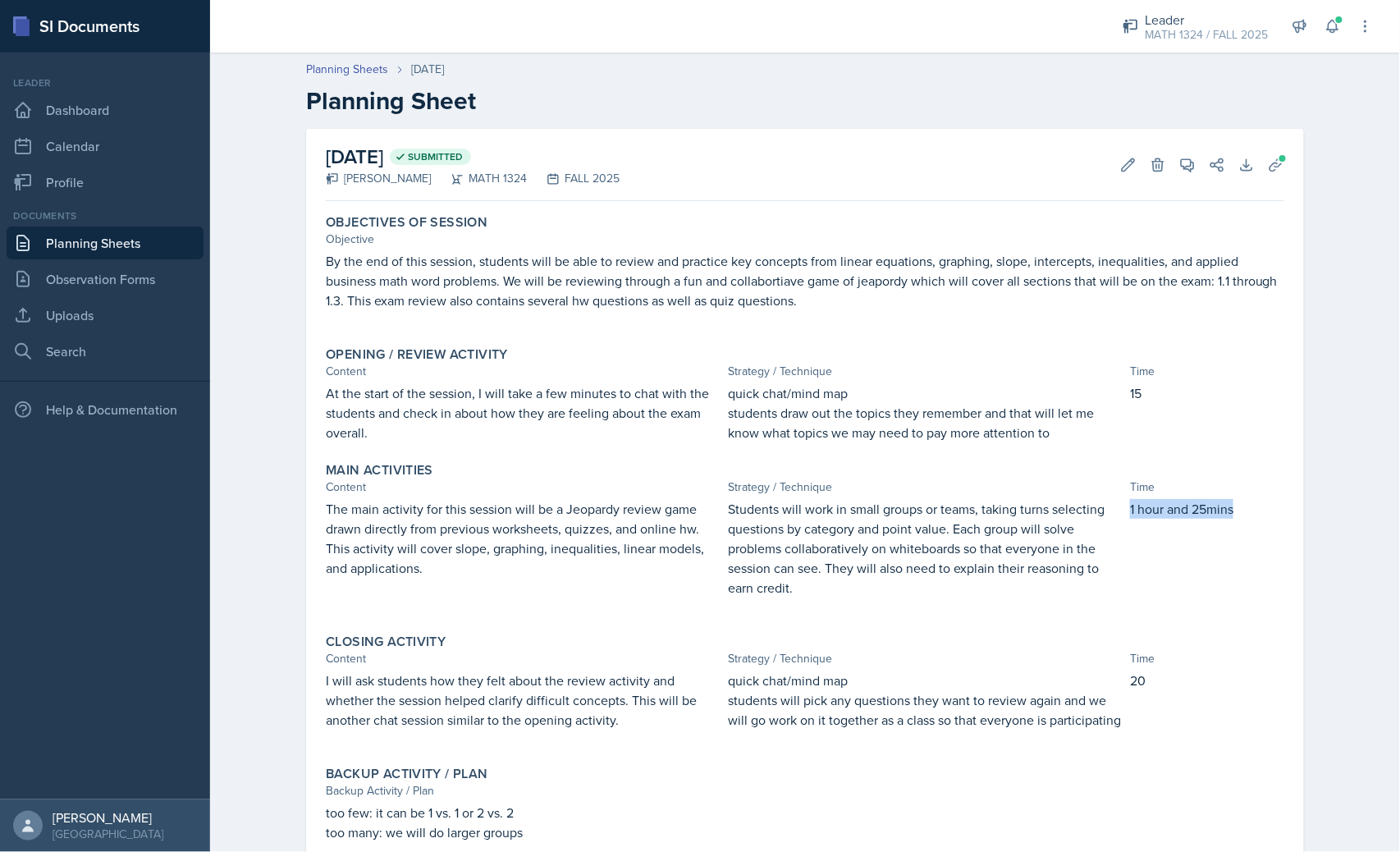
click at [1130, 513] on p "1 hour and 25mins" at bounding box center [1207, 509] width 154 height 20
copy p "1 hour and 25mins"
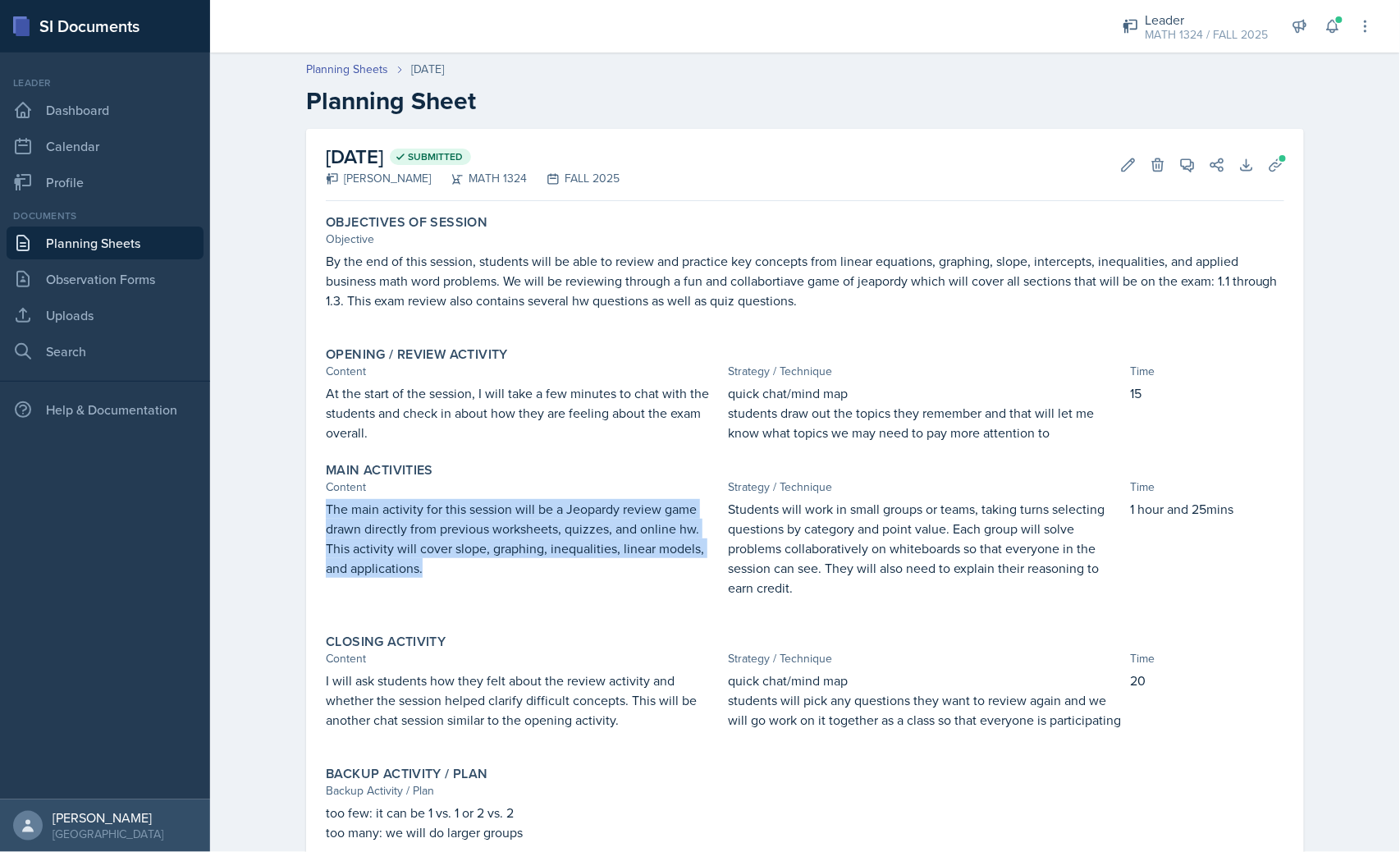
drag, startPoint x: 330, startPoint y: 513, endPoint x: 444, endPoint y: 568, distance: 126.6
click at [444, 568] on div "Main Activities Content Strategy / Technique Time The main activity for this se…" at bounding box center [805, 538] width 971 height 165
copy p "The main activity for this session will be a Jeopardy review game drawn directl…"
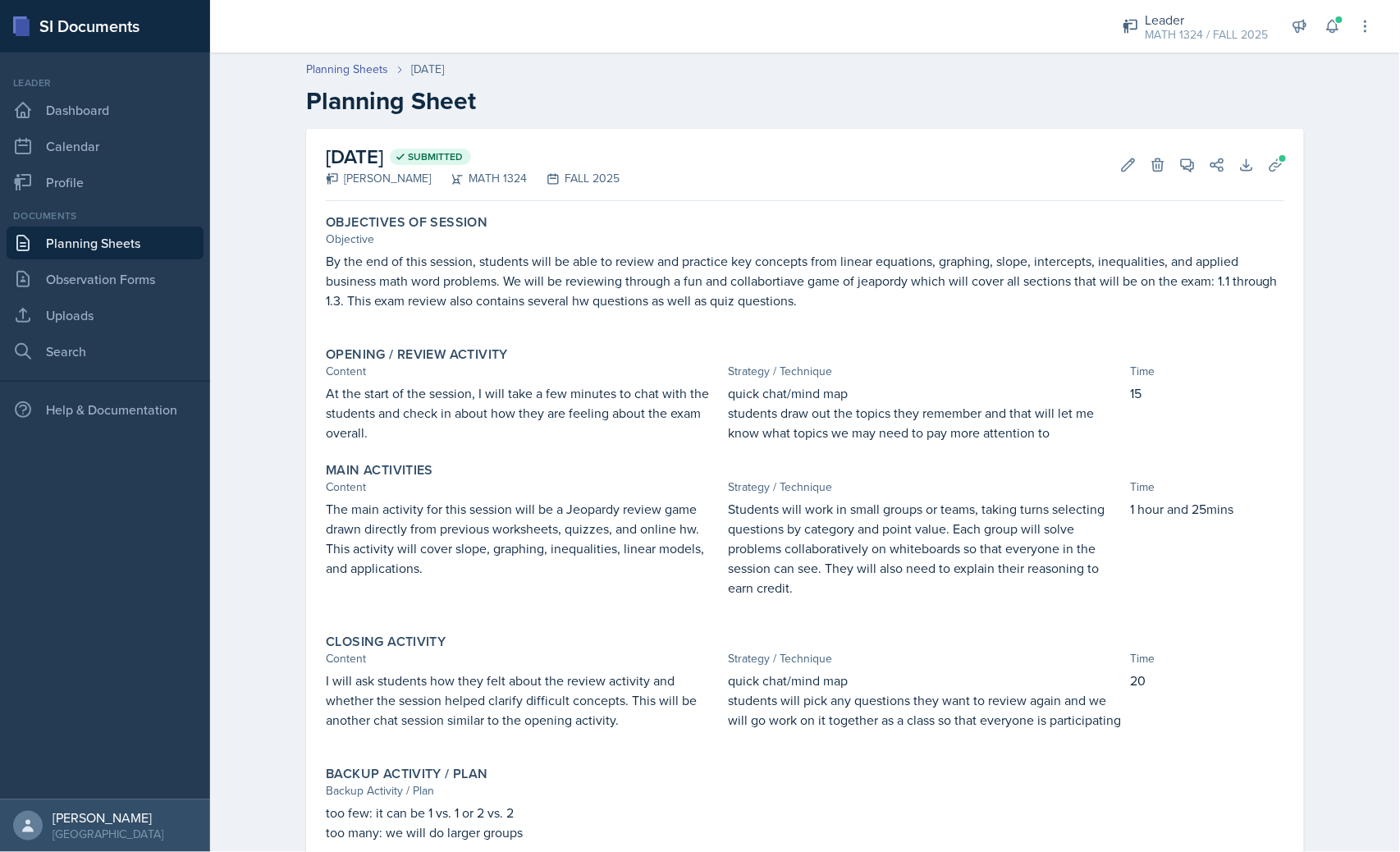
click at [823, 587] on p "Students will work in small groups or teams, taking turns selecting questions b…" at bounding box center [926, 548] width 395 height 98
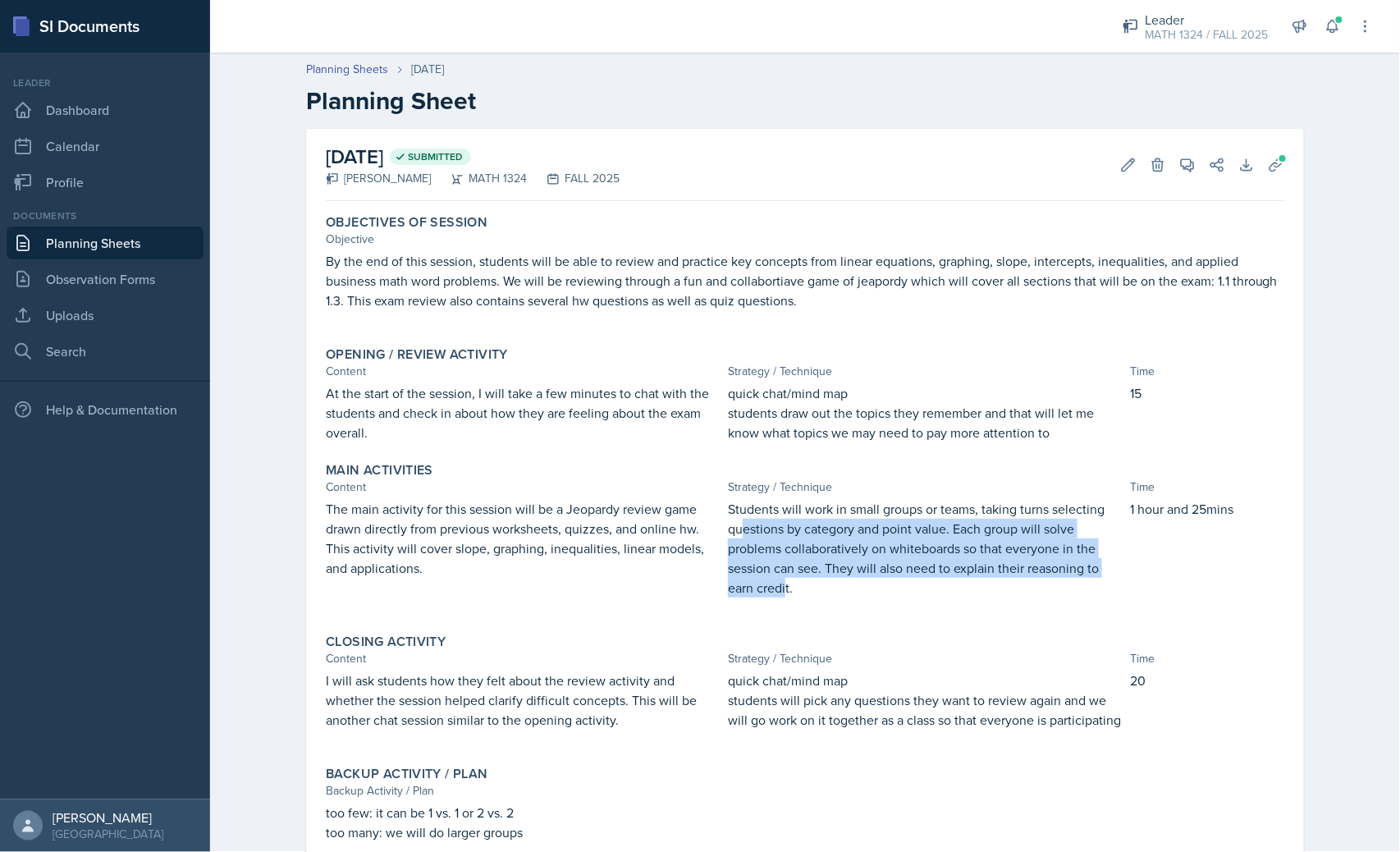
drag, startPoint x: 780, startPoint y: 591, endPoint x: 741, endPoint y: 521, distance: 80.1
click at [736, 520] on p "Students will work in small groups or teams, taking turns selecting questions b…" at bounding box center [926, 548] width 395 height 98
click at [761, 566] on p "Students will work in small groups or teams, taking turns selecting questions b…" at bounding box center [926, 548] width 395 height 98
drag, startPoint x: 790, startPoint y: 587, endPoint x: 724, endPoint y: 509, distance: 102.2
click at [728, 509] on p "Students will work in small groups or teams, taking turns selecting questions b…" at bounding box center [926, 548] width 395 height 98
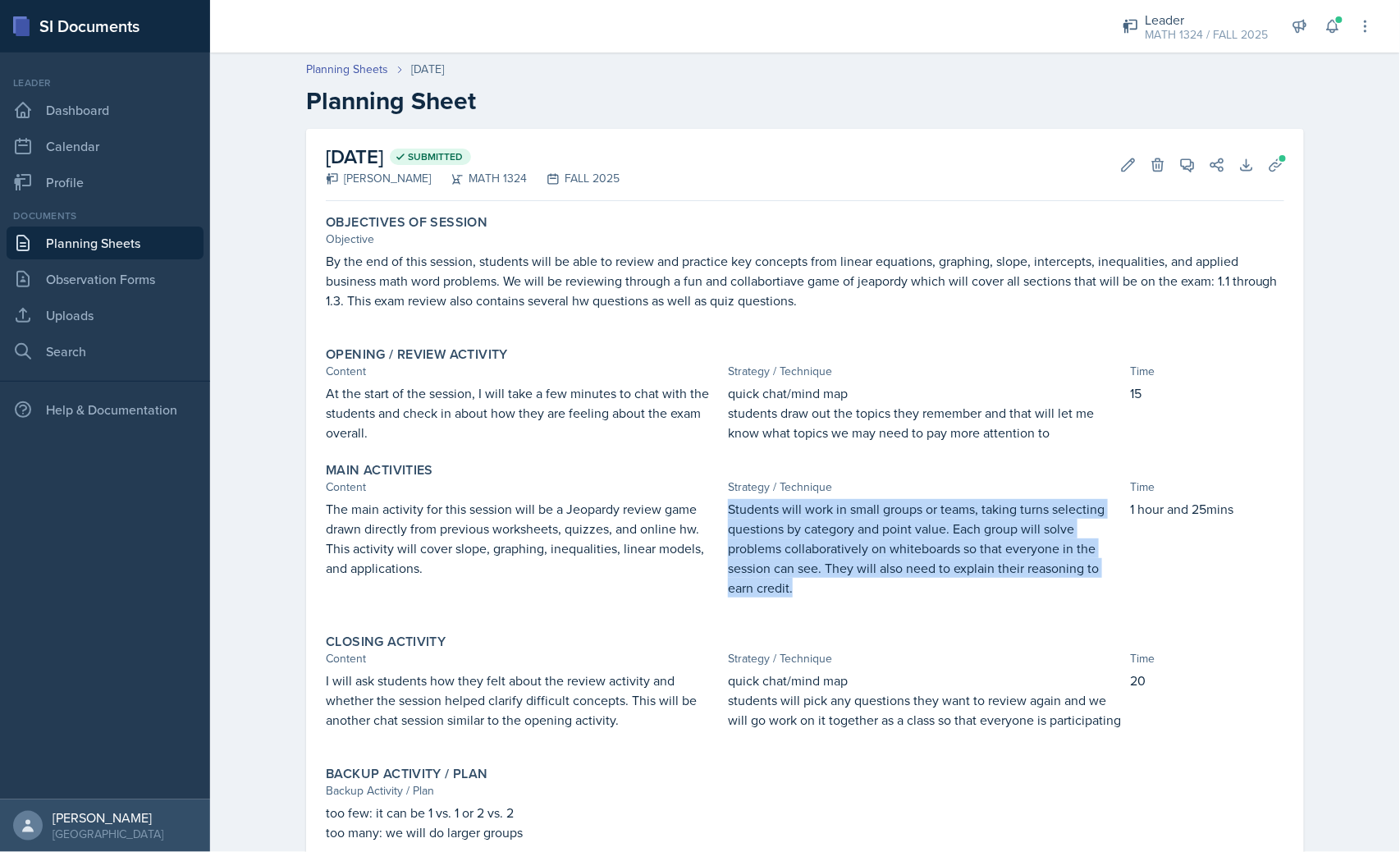
copy p "Students will work in small groups or teams, taking turns selecting questions b…"
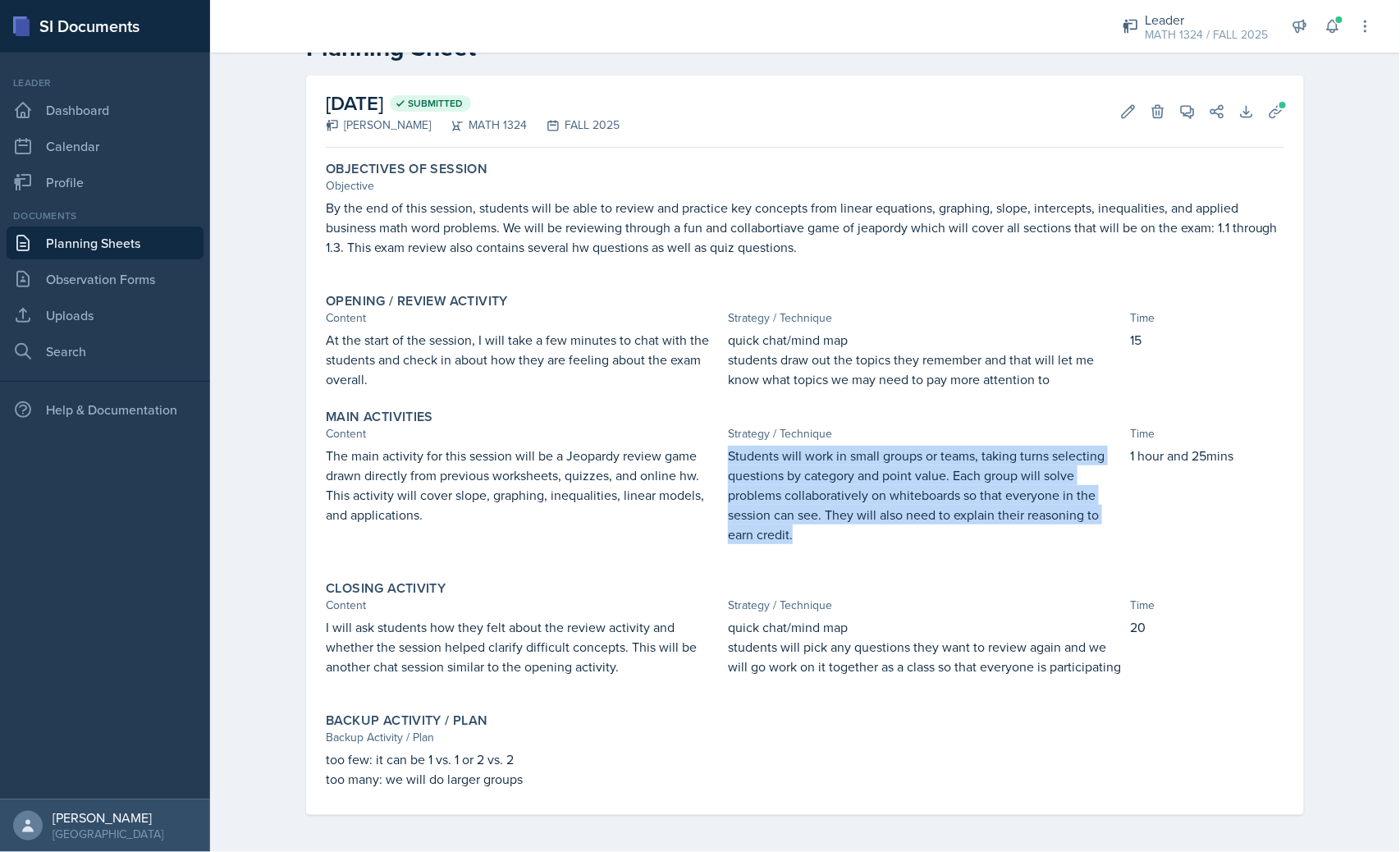
scroll to position [54, 0]
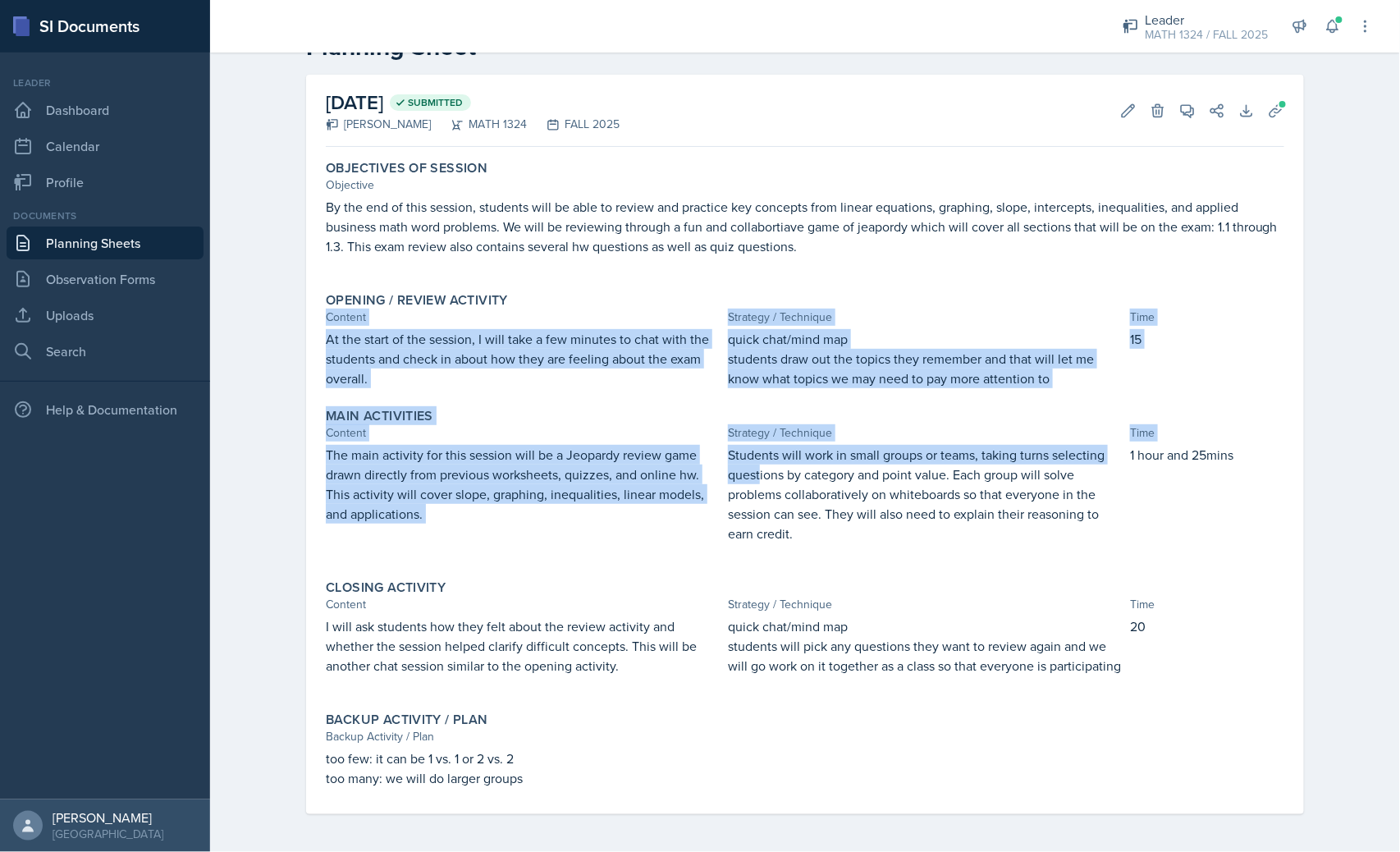
drag, startPoint x: 841, startPoint y: 353, endPoint x: 743, endPoint y: 469, distance: 151.9
click at [748, 466] on div "Objectives of Session Objective By the end of this session, students will be ab…" at bounding box center [806, 483] width 959 height 661
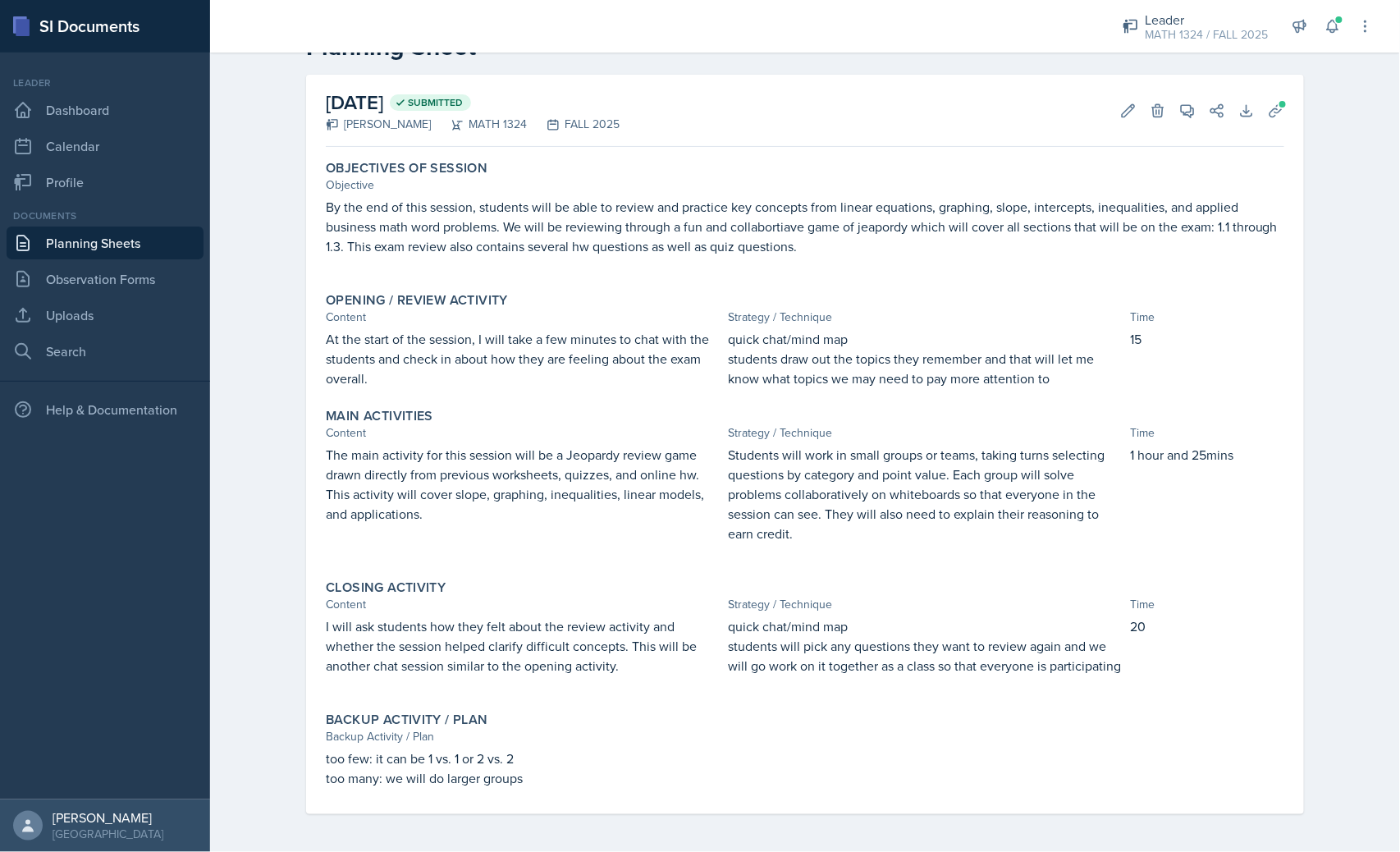
drag, startPoint x: 767, startPoint y: 630, endPoint x: 743, endPoint y: 634, distance: 24.3
click at [766, 634] on p "quick chat/mind map" at bounding box center [926, 626] width 395 height 20
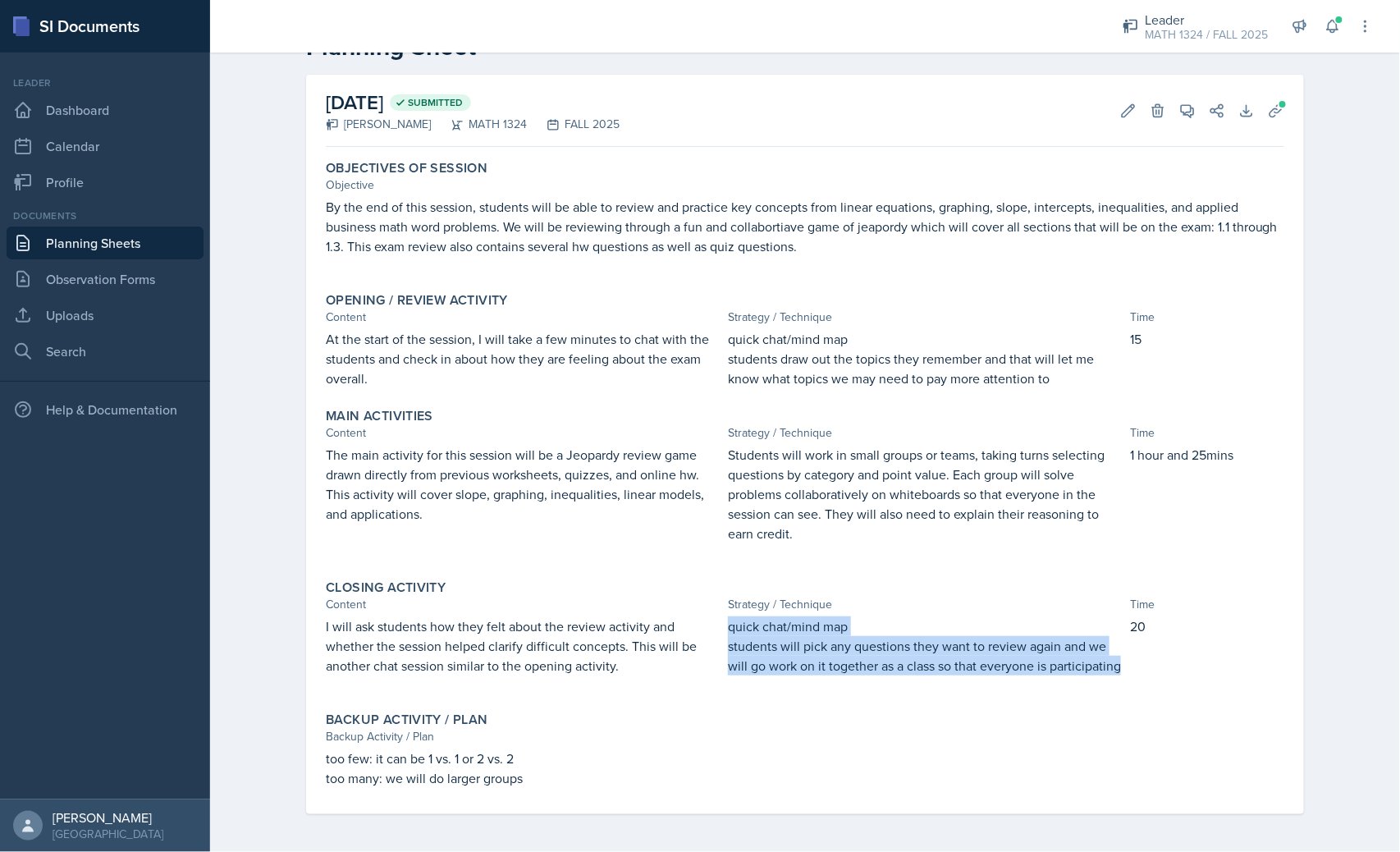
drag, startPoint x: 724, startPoint y: 624, endPoint x: 1116, endPoint y: 673, distance: 395.1
click at [1116, 673] on div "quick chat/mind map students will pick any questions they want to review again …" at bounding box center [926, 654] width 395 height 76
copy div "quick chat/mind map students will pick any questions they want to review again …"
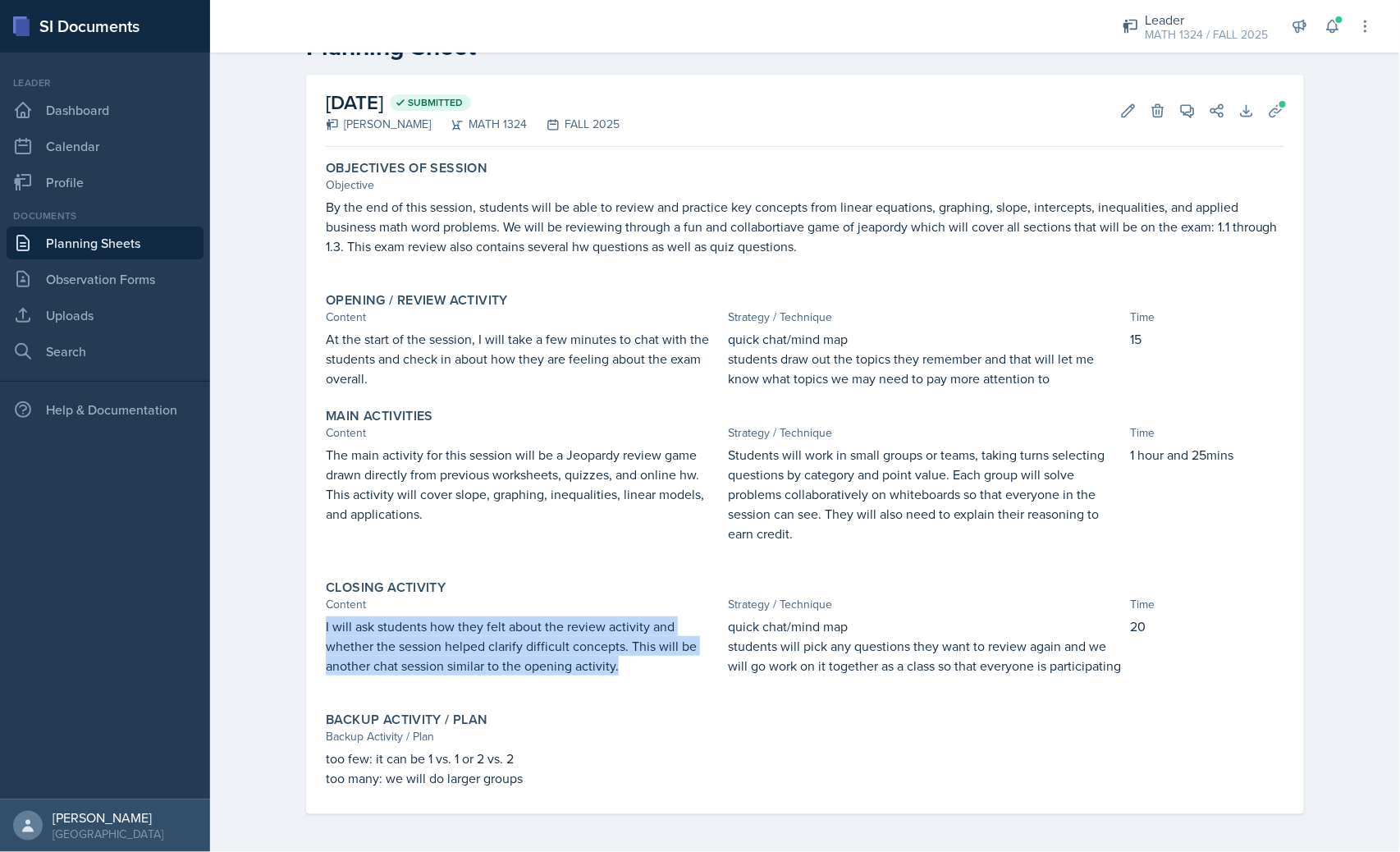
drag, startPoint x: 619, startPoint y: 668, endPoint x: 306, endPoint y: 632, distance: 315.1
click at [306, 632] on div "[DATE] Submitted [PERSON_NAME] MATH 1324 FALL 2025 Edit Delete View Comments Co…" at bounding box center [805, 444] width 998 height 739
copy p "I will ask students how they felt about the review activity and whether the ses…"
click at [109, 255] on link "Planning Sheets" at bounding box center [105, 243] width 197 height 33
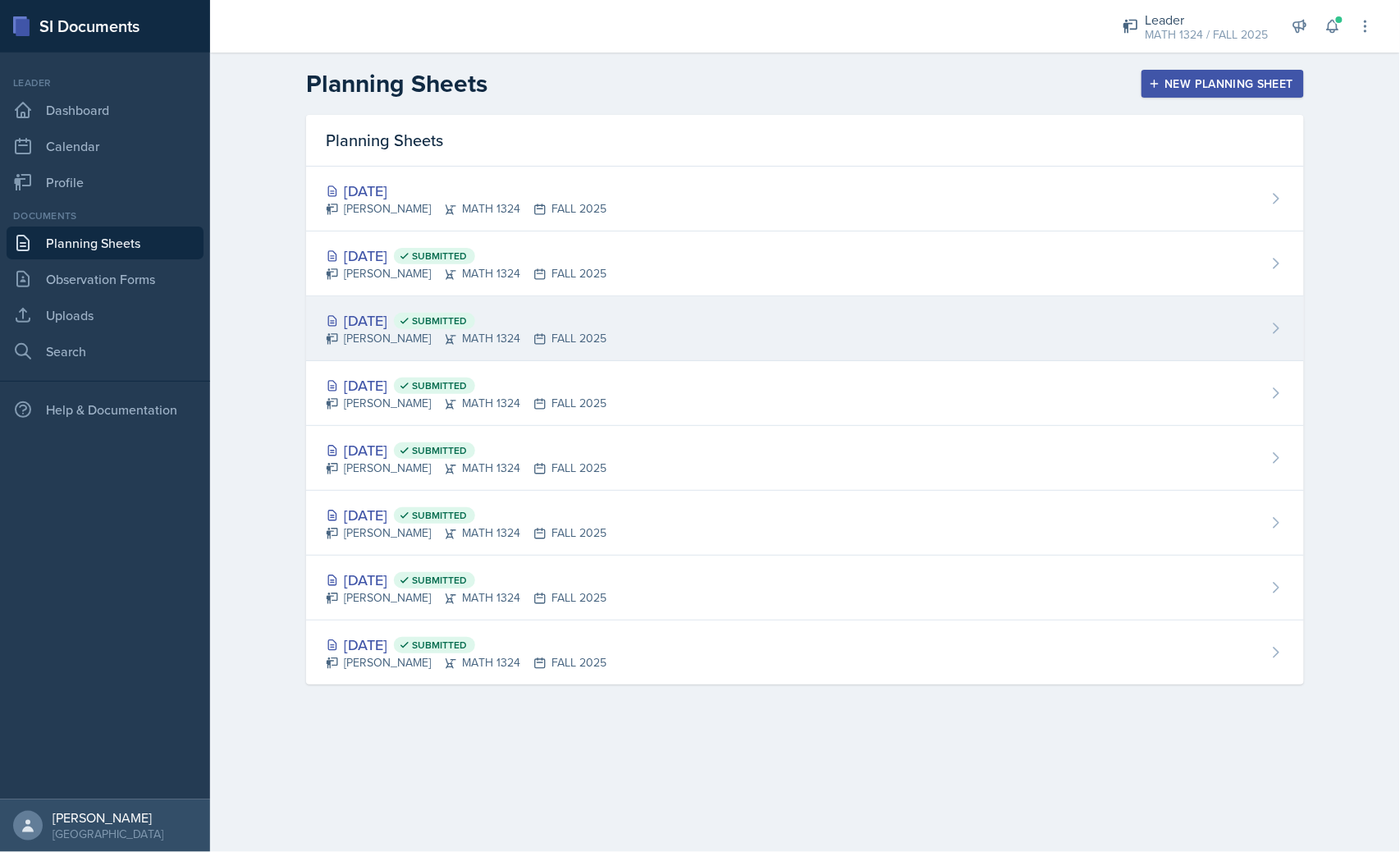
click at [578, 330] on div "[PERSON_NAME] MATH 1324 FALL 2025" at bounding box center [466, 339] width 281 height 17
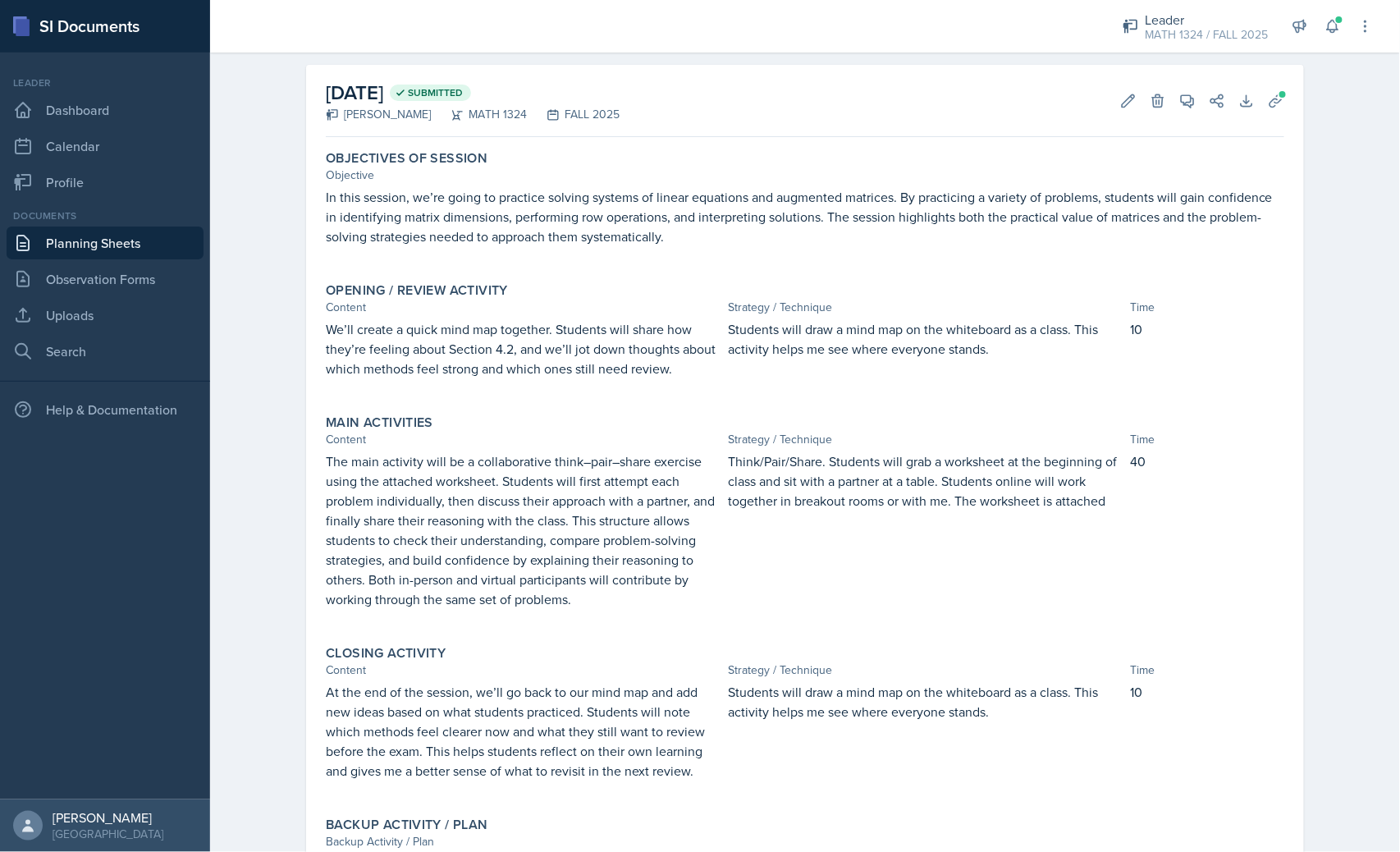
scroll to position [185, 0]
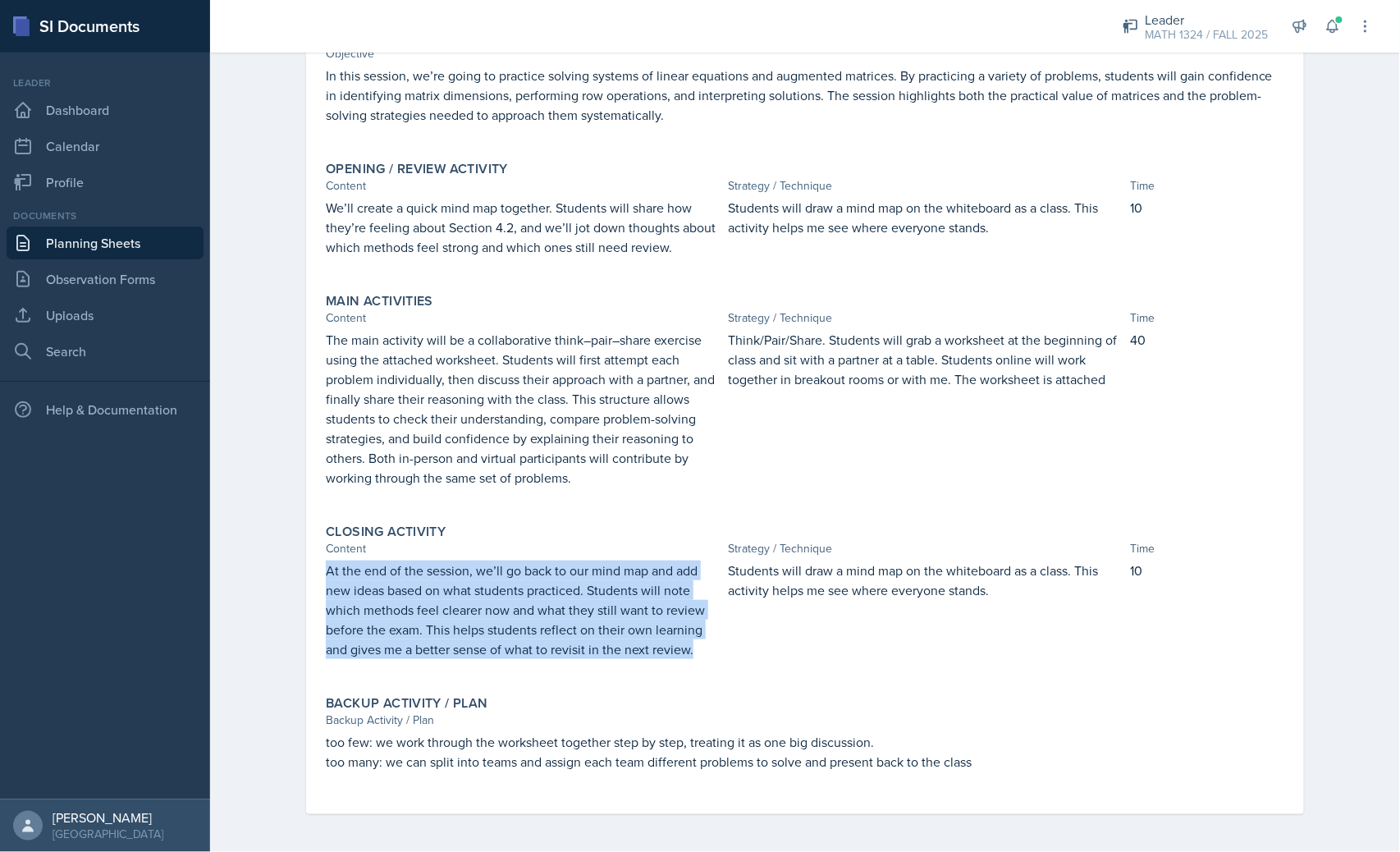
drag, startPoint x: 319, startPoint y: 567, endPoint x: 694, endPoint y: 651, distance: 384.3
click at [694, 651] on p "At the end of the session, we’ll go back to our mind map and add new ideas base…" at bounding box center [524, 610] width 395 height 98
copy p "At the end of the session, we’ll go back to our mind map and add new ideas base…"
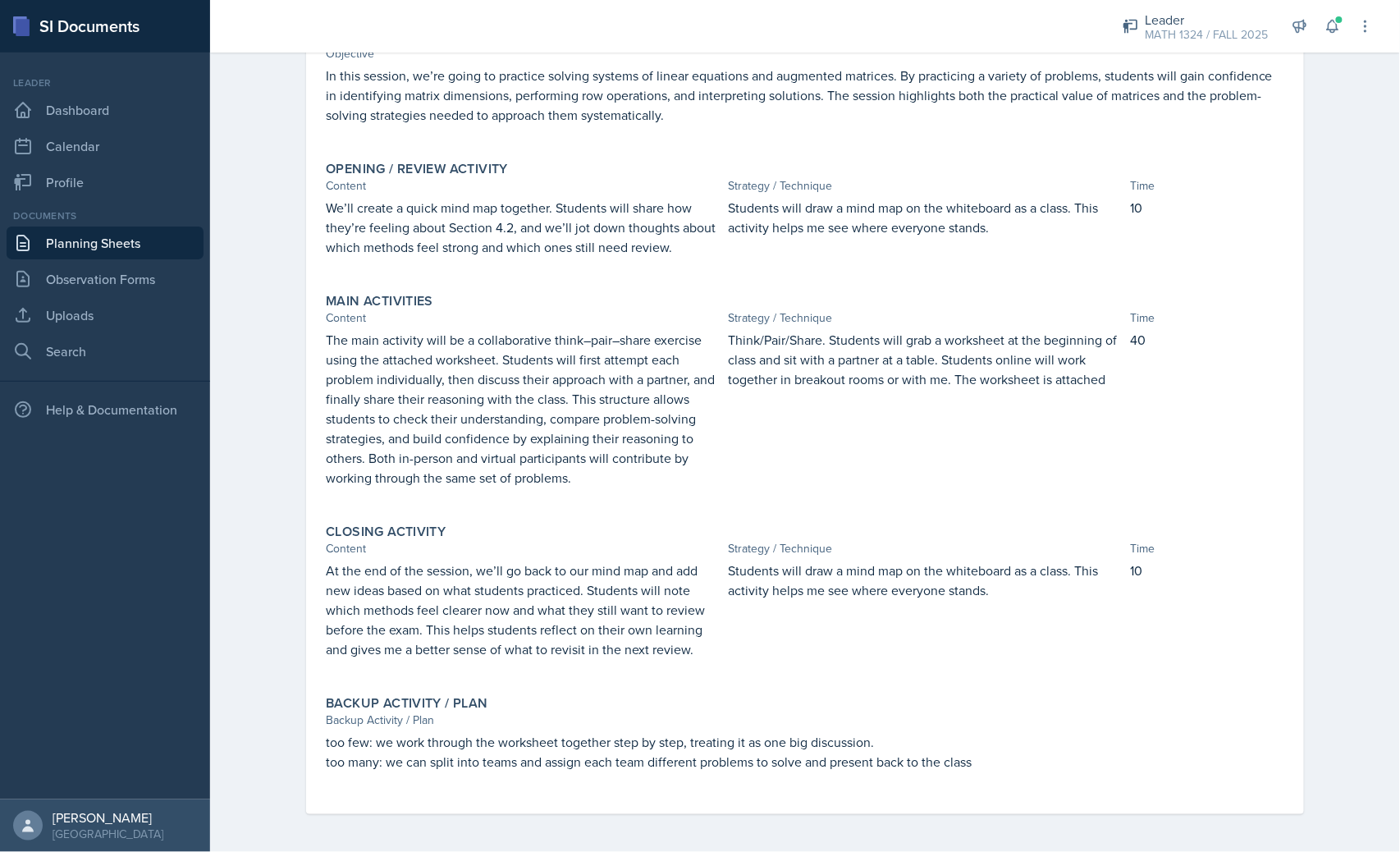
click at [905, 774] on p at bounding box center [806, 779] width 959 height 16
drag, startPoint x: 989, startPoint y: 763, endPoint x: 439, endPoint y: 773, distance: 550.1
click at [439, 773] on div "too few: we work through the worksheet together step by step, treating it as on…" at bounding box center [806, 758] width 959 height 56
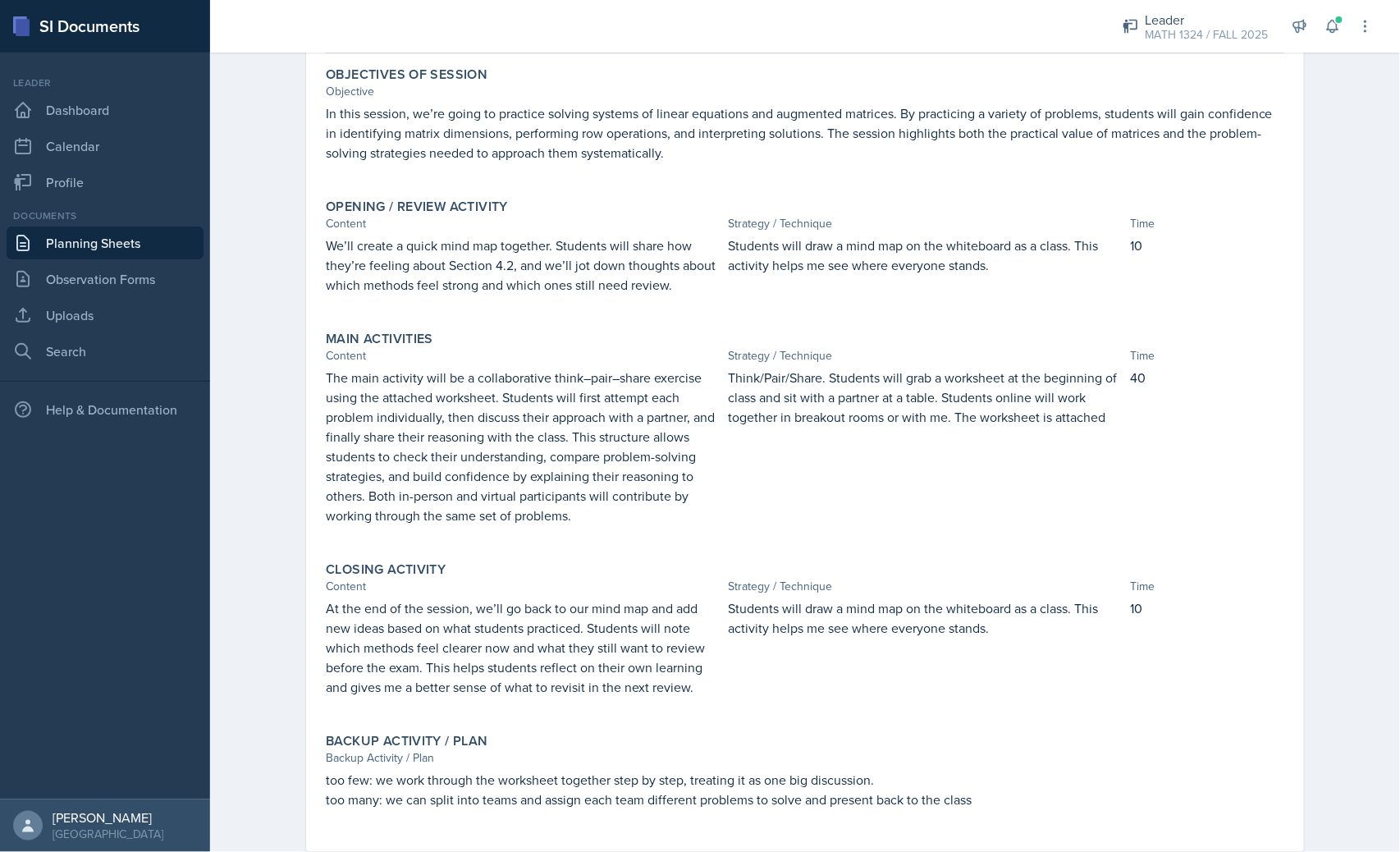
scroll to position [185, 0]
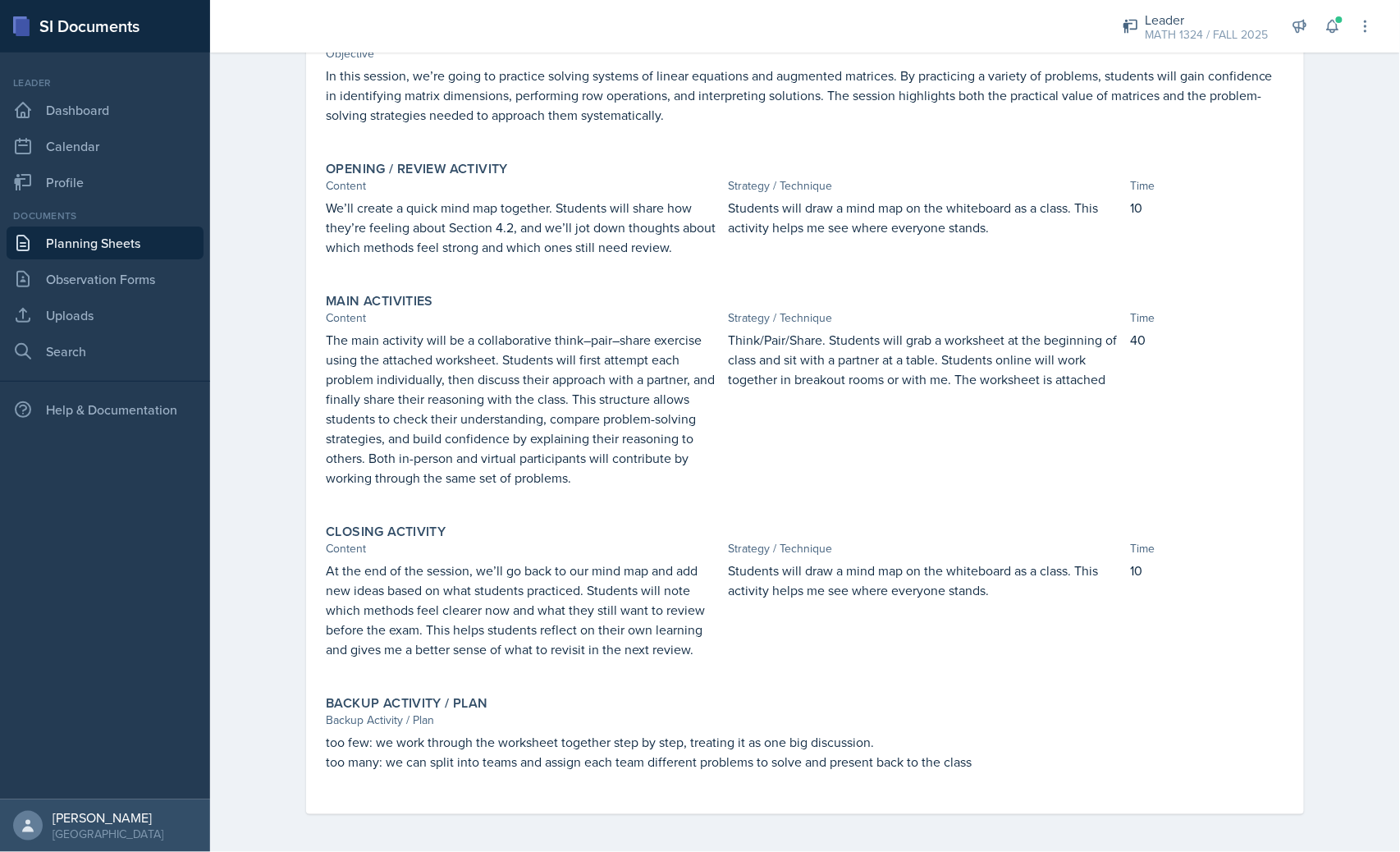
click at [161, 233] on link "Planning Sheets" at bounding box center [105, 243] width 197 height 33
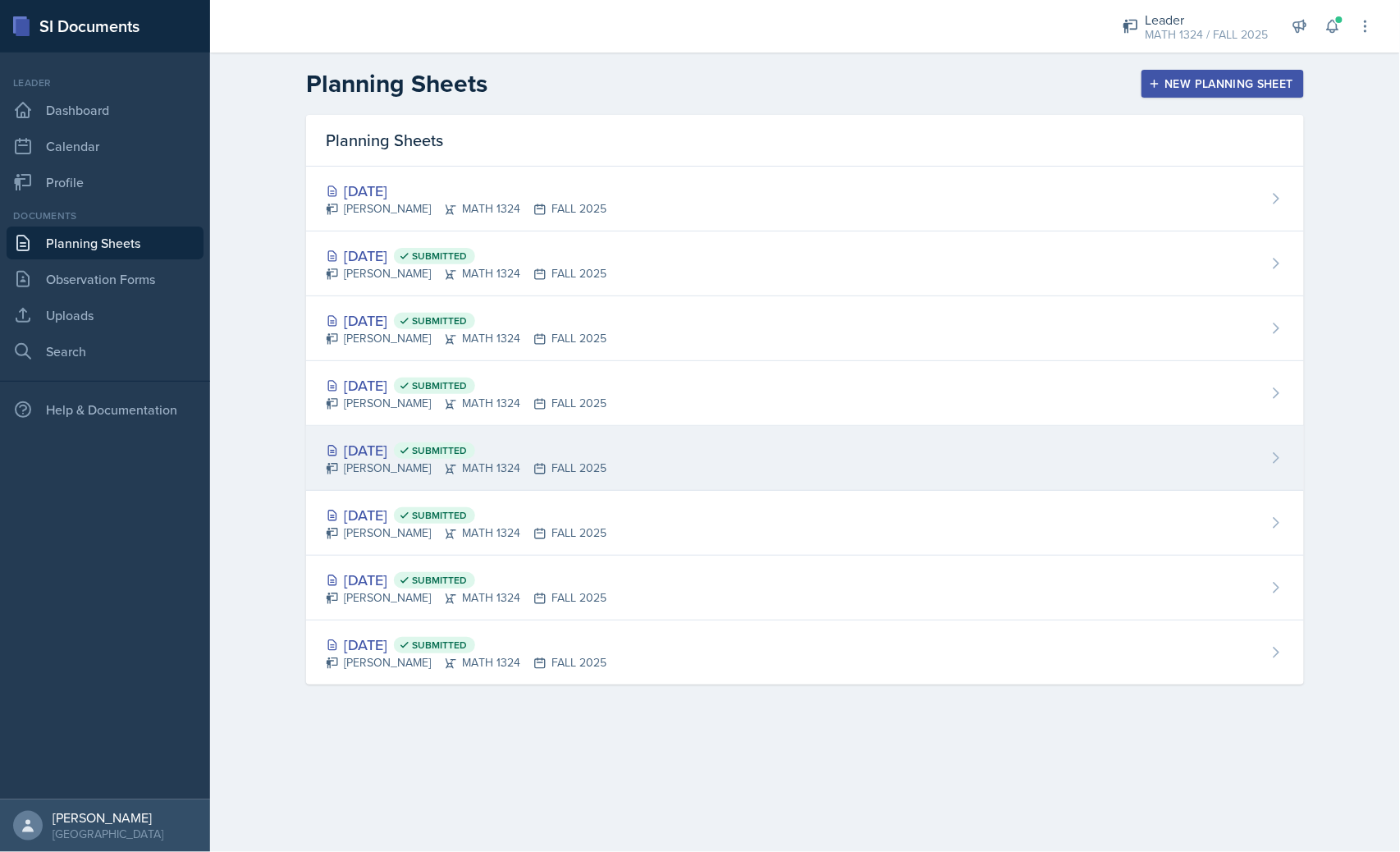
click at [488, 460] on div "[PERSON_NAME] MATH 1324 FALL 2025" at bounding box center [466, 468] width 281 height 17
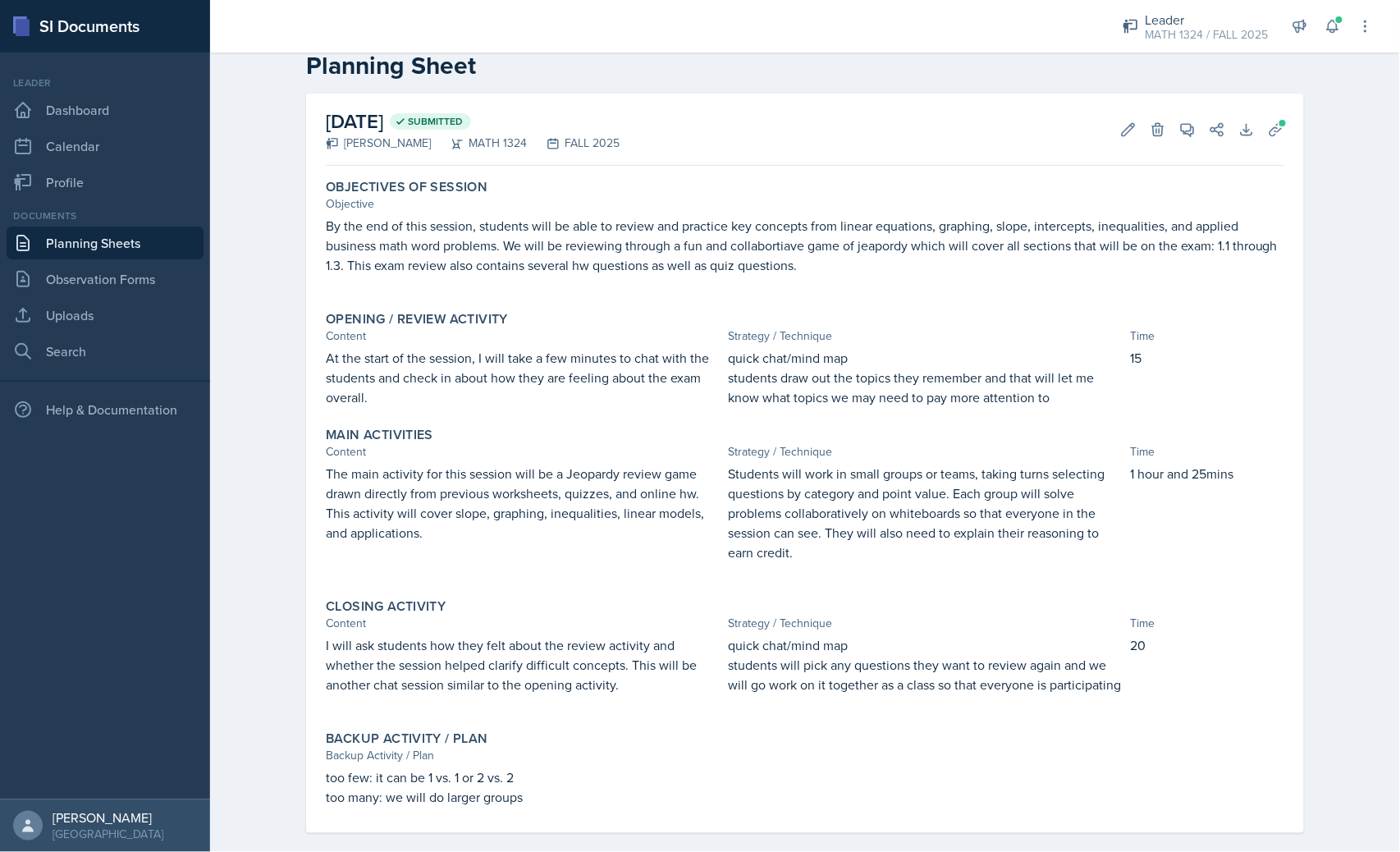
scroll to position [54, 0]
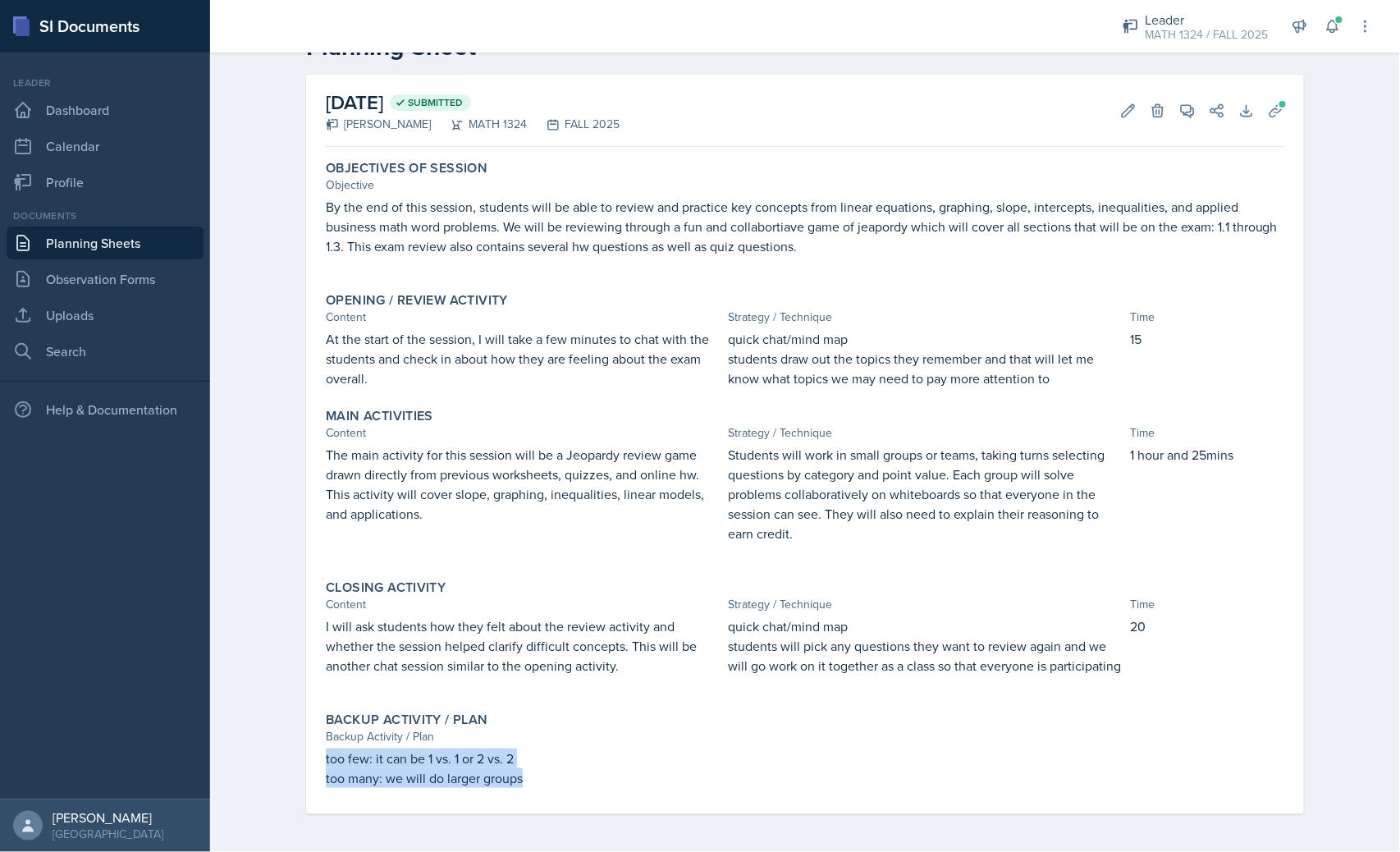
drag, startPoint x: 544, startPoint y: 781, endPoint x: 301, endPoint y: 756, distance: 244.3
click at [306, 756] on div "[DATE] Submitted [PERSON_NAME] MATH 1324 FALL 2025 Edit Delete View Comments Co…" at bounding box center [805, 444] width 998 height 739
click at [567, 189] on div "Objective" at bounding box center [806, 185] width 959 height 17
click at [674, 133] on div "[DATE] Submitted [PERSON_NAME] MATH 1324 FALL 2025 Edit Delete View Comments Co…" at bounding box center [806, 111] width 959 height 72
